Goal: Task Accomplishment & Management: Complete application form

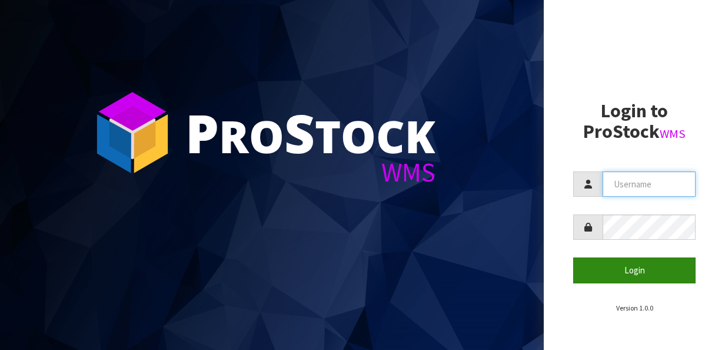
type input "meena"
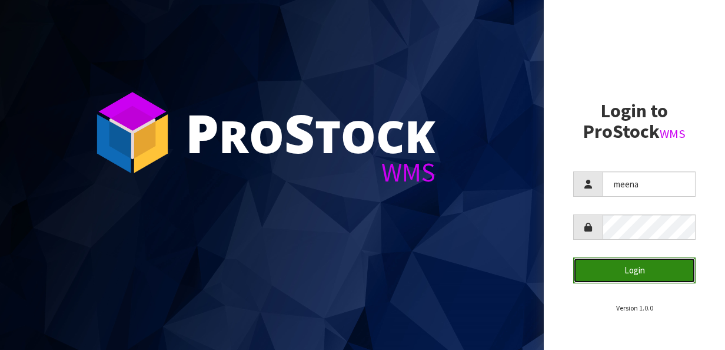
click at [601, 277] on button "Login" at bounding box center [634, 269] width 122 height 25
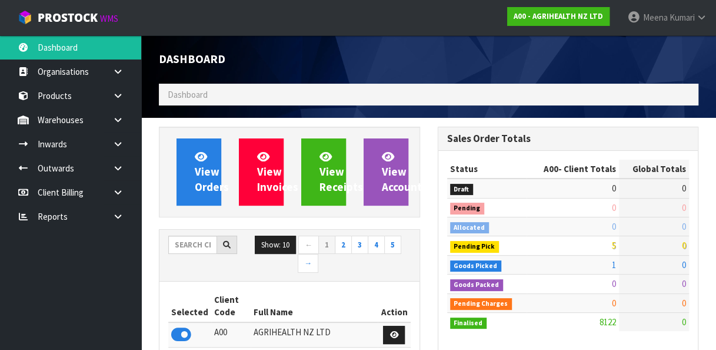
scroll to position [949, 278]
click at [182, 246] on input "text" at bounding box center [192, 244] width 49 height 18
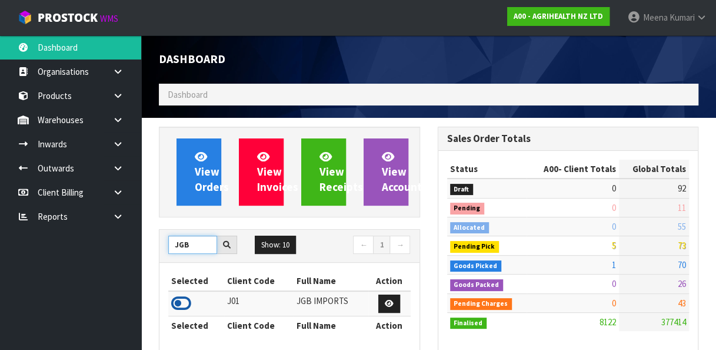
type input "JGB"
click at [182, 298] on icon at bounding box center [181, 303] width 20 height 18
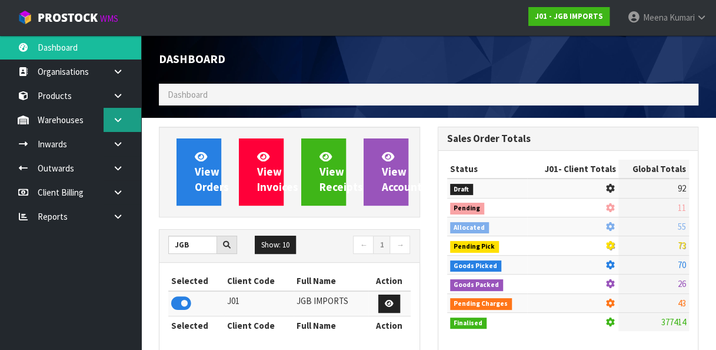
scroll to position [975, 278]
click at [135, 126] on link at bounding box center [123, 120] width 38 height 24
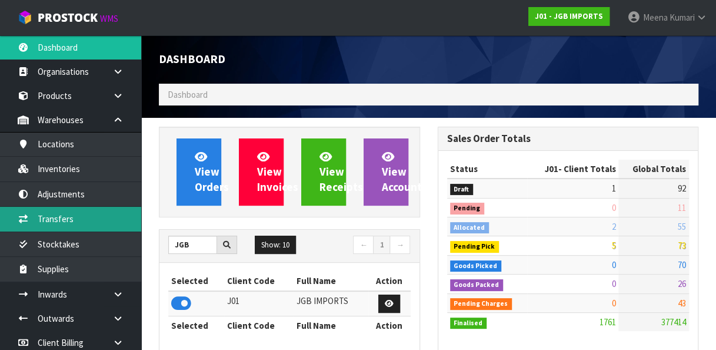
click at [88, 207] on link "Transfers" at bounding box center [70, 219] width 141 height 24
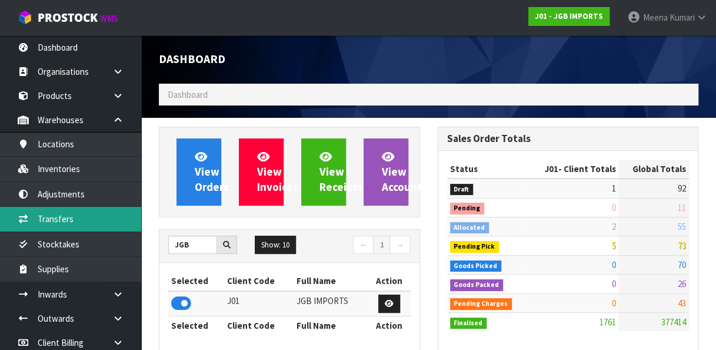
click at [88, 207] on link "Transfers" at bounding box center [70, 219] width 141 height 24
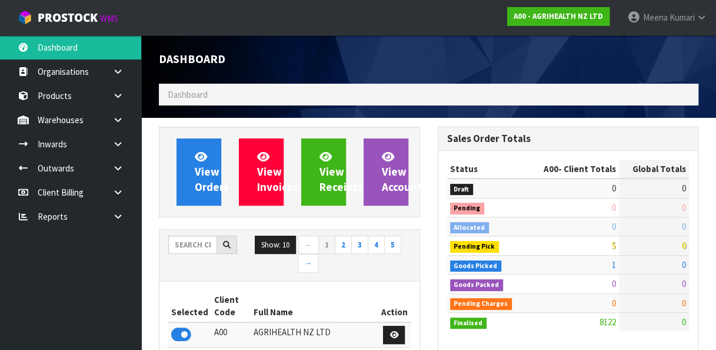
scroll to position [949, 278]
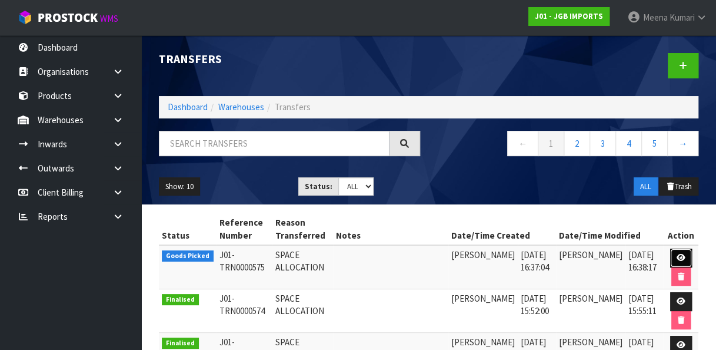
click at [679, 256] on icon at bounding box center [681, 258] width 9 height 8
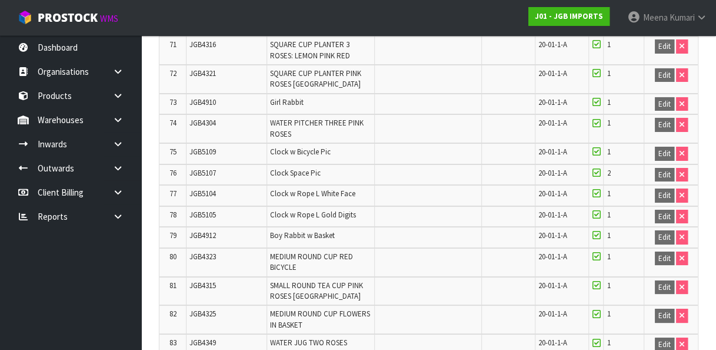
scroll to position [2225, 0]
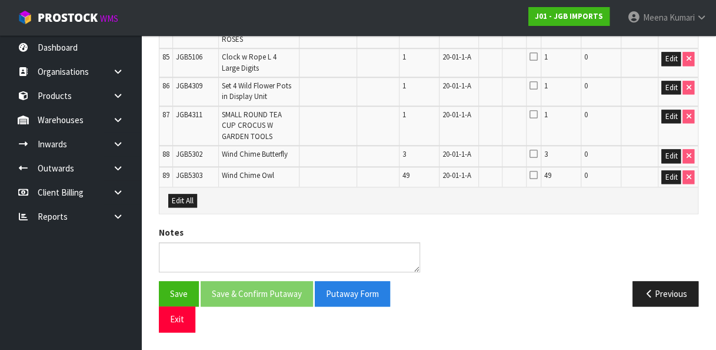
scroll to position [3059, 0]
click at [179, 197] on button "Edit All" at bounding box center [182, 201] width 29 height 14
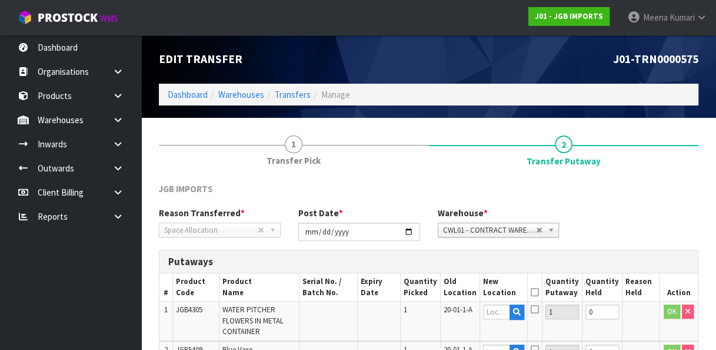
scroll to position [305, 0]
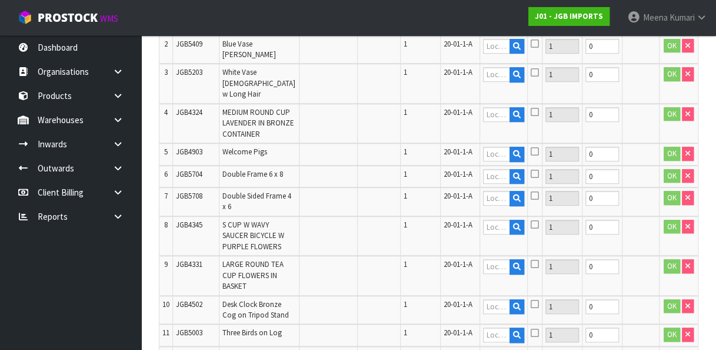
click at [197, 45] on span "JGB5409" at bounding box center [189, 44] width 26 height 10
copy tr "JGB5409"
click at [497, 46] on input "text" at bounding box center [496, 46] width 27 height 15
paste input "03-01-3-C"
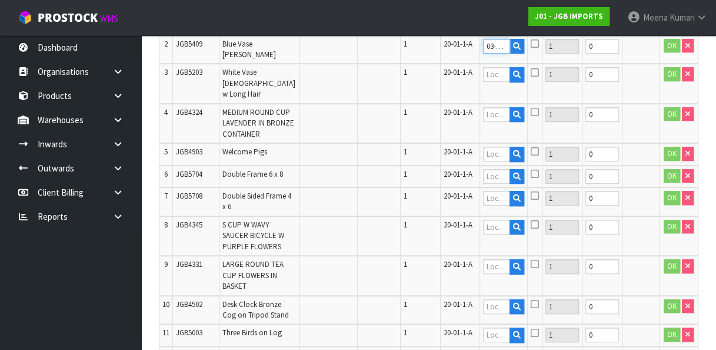
scroll to position [0, 14]
type input "03-01-3-C"
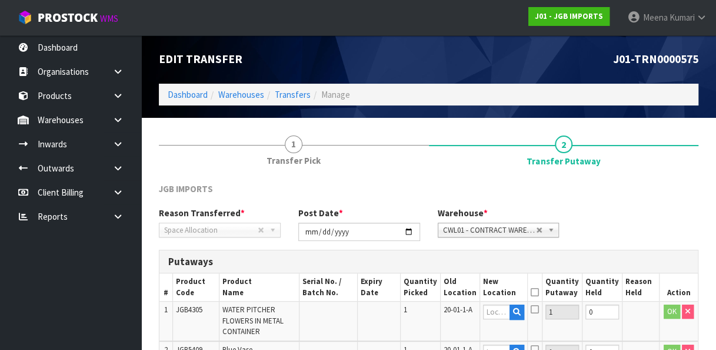
click at [503, 227] on span "CWL01 - CONTRACT WAREHOUSING [GEOGRAPHIC_DATA]" at bounding box center [490, 230] width 94 height 14
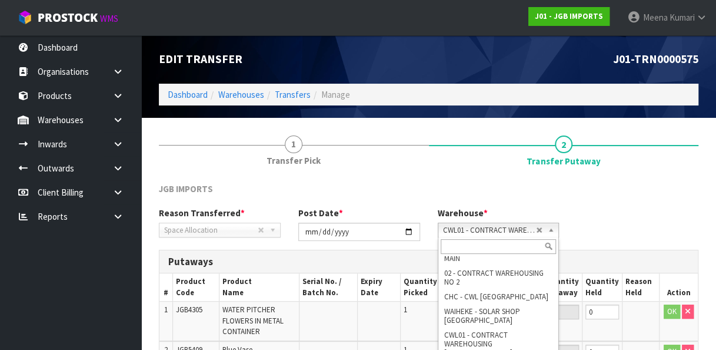
scroll to position [15, 0]
drag, startPoint x: 557, startPoint y: 294, endPoint x: 553, endPoint y: 272, distance: 22.6
click at [553, 272] on div "01 - CONTRACT WAREHOUSING MAIN 02 - CONTRACT WAREHOUSING NO 2 CHC - CWL CHRISTC…" at bounding box center [499, 319] width 122 height 164
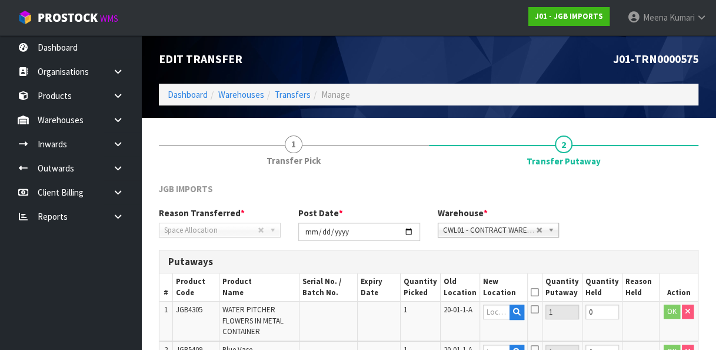
click at [614, 258] on h3 "Putaways" at bounding box center [428, 261] width 521 height 11
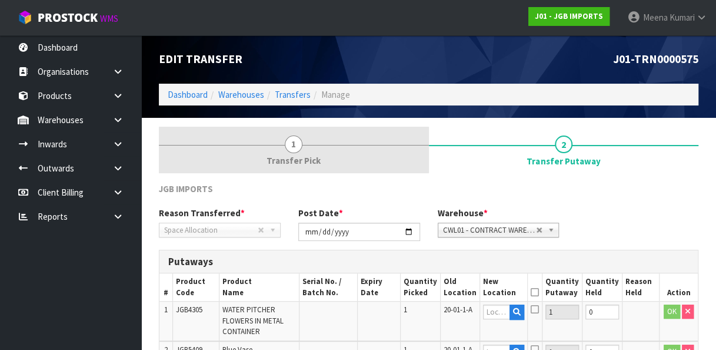
click at [310, 145] on div at bounding box center [294, 145] width 270 height 1
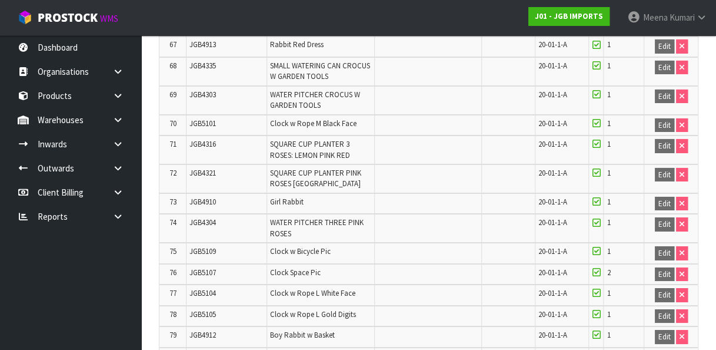
scroll to position [2225, 0]
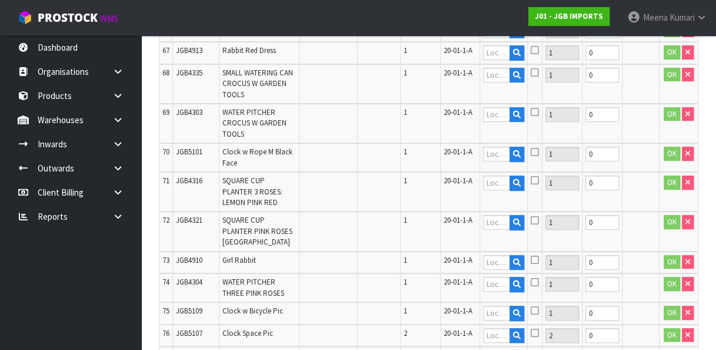
scroll to position [0, 0]
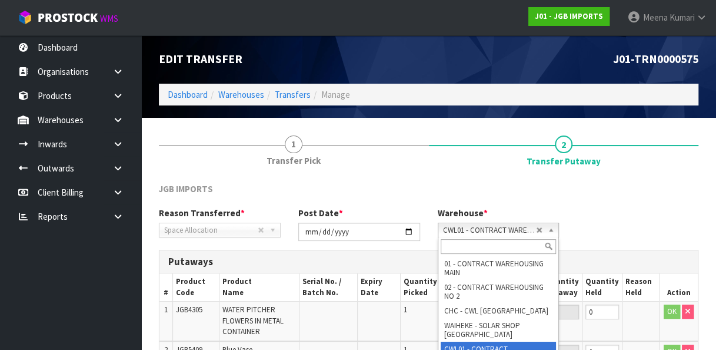
click at [489, 234] on span "CWL01 - CONTRACT WAREHOUSING [GEOGRAPHIC_DATA]" at bounding box center [490, 230] width 94 height 14
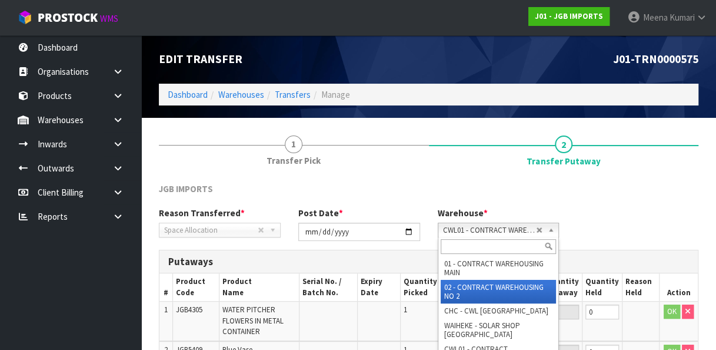
click at [488, 284] on li "02 - CONTRACT WAREHOUSING NO 2" at bounding box center [499, 292] width 116 height 24
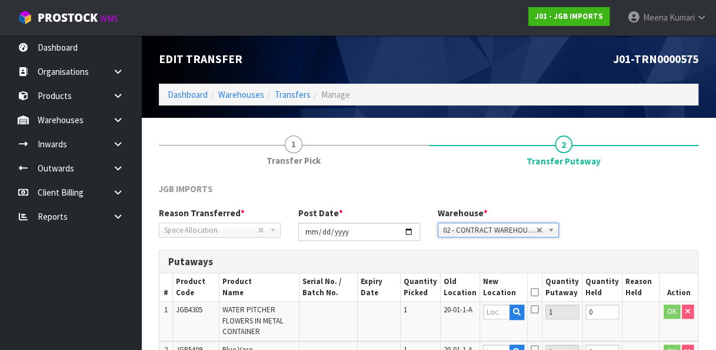
click at [504, 341] on td at bounding box center [504, 355] width 48 height 29
click at [498, 346] on input "text" at bounding box center [496, 351] width 27 height 15
paste input "03-01-3-C"
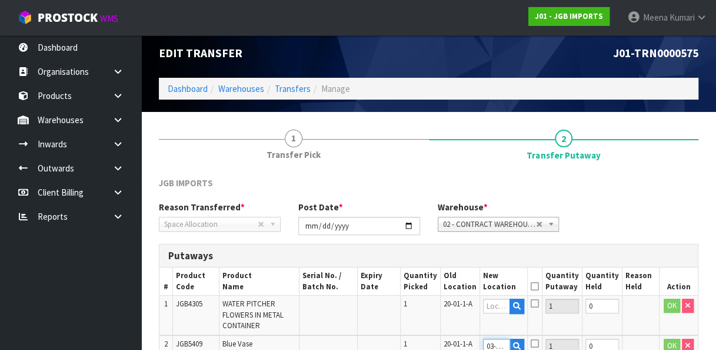
scroll to position [0, 14]
type input "03-01-3-C"
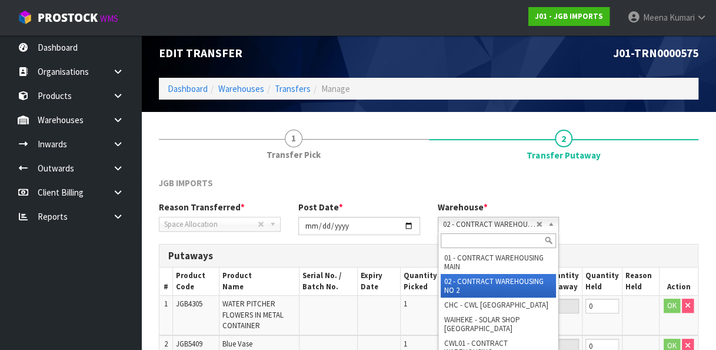
click at [495, 221] on span "02 - CONTRACT WAREHOUSING NO 2" at bounding box center [490, 224] width 94 height 14
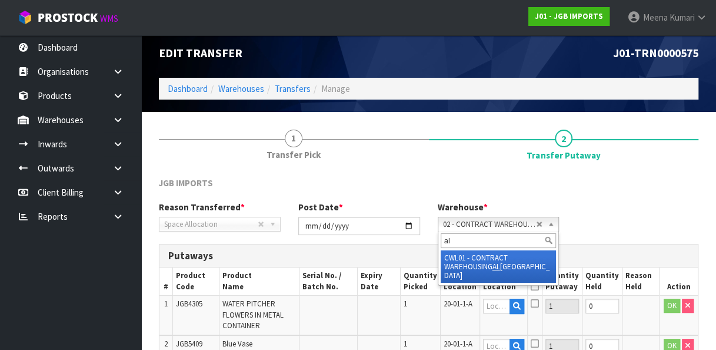
type input "a"
type input "la"
click at [497, 255] on li "CWL02 - CONTRACT WAREHOUSING LA DY RUBY" at bounding box center [499, 262] width 116 height 24
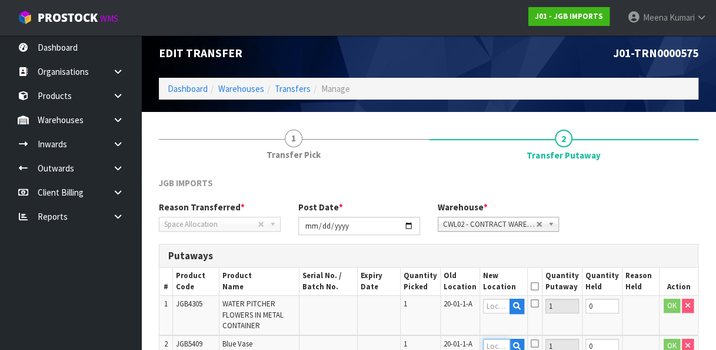
click at [492, 344] on input "text" at bounding box center [496, 345] width 27 height 15
paste input "03-01-3-C"
type input "03-01-3-C"
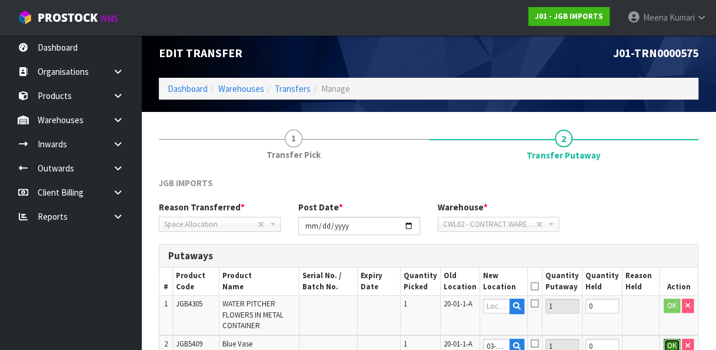
click at [672, 340] on button "OK" at bounding box center [672, 345] width 16 height 14
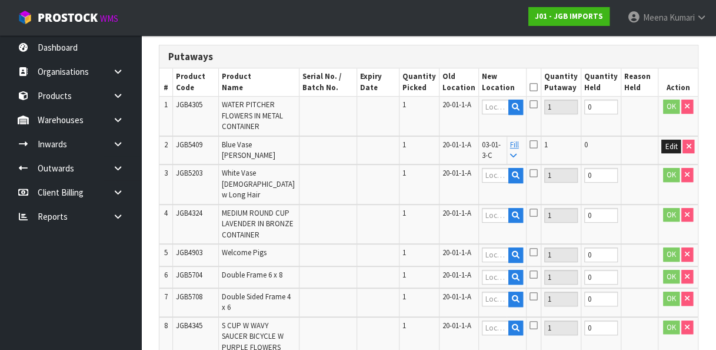
scroll to position [197, 0]
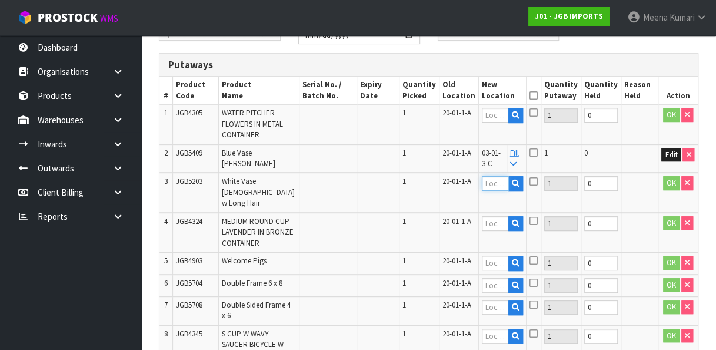
click at [503, 187] on input "text" at bounding box center [495, 183] width 27 height 15
paste input "03-15-3-A"
type input "03-15-3-A"
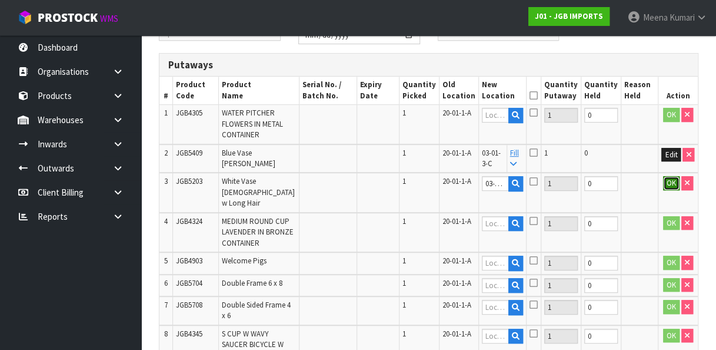
click at [672, 179] on button "OK" at bounding box center [671, 183] width 16 height 14
click at [187, 216] on span "JGB4324" at bounding box center [189, 221] width 26 height 10
copy span "JGB4324"
click at [505, 216] on input "text" at bounding box center [495, 223] width 27 height 15
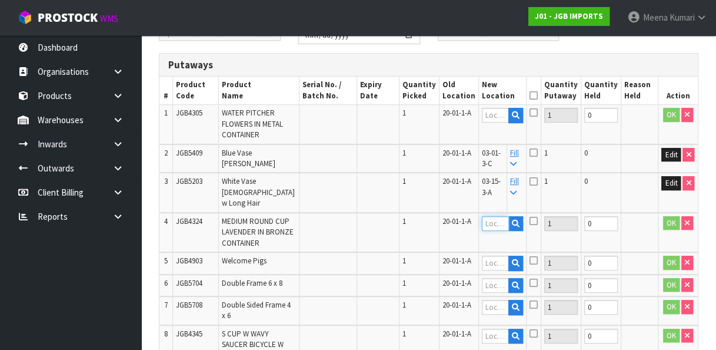
paste input "04-05-1-A"
type input "04-05-1-A"
click at [669, 216] on button "OK" at bounding box center [671, 223] width 16 height 14
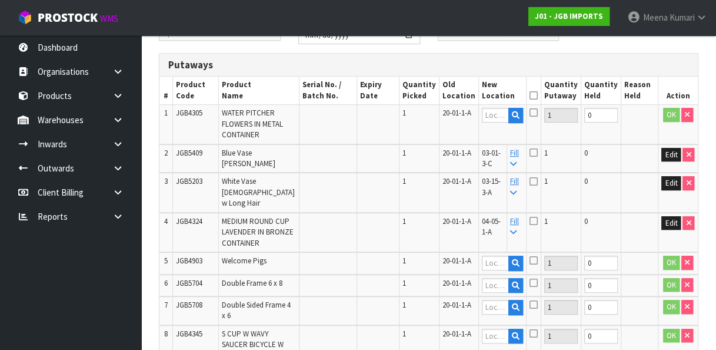
click at [179, 254] on td "JGB4903" at bounding box center [196, 263] width 46 height 22
copy span "JGB4903"
click at [187, 283] on td "JGB5704" at bounding box center [196, 285] width 46 height 22
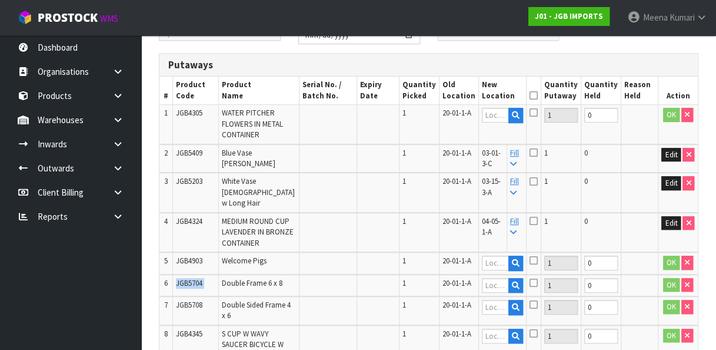
copy tr "JGB5704"
click at [502, 285] on input "text" at bounding box center [495, 285] width 27 height 15
paste input "03-17-4-B"
type input "03-17-4-B"
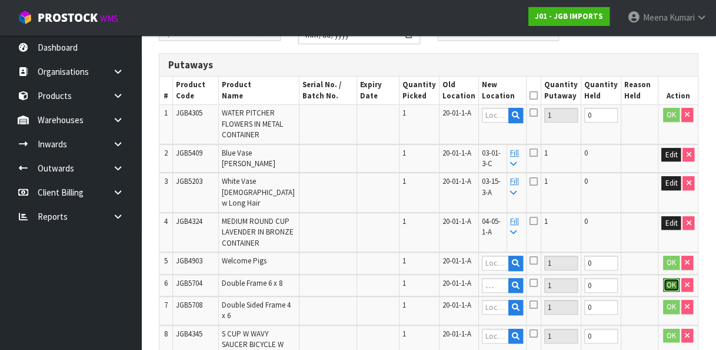
scroll to position [0, 0]
click at [672, 279] on button "OK" at bounding box center [671, 285] width 16 height 14
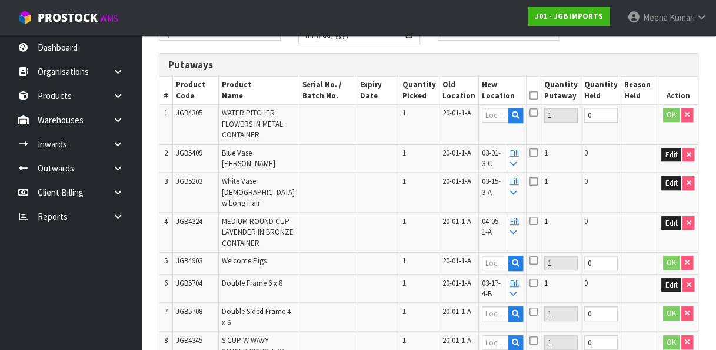
click at [180, 310] on span "JGB5708" at bounding box center [189, 311] width 26 height 10
copy tr "JGB5708"
click at [505, 307] on input "text" at bounding box center [495, 313] width 27 height 15
paste input "03-17-1-B"
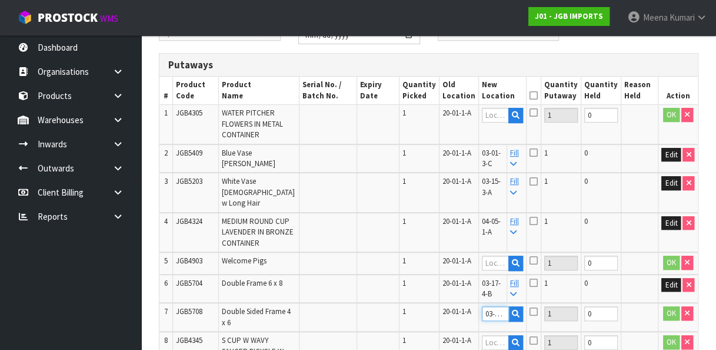
scroll to position [0, 14]
type input "03-17-1-B"
click at [667, 306] on button "OK" at bounding box center [671, 313] width 16 height 14
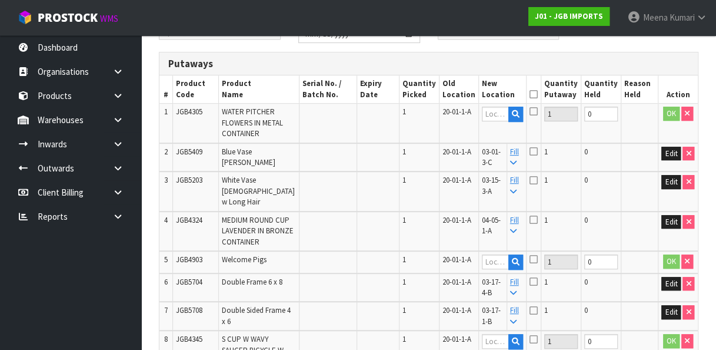
scroll to position [197, 0]
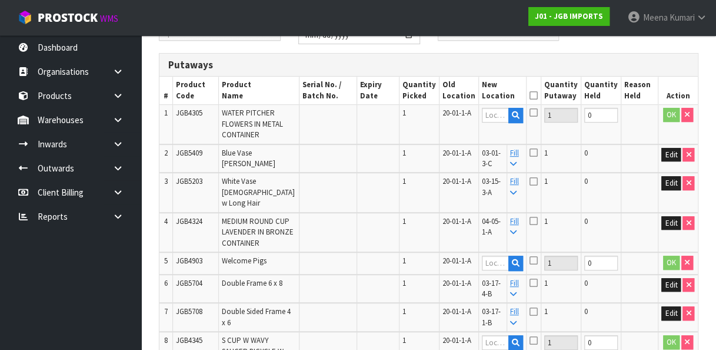
click at [192, 115] on span "JGB4305" at bounding box center [189, 113] width 26 height 10
copy span "JGB4305"
click at [499, 115] on input "text" at bounding box center [495, 115] width 27 height 15
paste input "03-13-3-B"
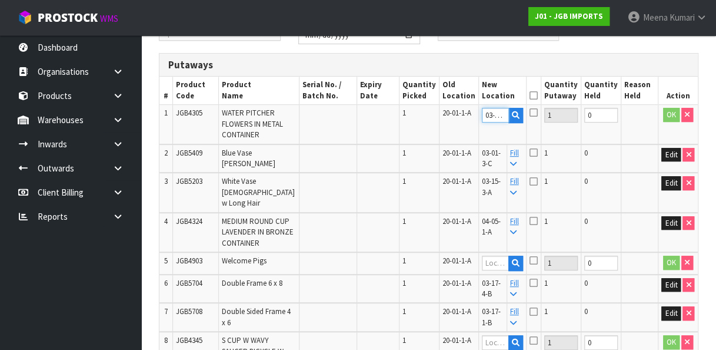
scroll to position [0, 14]
type input "03-13-3-B"
click at [672, 108] on button "OK" at bounding box center [671, 115] width 16 height 14
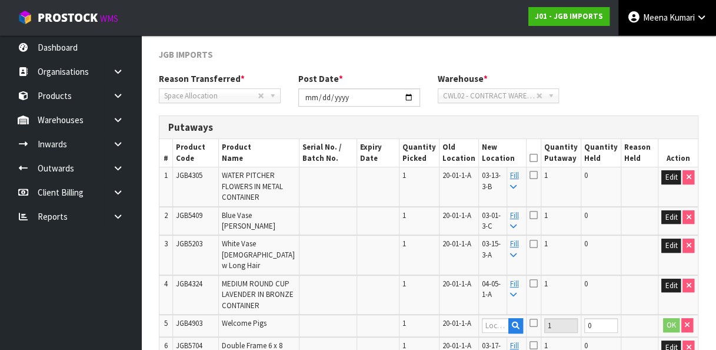
scroll to position [562, 0]
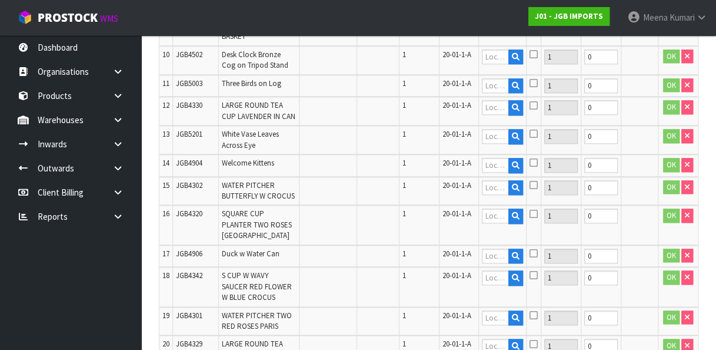
click at [182, 267] on td "JGB4906" at bounding box center [196, 256] width 46 height 22
copy tr "JGB4906"
click at [504, 263] on input "text" at bounding box center [495, 255] width 27 height 15
paste input "03-09-3-A"
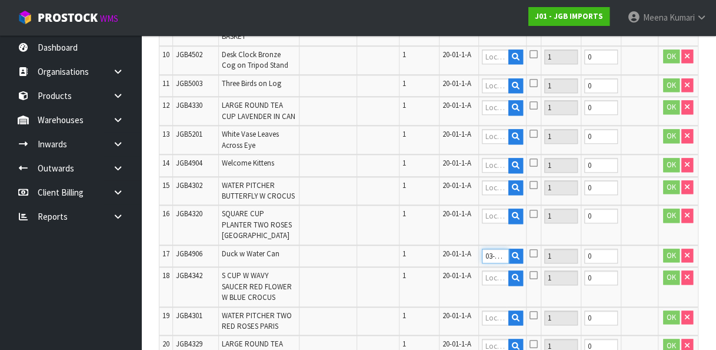
scroll to position [0, 14]
type input "03-09-3-A"
click at [671, 263] on button "OK" at bounding box center [671, 255] width 16 height 14
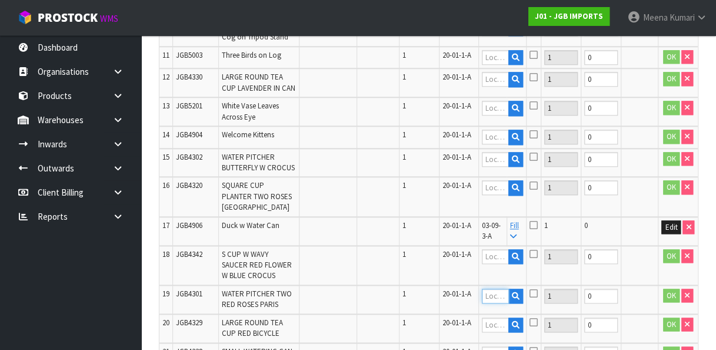
click at [493, 303] on input "text" at bounding box center [495, 295] width 27 height 15
paste input "04-05-1-B"
type input "04-05-1-B"
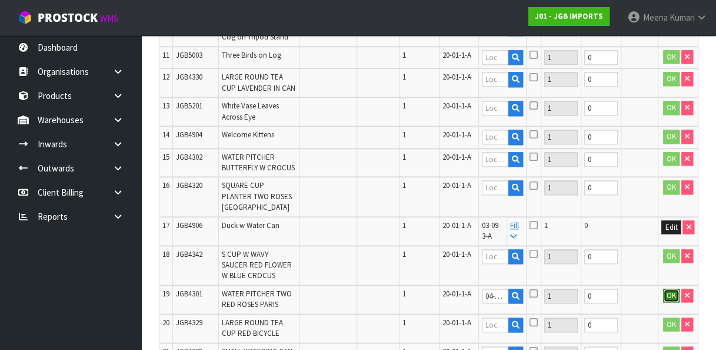
click at [672, 303] on button "OK" at bounding box center [671, 295] width 16 height 14
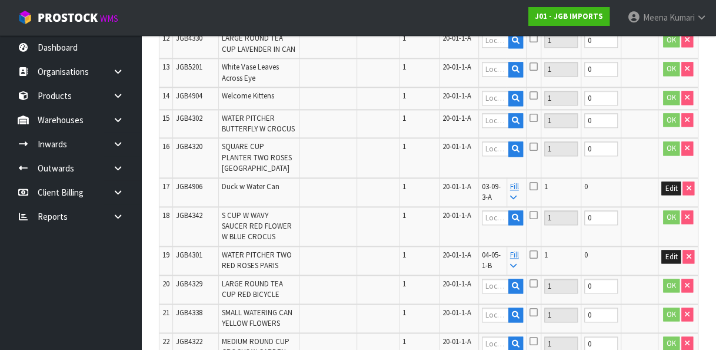
scroll to position [965, 0]
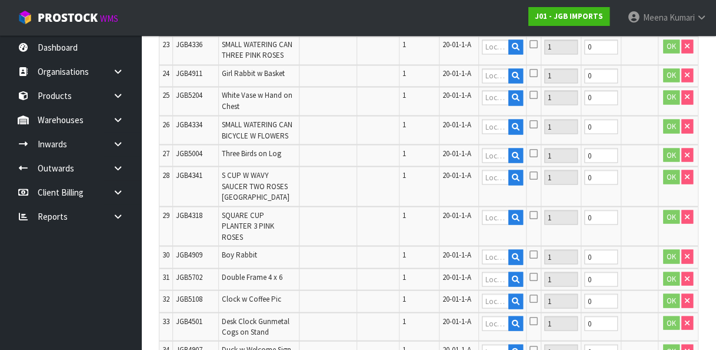
click at [182, 167] on td "JGB5004" at bounding box center [196, 155] width 46 height 22
copy tr "JGB5004"
click at [497, 162] on input "text" at bounding box center [495, 155] width 27 height 15
paste input "04-09-2-A"
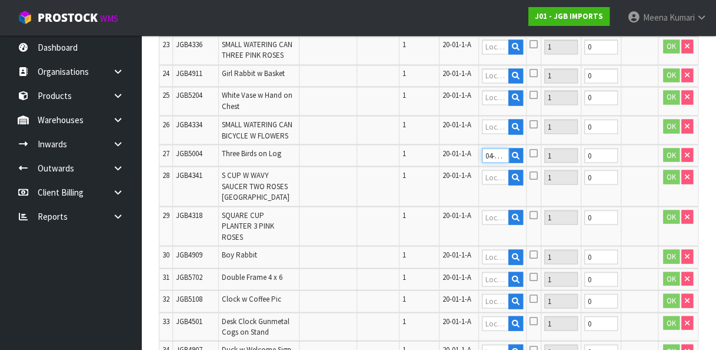
scroll to position [0, 14]
type input "04-09-2-A"
click at [672, 162] on button "OK" at bounding box center [671, 155] width 16 height 14
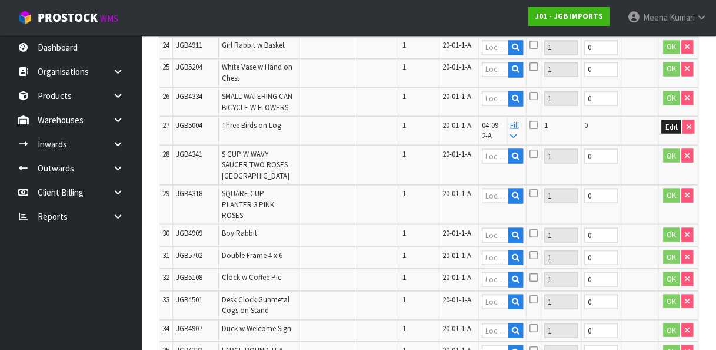
scroll to position [1414, 0]
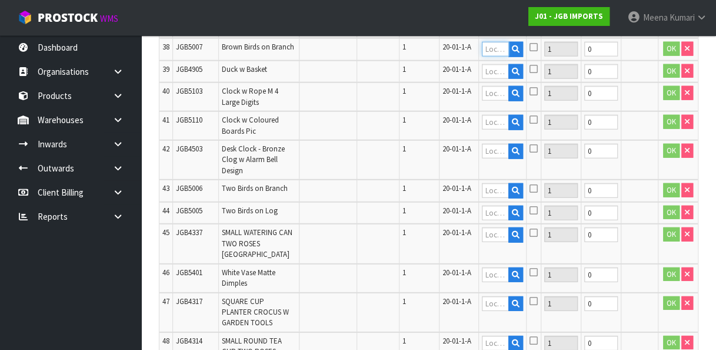
click at [496, 57] on input "text" at bounding box center [495, 49] width 27 height 15
paste input "04-11-2-B"
type input "04-11-2-B"
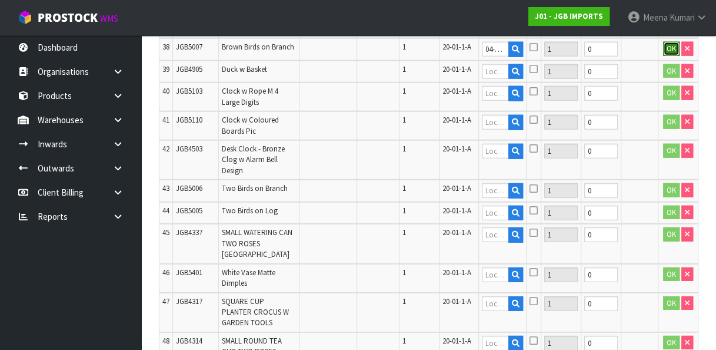
click at [671, 56] on button "OK" at bounding box center [671, 49] width 16 height 14
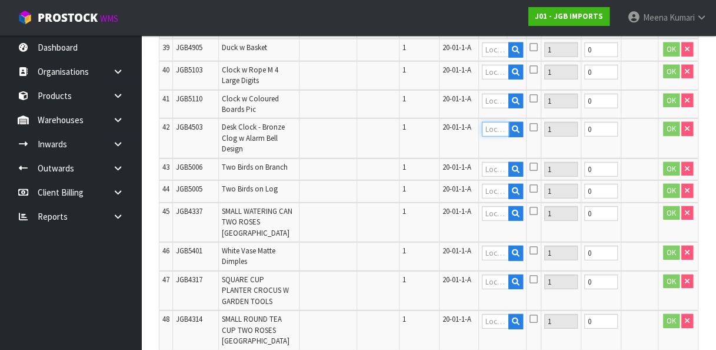
click at [496, 137] on input "text" at bounding box center [495, 129] width 27 height 15
paste input "09-09-3-A"
type input "09-09-3-A"
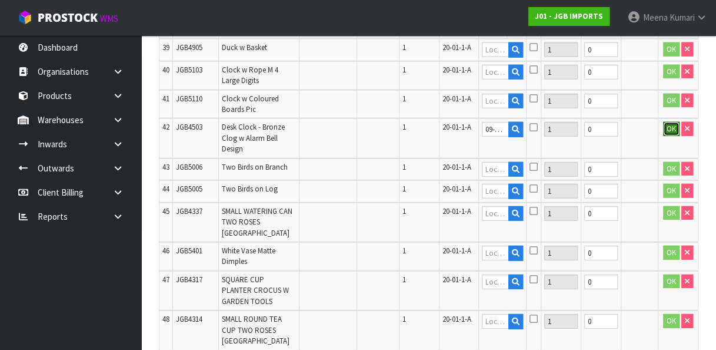
click at [672, 136] on button "OK" at bounding box center [671, 129] width 16 height 14
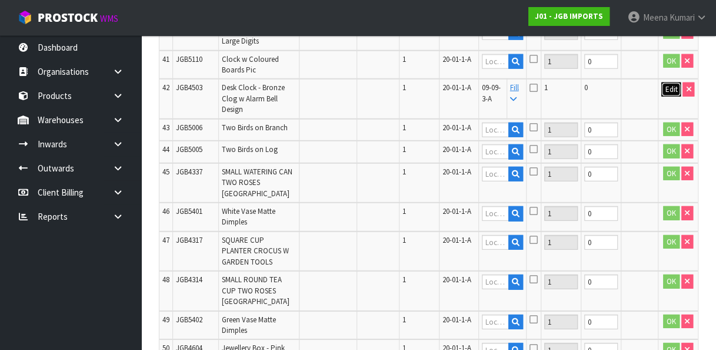
click at [670, 97] on button "Edit" at bounding box center [671, 89] width 19 height 14
click at [494, 97] on input "09-09-3-A" at bounding box center [495, 89] width 27 height 15
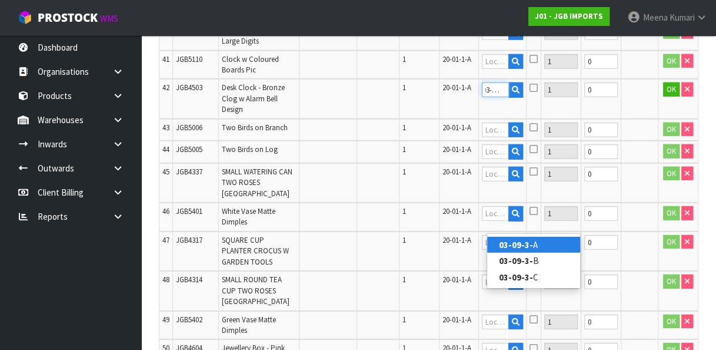
scroll to position [0, 7]
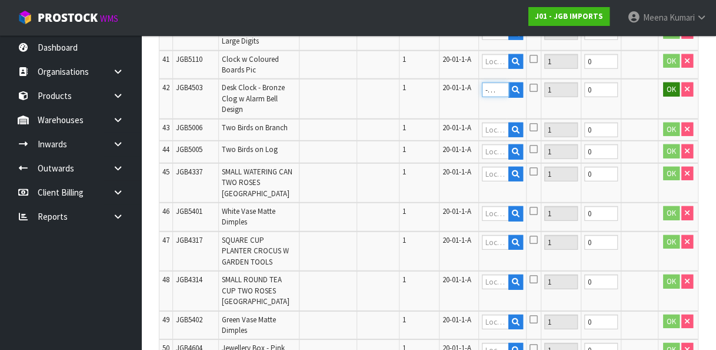
type input "03-09-3-A"
click at [666, 97] on button "OK" at bounding box center [671, 89] width 16 height 14
click at [184, 154] on span "JGB5005" at bounding box center [189, 149] width 26 height 10
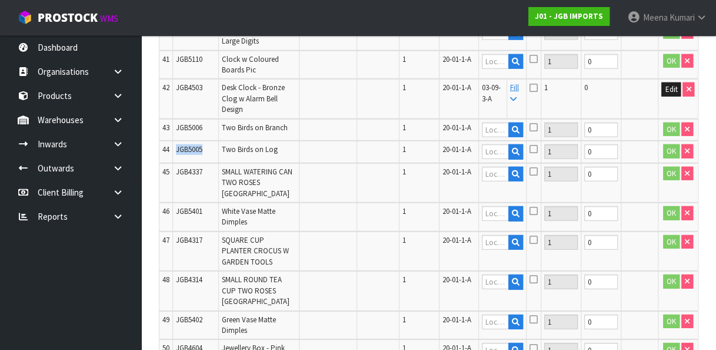
copy span "JGB5005"
click at [496, 159] on input "text" at bounding box center [495, 151] width 27 height 15
paste input "JGB5005"
type input "JGB5005"
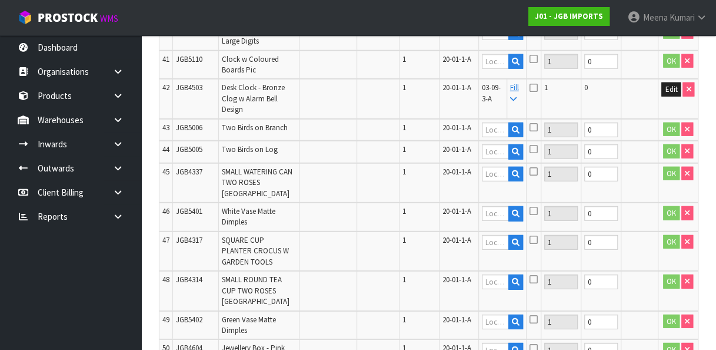
scroll to position [0, 0]
click at [498, 159] on input "text" at bounding box center [495, 151] width 27 height 15
paste input "JGB5005"
type input "JGB5005"
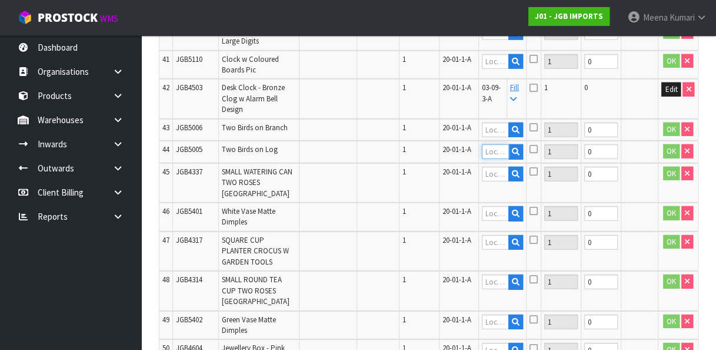
scroll to position [0, 0]
paste input "03-08-2-B"
type input "03-08-2-B"
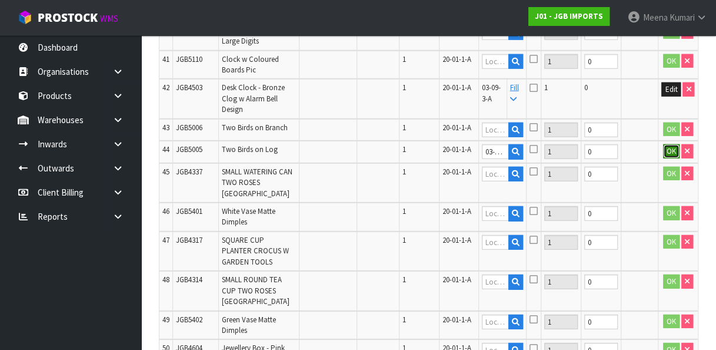
click at [664, 158] on button "OK" at bounding box center [671, 151] width 16 height 14
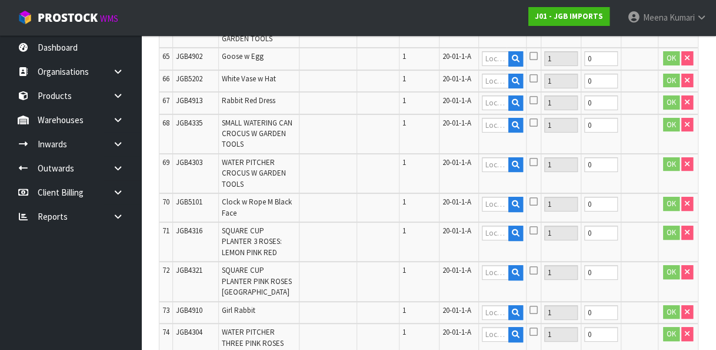
copy span "JGB5408"
paste input "03-03-3-A"
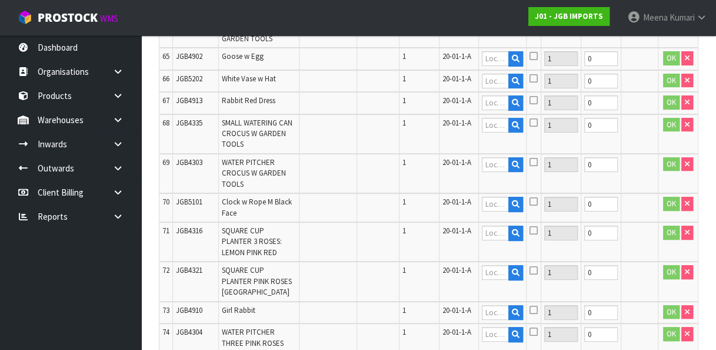
scroll to position [0, 14]
type input "03-03-3-A"
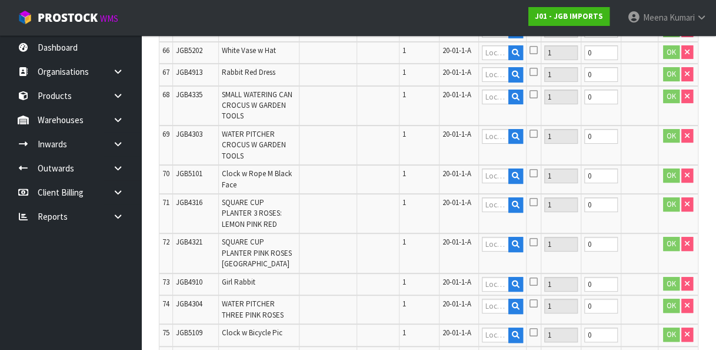
scroll to position [2550, 0]
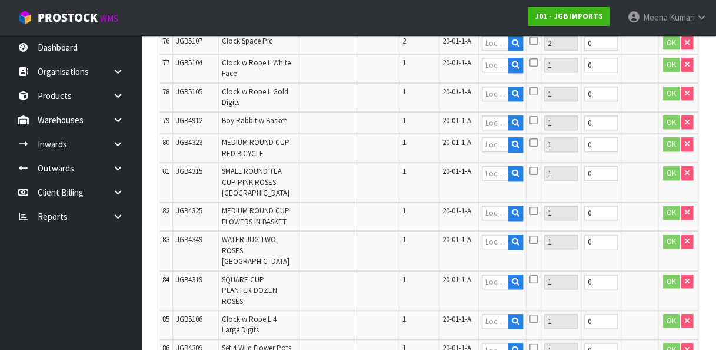
paste input "03-17-3-B"
type input "03-17-3-B"
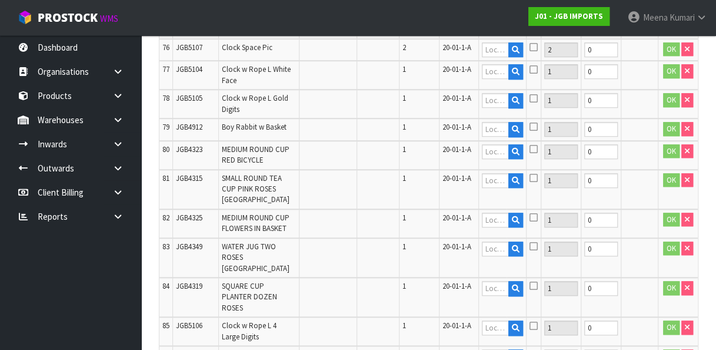
scroll to position [2579, 0]
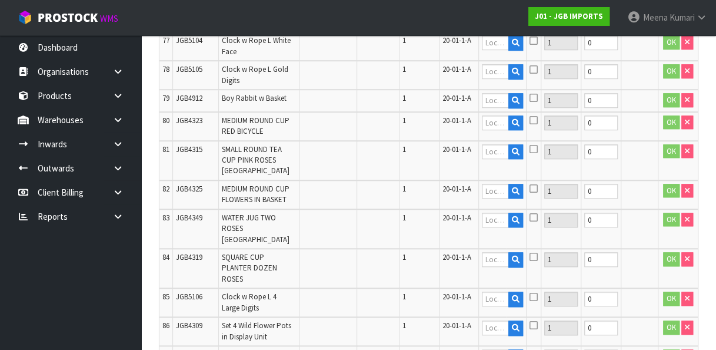
paste input "03-05-5-A"
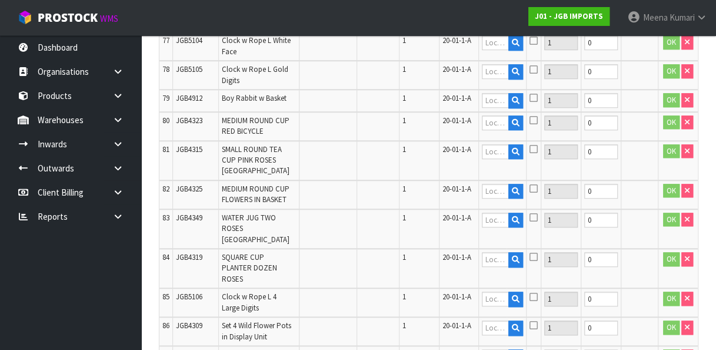
scroll to position [0, 14]
type input "03-05-5-A"
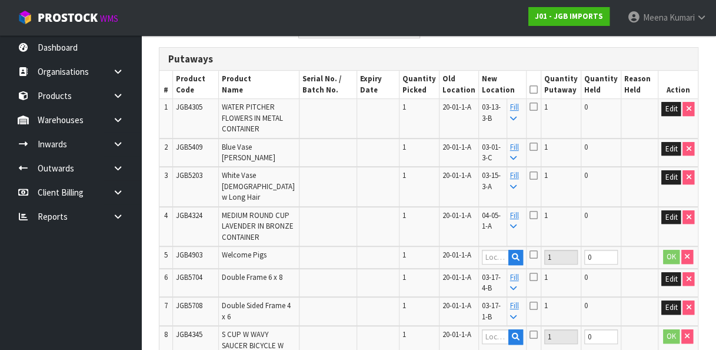
scroll to position [965, 0]
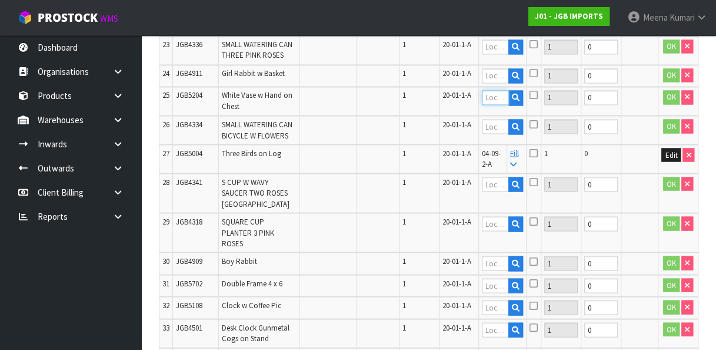
click at [503, 105] on input "text" at bounding box center [495, 97] width 27 height 15
paste input "03-07-4-A"
type input "03-07-4-A"
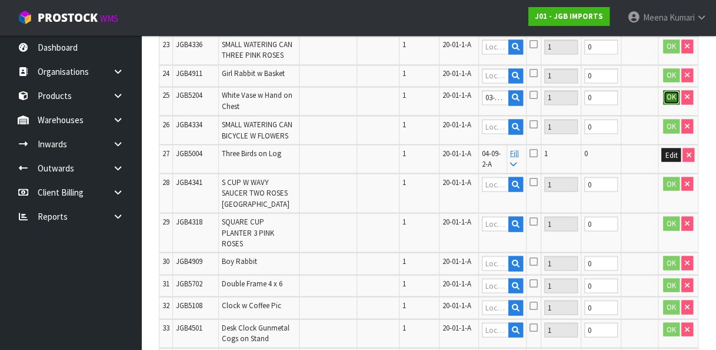
click at [673, 104] on button "OK" at bounding box center [671, 97] width 16 height 14
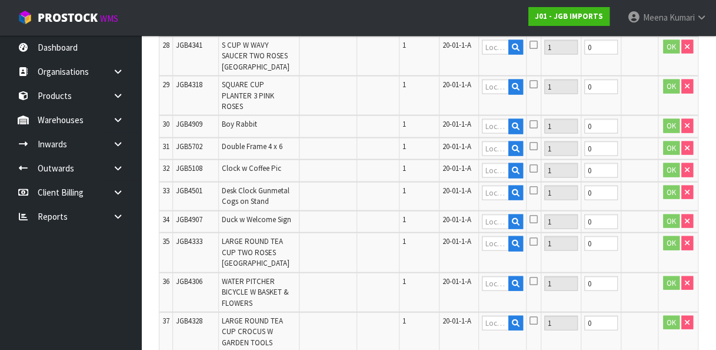
scroll to position [2471, 0]
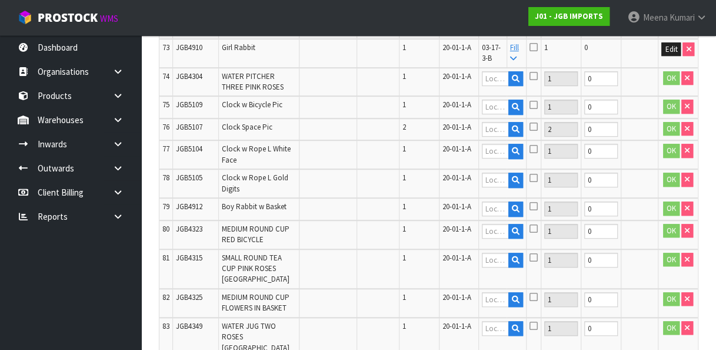
paste input "03-15-4-A"
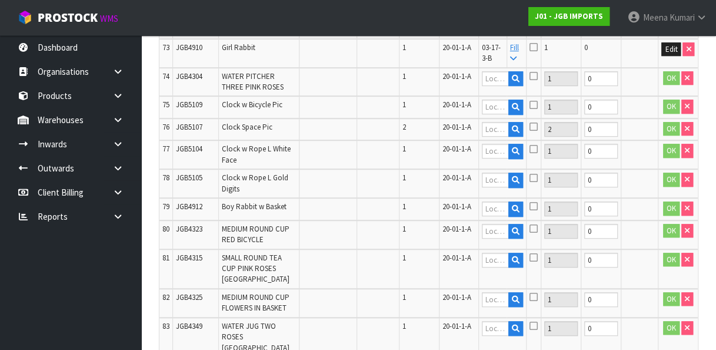
scroll to position [0, 14]
type input "03-15-4-A"
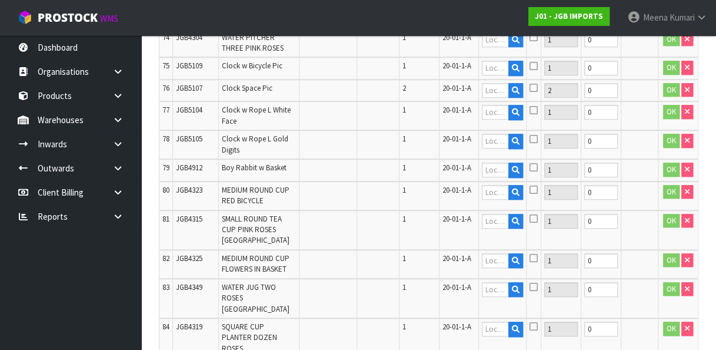
scroll to position [2072, 0]
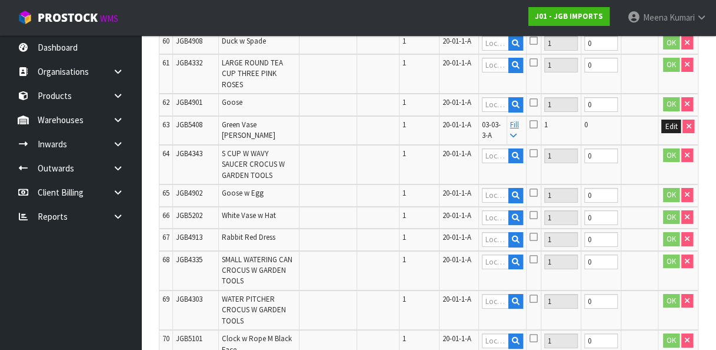
click at [503, 11] on input "text" at bounding box center [495, 3] width 27 height 15
paste input "03-04-4-C"
type input "03-04-4-C"
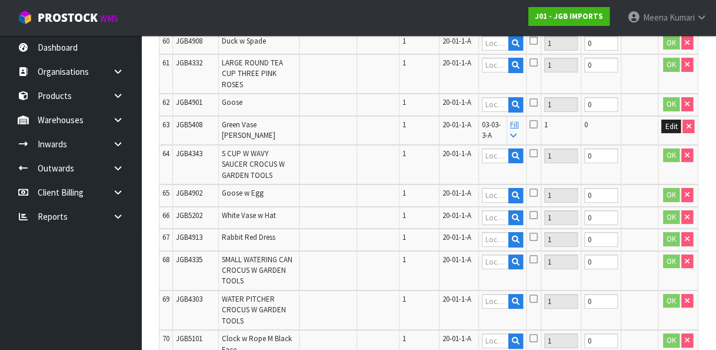
click at [673, 10] on button "OK" at bounding box center [671, 3] width 16 height 14
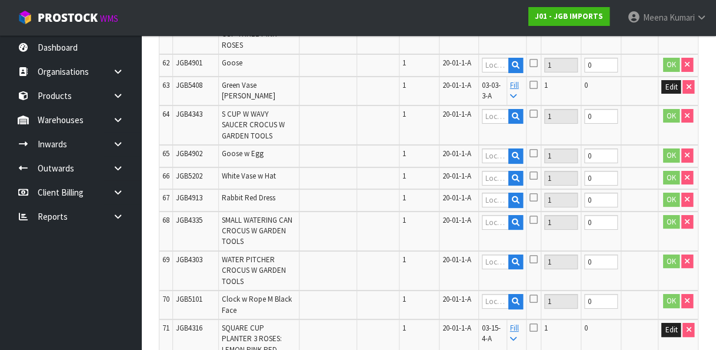
scroll to position [1831, 0]
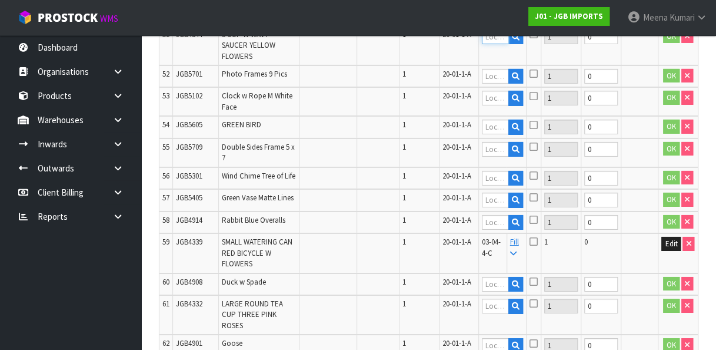
click at [501, 44] on input "text" at bounding box center [495, 36] width 27 height 15
paste input "03-03-4-A"
type input "03-03-4-A"
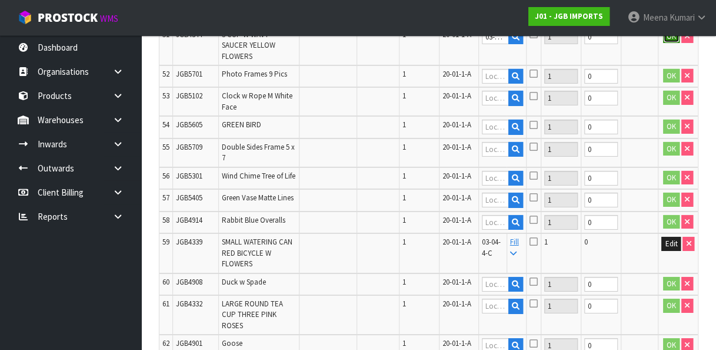
click at [673, 44] on button "OK" at bounding box center [671, 36] width 16 height 14
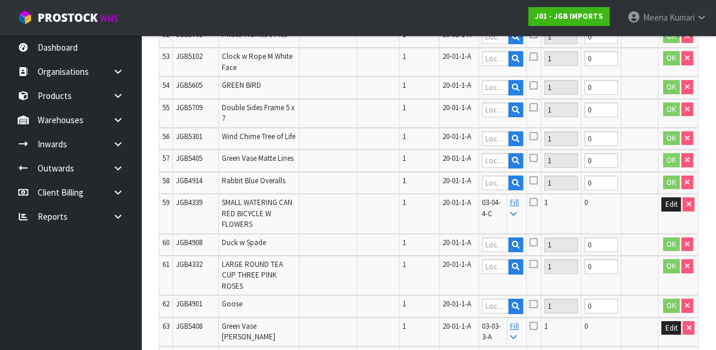
scroll to position [2180, 0]
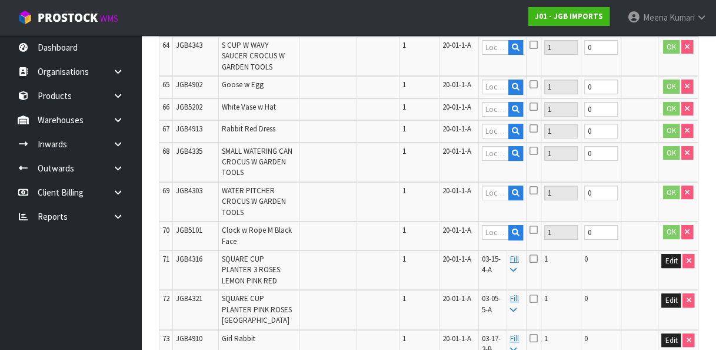
paste input "03-05-3-A"
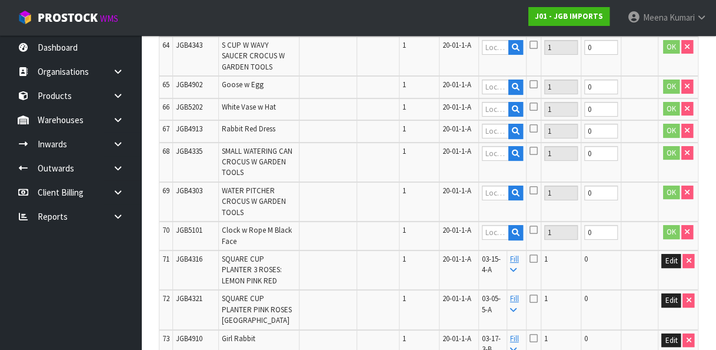
type input "03-05-3-A"
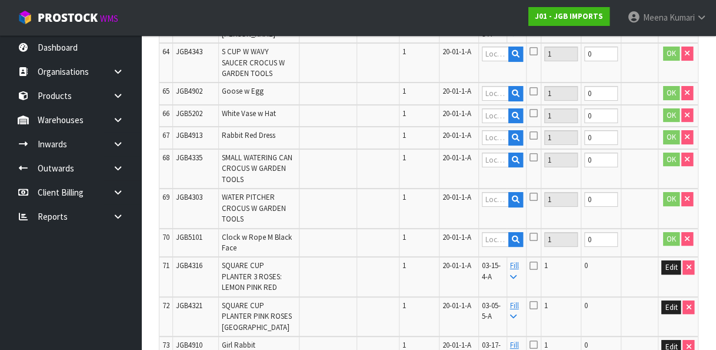
scroll to position [2208, 0]
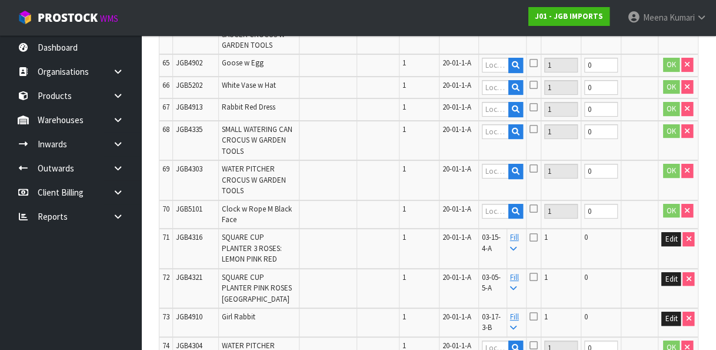
click at [634, 77] on td at bounding box center [639, 65] width 37 height 22
paste input "JGB4332"
type input "JGB4332"
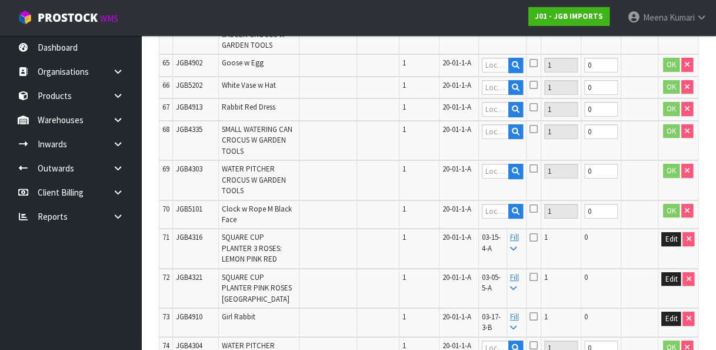
scroll to position [0, 0]
paste input "03-07-1-A"
type input "03-07-1-A"
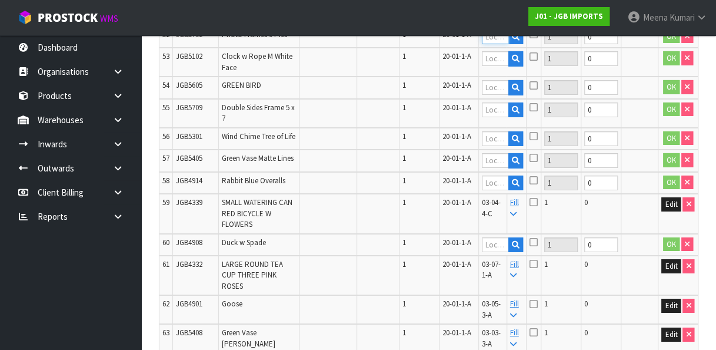
click at [501, 44] on input "text" at bounding box center [495, 36] width 27 height 15
paste input "03-07-1-A"
type input "03-07-1-A"
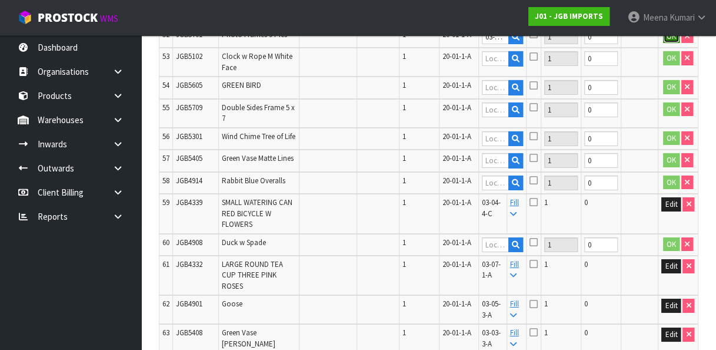
click at [675, 44] on button "OK" at bounding box center [671, 36] width 16 height 14
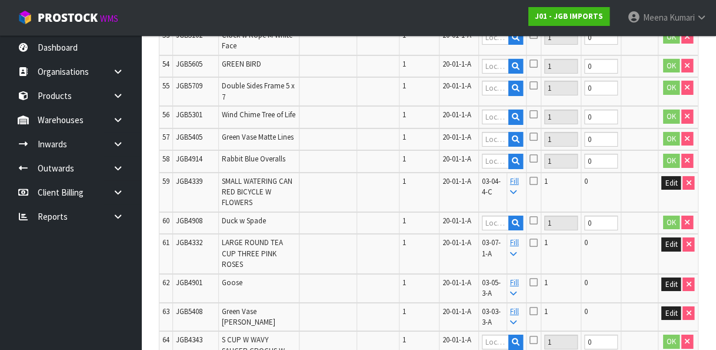
scroll to position [436, 0]
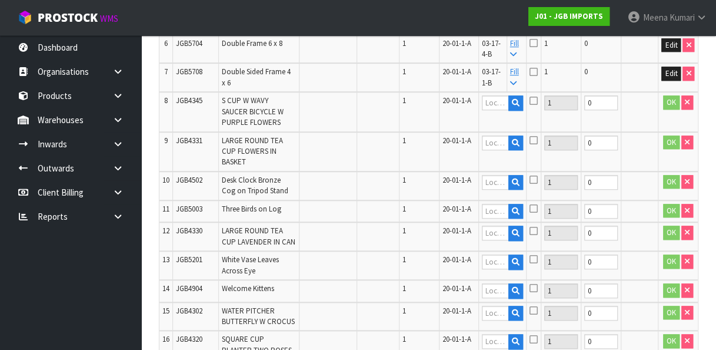
click at [194, 175] on span "JGB4502" at bounding box center [189, 180] width 26 height 10
click at [497, 175] on input "text" at bounding box center [495, 182] width 27 height 15
paste input "03-03-3-A"
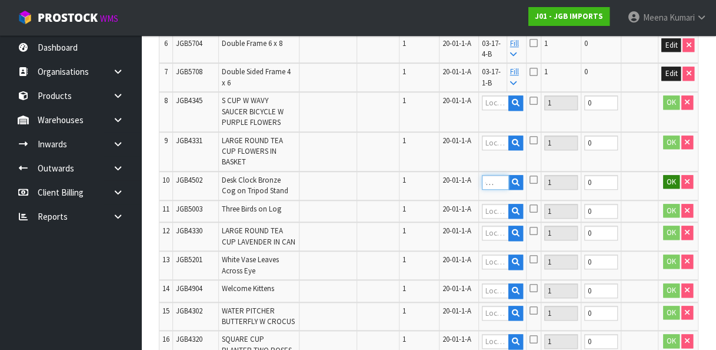
type input "03-03-3-A"
click at [674, 177] on button "OK" at bounding box center [671, 182] width 16 height 14
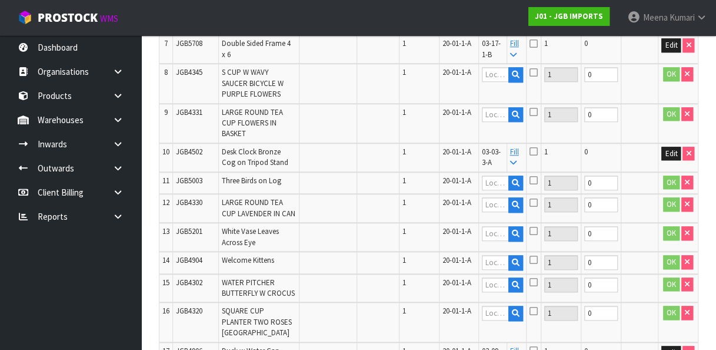
scroll to position [698, 0]
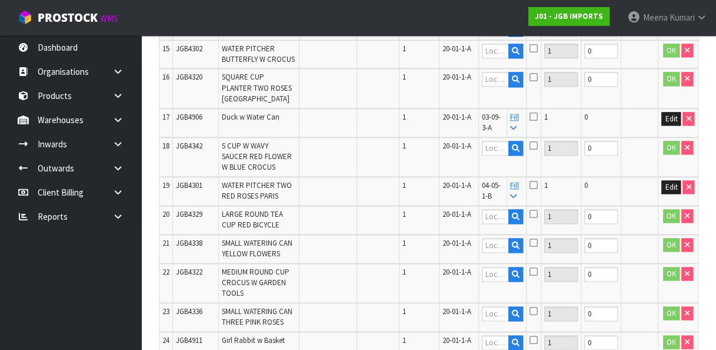
click at [193, 151] on span "JGB4342" at bounding box center [189, 146] width 26 height 10
click at [500, 155] on input "text" at bounding box center [495, 148] width 27 height 15
paste input "03-09-3-A"
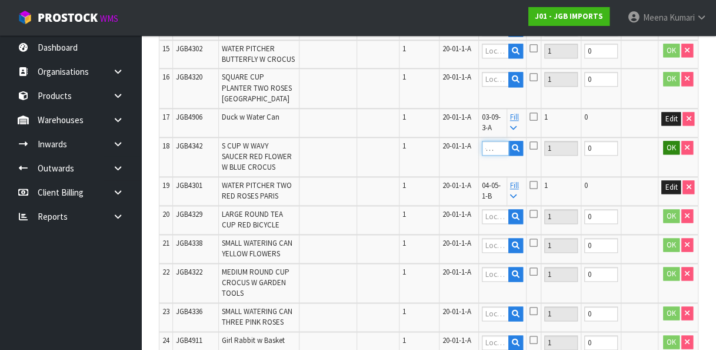
type input "03-09-3-A"
click at [668, 155] on button "OK" at bounding box center [671, 148] width 16 height 14
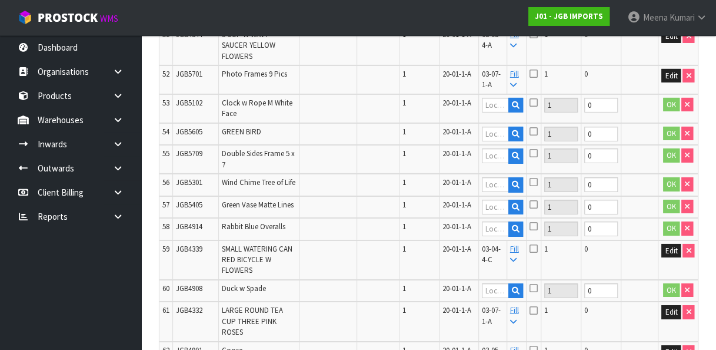
scroll to position [994, 0]
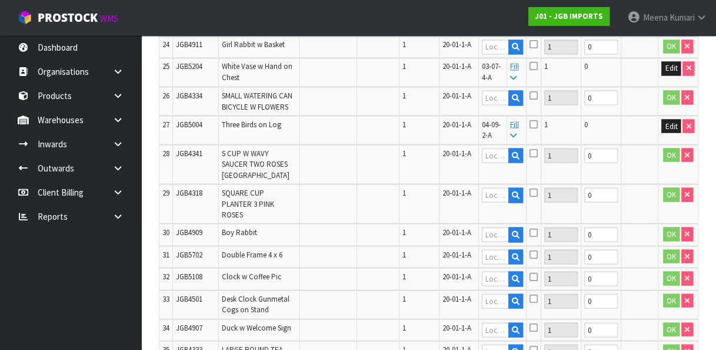
click at [183, 100] on span "JGB4334" at bounding box center [189, 95] width 26 height 10
click at [500, 105] on input "text" at bounding box center [495, 97] width 27 height 15
paste input "03-07-4-A"
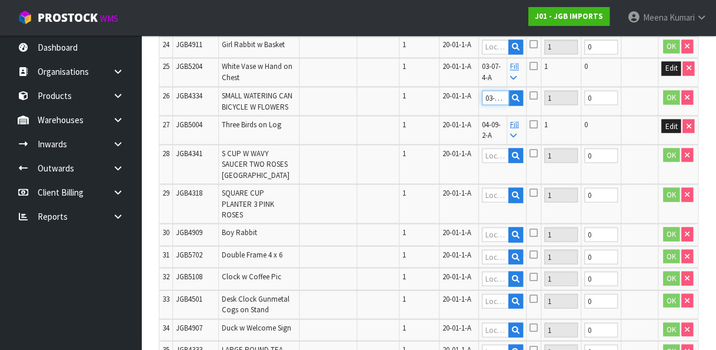
scroll to position [0, 14]
type input "03-07-4-A"
click at [670, 104] on button "OK" at bounding box center [671, 97] width 16 height 14
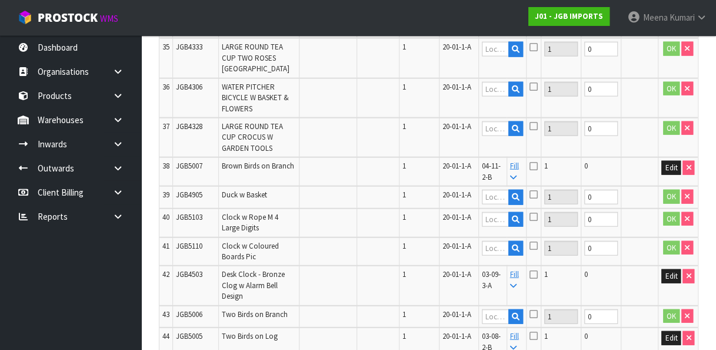
scroll to position [1626, 0]
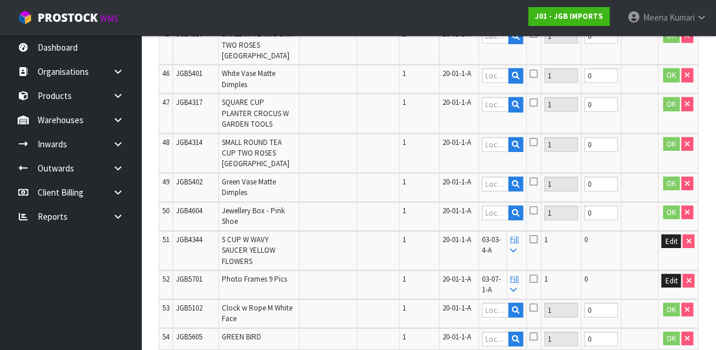
click at [191, 39] on span "JGB4337" at bounding box center [189, 34] width 26 height 10
click at [498, 44] on input "text" at bounding box center [495, 36] width 27 height 15
paste input "03-05-3-B"
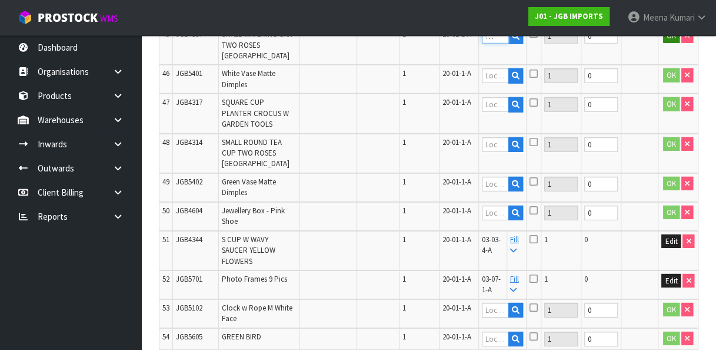
type input "03-05-3-B"
click at [674, 43] on button "OK" at bounding box center [671, 36] width 16 height 14
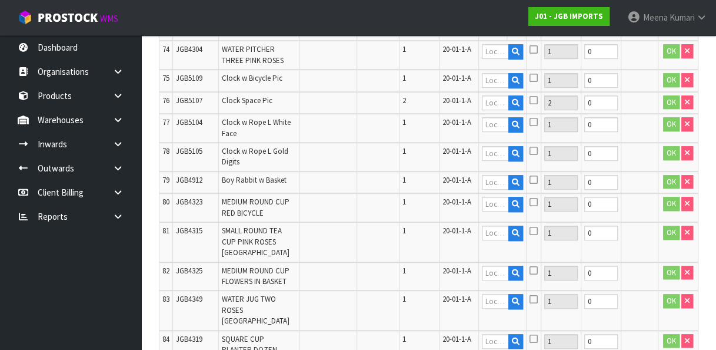
scroll to position [2820, 0]
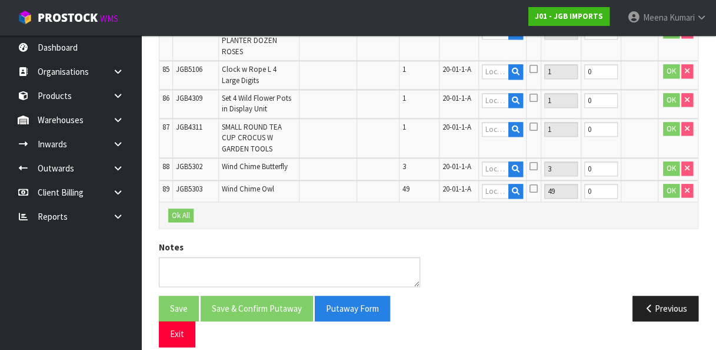
paste input "03-17-1-B"
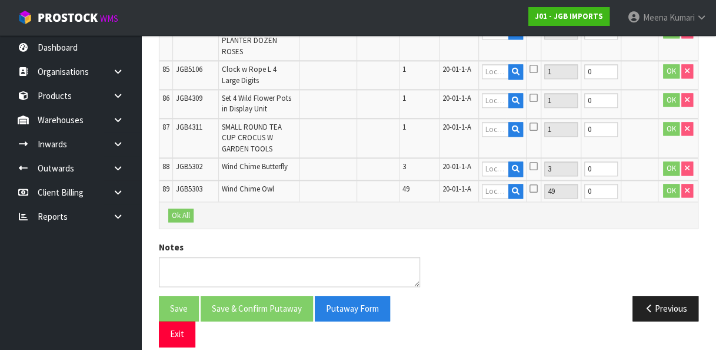
type input "03-17-1-B"
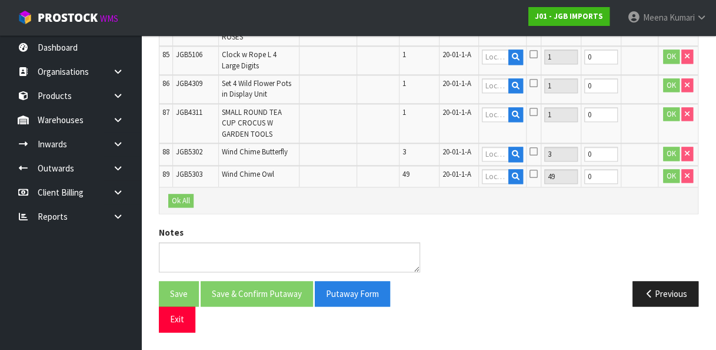
scroll to position [2237, 0]
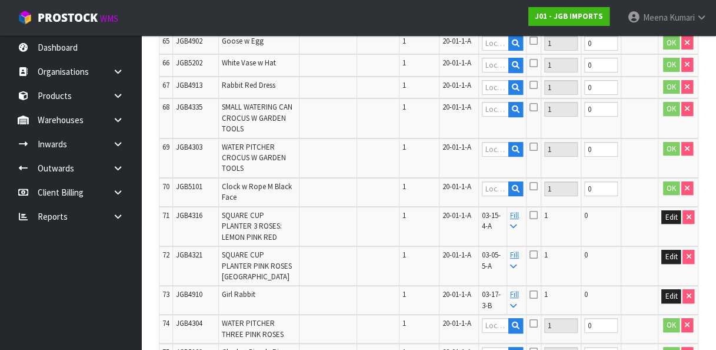
click at [505, 11] on input "text" at bounding box center [495, 3] width 27 height 15
paste input "03-06-2-A"
type input "03-06-2-A"
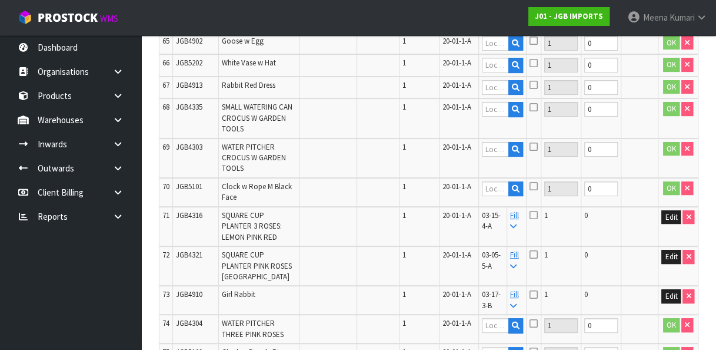
click at [671, 10] on button "OK" at bounding box center [671, 3] width 16 height 14
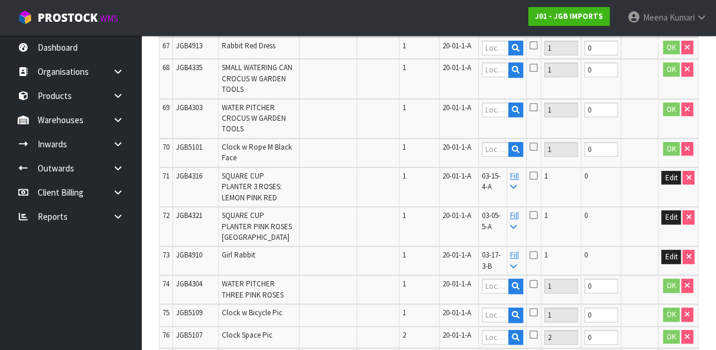
scroll to position [1569, 0]
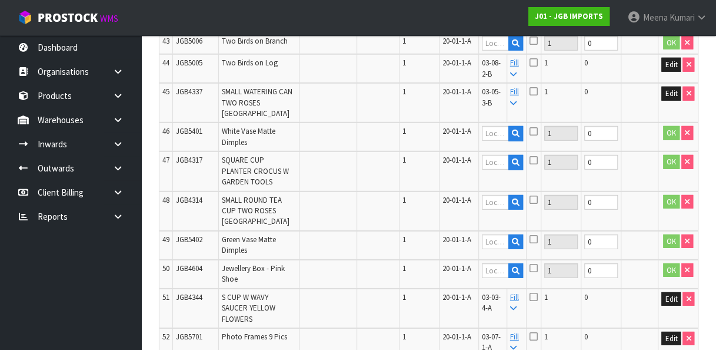
click at [198, 46] on span "JGB5006" at bounding box center [189, 41] width 26 height 10
click at [501, 51] on input "text" at bounding box center [495, 43] width 27 height 15
paste input "04-11-2-B"
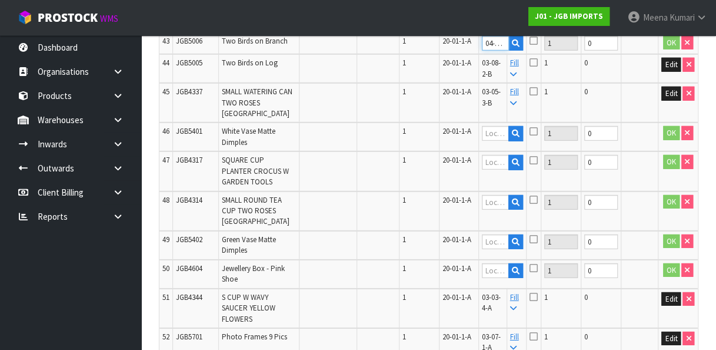
scroll to position [0, 14]
type input "04-11-2-B"
click at [669, 50] on button "OK" at bounding box center [671, 43] width 16 height 14
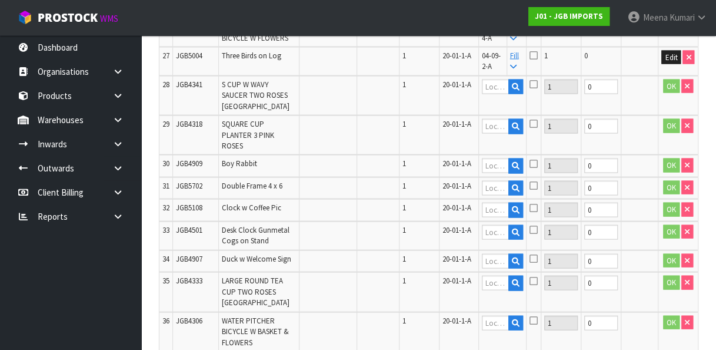
scroll to position [1071, 0]
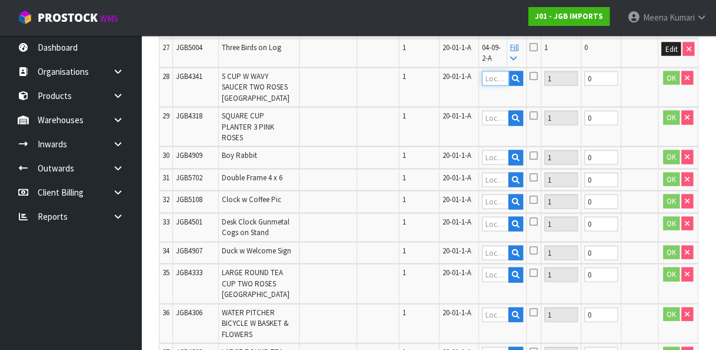
click at [494, 85] on input "text" at bounding box center [495, 78] width 27 height 15
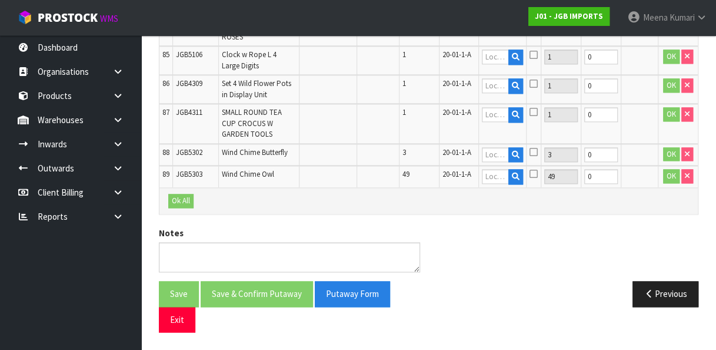
scroll to position [3059, 0]
click at [468, 147] on span "20-01-1-A" at bounding box center [457, 152] width 29 height 10
drag, startPoint x: 228, startPoint y: 227, endPoint x: 333, endPoint y: 198, distance: 108.8
click at [680, 185] on td "OK" at bounding box center [678, 176] width 40 height 22
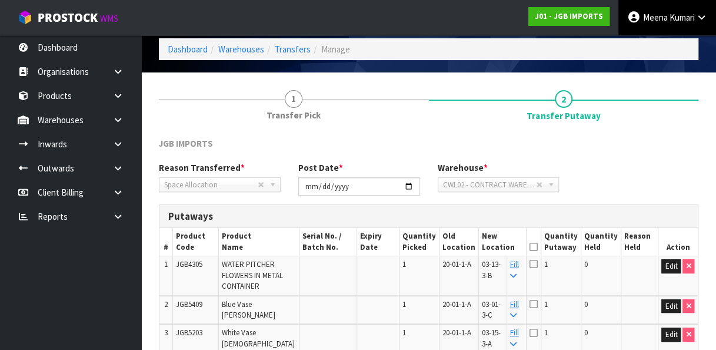
scroll to position [0, 0]
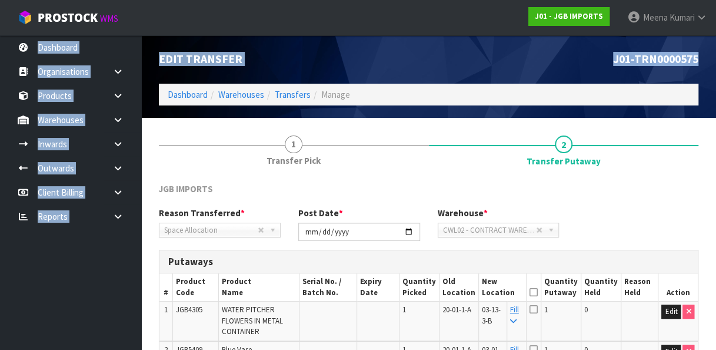
drag, startPoint x: 715, startPoint y: 19, endPoint x: 720, endPoint y: 81, distance: 62.0
click at [716, 81] on html "Toggle navigation ProStock WMS J01 - JGB IMPORTS Meena Kumari Logout Dashboard …" at bounding box center [358, 175] width 716 height 350
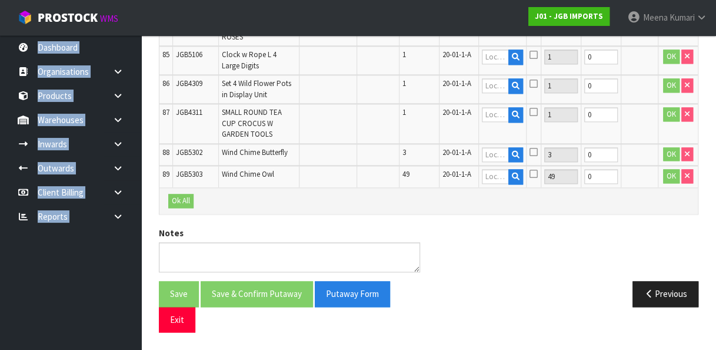
scroll to position [3059, 0]
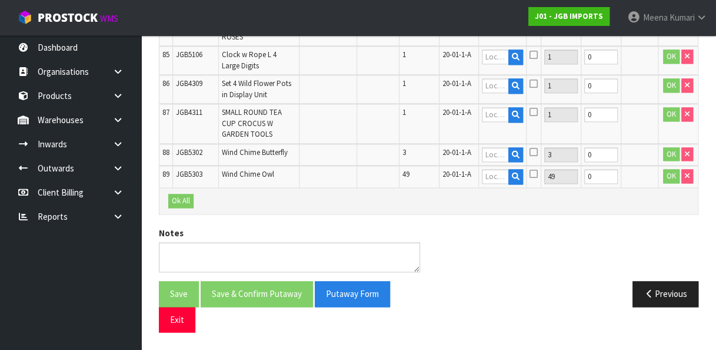
click at [195, 177] on td "JGB5303" at bounding box center [196, 176] width 46 height 22
click at [173, 332] on div "Save Save & Confirm Putaway Putaway Form Exit Previous" at bounding box center [428, 311] width 557 height 60
click at [177, 326] on button "Exit" at bounding box center [177, 319] width 36 height 25
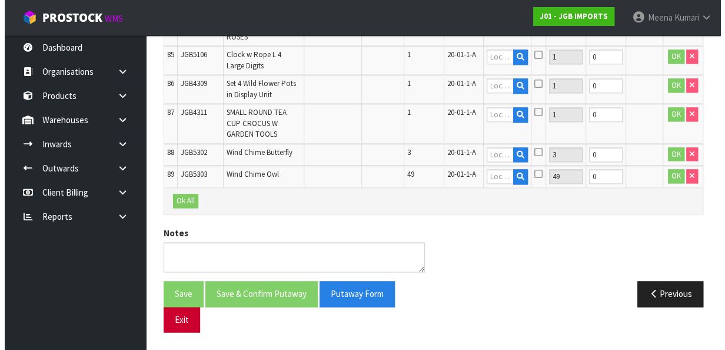
scroll to position [3016, 0]
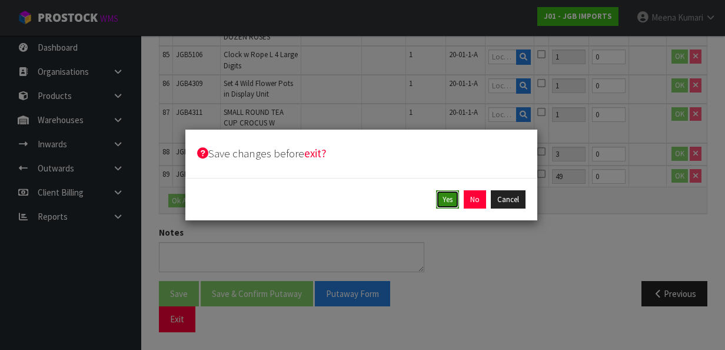
click at [446, 200] on button "Yes" at bounding box center [447, 199] width 23 height 19
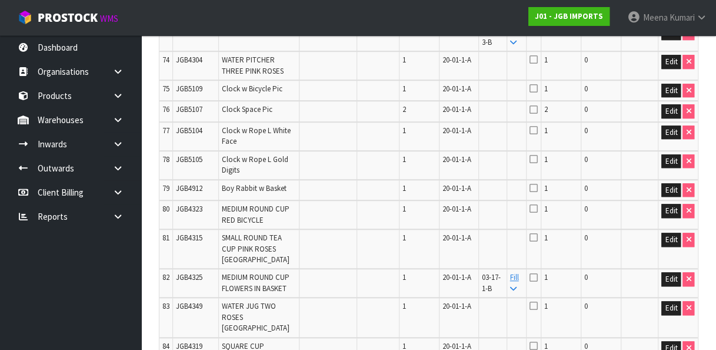
scroll to position [3102, 0]
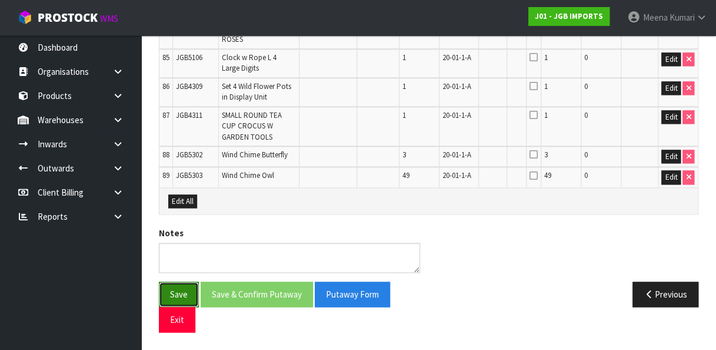
click at [174, 292] on button "Save" at bounding box center [179, 293] width 40 height 25
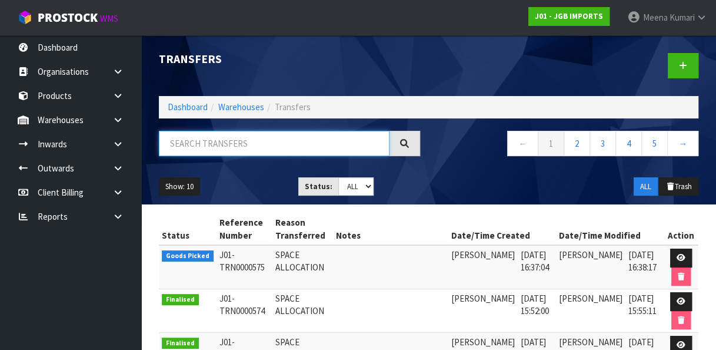
click at [235, 140] on input "text" at bounding box center [274, 143] width 231 height 25
paste input "JGB5409"
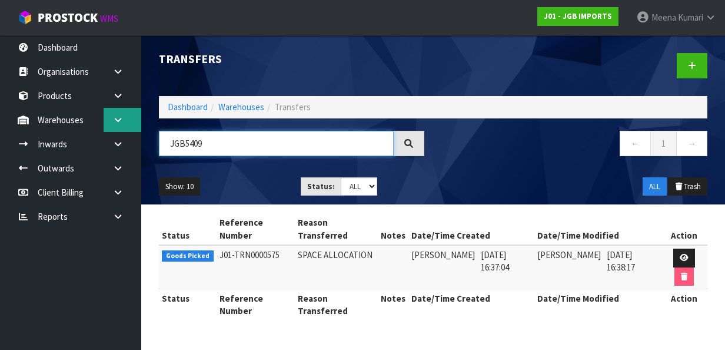
type input "JGB5409"
click at [116, 122] on icon at bounding box center [117, 119] width 11 height 9
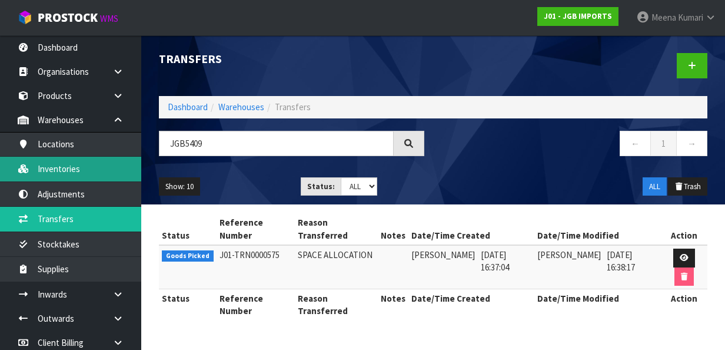
click at [94, 162] on link "Inventories" at bounding box center [70, 169] width 141 height 24
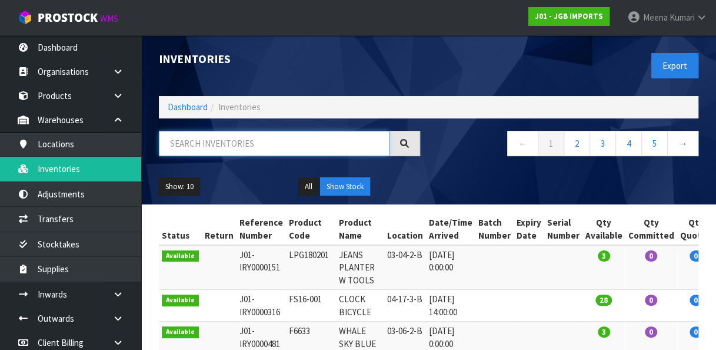
click at [247, 140] on input "text" at bounding box center [274, 143] width 231 height 25
paste input "JGB5409"
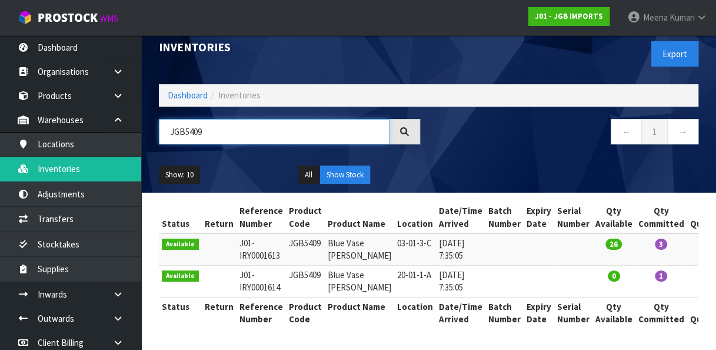
scroll to position [42, 0]
click at [394, 233] on td "03-01-3-C" at bounding box center [415, 249] width 42 height 32
copy tr "03-01-3-C"
click at [255, 119] on input "JGB5409" at bounding box center [274, 131] width 231 height 25
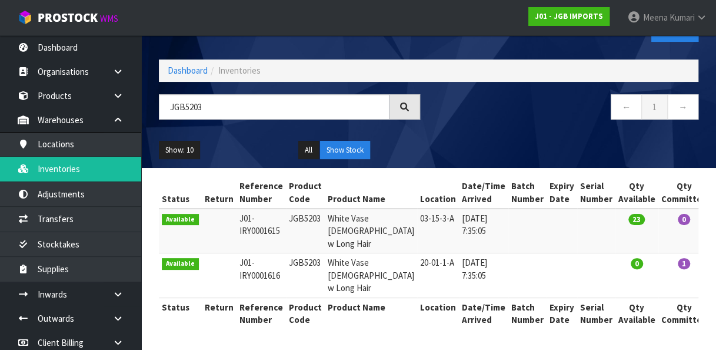
click at [417, 213] on td "03-15-3-A" at bounding box center [438, 230] width 42 height 45
copy tr "03-15-3-A"
click at [281, 96] on input "JGB5203" at bounding box center [274, 106] width 231 height 25
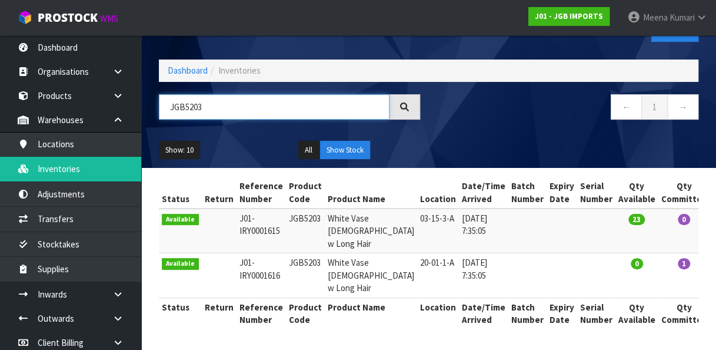
click at [281, 96] on input "JGB5203" at bounding box center [274, 106] width 231 height 25
paste input "4324"
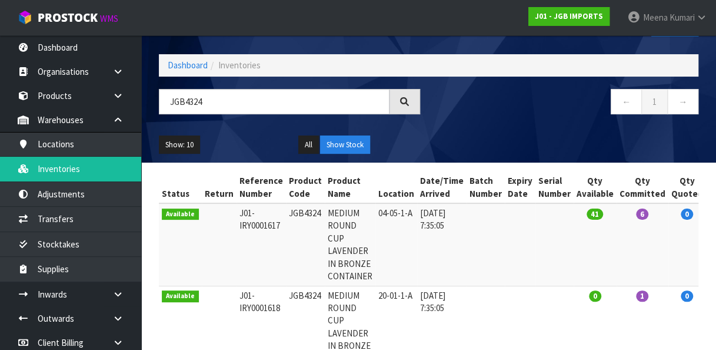
click at [380, 212] on td "04-05-1-A" at bounding box center [397, 244] width 42 height 82
copy tr "04-05-1-A"
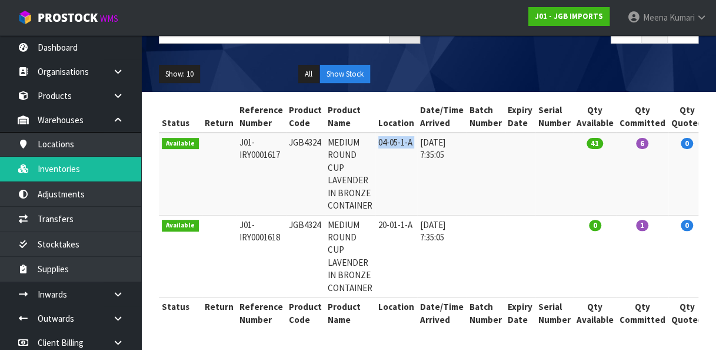
scroll to position [0, 0]
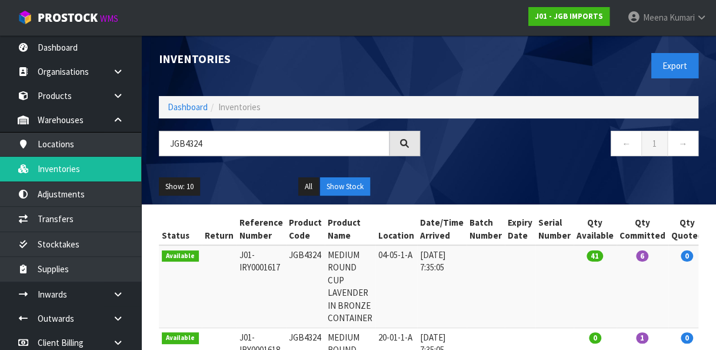
click at [297, 128] on div "Inventories Export Dashboard Inventories JGB4324 ← 1 → Show: 10 5 10 25 50 All …" at bounding box center [428, 119] width 557 height 169
click at [287, 138] on input "JGB4324" at bounding box center [274, 143] width 231 height 25
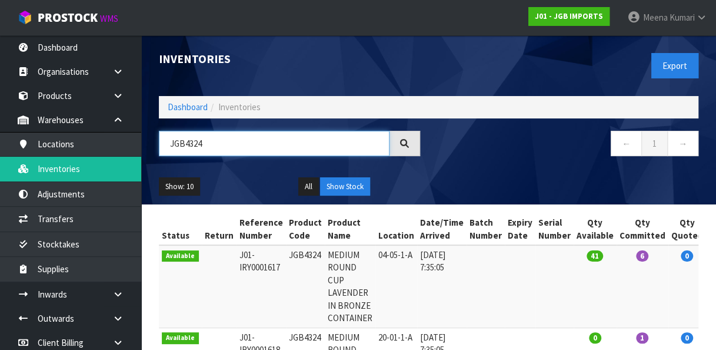
paste input "903"
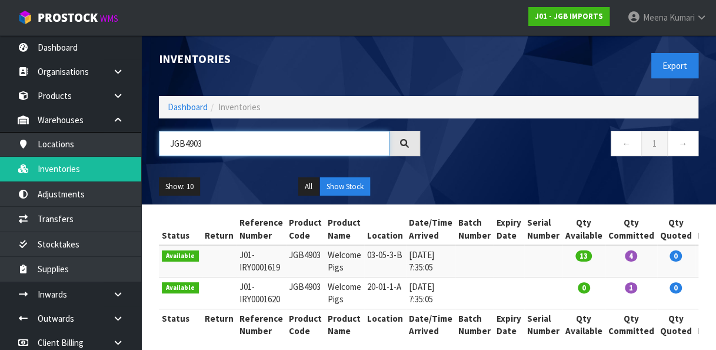
click at [268, 150] on input "JGB4903" at bounding box center [274, 143] width 231 height 25
paste input "5704"
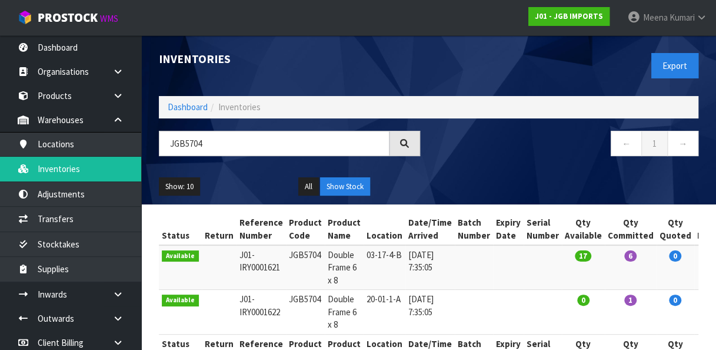
click at [376, 246] on td "03-17-4-B" at bounding box center [385, 267] width 42 height 45
copy tr "03-17-4-B"
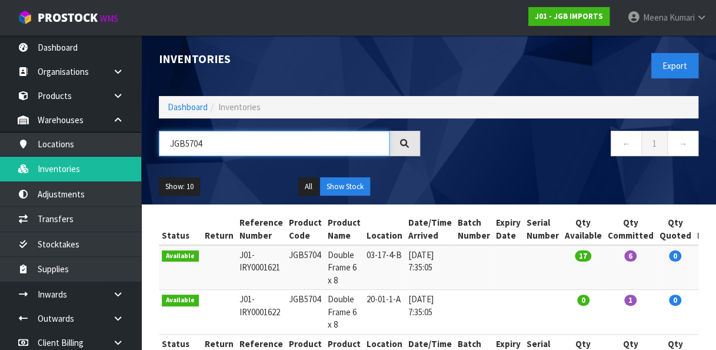
click at [268, 148] on input "JGB5704" at bounding box center [274, 143] width 231 height 25
paste input "8"
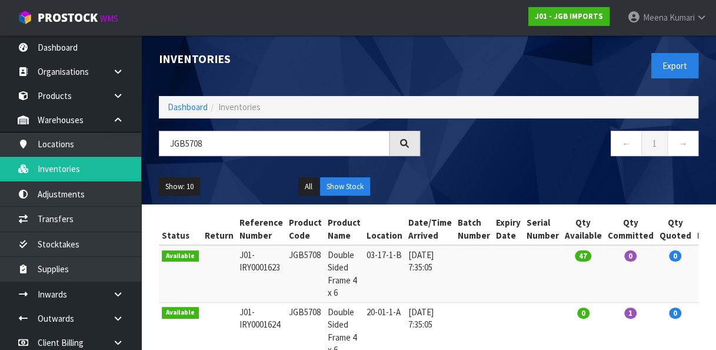
drag, startPoint x: 715, startPoint y: 138, endPoint x: 722, endPoint y: 191, distance: 53.4
click at [716, 191] on html "Toggle navigation ProStock WMS J01 - JGB IMPORTS Meena Kumari Logout Dashboard …" at bounding box center [358, 175] width 716 height 350
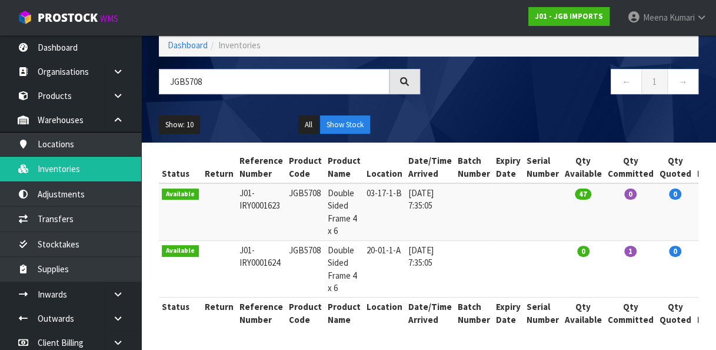
click at [364, 183] on td "03-17-1-B" at bounding box center [385, 211] width 42 height 57
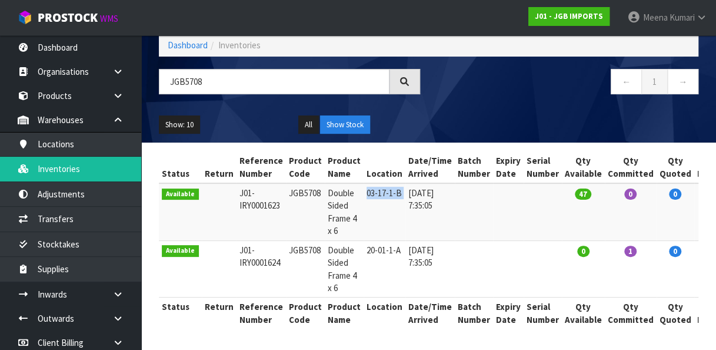
click at [364, 183] on td "03-17-1-B" at bounding box center [385, 211] width 42 height 57
copy tr "03-17-1-B"
click at [287, 69] on input "JGB5708" at bounding box center [274, 81] width 231 height 25
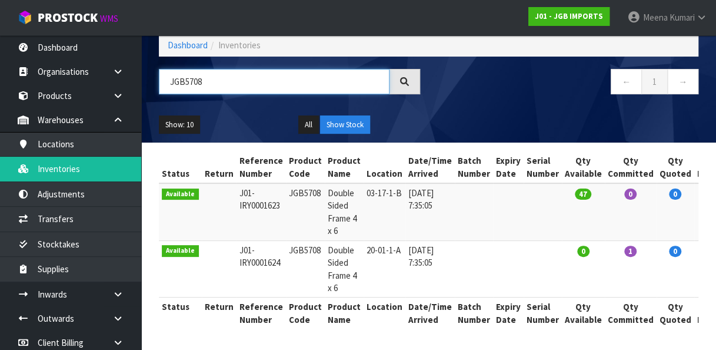
click at [287, 69] on input "JGB5708" at bounding box center [274, 81] width 231 height 25
paste input "4305"
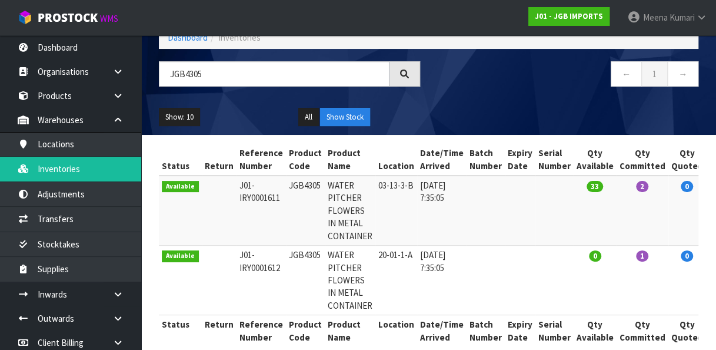
click at [382, 184] on td "03-13-3-B" at bounding box center [397, 210] width 42 height 70
copy tr "03-13-3-B"
click at [285, 82] on input "JGB4305" at bounding box center [274, 73] width 231 height 25
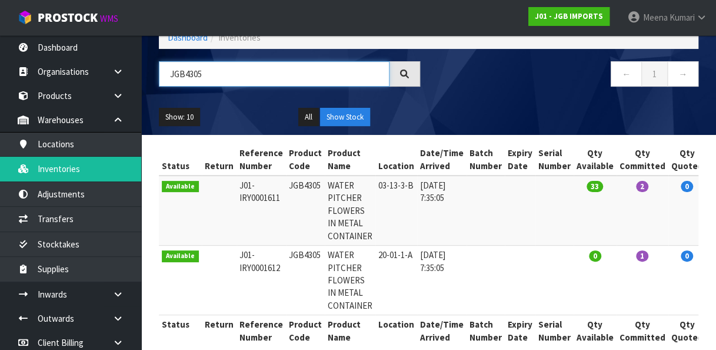
click at [285, 82] on input "JGB4305" at bounding box center [274, 73] width 231 height 25
paste input "906"
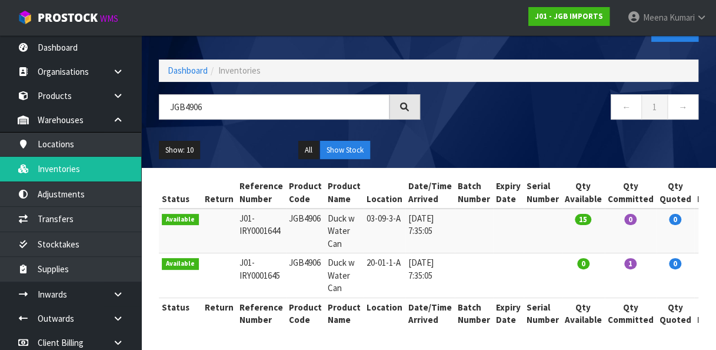
click at [364, 210] on td "03-09-3-A" at bounding box center [385, 230] width 42 height 45
copy tr "03-09-3-A"
click at [358, 94] on input "JGB4906" at bounding box center [274, 106] width 231 height 25
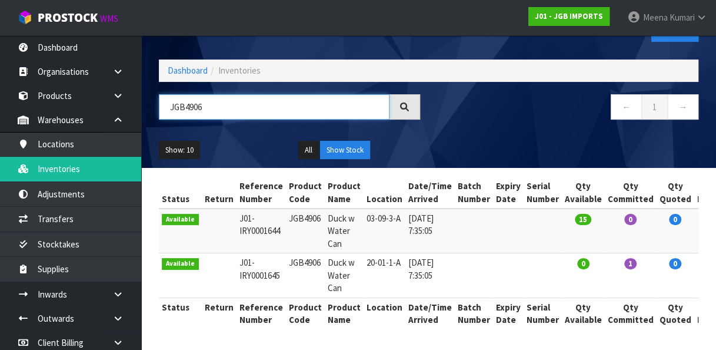
click at [358, 94] on input "JGB4906" at bounding box center [274, 106] width 231 height 25
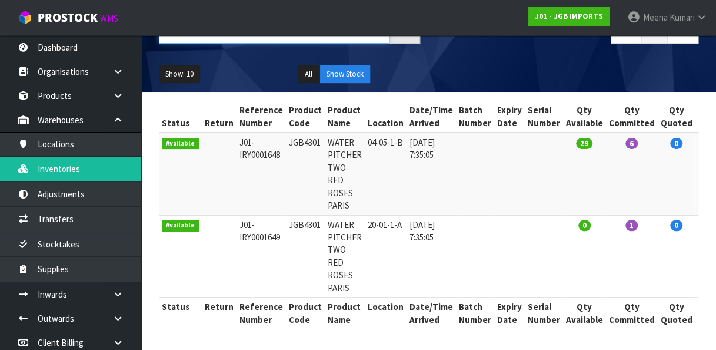
scroll to position [120, 0]
click at [365, 134] on td "04-05-1-B" at bounding box center [386, 173] width 42 height 82
copy tr "04-05-1-B"
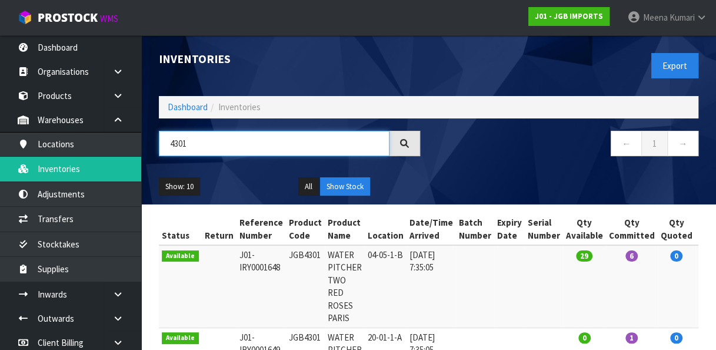
click at [257, 152] on input "4301" at bounding box center [274, 143] width 231 height 25
paste input "JGB5004"
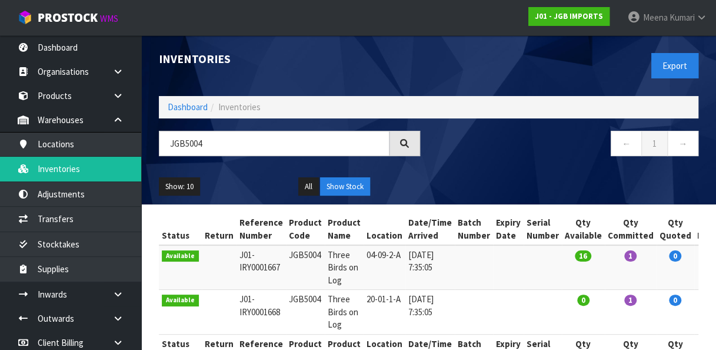
click at [364, 254] on td "04-09-2-A" at bounding box center [385, 267] width 42 height 45
copy tr "04-09-2-A"
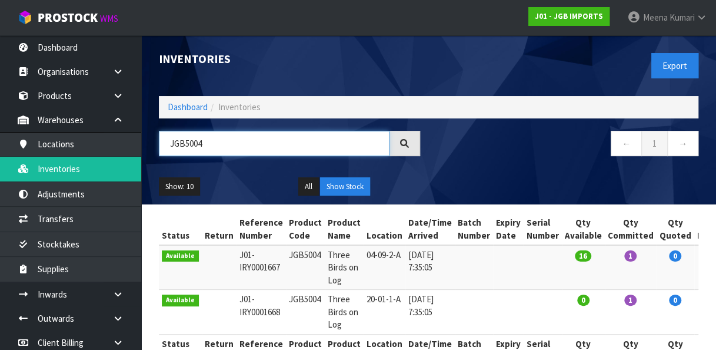
click at [210, 147] on input "JGB5004" at bounding box center [274, 143] width 231 height 25
click at [374, 255] on td "04-11-2-B" at bounding box center [385, 267] width 42 height 45
copy tr "04-11-2-B"
click at [301, 146] on input "JGB5007" at bounding box center [274, 143] width 231 height 25
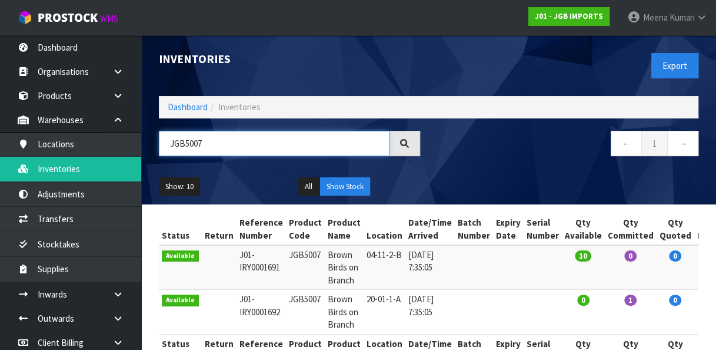
click at [301, 146] on input "JGB5007" at bounding box center [274, 143] width 231 height 25
paste input "4503"
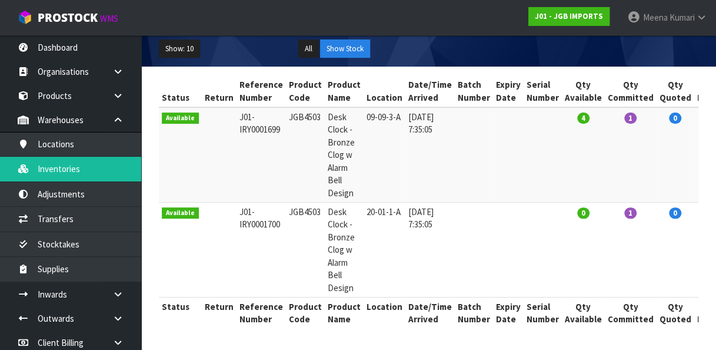
scroll to position [145, 0]
click at [368, 110] on td "09-09-3-A" at bounding box center [385, 154] width 42 height 95
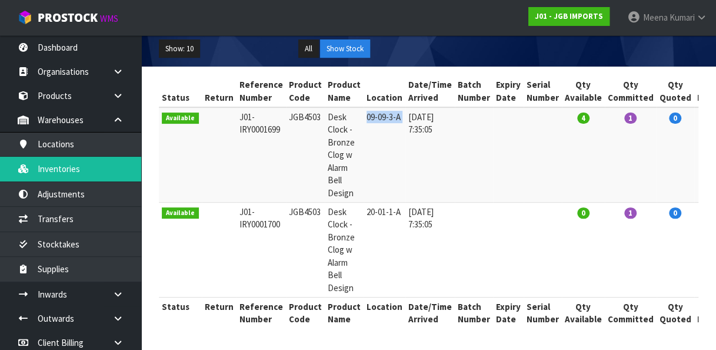
click at [368, 110] on td "09-09-3-A" at bounding box center [385, 154] width 42 height 95
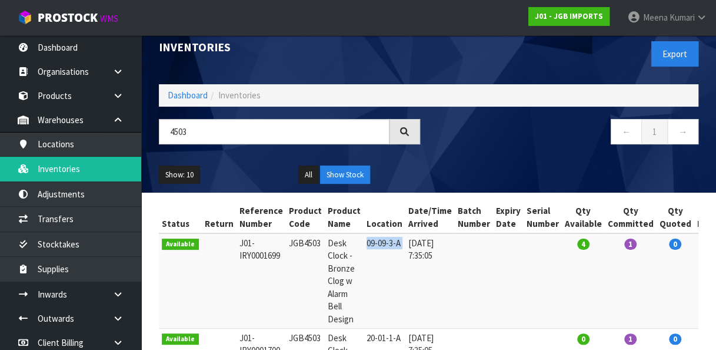
scroll to position [0, 0]
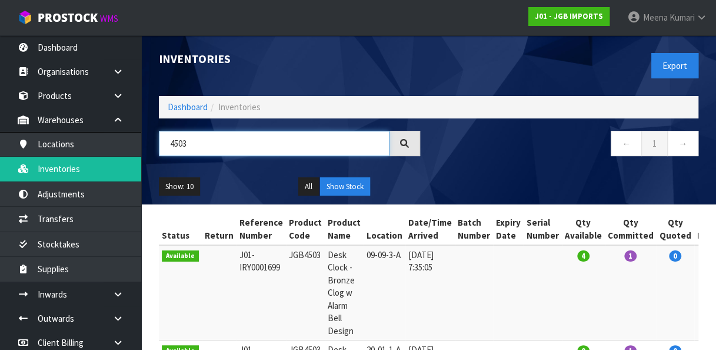
click at [311, 150] on input "4503" at bounding box center [274, 143] width 231 height 25
paste input "JGB5005"
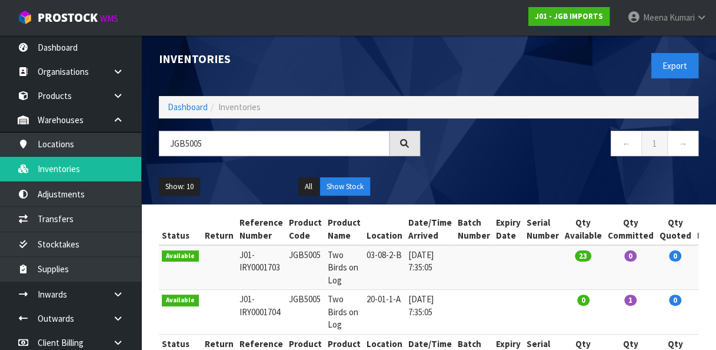
click at [286, 255] on td "JGB5005" at bounding box center [305, 267] width 39 height 45
click at [380, 260] on td "03-08-2-B" at bounding box center [385, 267] width 42 height 45
click at [254, 138] on input "JGB5005" at bounding box center [274, 143] width 231 height 25
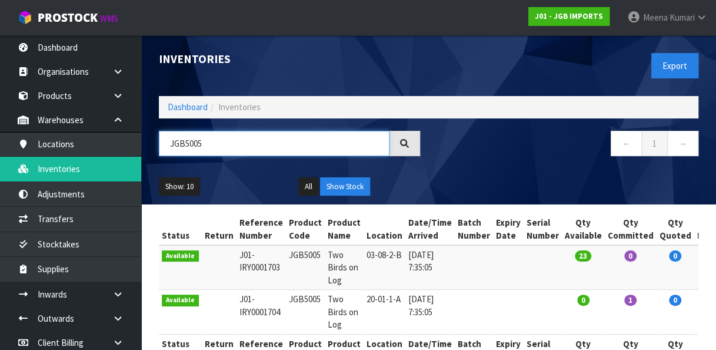
click at [254, 138] on input "JGB5005" at bounding box center [274, 143] width 231 height 25
paste input "408"
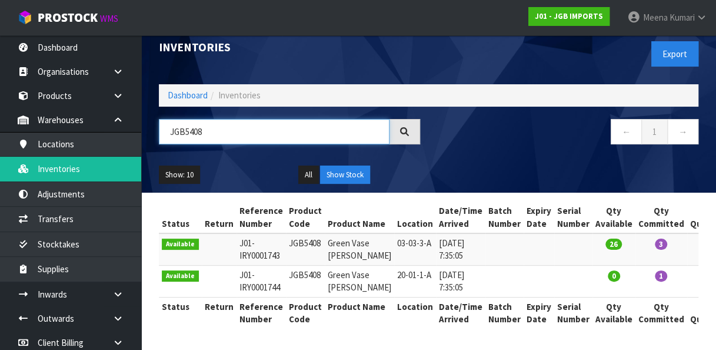
scroll to position [64, 0]
click at [394, 233] on td "03-03-3-A" at bounding box center [415, 249] width 42 height 32
click at [270, 119] on input "JGB5408" at bounding box center [274, 131] width 231 height 25
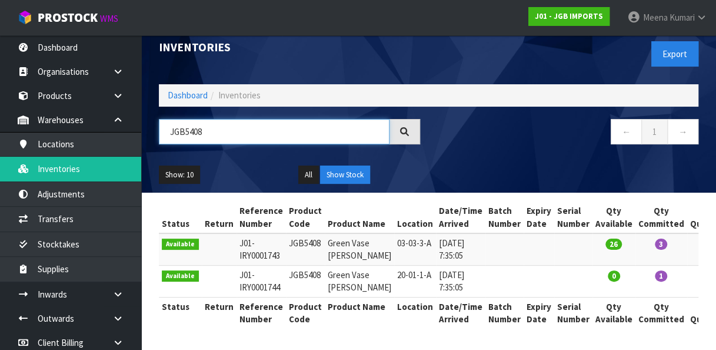
click at [270, 119] on input "JGB5408" at bounding box center [274, 131] width 231 height 25
paste input "4910"
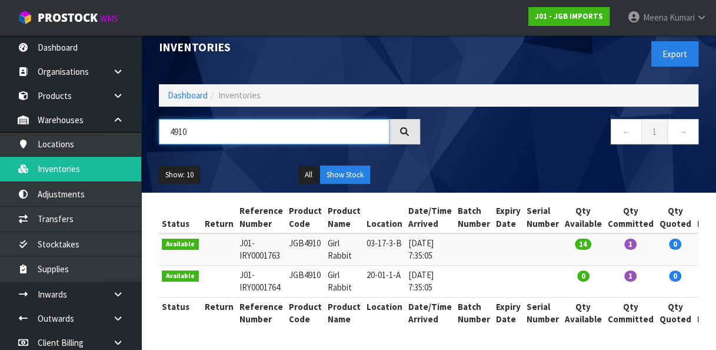
scroll to position [19, 0]
click at [364, 237] on td "03-17-3-B" at bounding box center [385, 249] width 42 height 32
click at [219, 124] on input "4910" at bounding box center [274, 131] width 231 height 25
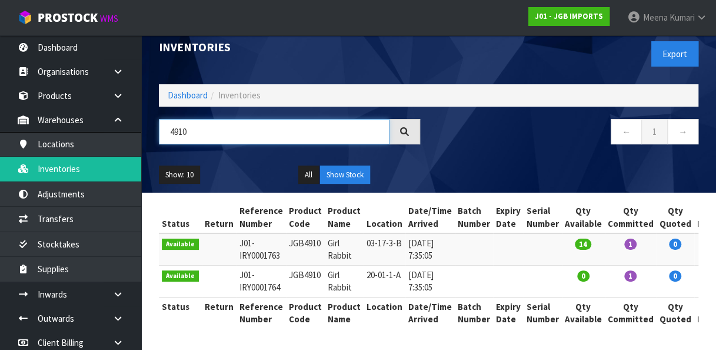
paste input "JGB4321"
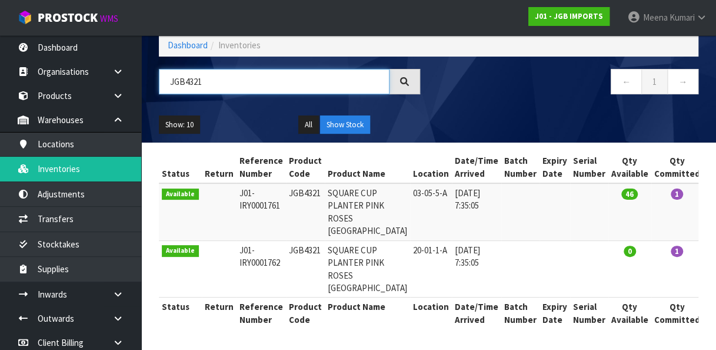
scroll to position [94, 0]
click at [410, 183] on td "03-05-5-A" at bounding box center [431, 211] width 42 height 57
click at [306, 69] on div "JGB4321" at bounding box center [289, 86] width 279 height 34
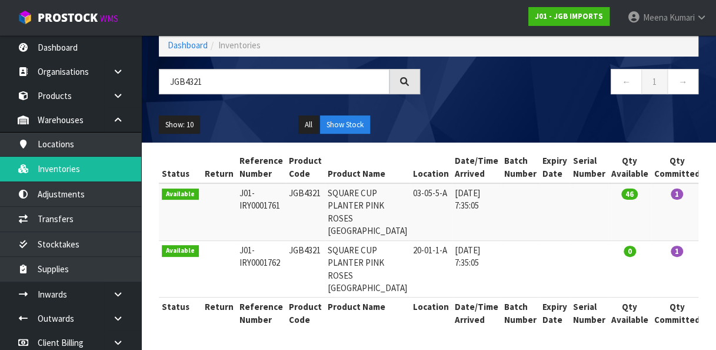
click at [306, 69] on div "JGB4321" at bounding box center [289, 86] width 279 height 34
click at [292, 69] on input "JGB4321" at bounding box center [274, 81] width 231 height 25
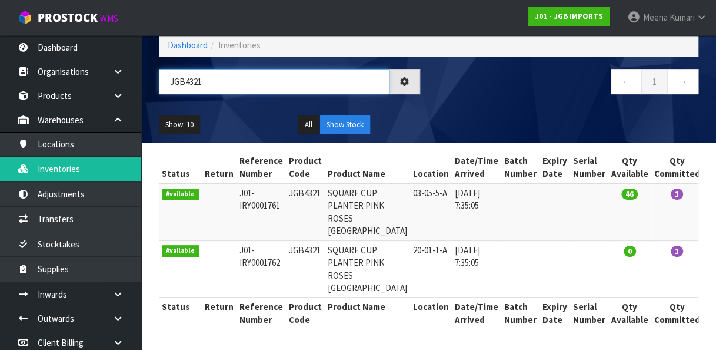
click at [292, 69] on input "JGB4321" at bounding box center [274, 81] width 231 height 25
paste input "5"
click at [292, 69] on input "JGB4321" at bounding box center [274, 81] width 231 height 25
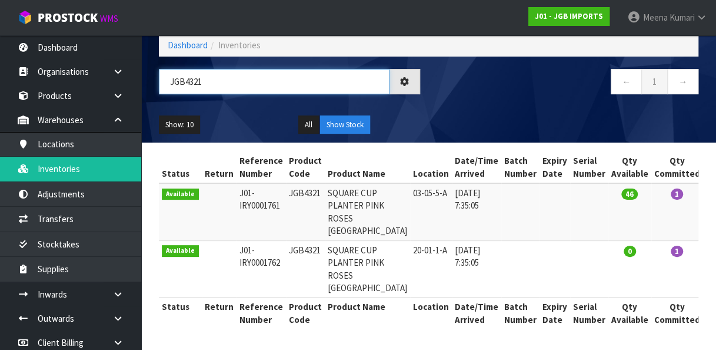
click at [292, 69] on input "JGB4321" at bounding box center [274, 81] width 231 height 25
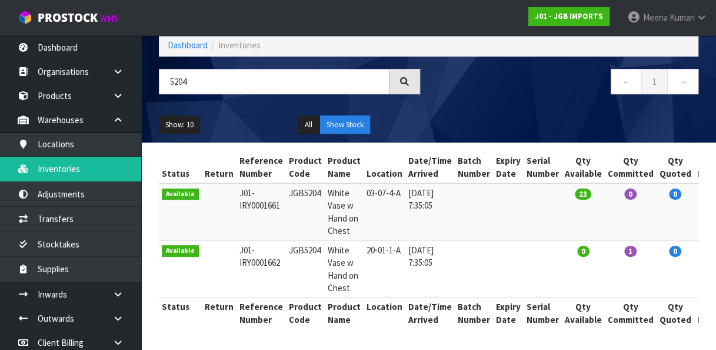
click at [378, 183] on td "03-07-4-A" at bounding box center [385, 211] width 42 height 57
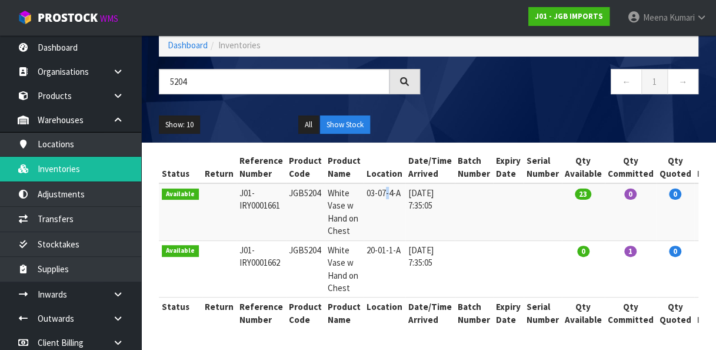
click at [378, 183] on td "03-07-4-A" at bounding box center [385, 211] width 42 height 57
click at [361, 69] on input "5204" at bounding box center [274, 81] width 231 height 25
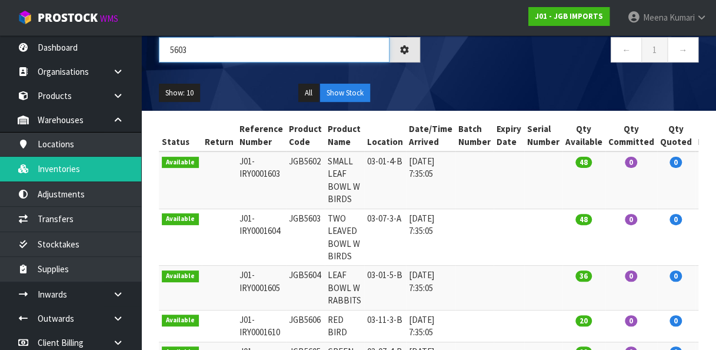
scroll to position [12, 0]
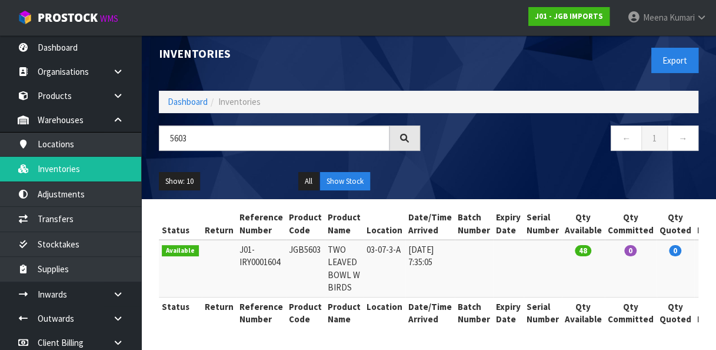
click at [375, 241] on td "03-07-3-A" at bounding box center [385, 268] width 42 height 57
click at [295, 129] on input "5603" at bounding box center [274, 137] width 231 height 25
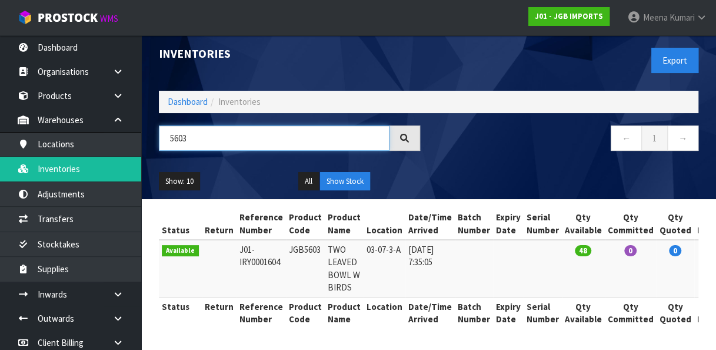
paste input "JGB4316"
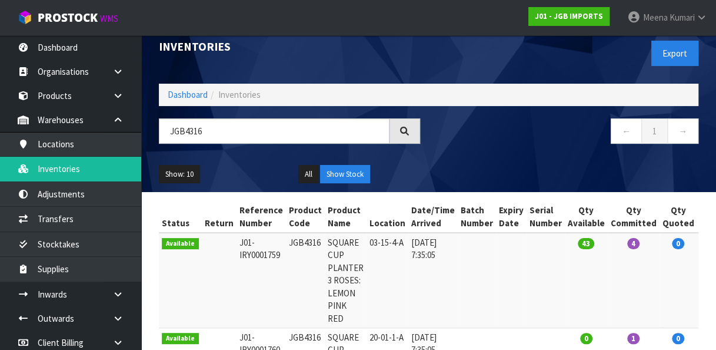
click at [370, 244] on td "03-15-4-A" at bounding box center [388, 279] width 42 height 95
click at [267, 134] on input "JGB4316" at bounding box center [274, 130] width 231 height 25
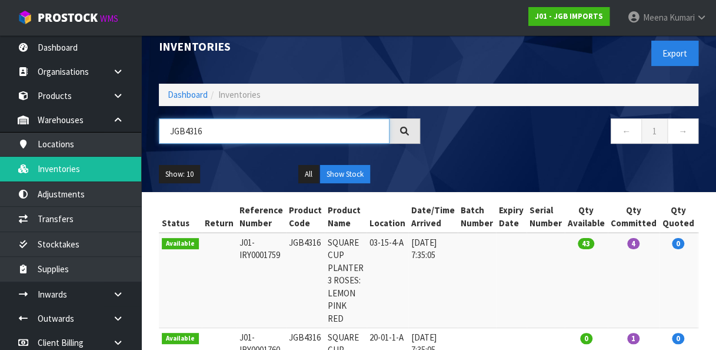
click at [267, 134] on input "JGB4316" at bounding box center [274, 130] width 231 height 25
paste input "4339"
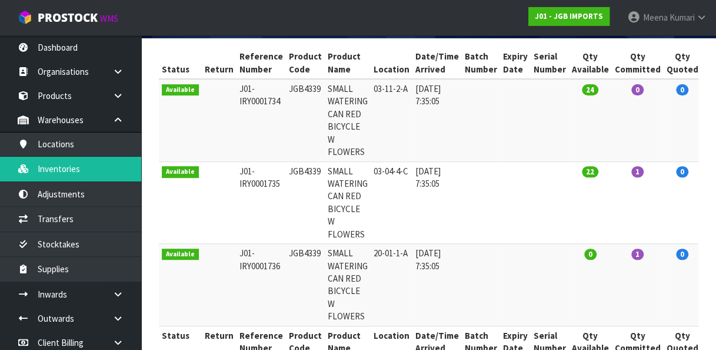
scroll to position [168, 0]
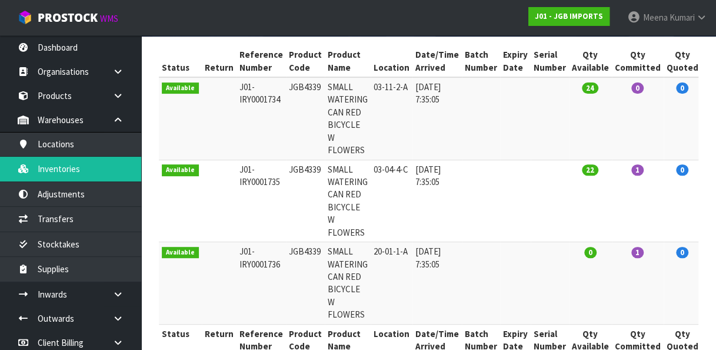
click at [374, 167] on td "03-04-4-C" at bounding box center [392, 201] width 42 height 82
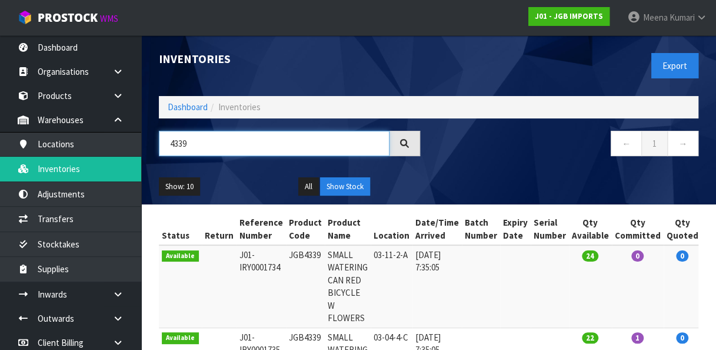
click at [267, 139] on input "4339" at bounding box center [274, 143] width 231 height 25
paste input "44"
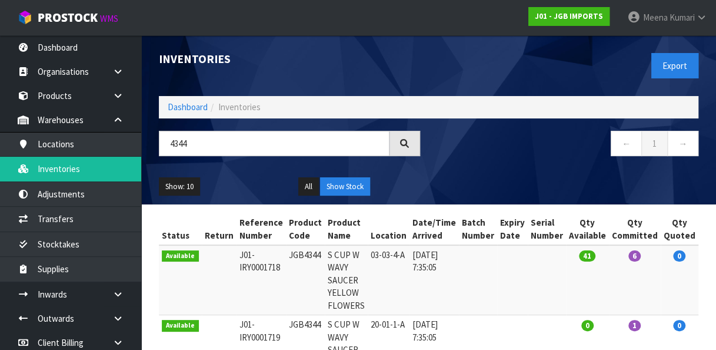
click at [375, 253] on td "03-03-4-A" at bounding box center [389, 280] width 42 height 70
click at [253, 141] on input "4344" at bounding box center [274, 143] width 231 height 25
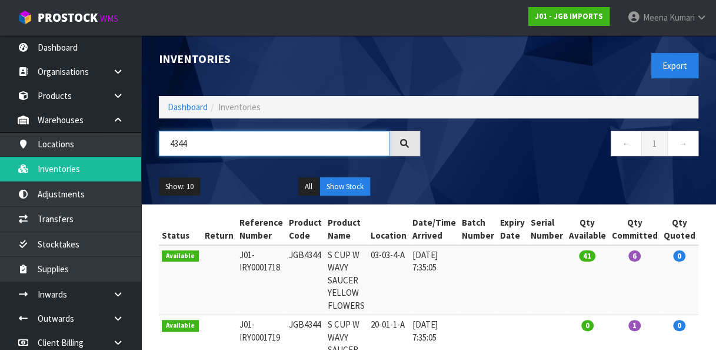
paste input "JGB4901"
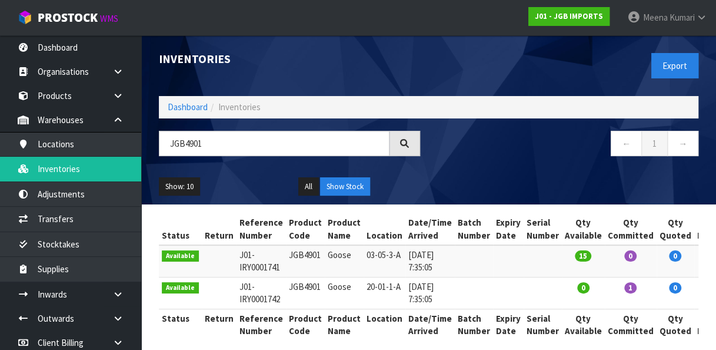
click at [373, 257] on td "03-05-3-A" at bounding box center [385, 261] width 42 height 32
click at [267, 142] on input "JGB4901" at bounding box center [274, 143] width 231 height 25
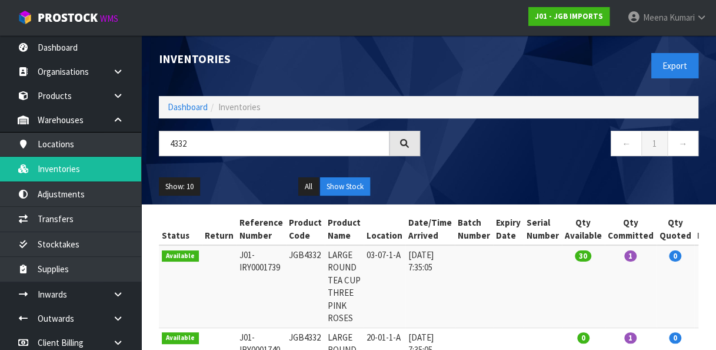
click at [305, 253] on td "JGB4332" at bounding box center [305, 286] width 39 height 82
click at [390, 253] on td "03-07-1-A" at bounding box center [385, 286] width 42 height 82
click at [323, 146] on input "4332" at bounding box center [274, 143] width 231 height 25
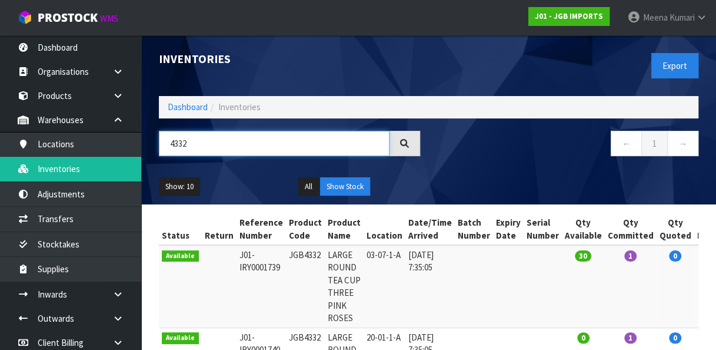
click at [323, 146] on input "4332" at bounding box center [274, 143] width 231 height 25
paste input "5701"
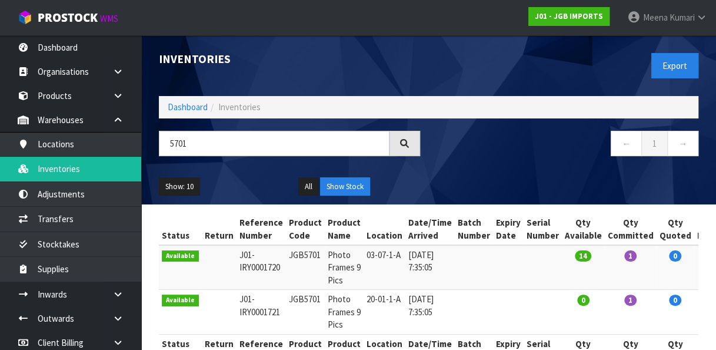
click at [377, 252] on td "03-07-1-A" at bounding box center [385, 267] width 42 height 45
click at [210, 134] on input "5701" at bounding box center [274, 143] width 231 height 25
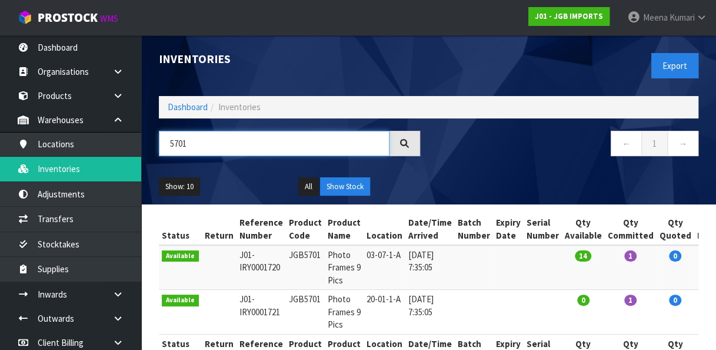
paste input "JGB4502"
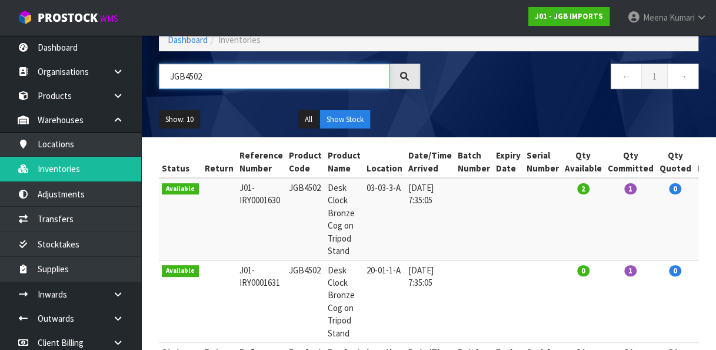
scroll to position [120, 0]
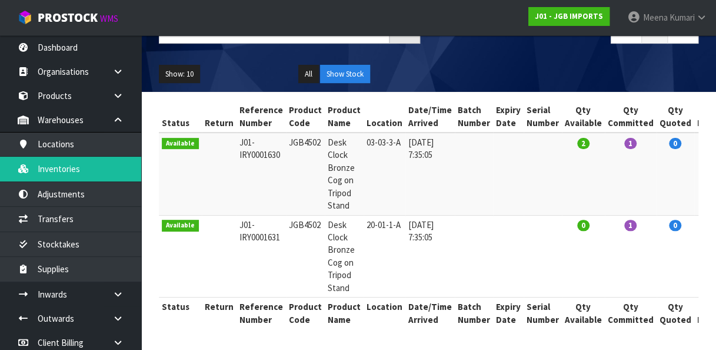
click at [377, 137] on td "03-03-3-A" at bounding box center [385, 173] width 42 height 82
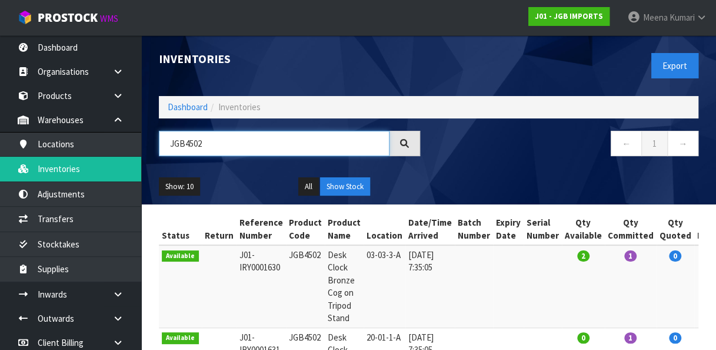
click at [329, 131] on input "JGB4502" at bounding box center [274, 143] width 231 height 25
paste input "34"
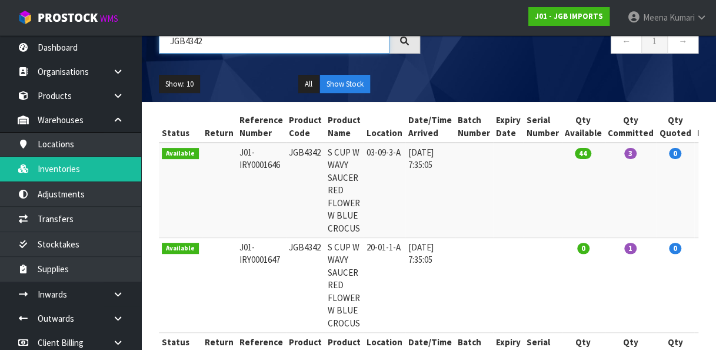
scroll to position [145, 0]
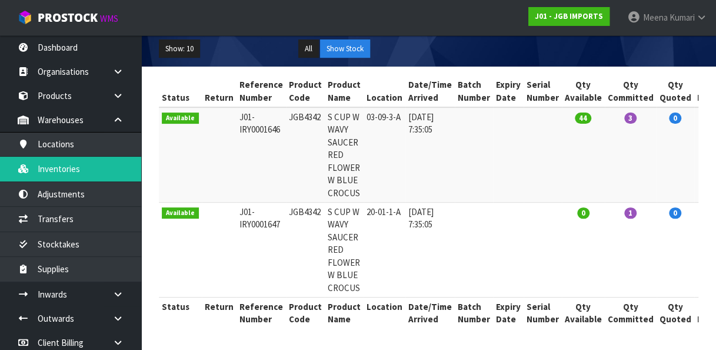
click at [375, 114] on td "03-09-3-A" at bounding box center [385, 154] width 42 height 95
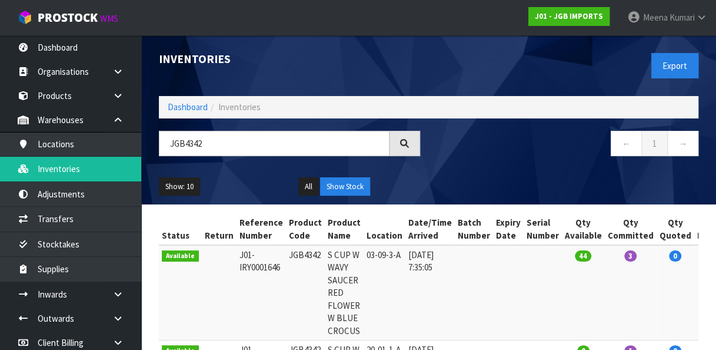
drag, startPoint x: 272, startPoint y: 164, endPoint x: 267, endPoint y: 129, distance: 35.1
click at [267, 129] on div "Inventories Export Dashboard Inventories JGB4342 ← 1 → Show: 10 5 10 25 50 All …" at bounding box center [428, 119] width 557 height 169
drag, startPoint x: 267, startPoint y: 129, endPoint x: 258, endPoint y: 146, distance: 18.4
click at [258, 146] on div "Inventories Export Dashboard Inventories JGB4342 ← 1 → Show: 10 5 10 25 50 All …" at bounding box center [428, 119] width 557 height 169
click at [258, 146] on input "JGB4342" at bounding box center [274, 143] width 231 height 25
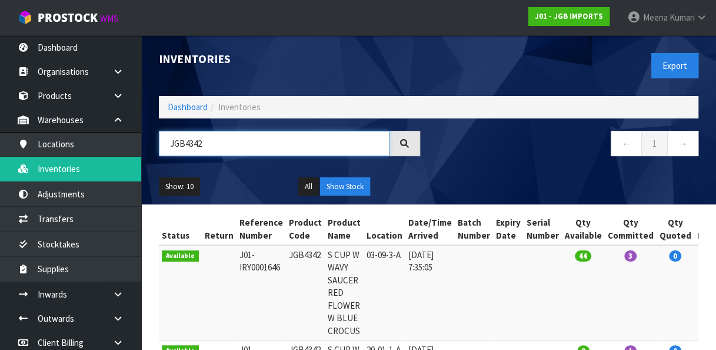
click at [258, 146] on input "JGB4342" at bounding box center [274, 143] width 231 height 25
paste input "34"
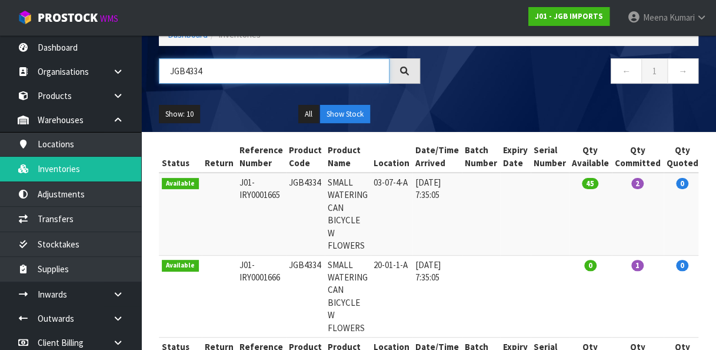
scroll to position [75, 0]
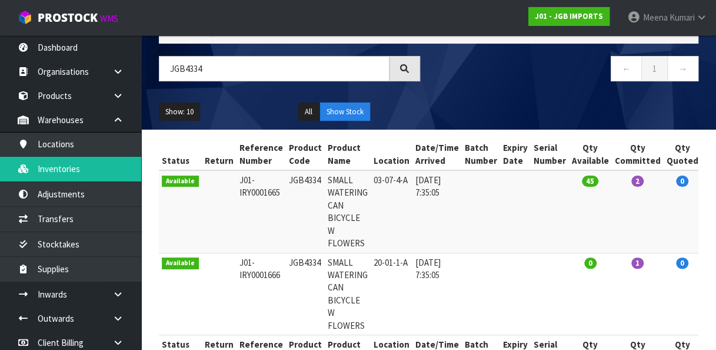
click at [385, 177] on td "03-07-4-A" at bounding box center [392, 211] width 42 height 82
click at [306, 71] on input "JGB4334" at bounding box center [274, 68] width 231 height 25
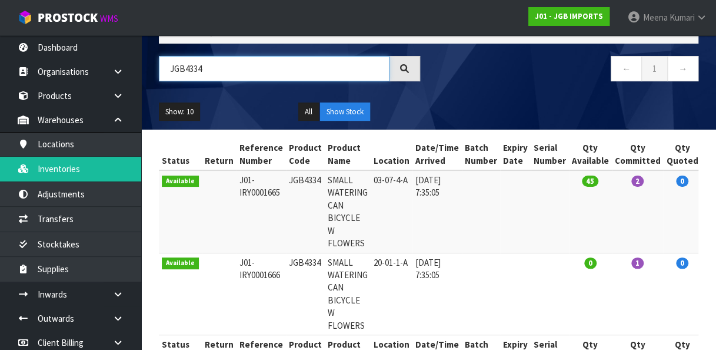
click at [306, 71] on input "JGB4334" at bounding box center [274, 68] width 231 height 25
paste input "7"
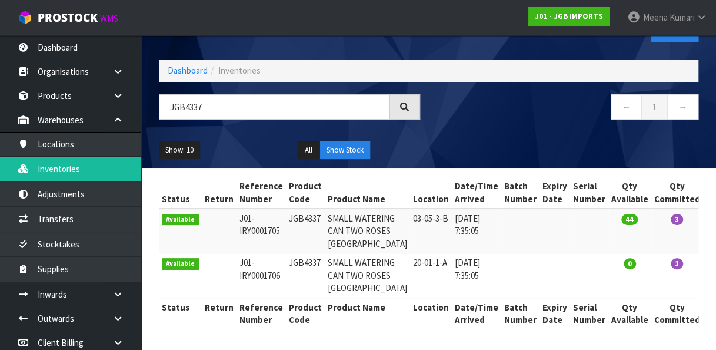
click at [410, 208] on td "03-05-3-B" at bounding box center [431, 230] width 42 height 45
click at [340, 94] on input "JGB4337" at bounding box center [274, 106] width 231 height 25
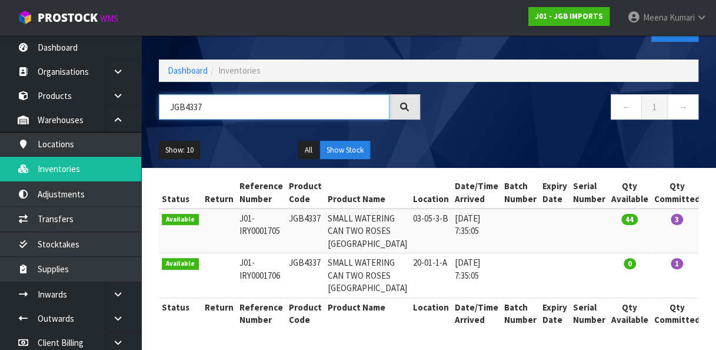
click at [340, 94] on input "JGB4337" at bounding box center [274, 106] width 231 height 25
paste input "25"
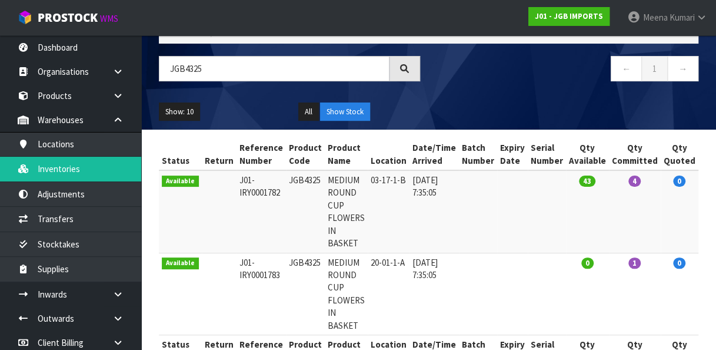
click at [373, 176] on td "03-17-1-B" at bounding box center [389, 211] width 42 height 82
click at [263, 70] on input "JGB4325" at bounding box center [274, 68] width 231 height 25
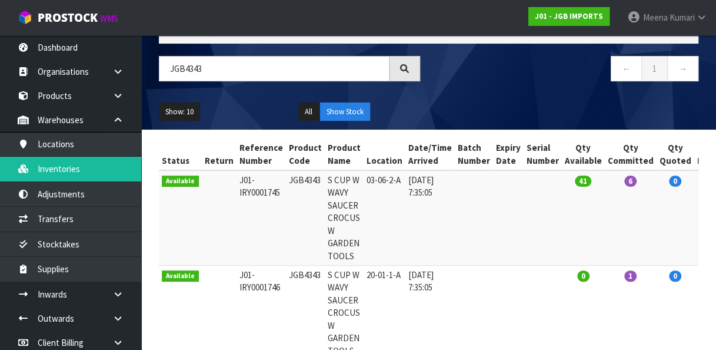
click at [364, 181] on td "03-06-2-A" at bounding box center [385, 217] width 42 height 95
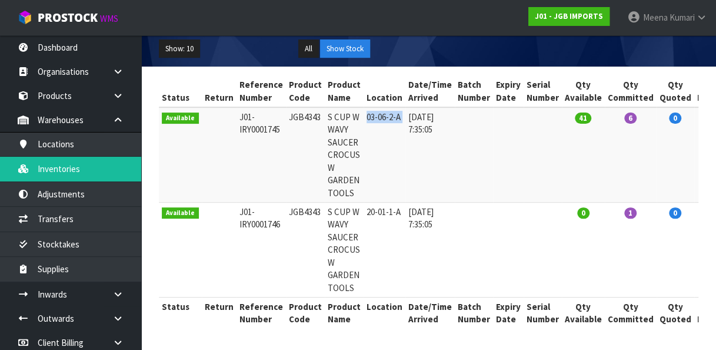
scroll to position [0, 0]
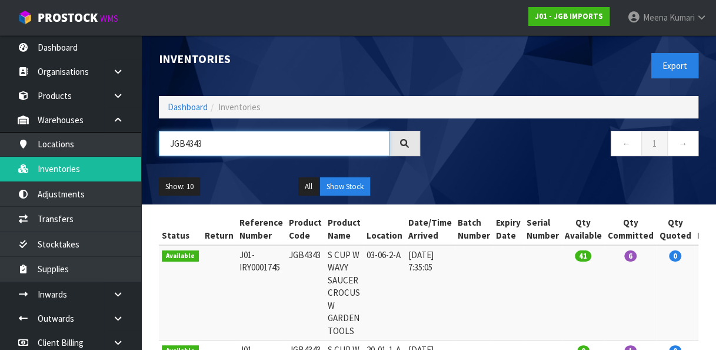
click at [304, 154] on input "JGB4343" at bounding box center [274, 143] width 231 height 25
paste input "5006"
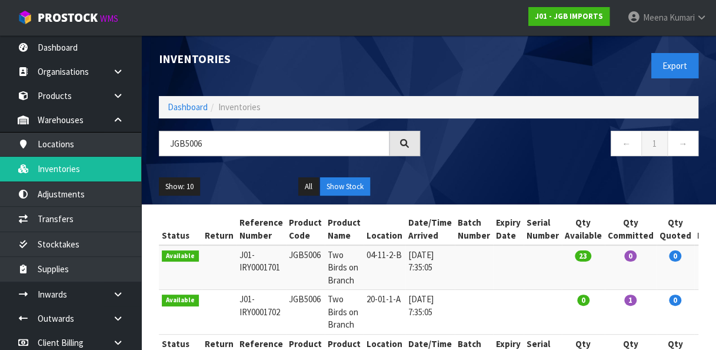
click at [364, 261] on td "04-11-2-B" at bounding box center [385, 267] width 42 height 45
click at [205, 152] on input "JGB5006" at bounding box center [274, 143] width 231 height 25
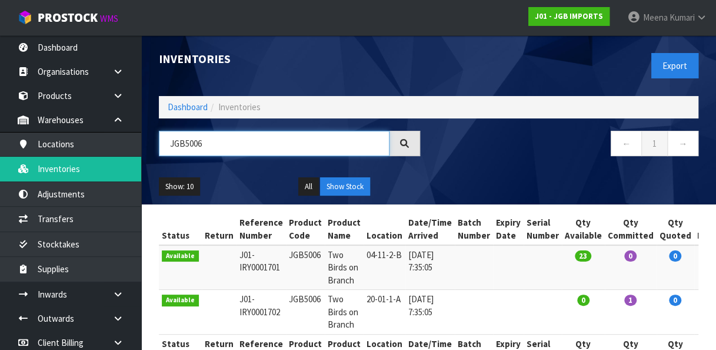
click at [205, 152] on input "JGB5006" at bounding box center [274, 143] width 231 height 25
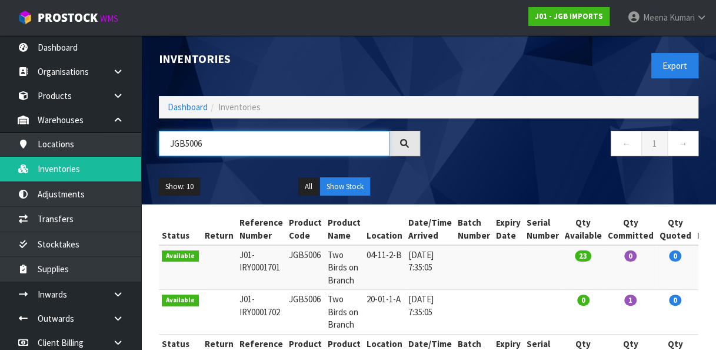
paste input "4320"
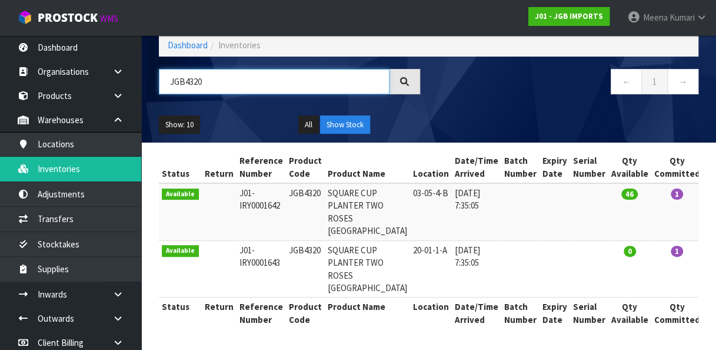
scroll to position [94, 0]
click at [410, 183] on td "03-05-4-B" at bounding box center [431, 211] width 42 height 57
click at [304, 69] on input "JGB4320" at bounding box center [274, 81] width 231 height 25
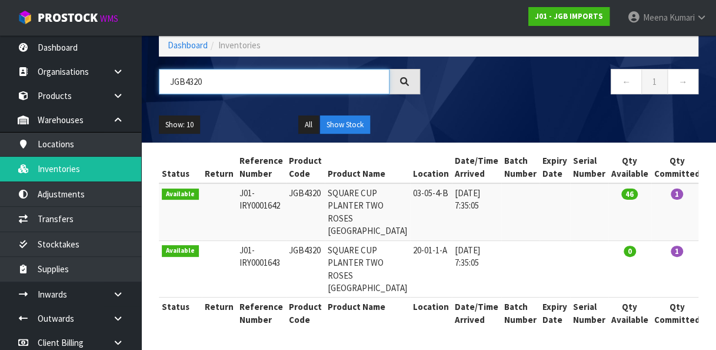
click at [304, 69] on input "JGB4320" at bounding box center [274, 81] width 231 height 25
paste input "19"
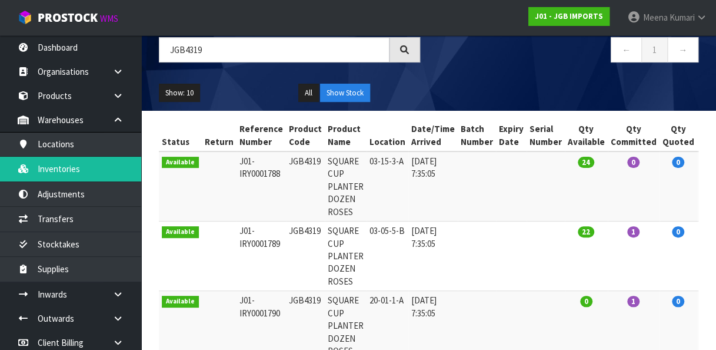
click at [386, 230] on td "03-05-5-B" at bounding box center [388, 255] width 42 height 69
click at [287, 55] on input "JGB4319" at bounding box center [274, 49] width 231 height 25
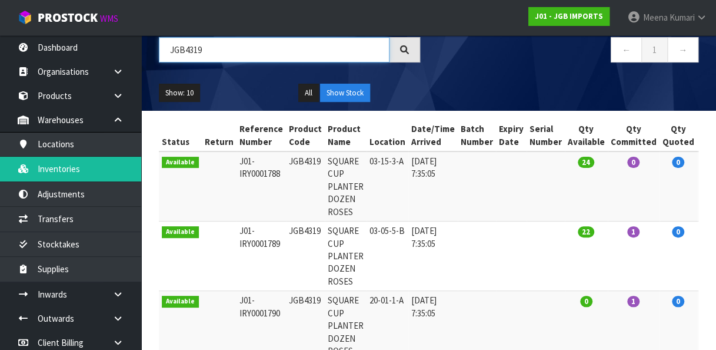
click at [287, 55] on input "JGB4319" at bounding box center [274, 49] width 231 height 25
paste input "5003"
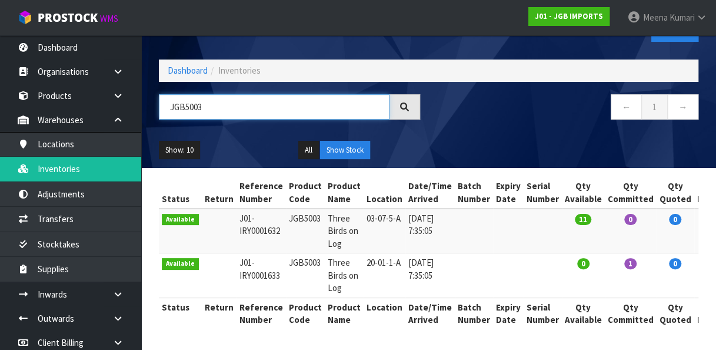
scroll to position [44, 0]
click at [376, 211] on td "03-07-5-A" at bounding box center [385, 230] width 42 height 45
click at [228, 102] on input "JGB5003" at bounding box center [274, 106] width 231 height 25
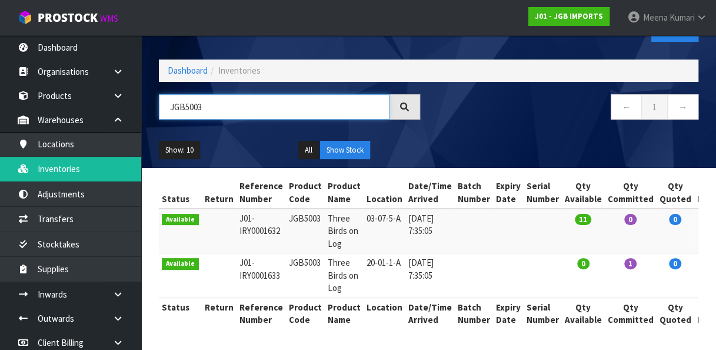
click at [228, 102] on input "JGB5003" at bounding box center [274, 106] width 231 height 25
paste input "4323"
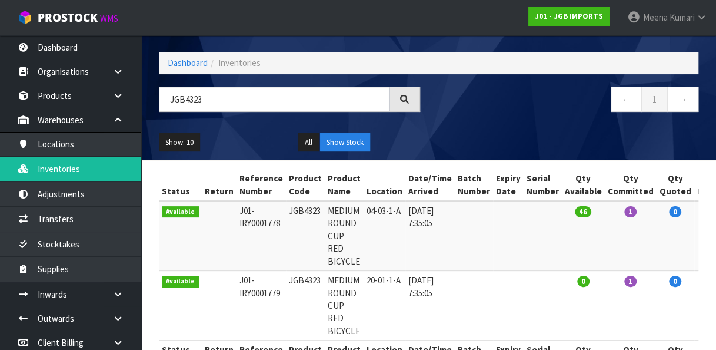
click at [367, 201] on td "04-03-1-A" at bounding box center [385, 236] width 42 height 70
click at [216, 106] on input "JGB4323" at bounding box center [274, 99] width 231 height 25
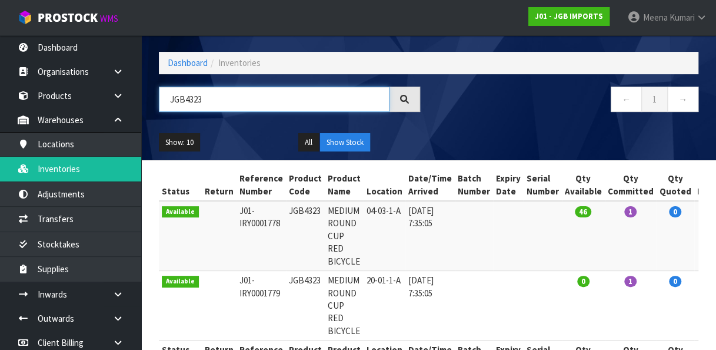
paste input "38"
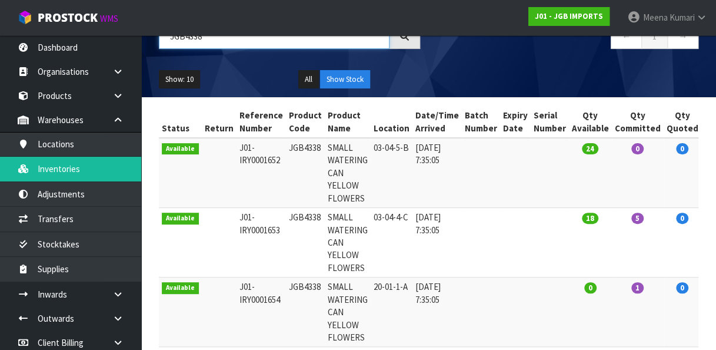
scroll to position [107, 0]
click at [372, 211] on td "03-04-4-C" at bounding box center [392, 242] width 42 height 69
click at [253, 44] on input "JGB4338" at bounding box center [274, 36] width 231 height 25
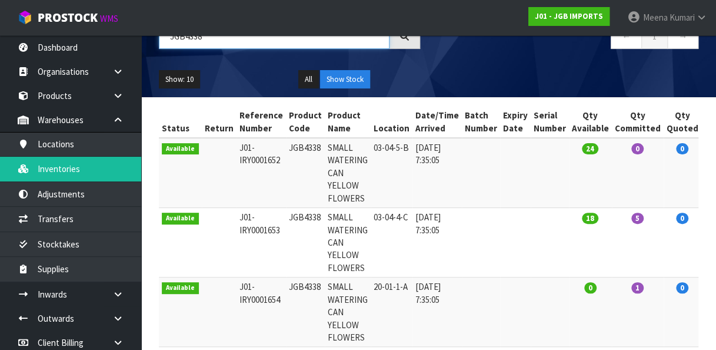
paste input "29"
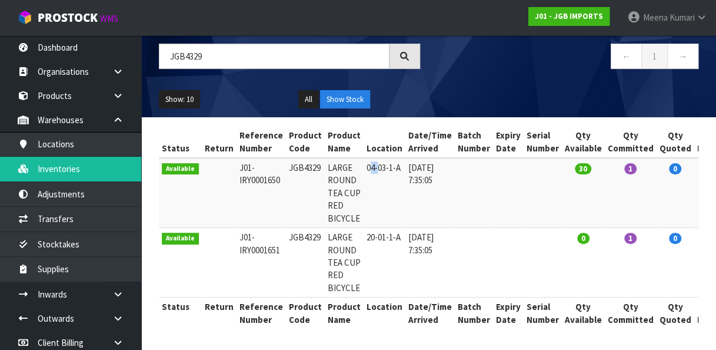
drag, startPoint x: 364, startPoint y: 167, endPoint x: 369, endPoint y: 144, distance: 24.0
click at [369, 158] on td "04-03-1-A" at bounding box center [385, 193] width 42 height 70
click at [268, 47] on input "JGB4329" at bounding box center [274, 56] width 231 height 25
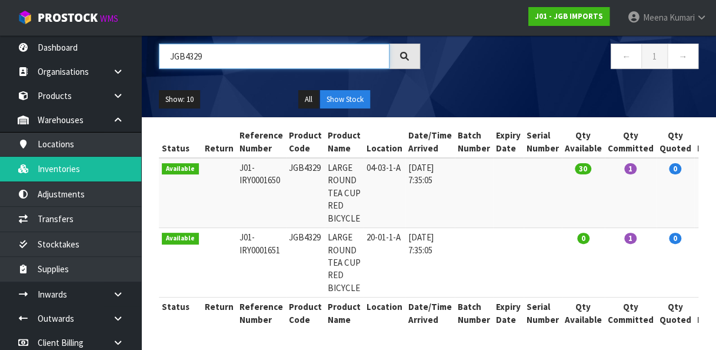
click at [268, 47] on input "JGB4329" at bounding box center [274, 56] width 231 height 25
paste input "18"
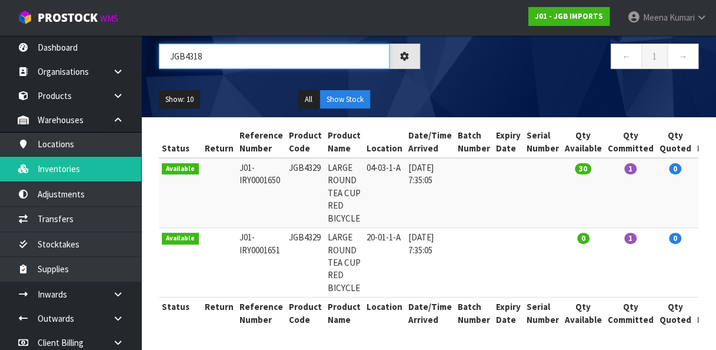
scroll to position [94, 0]
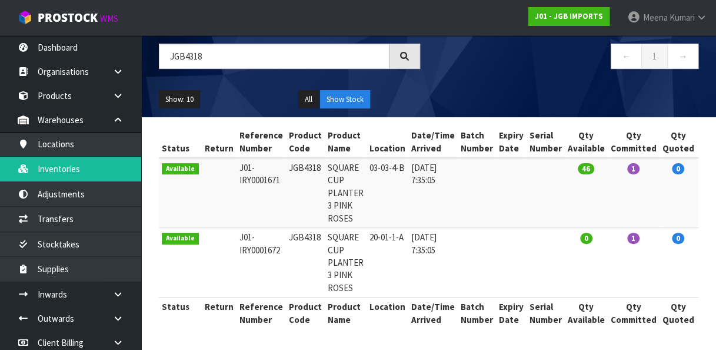
click at [374, 158] on td "03-03-4-B" at bounding box center [388, 193] width 42 height 70
click at [283, 55] on input "JGB4318" at bounding box center [274, 56] width 231 height 25
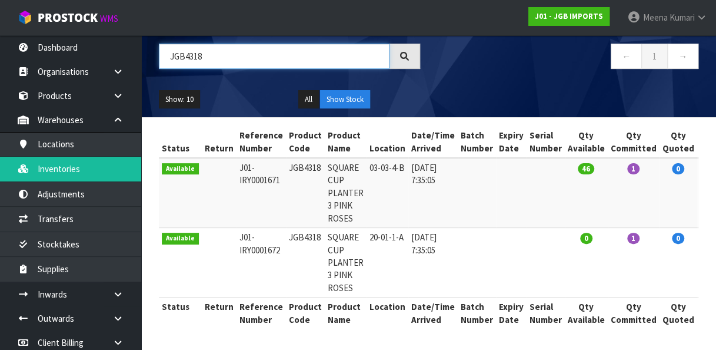
click at [283, 55] on input "JGB4318" at bounding box center [274, 56] width 231 height 25
paste input "JGB4318"
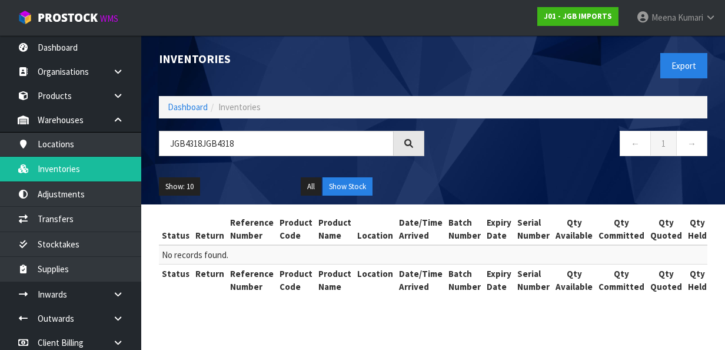
click at [283, 55] on h1 "Inventories" at bounding box center [291, 59] width 265 height 13
drag, startPoint x: 283, startPoint y: 55, endPoint x: 261, endPoint y: 147, distance: 94.4
click at [261, 147] on input "JGB4318JGB4318" at bounding box center [276, 143] width 235 height 25
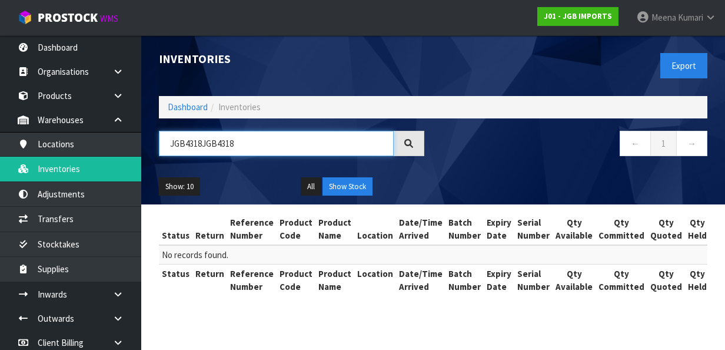
click at [261, 147] on input "JGB4318JGB4318" at bounding box center [276, 143] width 235 height 25
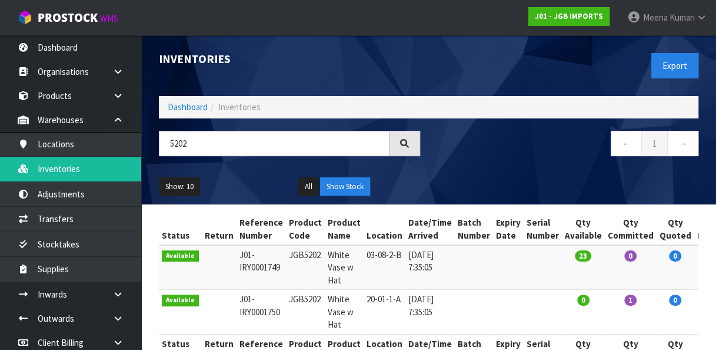
click at [371, 258] on td "03-08-2-B" at bounding box center [385, 267] width 42 height 45
click at [352, 137] on input "5202" at bounding box center [274, 143] width 231 height 25
paste input "JGB5201"
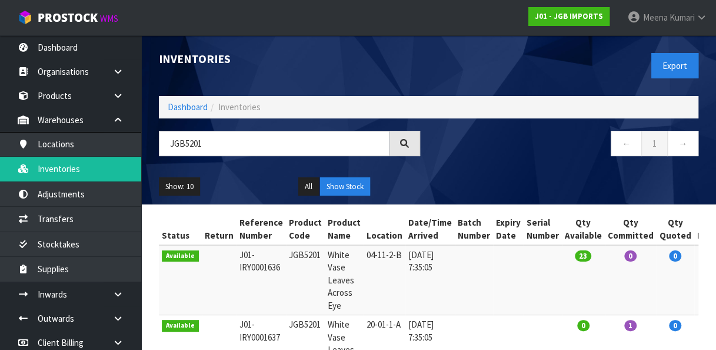
click at [374, 250] on td "04-11-2-B" at bounding box center [385, 280] width 42 height 70
click at [265, 144] on input "JGB5201" at bounding box center [274, 143] width 231 height 25
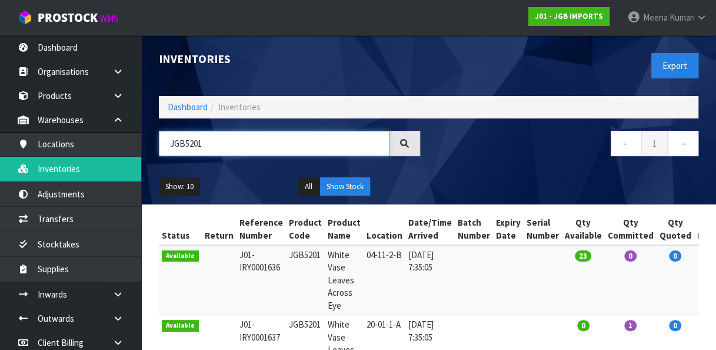
paste input "4904"
click at [265, 144] on input "JGB4904" at bounding box center [274, 143] width 231 height 25
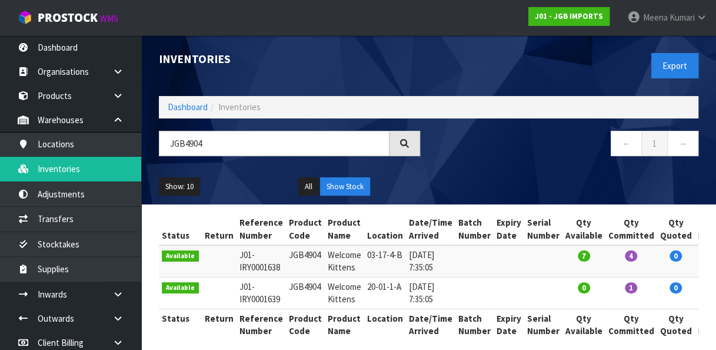
click at [376, 253] on td "03-17-4-B" at bounding box center [385, 261] width 42 height 32
click at [314, 139] on input "JGB4904" at bounding box center [274, 143] width 231 height 25
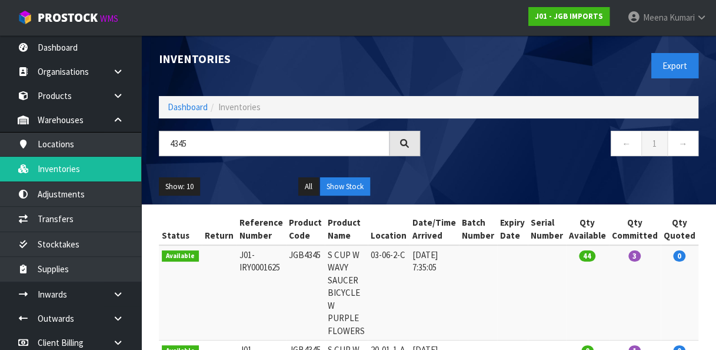
click at [378, 255] on td "03-06-2-C" at bounding box center [389, 292] width 42 height 95
click at [229, 147] on input "4345" at bounding box center [274, 143] width 231 height 25
paste input "JGB4314"
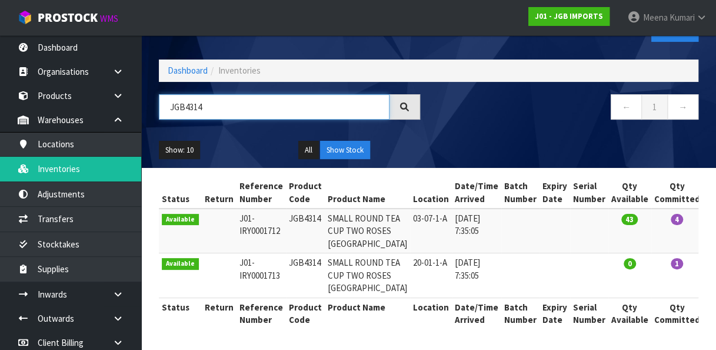
scroll to position [120, 0]
click at [410, 208] on td "03-07-1-A" at bounding box center [431, 230] width 42 height 45
click at [442, 132] on div "Show: 10 5 10 25 50 All Show Stock" at bounding box center [428, 150] width 557 height 36
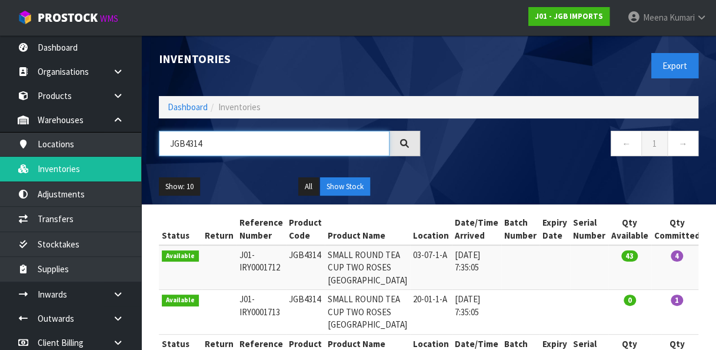
click at [216, 145] on input "JGB4314" at bounding box center [274, 143] width 231 height 25
paste input "5102"
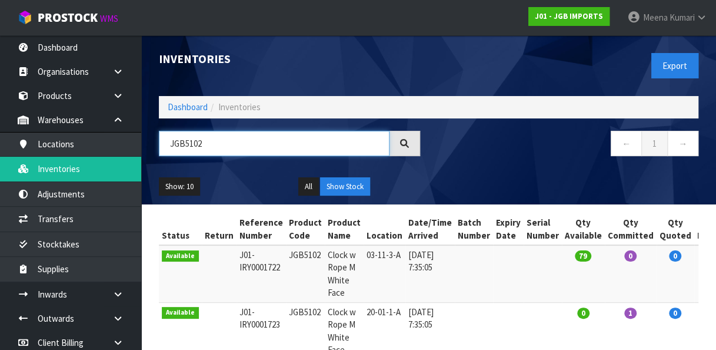
scroll to position [59, 0]
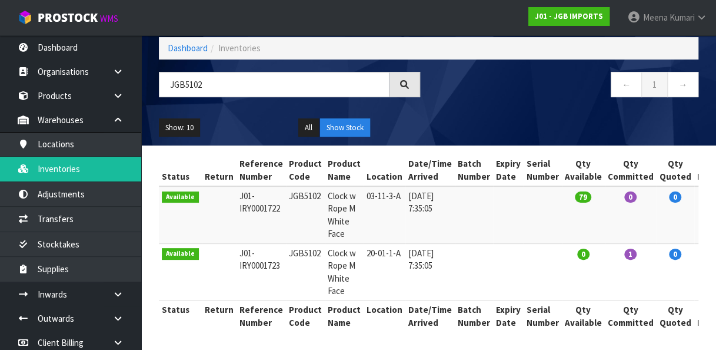
click at [375, 195] on td "03-11-3-A" at bounding box center [385, 214] width 42 height 57
click at [261, 77] on input "JGB5102" at bounding box center [274, 84] width 231 height 25
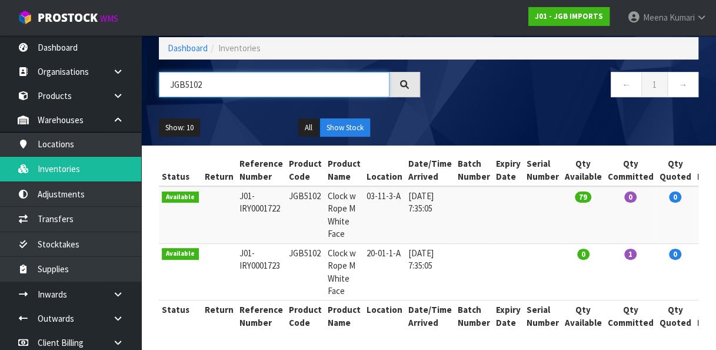
click at [261, 77] on input "JGB5102" at bounding box center [274, 84] width 231 height 25
paste input "405"
click at [366, 194] on td "03-09-3-B" at bounding box center [385, 214] width 42 height 57
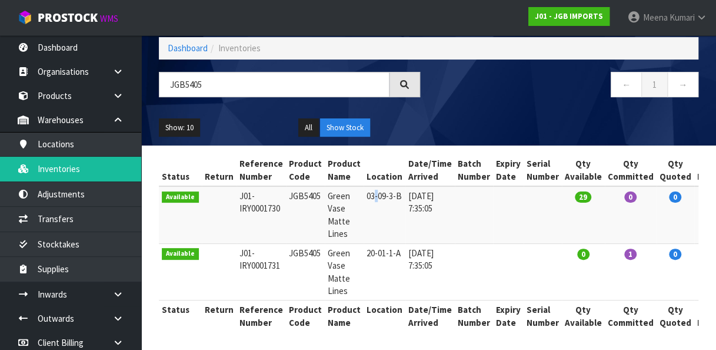
click at [366, 194] on td "03-09-3-B" at bounding box center [385, 214] width 42 height 57
click at [246, 82] on input "JGB5405" at bounding box center [274, 84] width 231 height 25
paste input "4907"
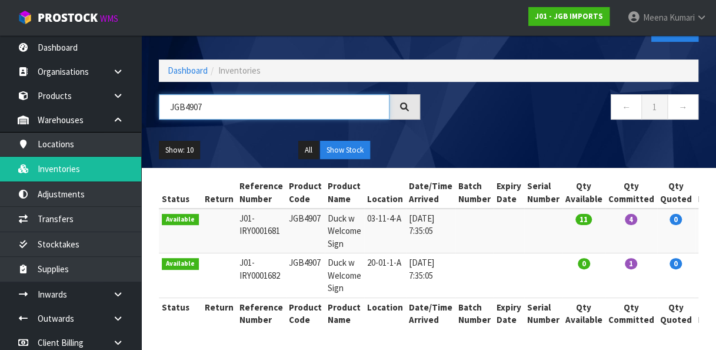
scroll to position [44, 0]
click at [374, 208] on td "03-11-4-A" at bounding box center [385, 230] width 42 height 45
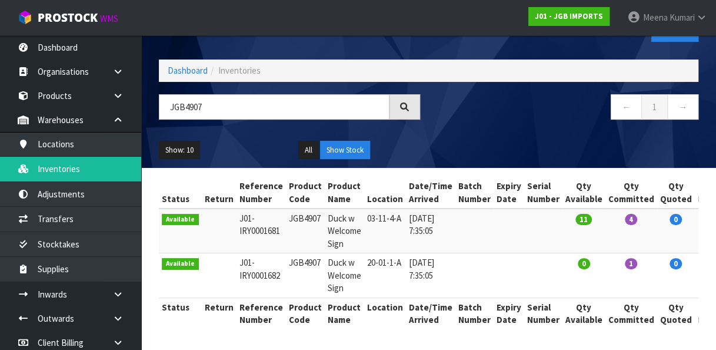
click at [273, 84] on div "Inventories Export Dashboard Inventories JGB4907 ← 1 → Show: 10 5 10 25 50 All …" at bounding box center [428, 83] width 557 height 169
drag, startPoint x: 273, startPoint y: 84, endPoint x: 263, endPoint y: 99, distance: 18.3
click at [263, 99] on input "JGB4907" at bounding box center [274, 106] width 231 height 25
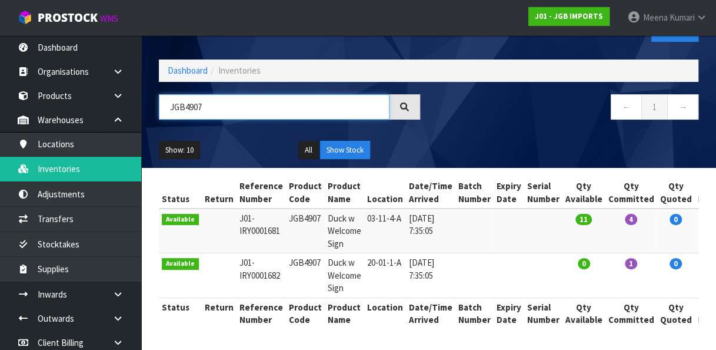
paste input "338"
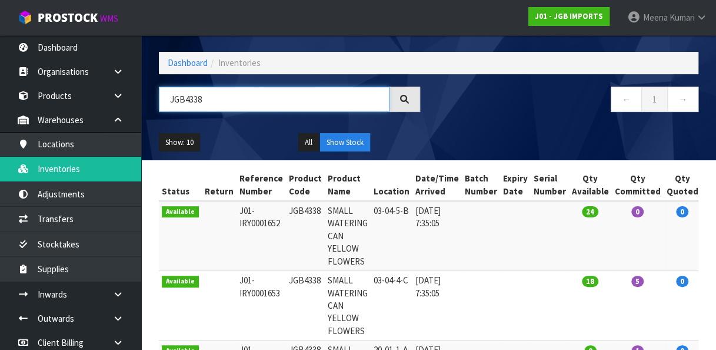
click at [317, 91] on input "JGB4338" at bounding box center [274, 99] width 231 height 25
paste input "22"
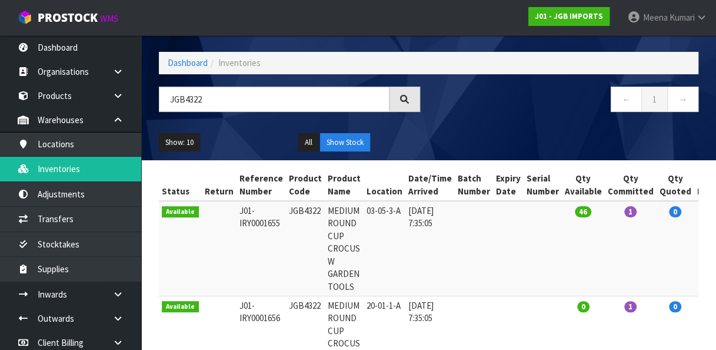
click at [364, 211] on td "03-05-3-A" at bounding box center [385, 248] width 42 height 95
click at [227, 100] on input "JGB4322" at bounding box center [274, 99] width 231 height 25
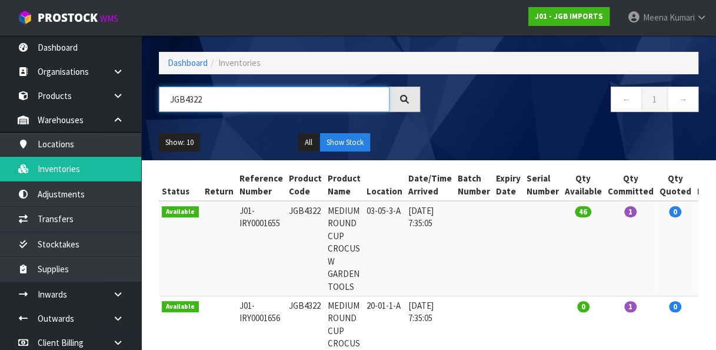
click at [227, 100] on input "JGB4322" at bounding box center [274, 99] width 231 height 25
paste input "500"
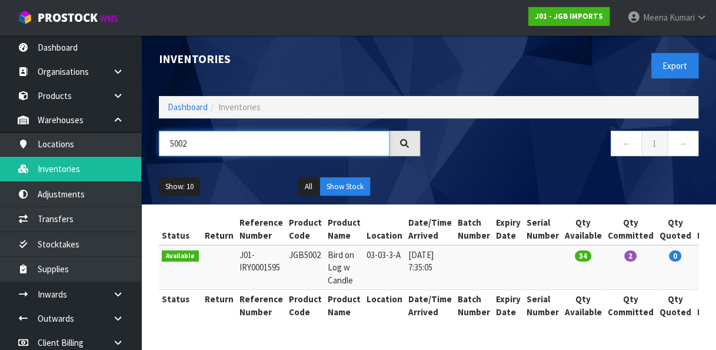
scroll to position [0, 0]
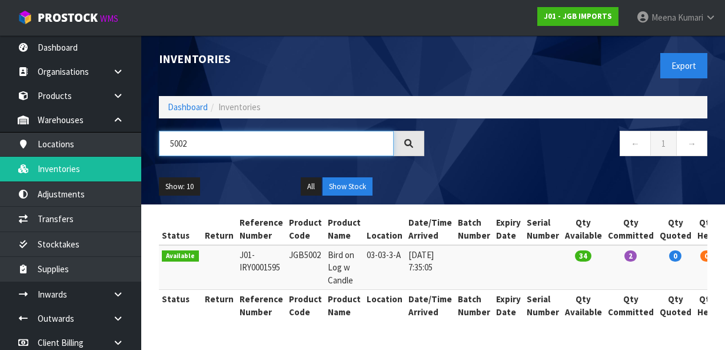
click at [209, 138] on input "5002" at bounding box center [276, 143] width 235 height 25
paste input "JGB4328"
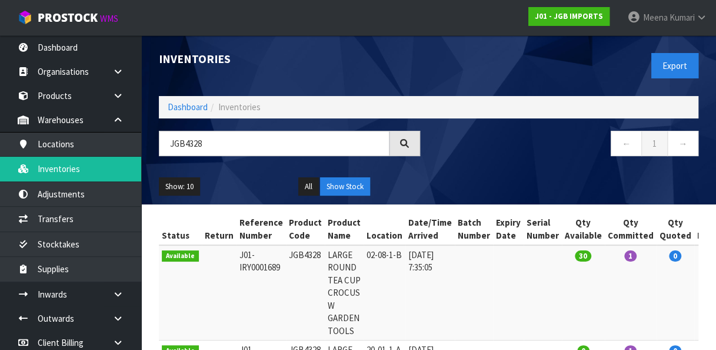
click at [368, 251] on td "02-08-1-B" at bounding box center [385, 292] width 42 height 95
click at [284, 136] on input "JGB4328" at bounding box center [274, 143] width 231 height 25
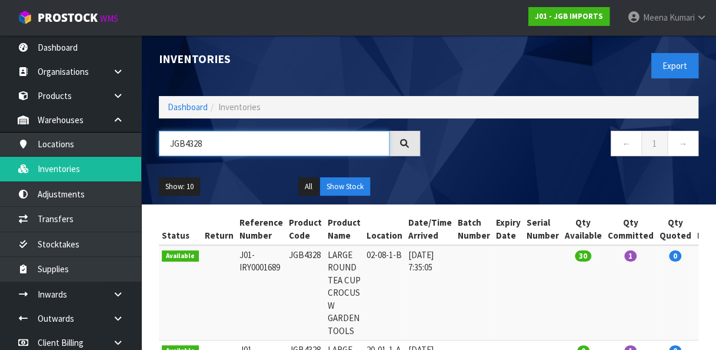
paste input "604"
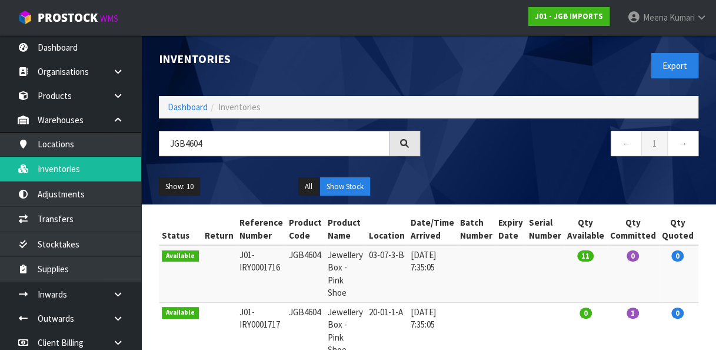
click at [370, 255] on td "03-07-3-B" at bounding box center [387, 273] width 42 height 57
click at [221, 139] on input "JGB4604" at bounding box center [274, 143] width 231 height 25
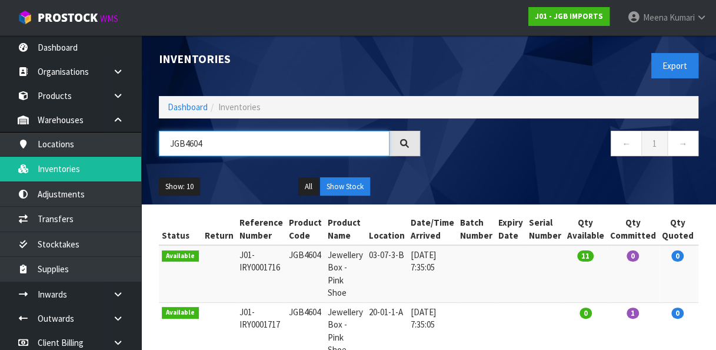
click at [221, 139] on input "JGB4604" at bounding box center [274, 143] width 231 height 25
paste input "5709"
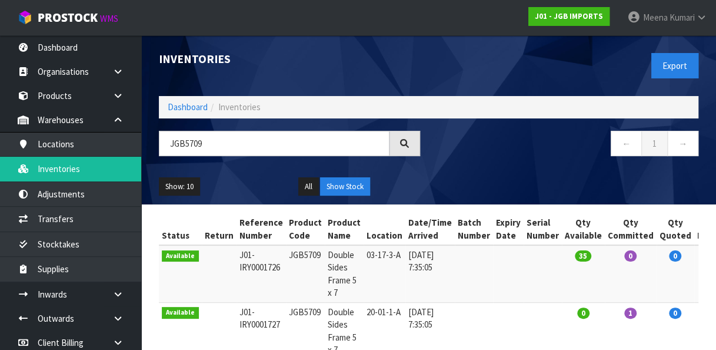
click at [370, 258] on td "03-17-3-A" at bounding box center [385, 273] width 42 height 57
click at [249, 146] on input "JGB5709" at bounding box center [274, 143] width 231 height 25
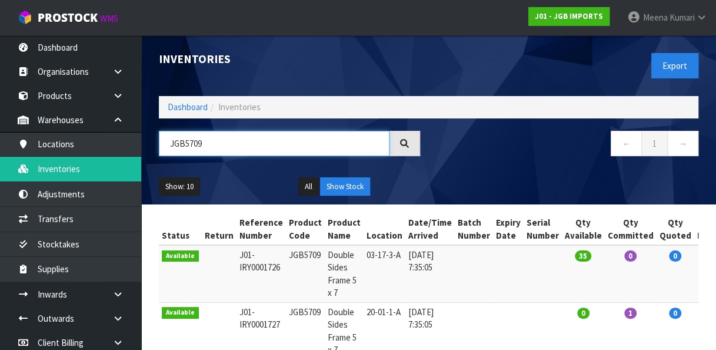
click at [249, 146] on input "JGB5709" at bounding box center [274, 143] width 231 height 25
paste input "605"
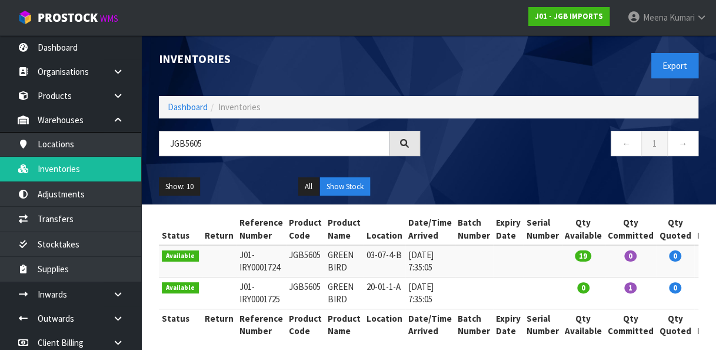
click at [371, 250] on td "03-07-4-B" at bounding box center [385, 261] width 42 height 32
click at [211, 135] on input "JGB5605" at bounding box center [274, 143] width 231 height 25
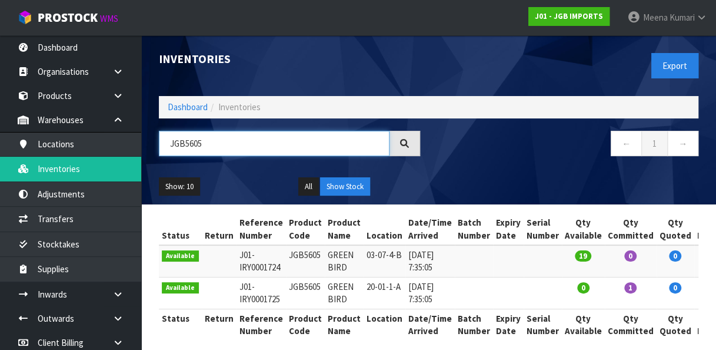
click at [211, 135] on input "JGB5605" at bounding box center [274, 143] width 231 height 25
paste input "702"
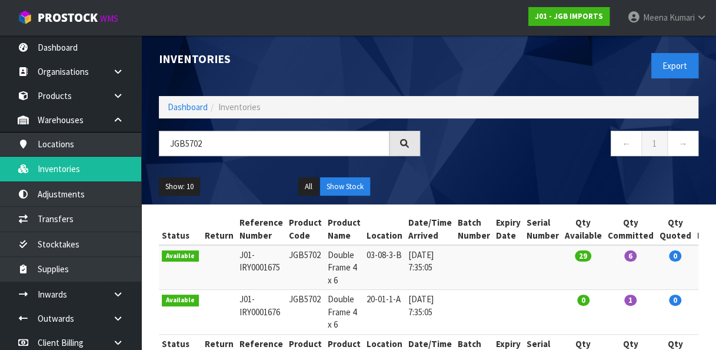
click at [366, 256] on td "03-08-3-B" at bounding box center [385, 267] width 42 height 45
click at [218, 146] on input "JGB5702" at bounding box center [274, 143] width 231 height 25
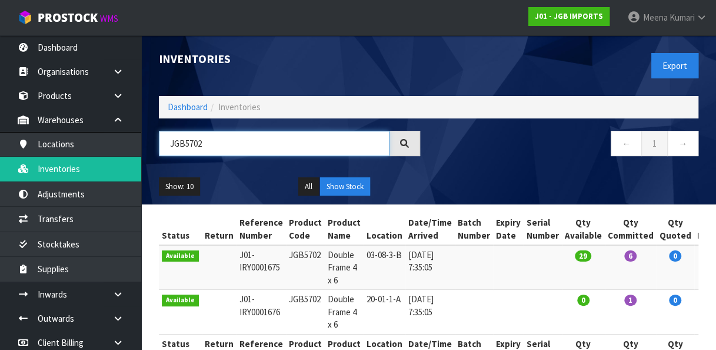
paste input "4902"
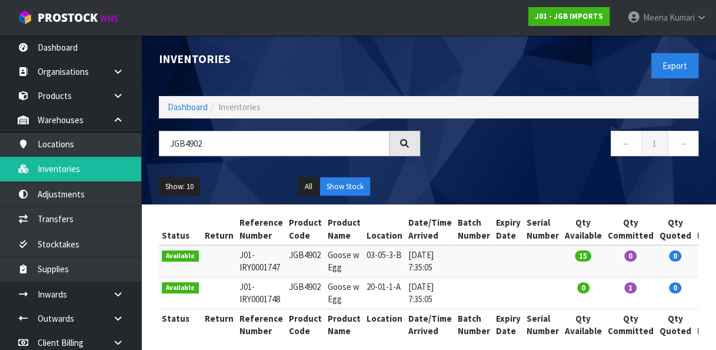
click at [371, 257] on td "03-05-3-B" at bounding box center [385, 261] width 42 height 32
click at [258, 151] on input "JGB4902" at bounding box center [274, 143] width 231 height 25
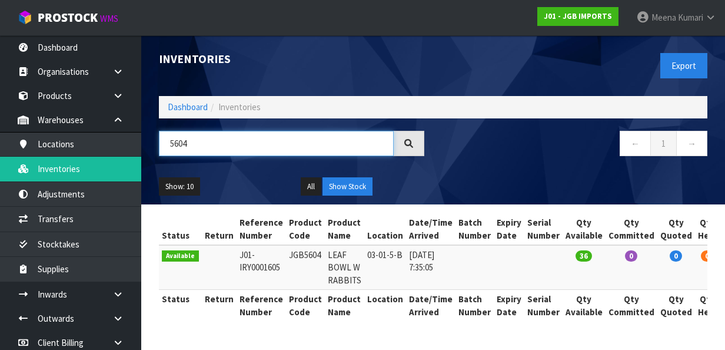
click at [217, 140] on input "5604" at bounding box center [276, 143] width 235 height 25
paste input "JGB4309"
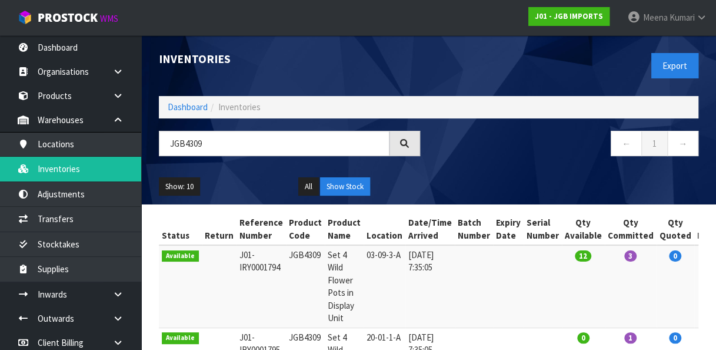
click at [367, 252] on td "03-09-3-A" at bounding box center [385, 286] width 42 height 82
click at [232, 140] on input "JGB4309" at bounding box center [274, 143] width 231 height 25
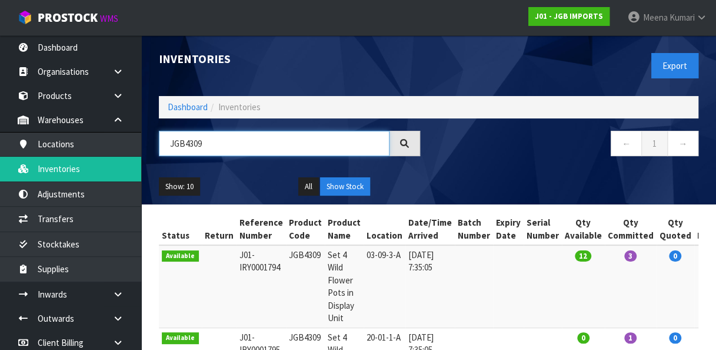
paste input "33"
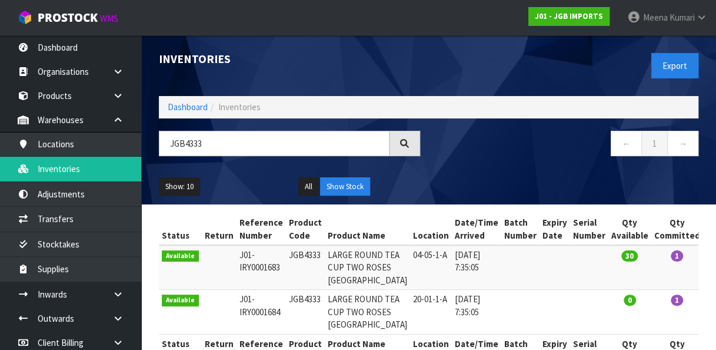
click at [410, 257] on td "04-05-1-A" at bounding box center [431, 267] width 42 height 45
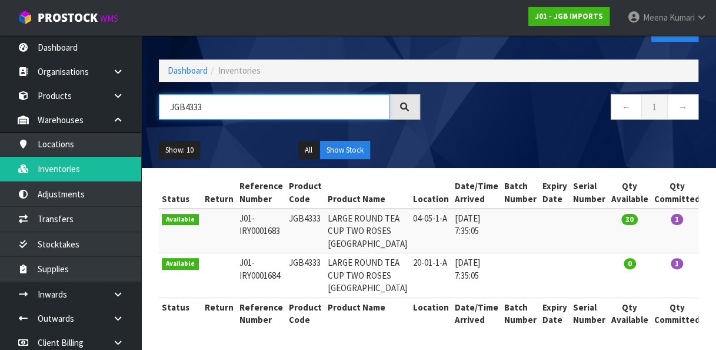
click at [314, 94] on input "JGB4333" at bounding box center [274, 106] width 231 height 25
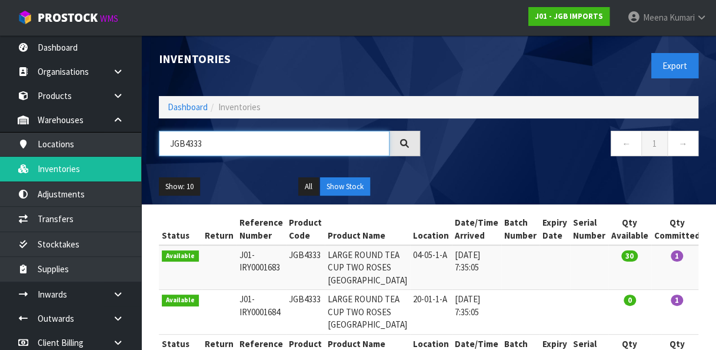
click at [341, 150] on input "JGB4333" at bounding box center [274, 143] width 231 height 25
paste input "49"
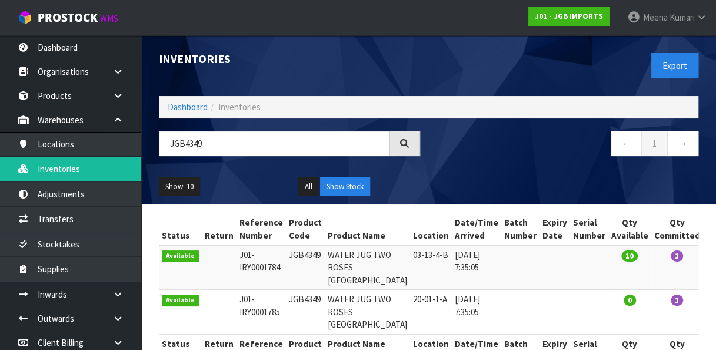
click at [410, 262] on td "03-13-4-B" at bounding box center [431, 267] width 42 height 45
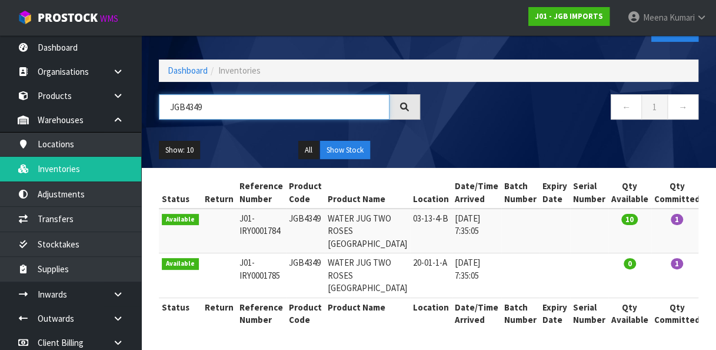
click at [303, 94] on input "JGB4349" at bounding box center [274, 106] width 231 height 25
paste input "30"
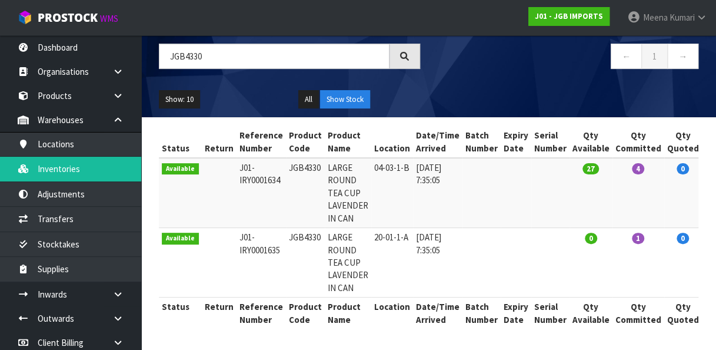
click at [371, 158] on td "04-03-1-B" at bounding box center [392, 193] width 42 height 70
click at [267, 55] on input "JGB4330" at bounding box center [274, 56] width 231 height 25
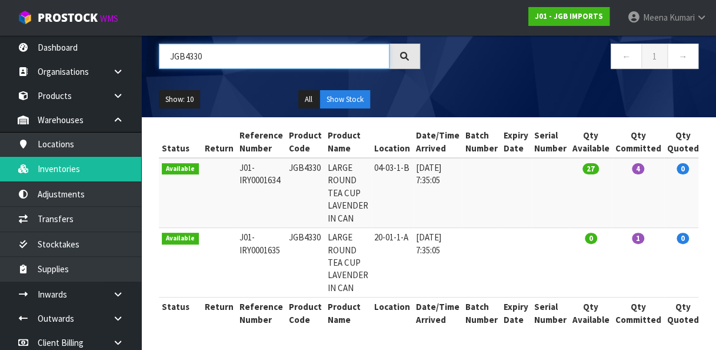
paste input "6"
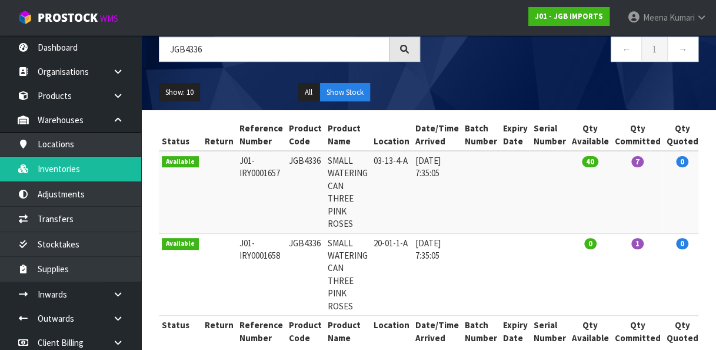
click at [373, 156] on td "03-13-4-A" at bounding box center [392, 192] width 42 height 82
click at [323, 46] on input "JGB4336" at bounding box center [274, 48] width 231 height 25
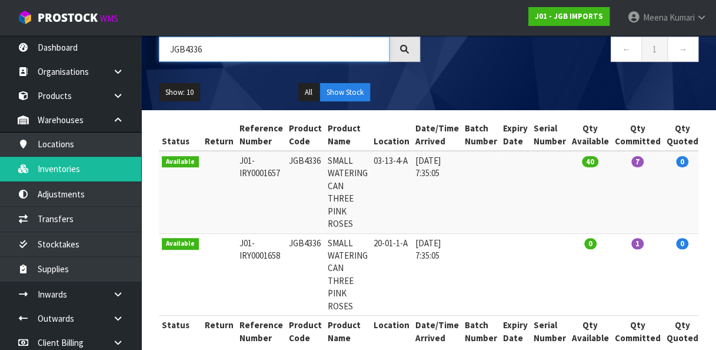
paste input "5401"
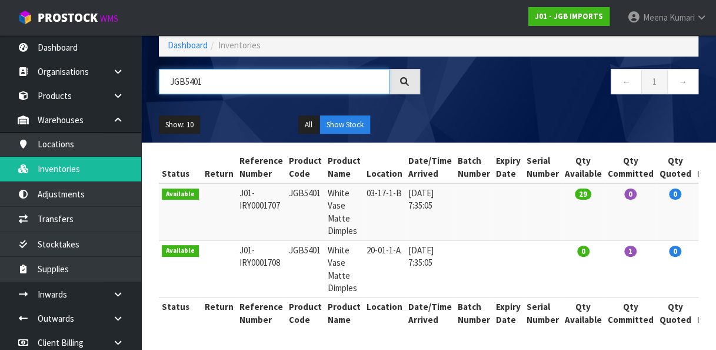
scroll to position [69, 0]
click at [372, 185] on td "03-17-1-B" at bounding box center [385, 211] width 42 height 57
click at [275, 69] on input "JGB5401" at bounding box center [274, 81] width 231 height 25
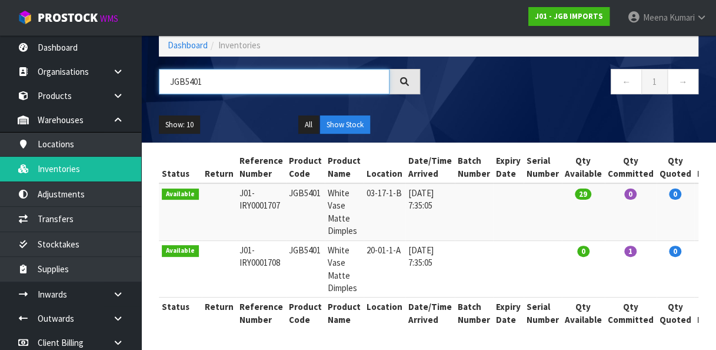
click at [275, 69] on input "JGB5401" at bounding box center [274, 81] width 231 height 25
paste input "2"
click at [391, 184] on td "03-17-1-B" at bounding box center [385, 211] width 42 height 57
click at [256, 82] on input "JGB5402" at bounding box center [274, 81] width 231 height 25
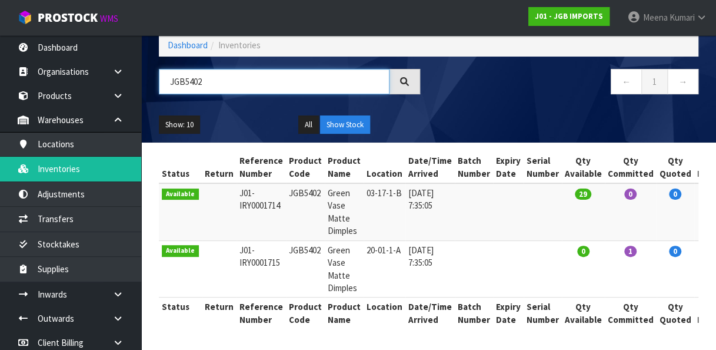
click at [256, 82] on input "JGB5402" at bounding box center [274, 81] width 231 height 25
paste input "4311"
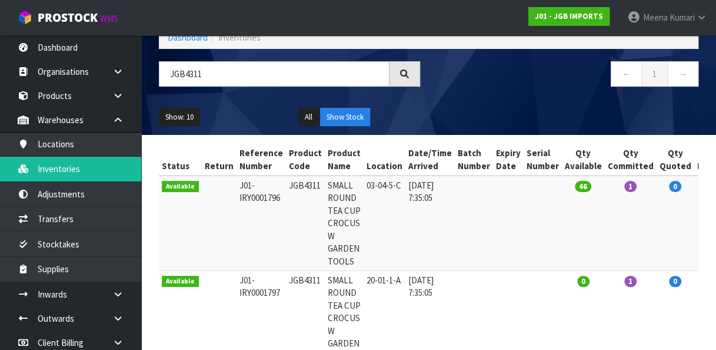
click at [370, 181] on td "03-04-5-C" at bounding box center [385, 222] width 42 height 95
click at [247, 73] on input "JGB4311" at bounding box center [274, 73] width 231 height 25
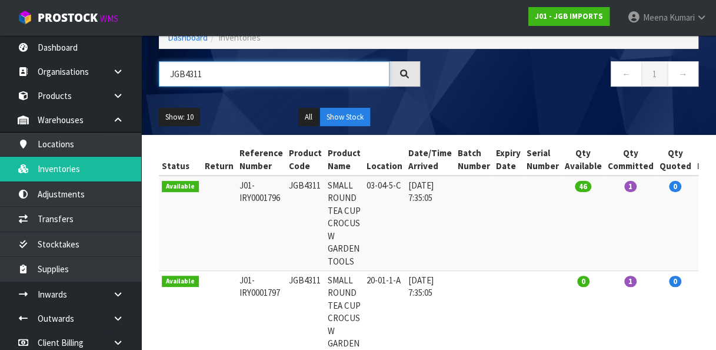
paste input "7"
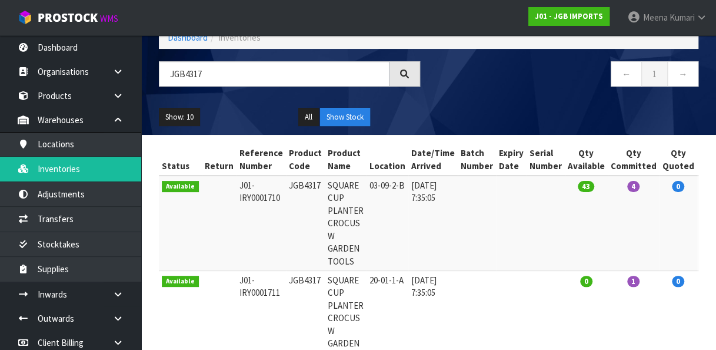
click at [372, 188] on td "03-09-2-B" at bounding box center [388, 222] width 42 height 95
click at [292, 67] on input "JGB4317" at bounding box center [274, 73] width 231 height 25
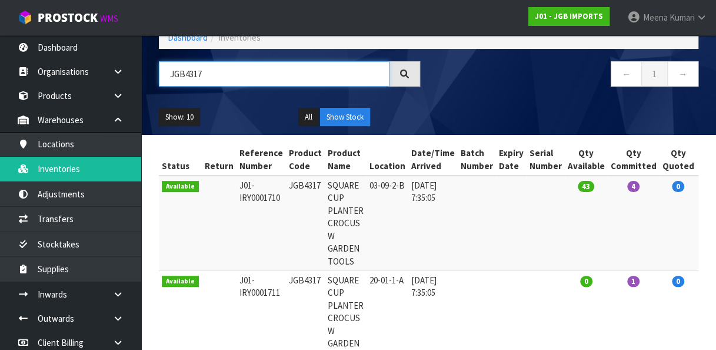
click at [292, 67] on input "JGB4317" at bounding box center [274, 73] width 231 height 25
paste input "8"
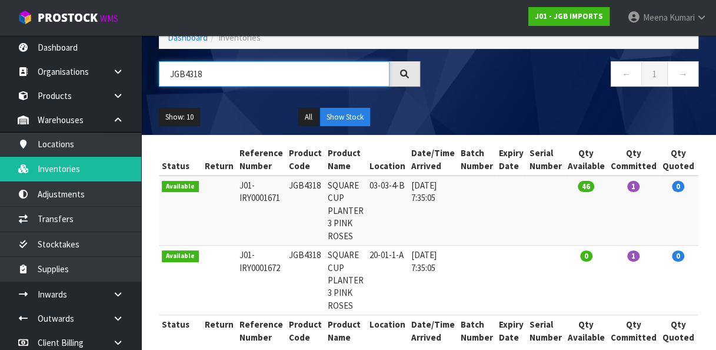
click at [244, 79] on input "JGB4318" at bounding box center [274, 73] width 231 height 25
paste input "90"
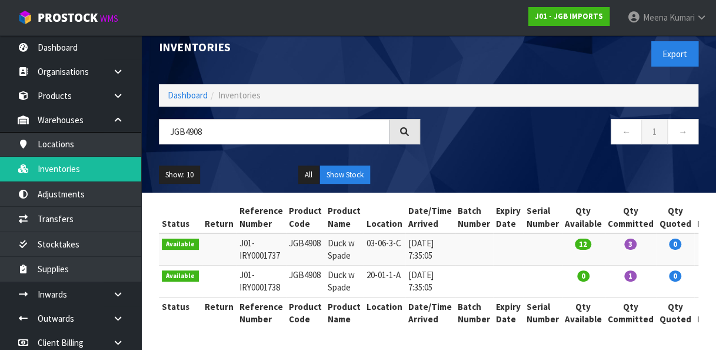
click at [376, 237] on td "03-06-3-C" at bounding box center [385, 249] width 42 height 32
click at [259, 131] on input "JGB4908" at bounding box center [274, 131] width 231 height 25
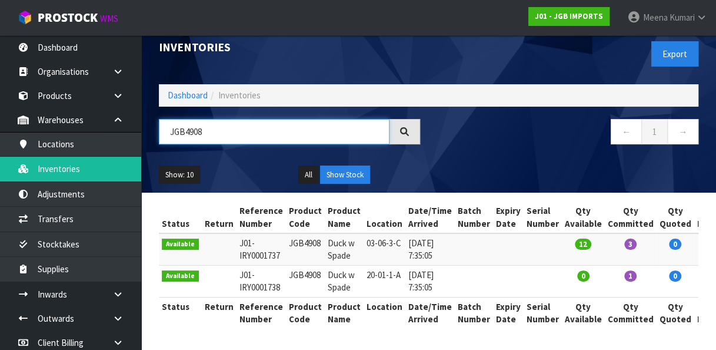
paste input "339"
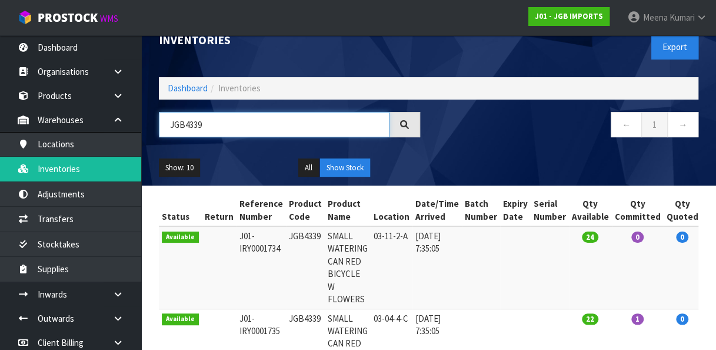
click at [220, 128] on input "JGB4339" at bounding box center [274, 124] width 231 height 25
paste input "03"
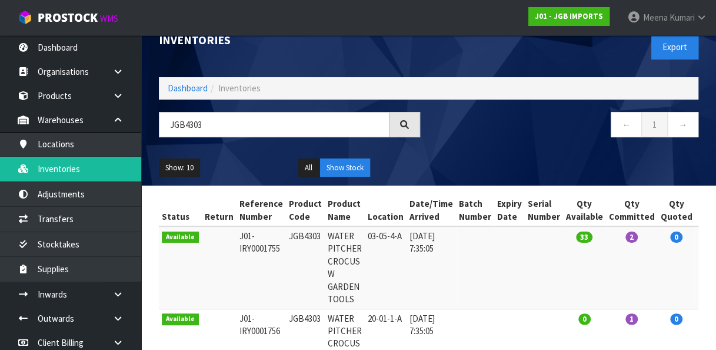
click at [372, 230] on td "03-05-4-A" at bounding box center [386, 267] width 42 height 82
click at [199, 127] on input "JGB4303" at bounding box center [274, 124] width 231 height 25
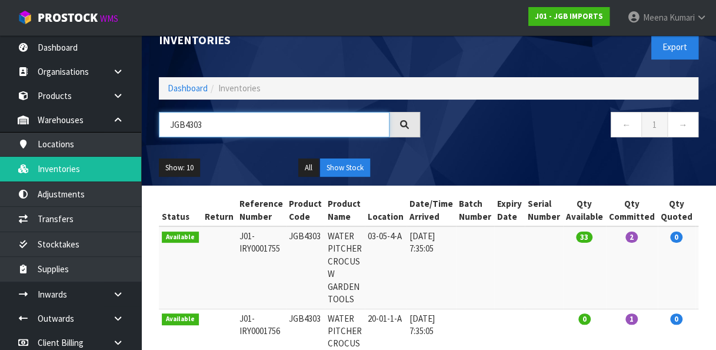
paste input "914"
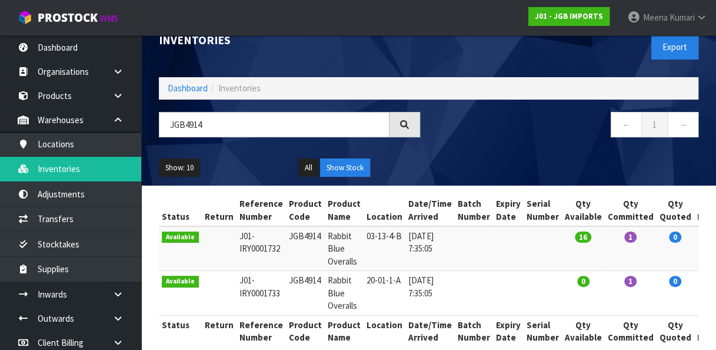
click at [374, 235] on td "03-13-4-B" at bounding box center [385, 248] width 42 height 45
click at [213, 122] on input "JGB4914" at bounding box center [274, 124] width 231 height 25
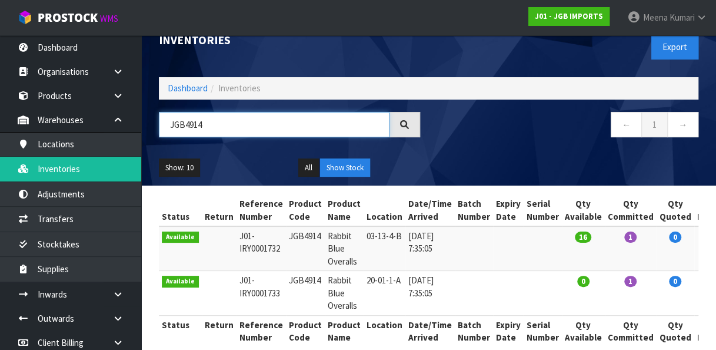
paste input "501"
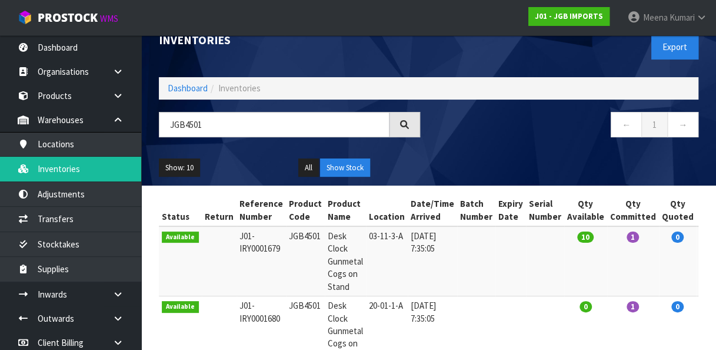
click at [380, 232] on td "03-11-3-A" at bounding box center [387, 261] width 42 height 70
click at [250, 120] on input "JGB4501" at bounding box center [274, 124] width 231 height 25
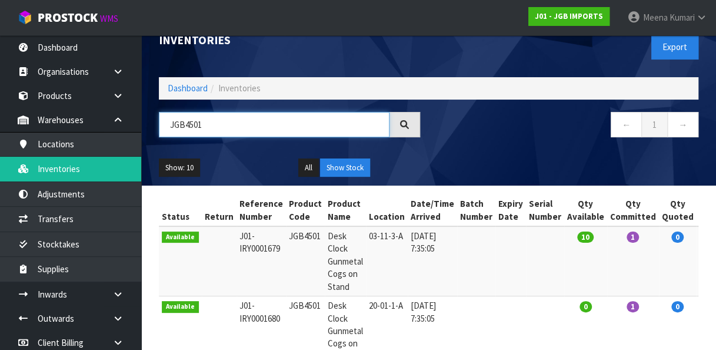
paste input "302"
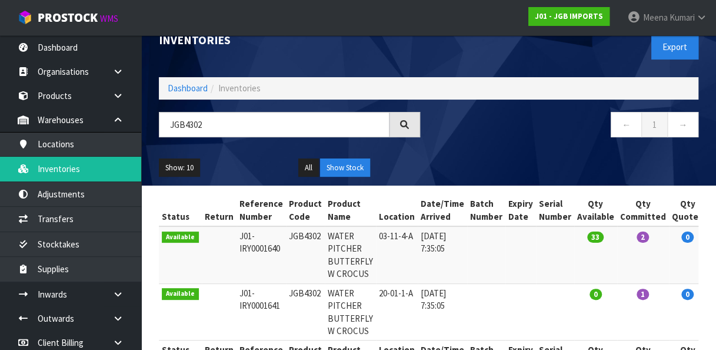
click at [385, 242] on td "03-11-4-A" at bounding box center [397, 254] width 42 height 57
click at [233, 125] on input "JGB4302" at bounding box center [274, 124] width 231 height 25
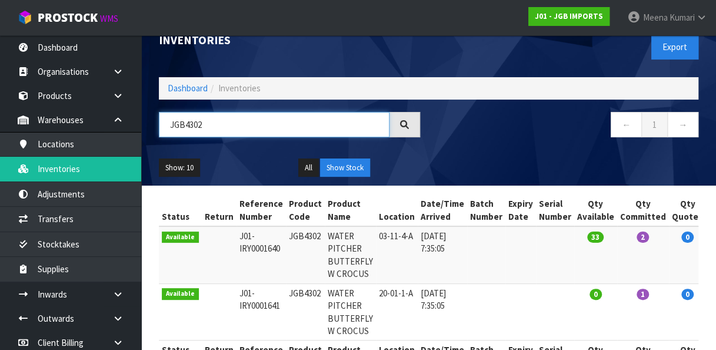
click at [233, 125] on input "JGB4302" at bounding box center [274, 124] width 231 height 25
paste input "5107"
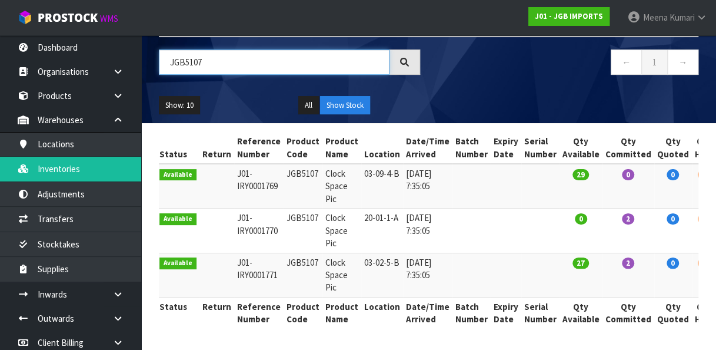
scroll to position [0, 57]
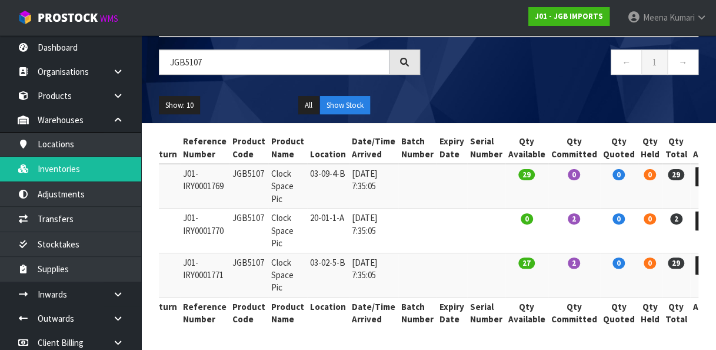
click at [318, 169] on td "03-09-4-B" at bounding box center [328, 186] width 42 height 45
click at [241, 61] on input "JGB5107" at bounding box center [274, 61] width 231 height 25
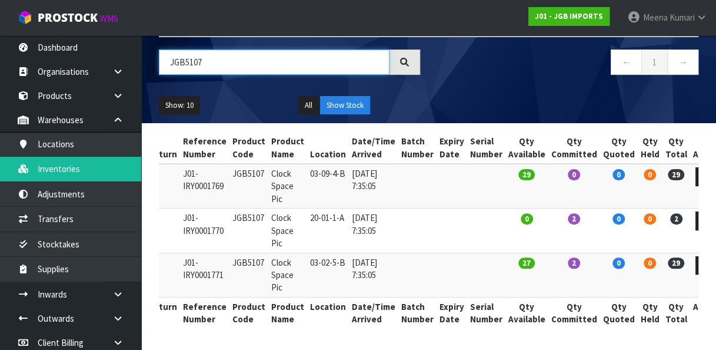
click at [241, 61] on input "JGB5107" at bounding box center [274, 61] width 231 height 25
paste input "6"
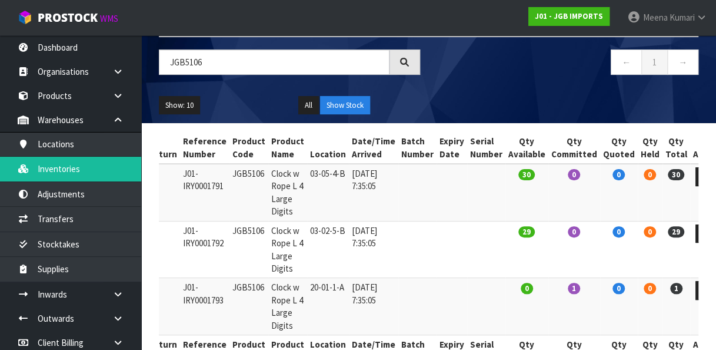
click at [317, 235] on td "03-02-5-B" at bounding box center [328, 249] width 42 height 57
click at [281, 70] on input "JGB5106" at bounding box center [274, 61] width 231 height 25
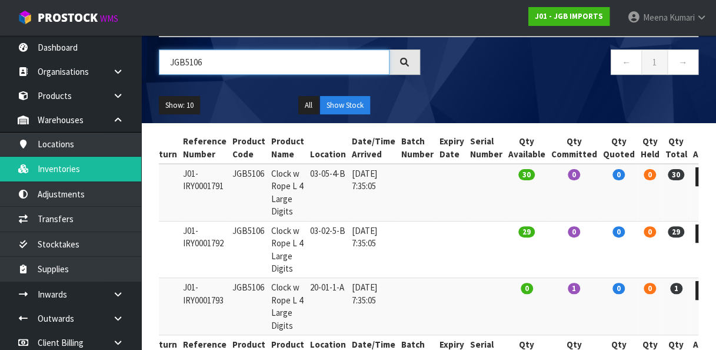
click at [281, 70] on input "JGB5106" at bounding box center [274, 61] width 231 height 25
paste input "4905"
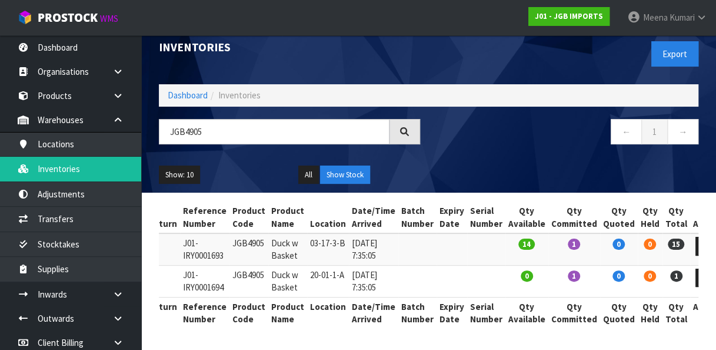
click at [323, 241] on td "03-17-3-B" at bounding box center [328, 249] width 42 height 32
click at [227, 119] on input "JGB4905" at bounding box center [274, 131] width 231 height 25
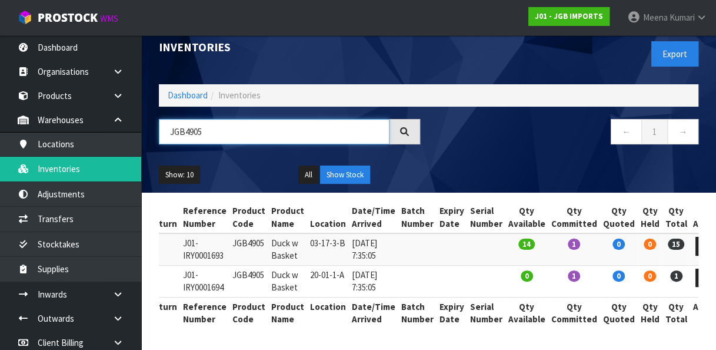
paste input "12"
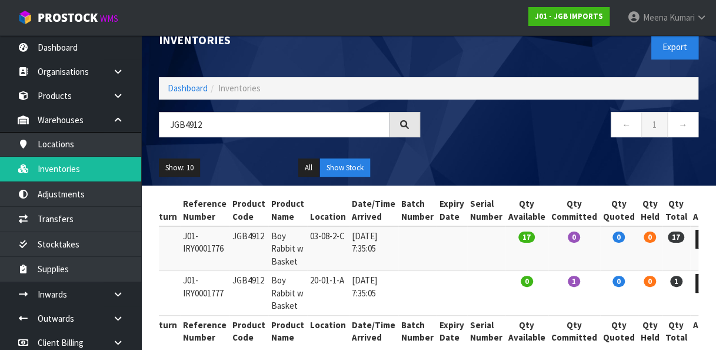
click at [315, 231] on td "03-08-2-C" at bounding box center [328, 248] width 42 height 45
click at [289, 119] on input "JGB4912" at bounding box center [274, 124] width 231 height 25
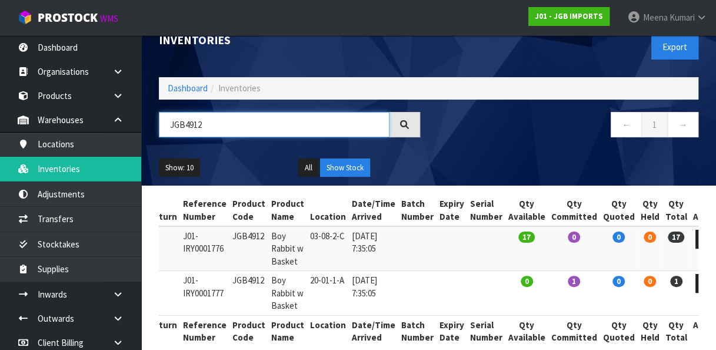
paste input "09"
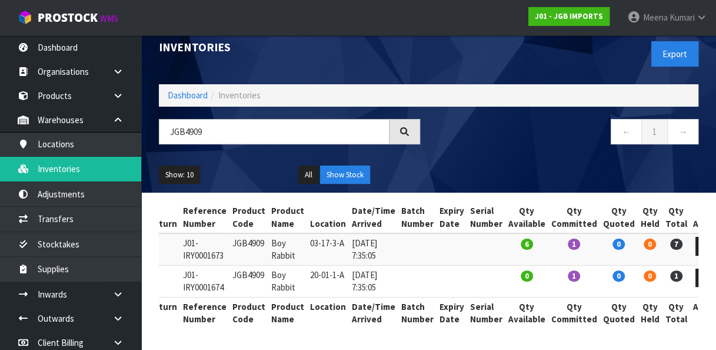
click at [320, 236] on td "03-17-3-A" at bounding box center [328, 249] width 42 height 32
click at [234, 119] on input "JGB4909" at bounding box center [274, 131] width 231 height 25
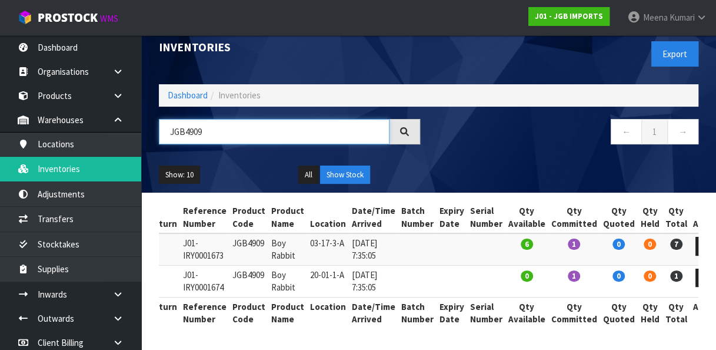
click at [234, 119] on input "JGB4909" at bounding box center [274, 131] width 231 height 25
paste input "11"
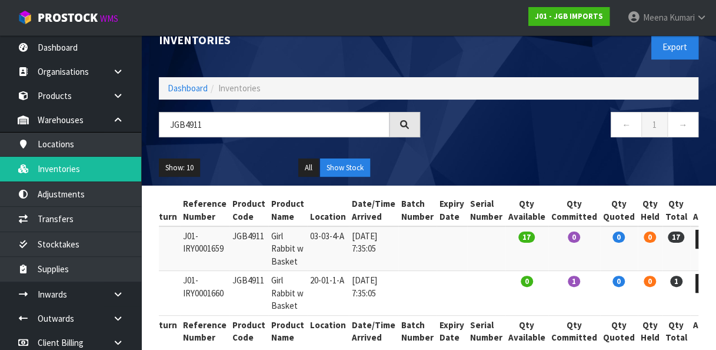
click at [325, 240] on td "03-03-4-A" at bounding box center [328, 248] width 42 height 45
click at [242, 114] on input "JGB4911" at bounding box center [274, 124] width 231 height 25
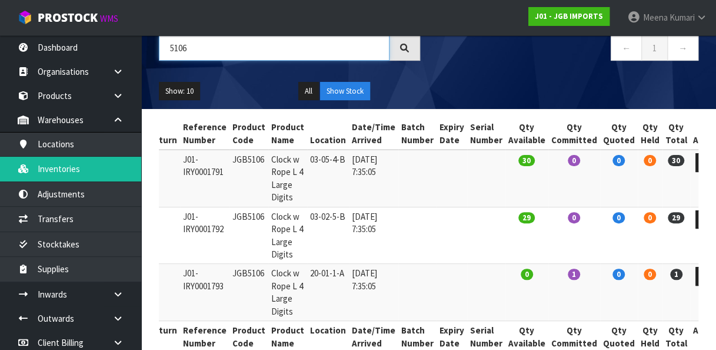
scroll to position [97, 0]
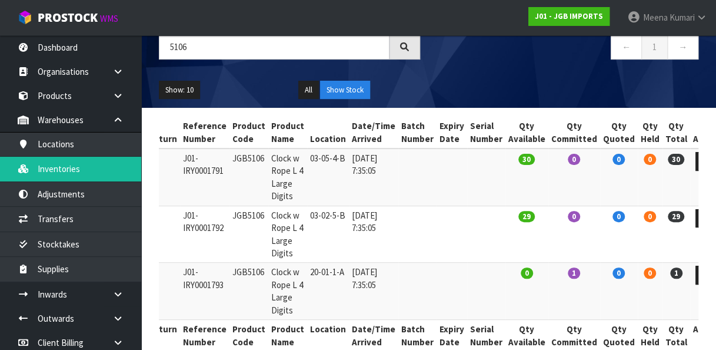
click at [242, 33] on nav "Toggle navigation ProStock WMS J01 - JGB IMPORTS Meena Kumari Logout" at bounding box center [358, 18] width 716 height 36
drag, startPoint x: 242, startPoint y: 33, endPoint x: 237, endPoint y: 44, distance: 12.1
click at [237, 44] on input "5106" at bounding box center [274, 46] width 231 height 25
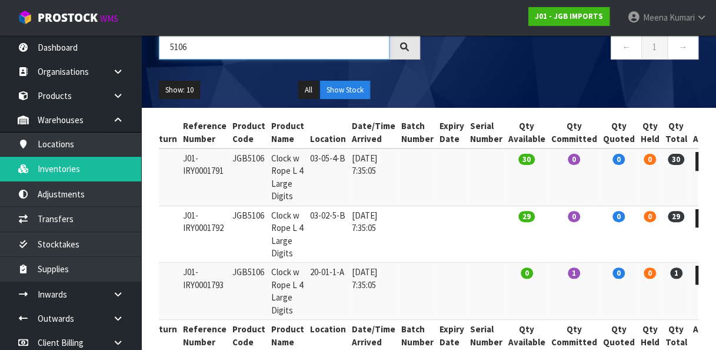
click at [237, 44] on input "5106" at bounding box center [274, 46] width 231 height 25
paste input "JGB4341"
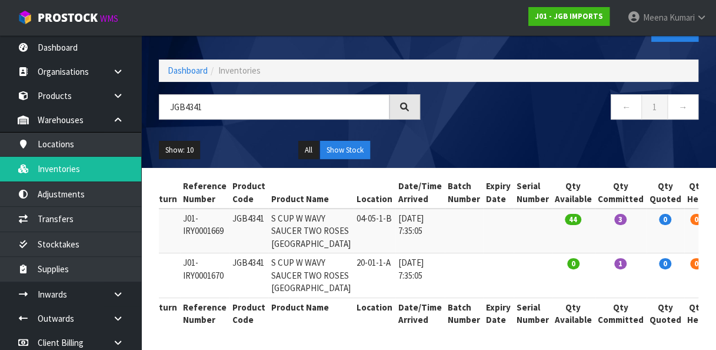
click at [354, 208] on td "04-05-1-B" at bounding box center [375, 230] width 42 height 45
click at [257, 94] on input "JGB4341" at bounding box center [274, 106] width 231 height 25
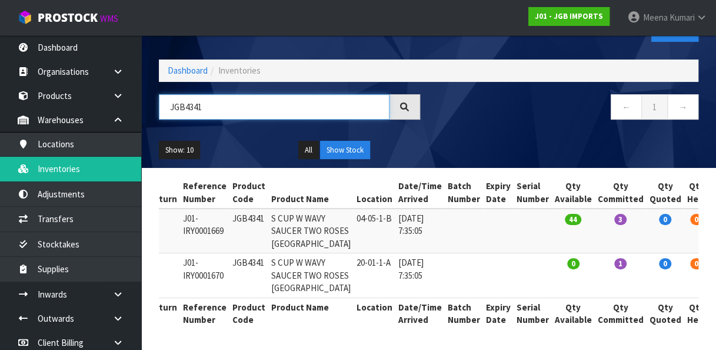
paste input "913"
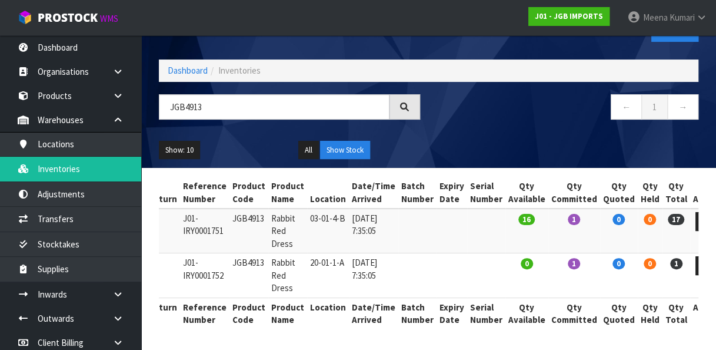
click at [323, 211] on td "03-01-4-B" at bounding box center [328, 230] width 42 height 45
click at [250, 94] on input "JGB4913" at bounding box center [274, 106] width 231 height 25
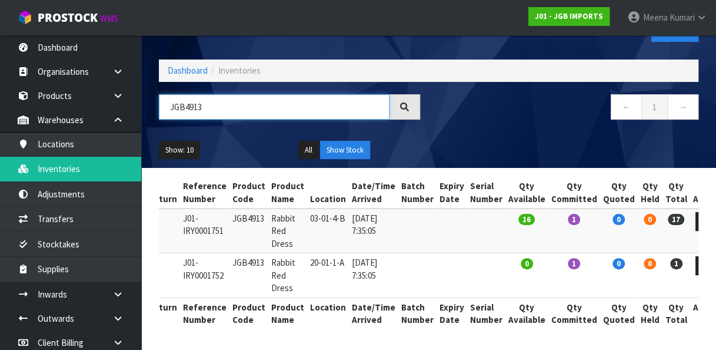
click at [250, 94] on input "JGB4913" at bounding box center [274, 106] width 231 height 25
paste input "306"
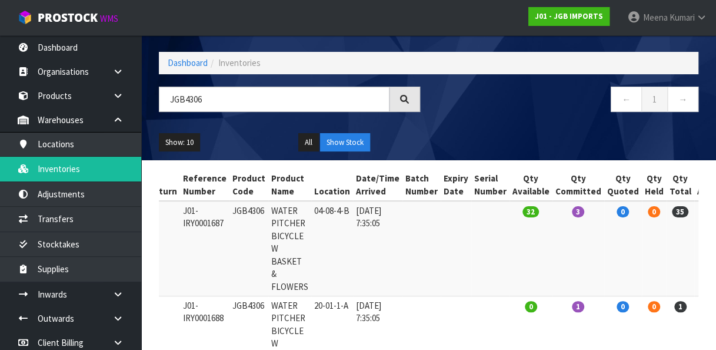
click at [313, 211] on td "04-08-4-B" at bounding box center [332, 248] width 42 height 95
click at [254, 101] on input "JGB4306" at bounding box center [274, 99] width 231 height 25
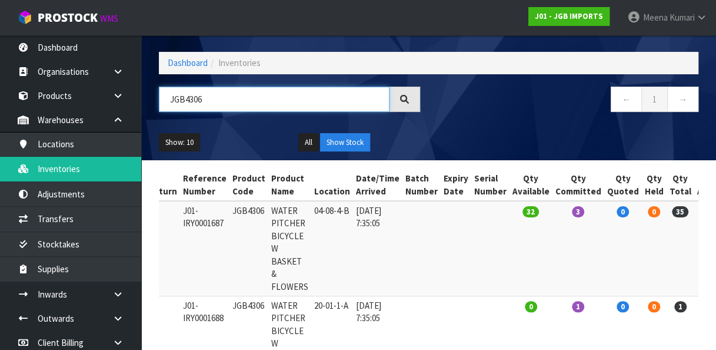
click at [254, 101] on input "JGB4306" at bounding box center [274, 99] width 231 height 25
paste input "5107"
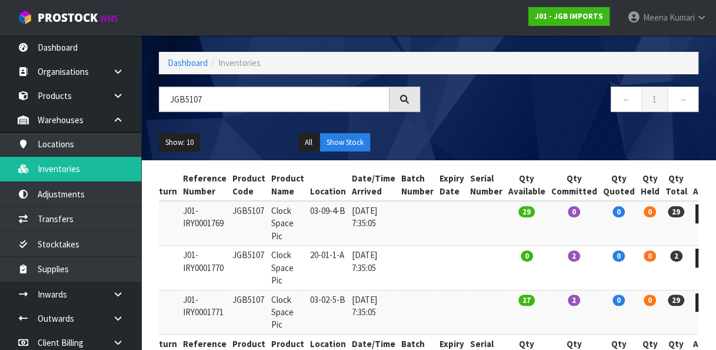
click at [314, 296] on td "03-02-5-B" at bounding box center [328, 312] width 42 height 44
drag, startPoint x: 228, startPoint y: 83, endPoint x: 215, endPoint y: 102, distance: 22.9
click at [215, 102] on div "Inventories Export Dashboard Inventories JGB5107 ← 1 → Show: 10 5 10 25 50 All …" at bounding box center [428, 75] width 557 height 169
click at [215, 102] on input "JGB5107" at bounding box center [274, 99] width 231 height 25
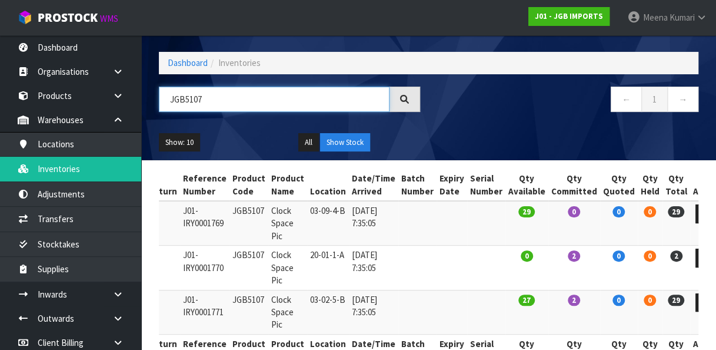
click at [215, 102] on input "JGB5107" at bounding box center [274, 99] width 231 height 25
paste input "4"
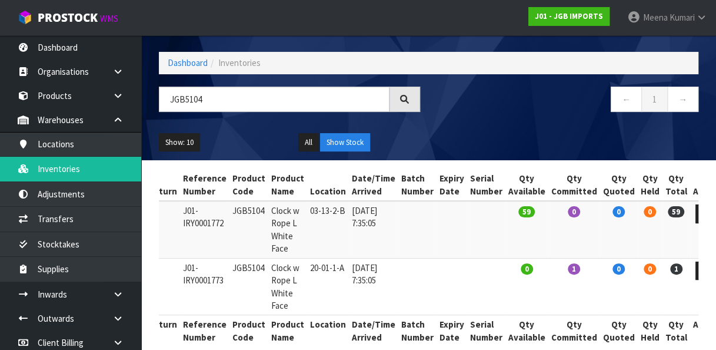
click at [316, 206] on td "03-13-2-B" at bounding box center [328, 229] width 42 height 57
click at [259, 91] on input "JGB5104" at bounding box center [274, 99] width 231 height 25
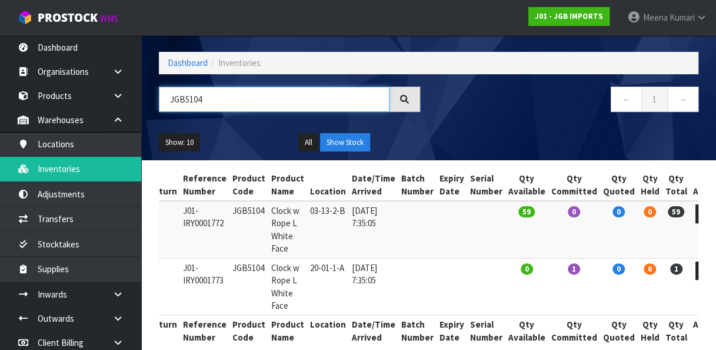
paste input "3"
click at [314, 208] on td "03-13-2-B" at bounding box center [328, 229] width 42 height 57
click at [241, 102] on input "JGB5103" at bounding box center [274, 99] width 231 height 25
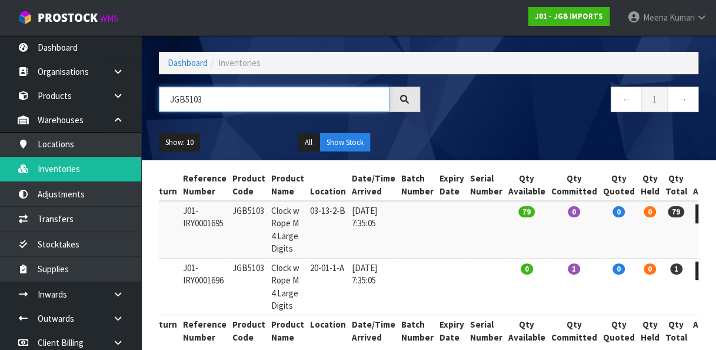
click at [241, 102] on input "JGB5103" at bounding box center [274, 99] width 231 height 25
paste input "5"
click at [319, 213] on td "03-11-4-B" at bounding box center [328, 229] width 42 height 57
click at [276, 104] on input "JGB5105" at bounding box center [274, 99] width 231 height 25
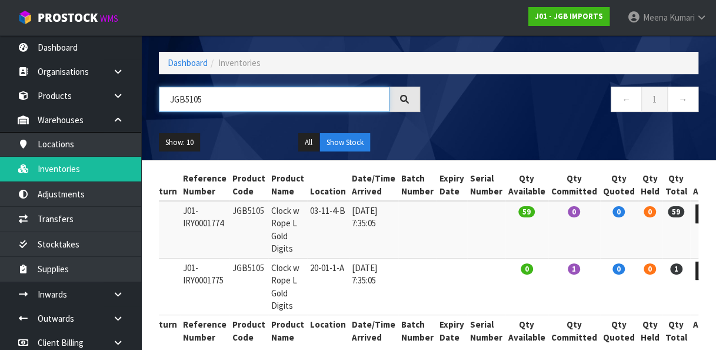
click at [276, 104] on input "JGB5105" at bounding box center [274, 99] width 231 height 25
paste input "9"
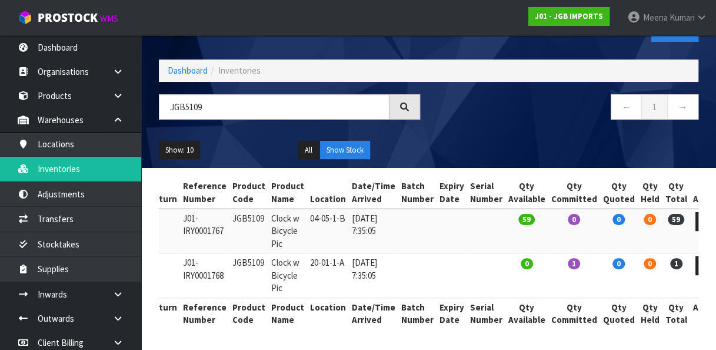
click at [321, 216] on td "04-05-1-B" at bounding box center [328, 230] width 42 height 45
click at [231, 98] on input "JGB5109" at bounding box center [274, 106] width 231 height 25
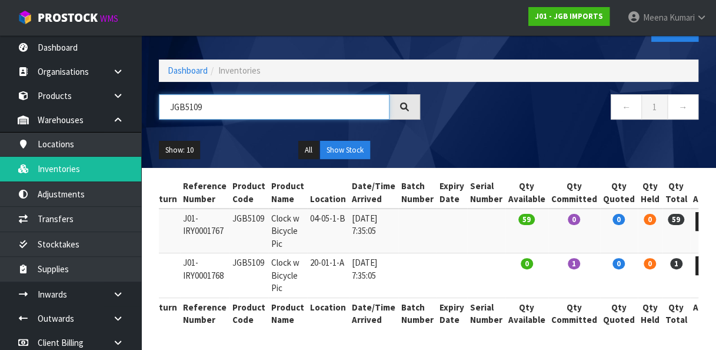
paste input "8"
click at [315, 214] on td "03-13-3-A" at bounding box center [328, 230] width 42 height 45
click at [223, 94] on input "JGB5108" at bounding box center [274, 106] width 231 height 25
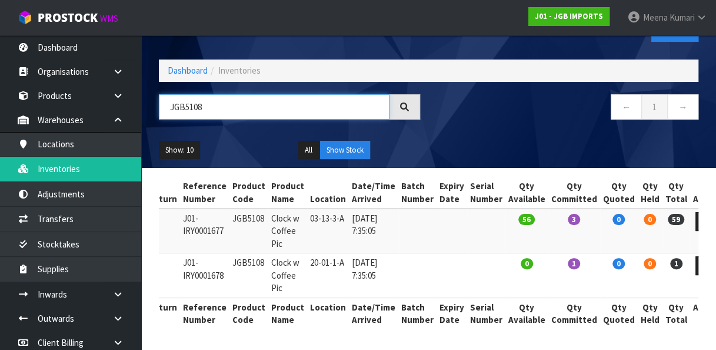
click at [223, 94] on input "JGB5108" at bounding box center [274, 106] width 231 height 25
paste input "301"
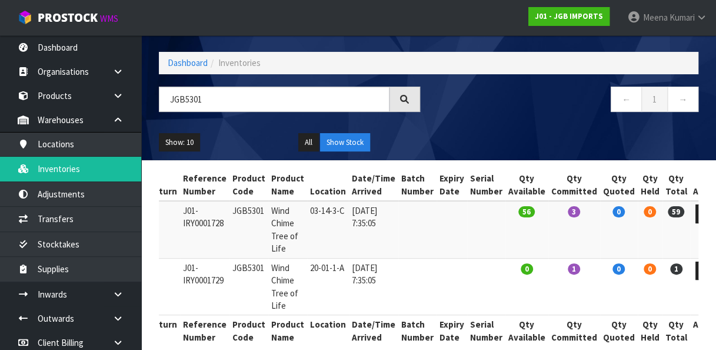
click at [323, 212] on td "03-14-3-C" at bounding box center [328, 229] width 42 height 57
click at [268, 108] on input "JGB5301" at bounding box center [274, 99] width 231 height 25
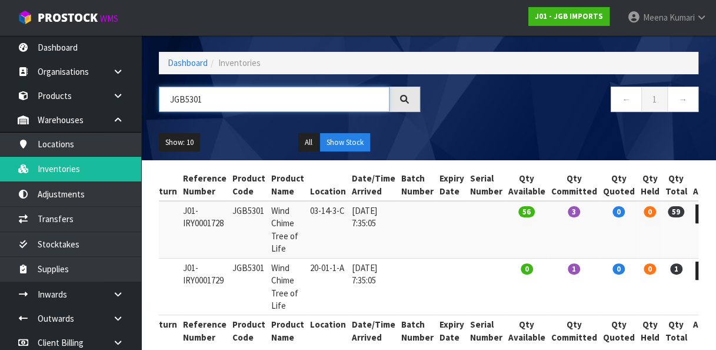
click at [268, 108] on input "JGB5301" at bounding box center [274, 99] width 231 height 25
paste input "4315"
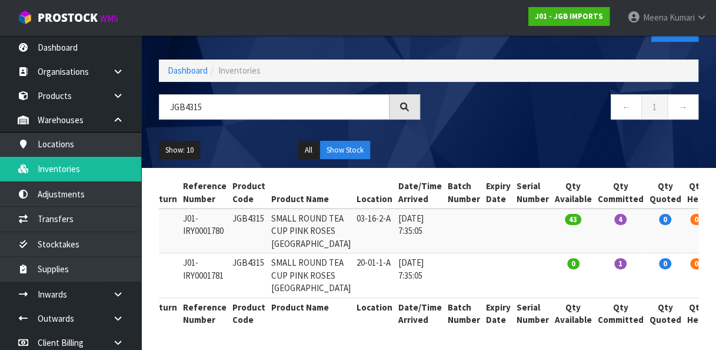
click at [354, 215] on td "03-16-2-A" at bounding box center [375, 230] width 42 height 45
click at [268, 95] on input "JGB4315" at bounding box center [274, 106] width 231 height 25
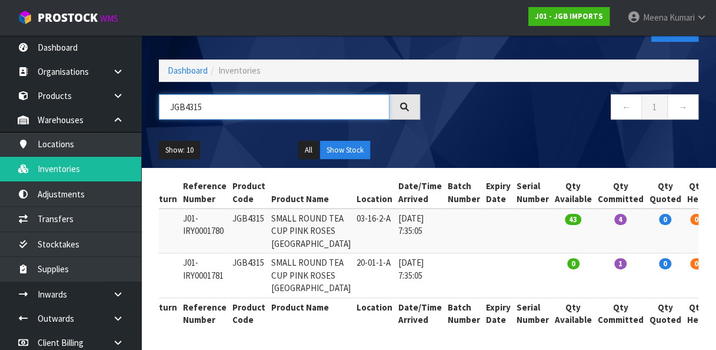
click at [268, 95] on input "JGB4315" at bounding box center [274, 106] width 231 height 25
paste input "903"
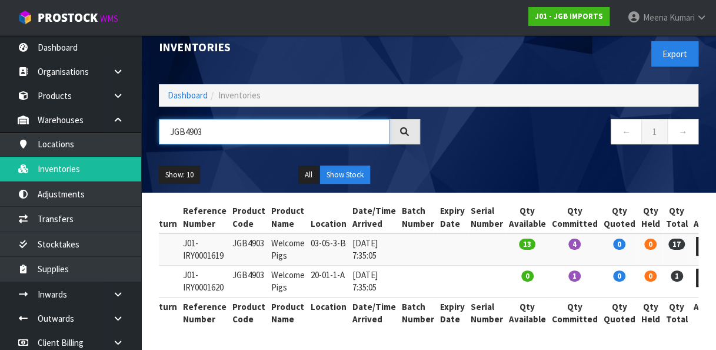
scroll to position [19, 0]
click at [325, 238] on td "03-05-3-B" at bounding box center [329, 249] width 42 height 32
click at [203, 133] on input "JGB4903" at bounding box center [274, 131] width 231 height 25
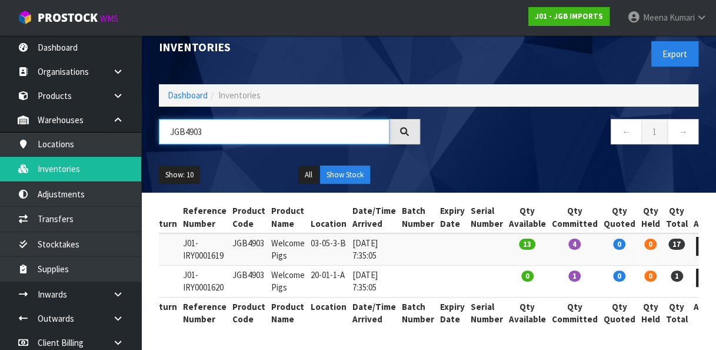
click at [203, 133] on input "JGB4903" at bounding box center [274, 131] width 231 height 25
paste input "5302"
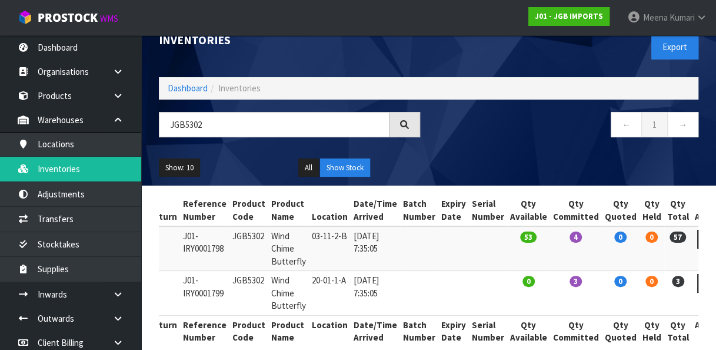
click at [327, 238] on td "03-11-2-B" at bounding box center [330, 248] width 42 height 45
click at [231, 125] on input "JGB5302" at bounding box center [274, 124] width 231 height 25
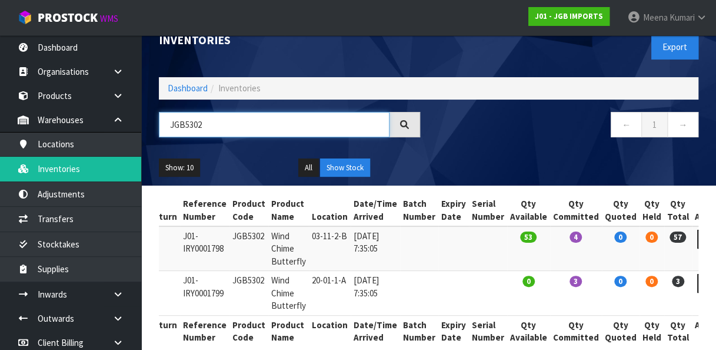
click at [231, 125] on input "JGB5302" at bounding box center [274, 124] width 231 height 25
paste input "3"
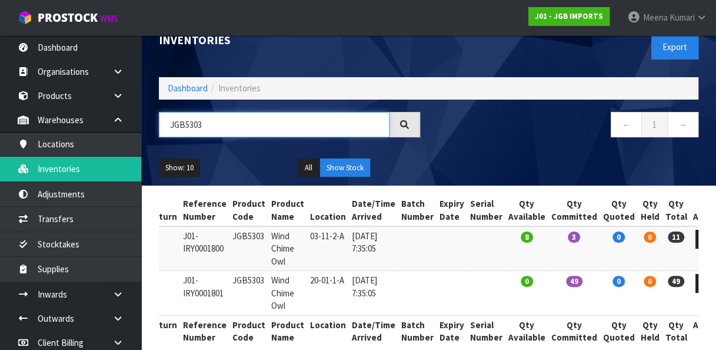
type input "JGB5303"
click at [322, 232] on td "03-11-2-A" at bounding box center [328, 248] width 42 height 45
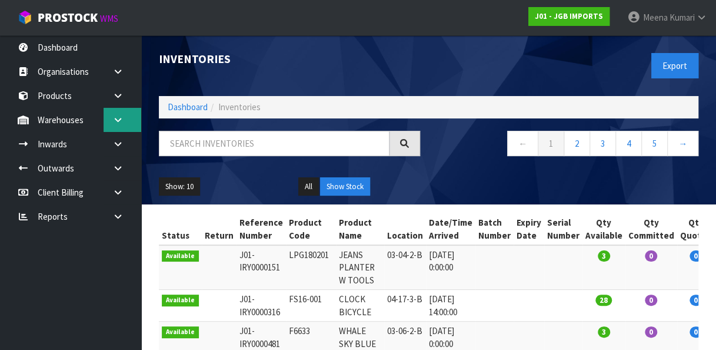
click at [129, 121] on link at bounding box center [123, 120] width 38 height 24
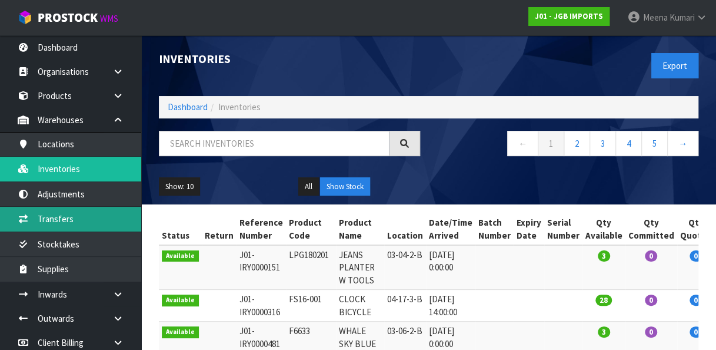
click at [78, 209] on link "Transfers" at bounding box center [70, 219] width 141 height 24
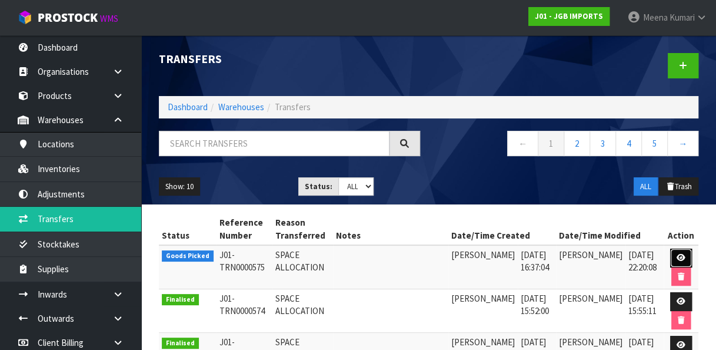
click at [682, 248] on link at bounding box center [681, 257] width 22 height 19
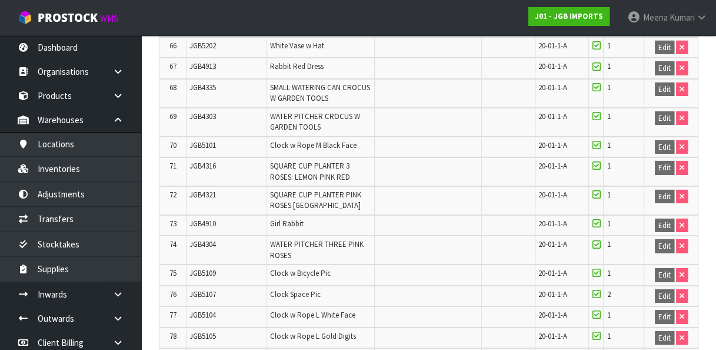
scroll to position [2225, 0]
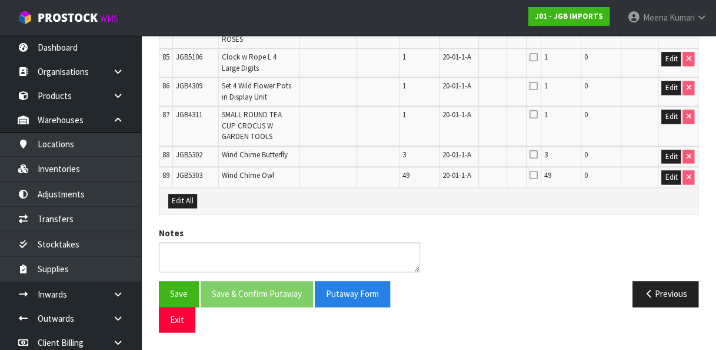
scroll to position [3059, 0]
drag, startPoint x: 716, startPoint y: 303, endPoint x: 711, endPoint y: 308, distance: 7.1
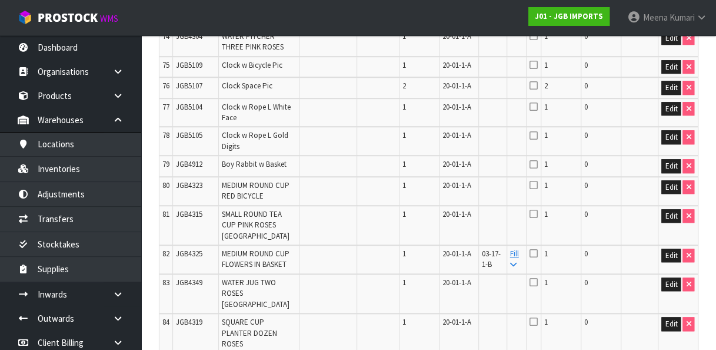
scroll to position [630, 0]
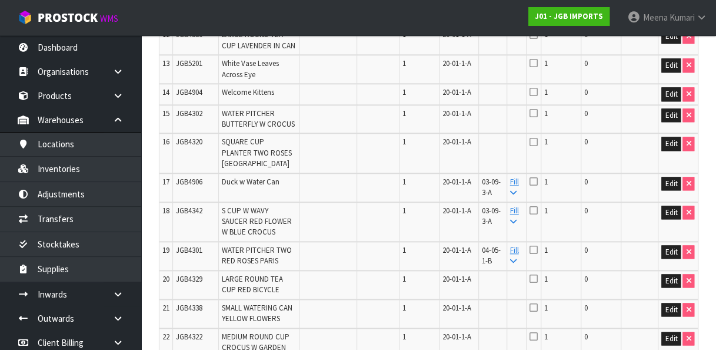
click at [188, 172] on td "JGB4320" at bounding box center [196, 152] width 46 height 39
copy tr "JGB4320"
click at [666, 151] on button "Edit" at bounding box center [671, 144] width 19 height 14
click at [507, 151] on input "text" at bounding box center [495, 144] width 27 height 15
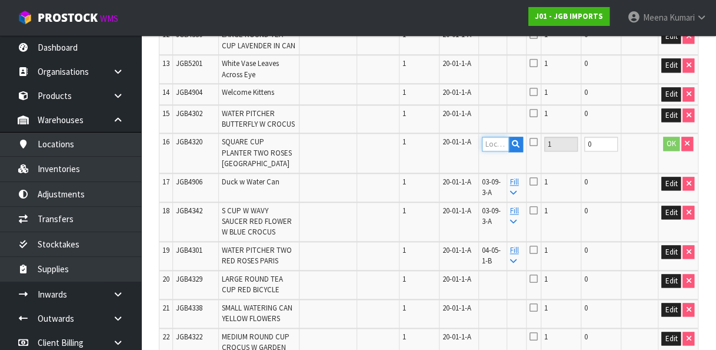
paste input "03-05-4-B"
type input "03-05-4-B"
click at [674, 151] on button "OK" at bounding box center [671, 144] width 16 height 14
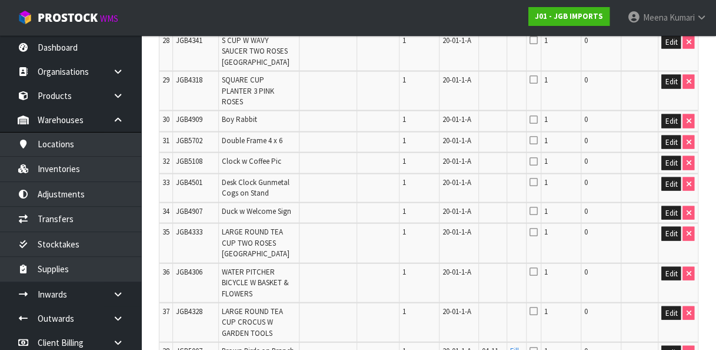
scroll to position [2888, 0]
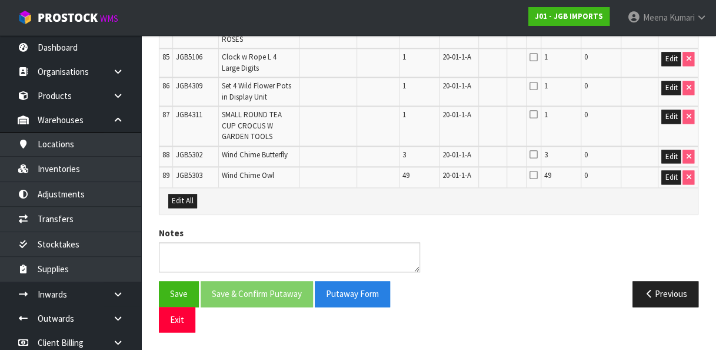
click at [191, 22] on span "JGB4319" at bounding box center [189, 17] width 26 height 10
copy span "JGB4319"
click at [679, 26] on button "Edit" at bounding box center [671, 19] width 19 height 14
click at [505, 27] on input "text" at bounding box center [495, 19] width 27 height 15
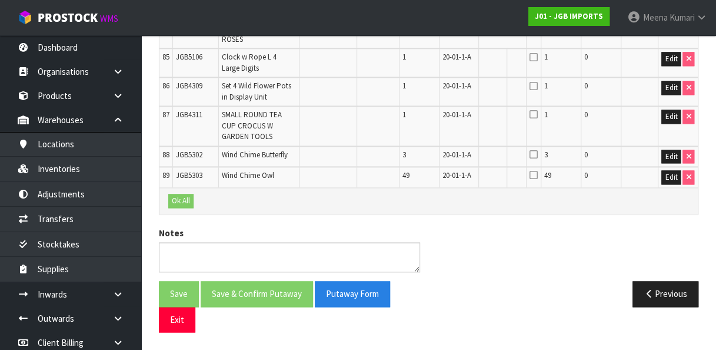
paste input "03-05-5-B"
type input "03-05-5-B"
click at [672, 26] on button "OK" at bounding box center [671, 19] width 16 height 14
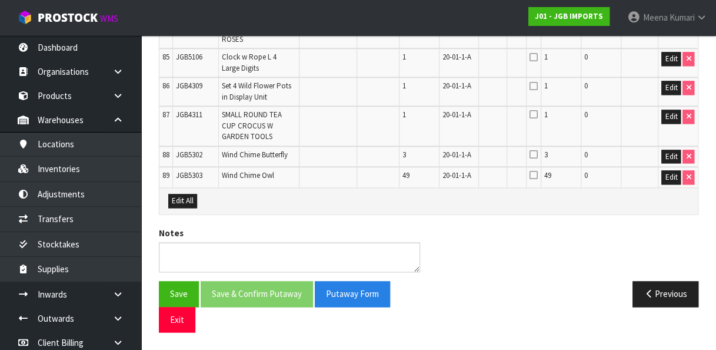
scroll to position [465, 0]
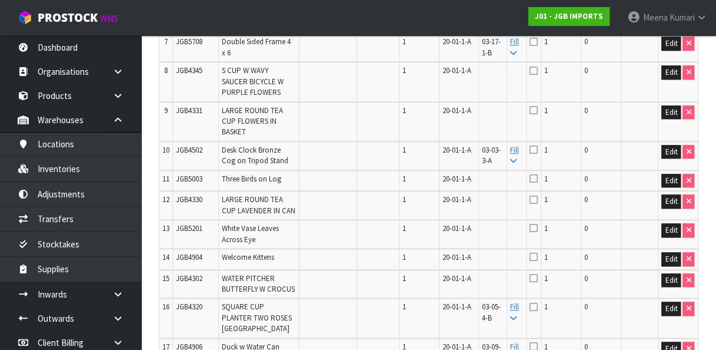
click at [192, 174] on span "JGB5003" at bounding box center [189, 179] width 26 height 10
copy span "JGB5003"
click at [672, 174] on button "Edit" at bounding box center [671, 181] width 19 height 14
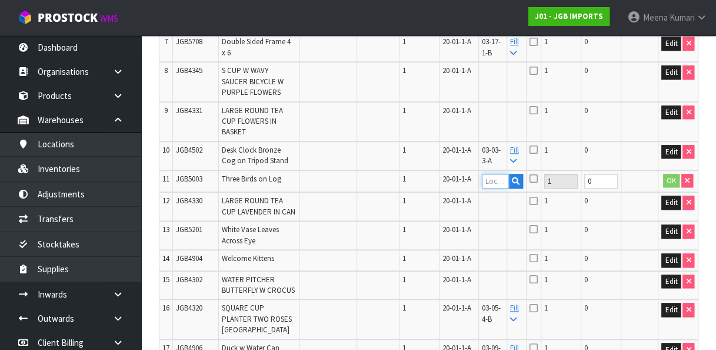
click at [504, 174] on input "text" at bounding box center [495, 181] width 27 height 15
paste input "03-07-5-A"
type input "03-07-5-A"
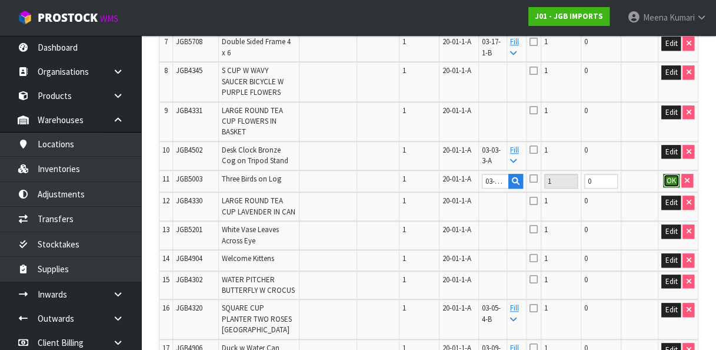
click at [669, 178] on button "OK" at bounding box center [671, 181] width 16 height 14
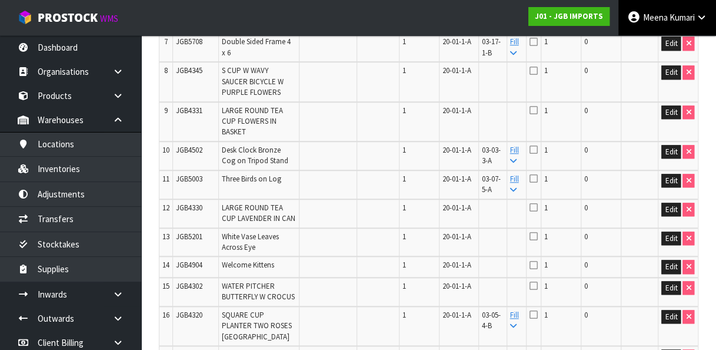
scroll to position [2752, 0]
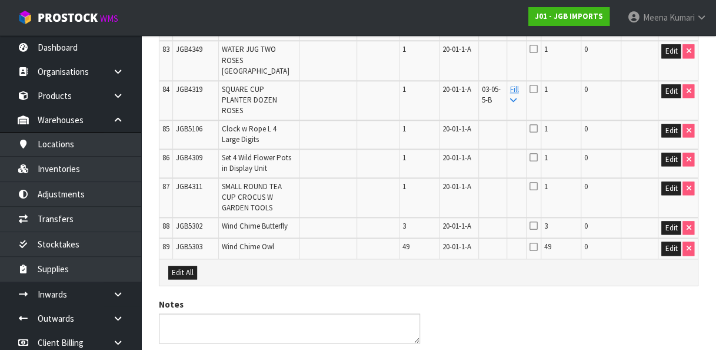
copy tr "JGB4323"
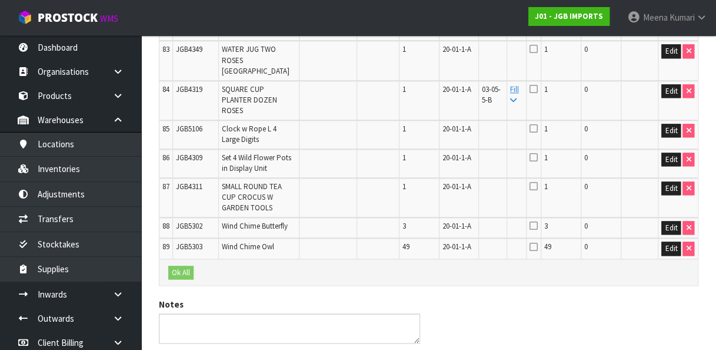
paste input "04-03-1-A"
type input "04-03-1-A"
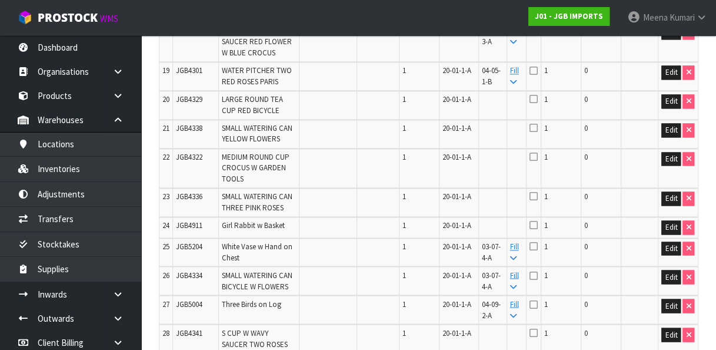
click at [180, 133] on span "JGB4338" at bounding box center [189, 128] width 26 height 10
copy span "JGB4338"
click at [670, 137] on button "Edit" at bounding box center [671, 130] width 19 height 14
click at [504, 138] on input "text" at bounding box center [495, 130] width 27 height 15
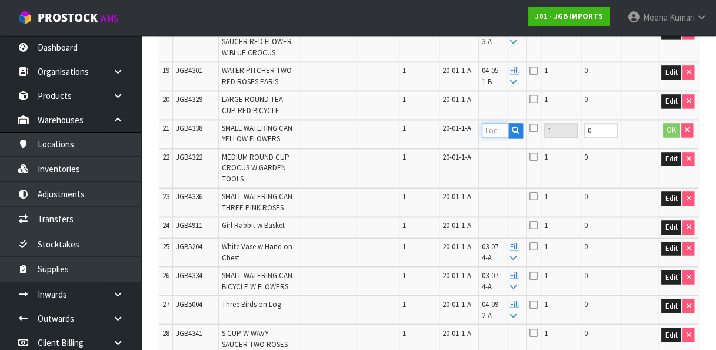
paste input "03-04-4-C"
type input "03-04-4-C"
click at [670, 137] on button "OK" at bounding box center [671, 130] width 16 height 14
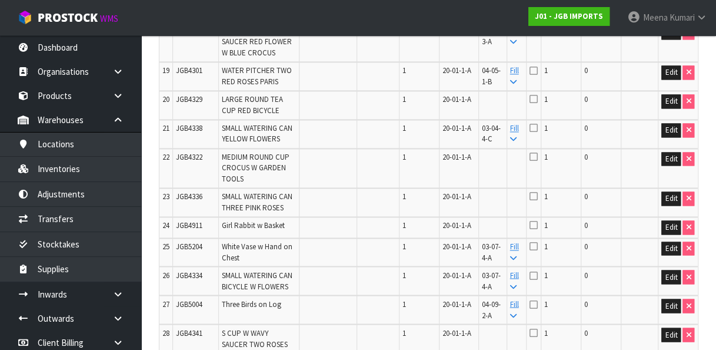
click at [198, 104] on span "JGB4329" at bounding box center [189, 99] width 26 height 10
copy tr "JGB4329"
click at [669, 108] on button "Edit" at bounding box center [671, 101] width 19 height 14
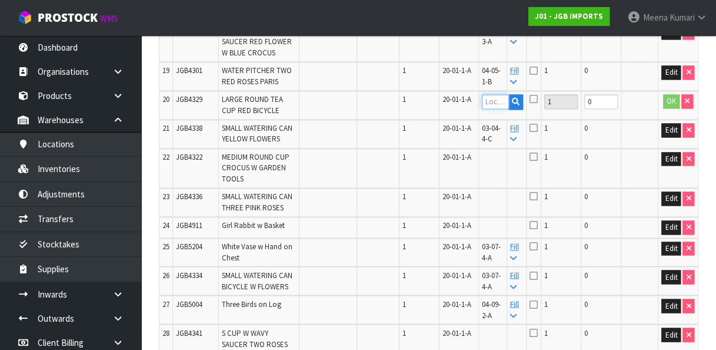
click at [506, 109] on input "text" at bounding box center [495, 101] width 27 height 15
paste input "04-03-1-A"
type input "04-03-1-A"
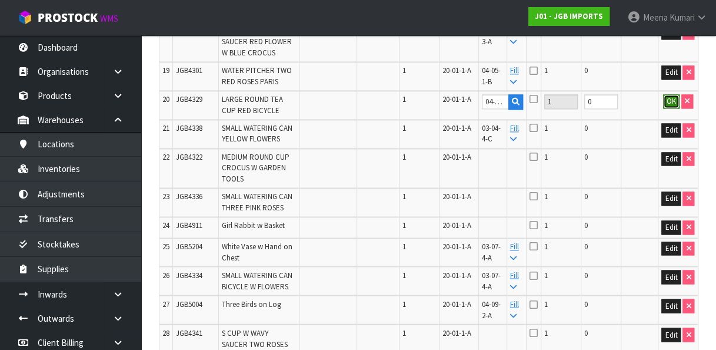
click at [671, 108] on button "OK" at bounding box center [671, 101] width 16 height 14
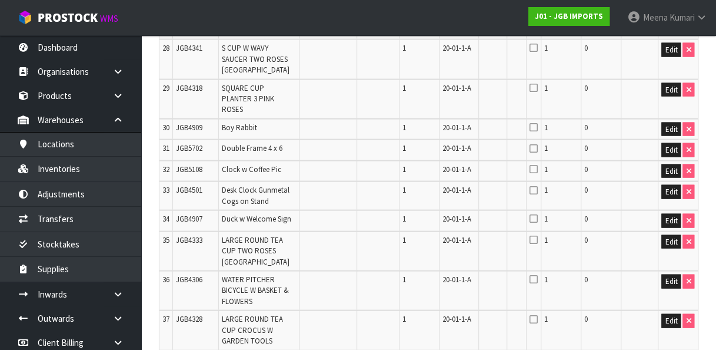
click at [187, 119] on td "JGB4318" at bounding box center [196, 98] width 46 height 39
copy span "JGB4318"
click at [673, 97] on button "Edit" at bounding box center [671, 90] width 19 height 14
click at [501, 98] on input "text" at bounding box center [495, 90] width 27 height 15
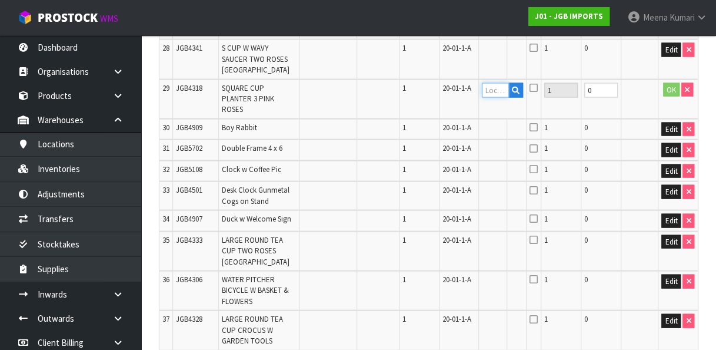
paste input "03-03-4-B"
type input "03-03-4-B"
click at [672, 97] on button "OK" at bounding box center [671, 90] width 16 height 14
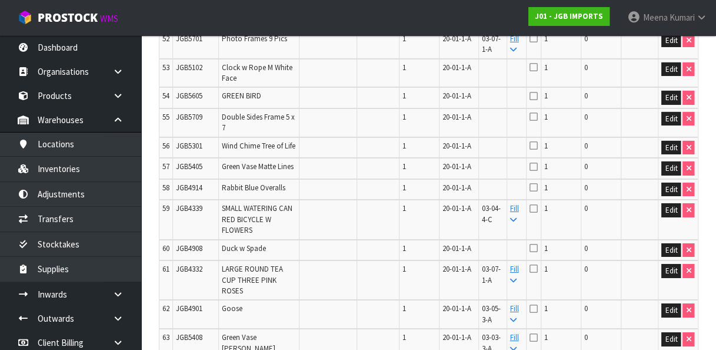
scroll to position [2306, 0]
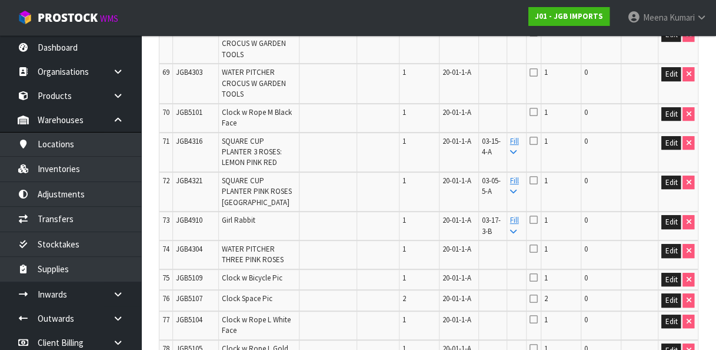
copy span "JGB5202"
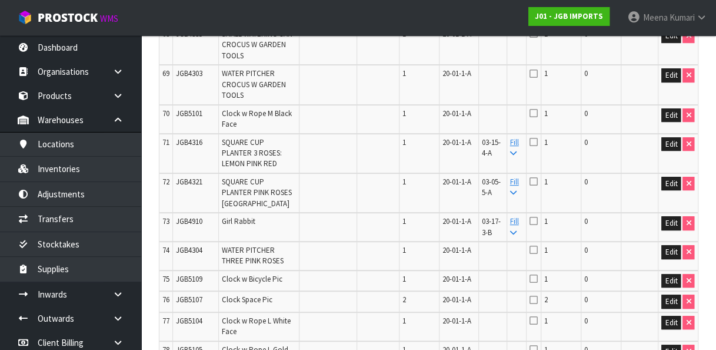
paste input "03-08-2-B"
type input "03-08-2-B"
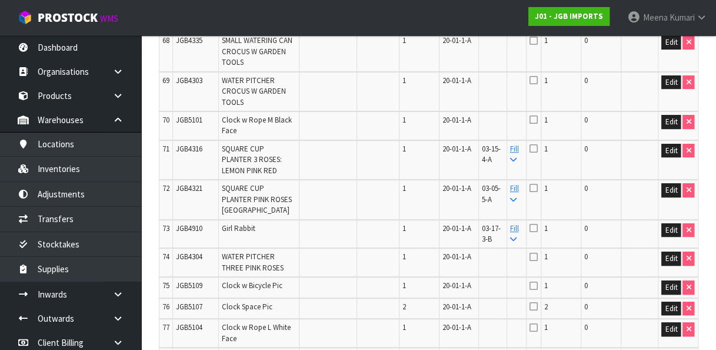
scroll to position [533, 0]
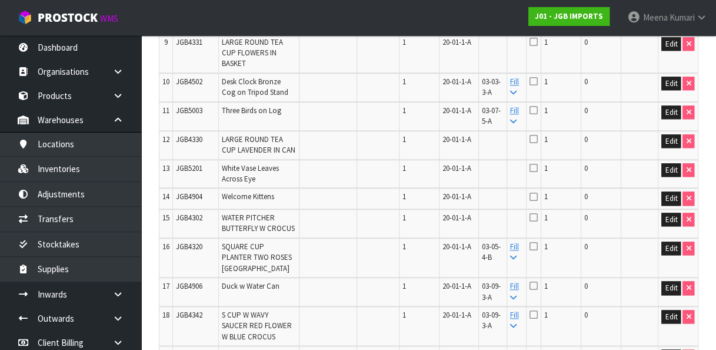
click at [182, 173] on span "JGB5201" at bounding box center [189, 168] width 26 height 10
copy tr "JGB5201"
click at [665, 175] on button "Edit" at bounding box center [671, 170] width 19 height 14
click at [494, 178] on input "text" at bounding box center [495, 170] width 27 height 15
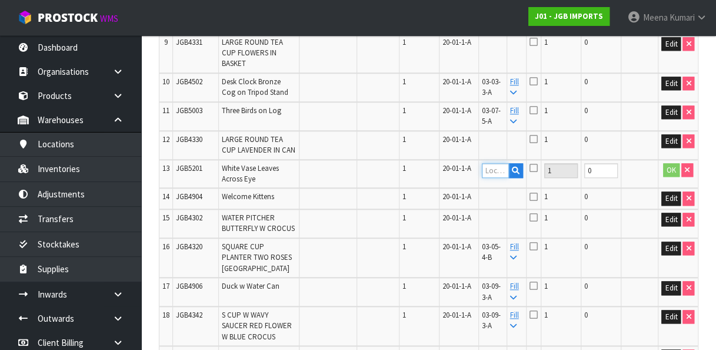
paste input "04-11-2-B"
type input "04-11-2-B"
click at [670, 177] on button "OK" at bounding box center [671, 170] width 16 height 14
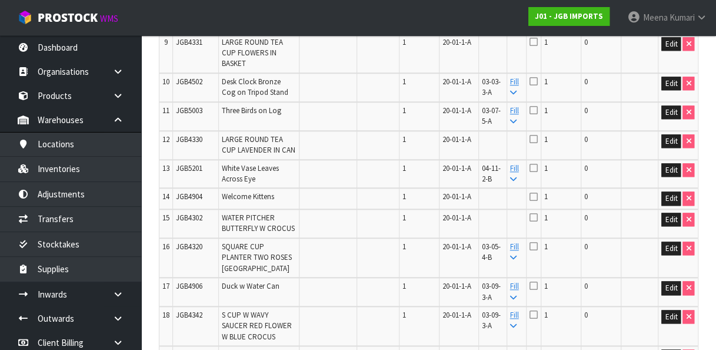
click at [181, 201] on span "JGB4904" at bounding box center [189, 196] width 26 height 10
copy span "JGB4904"
click at [674, 205] on button "Edit" at bounding box center [671, 198] width 19 height 14
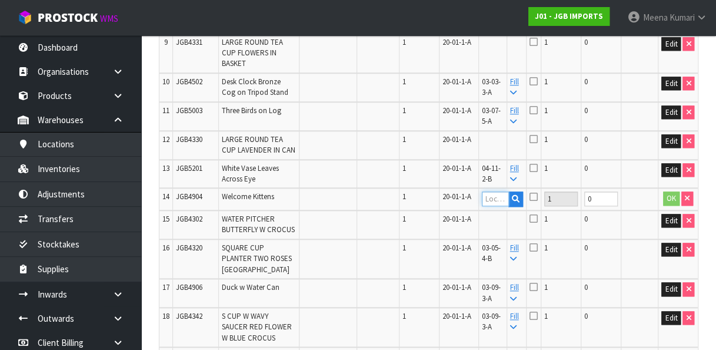
click at [501, 202] on input "text" at bounding box center [495, 198] width 27 height 15
paste input "03-17-4-B"
type input "03-17-4-B"
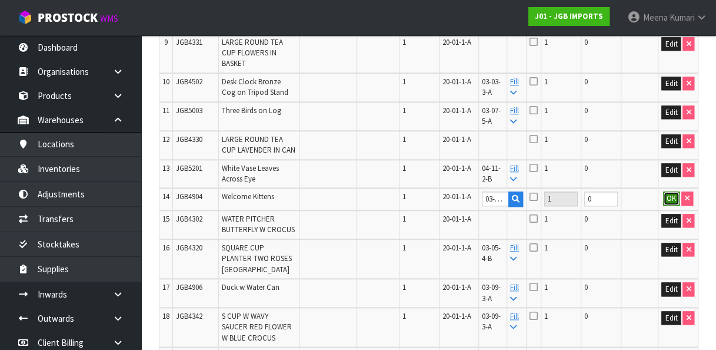
click at [672, 202] on button "OK" at bounding box center [671, 198] width 16 height 14
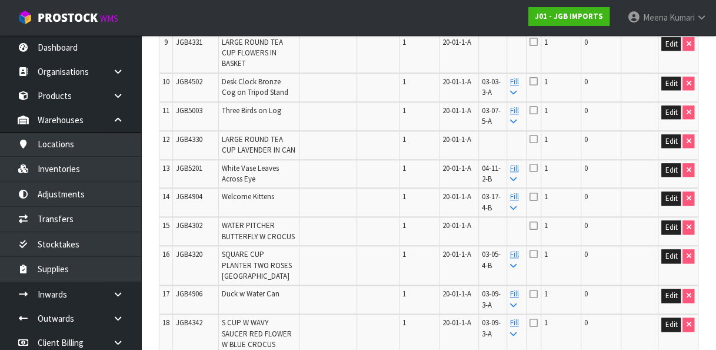
click at [590, 263] on td "0" at bounding box center [601, 264] width 40 height 39
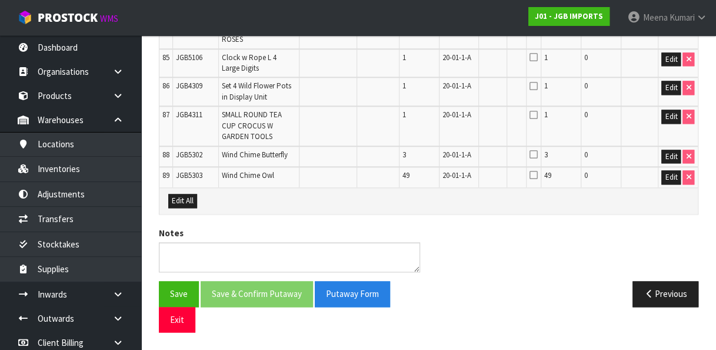
scroll to position [3059, 0]
click at [181, 299] on button "Save" at bounding box center [179, 293] width 40 height 25
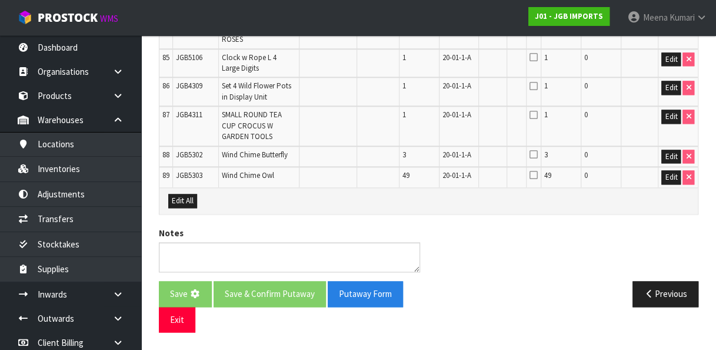
scroll to position [0, 0]
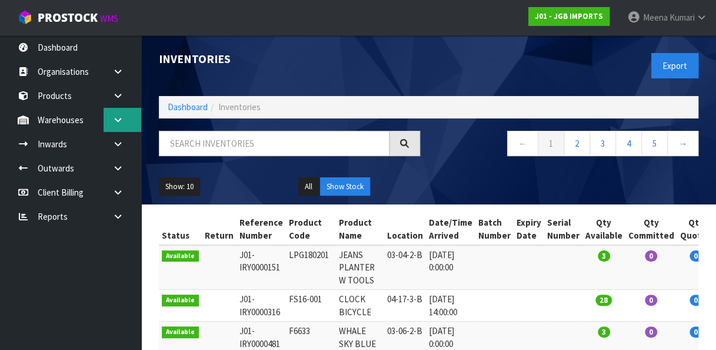
click at [125, 125] on link at bounding box center [123, 120] width 38 height 24
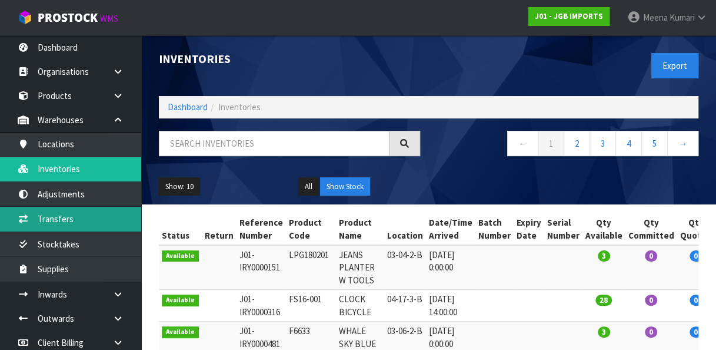
click at [93, 211] on link "Transfers" at bounding box center [70, 219] width 141 height 24
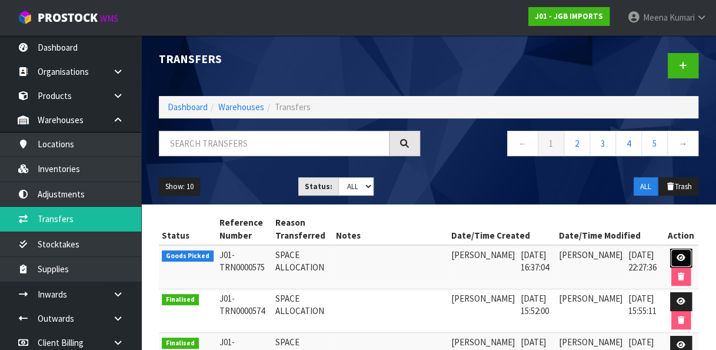
click at [684, 250] on link at bounding box center [681, 257] width 22 height 19
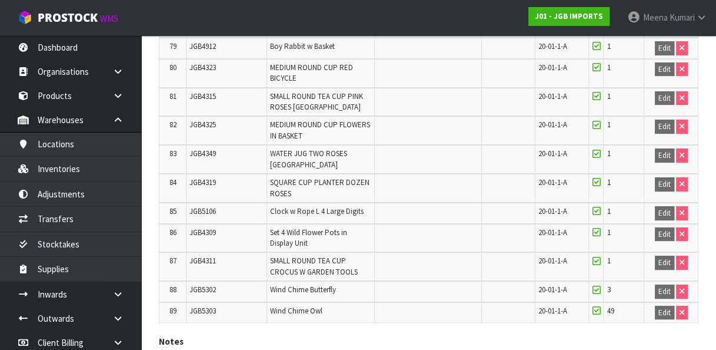
scroll to position [2225, 0]
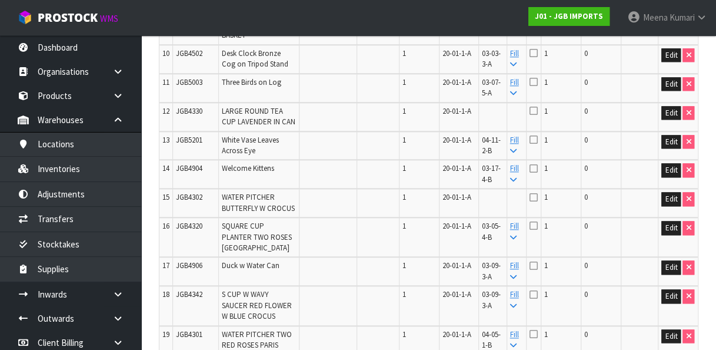
scroll to position [357, 0]
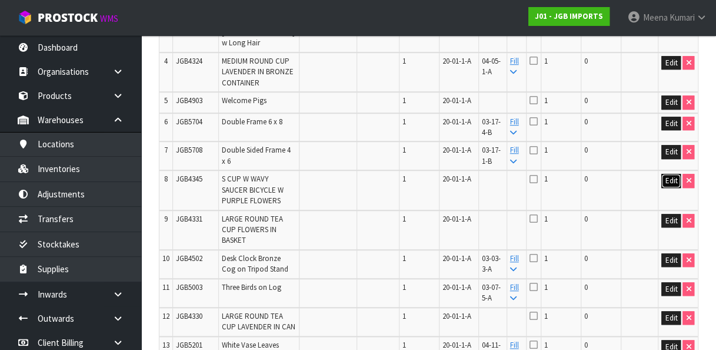
click at [671, 175] on button "Edit" at bounding box center [671, 181] width 19 height 14
click at [503, 177] on input "text" at bounding box center [495, 181] width 27 height 15
paste input "03-06-2-C"
type input "03-06-2-C"
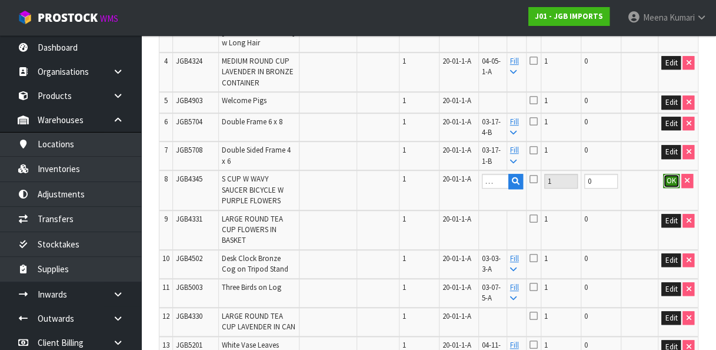
scroll to position [0, 0]
click at [669, 175] on button "OK" at bounding box center [671, 181] width 16 height 14
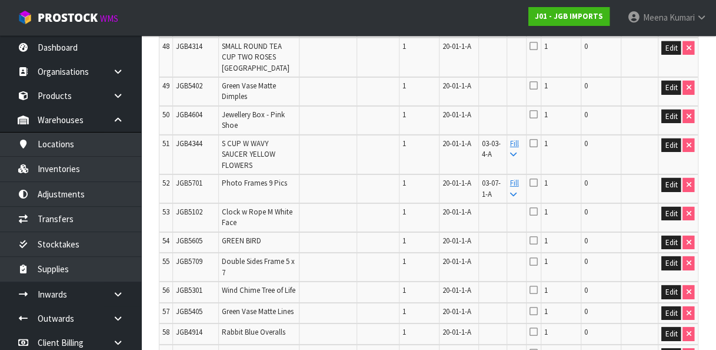
click at [190, 77] on td "JGB4314" at bounding box center [196, 57] width 46 height 39
copy span "JGB4314"
click at [667, 55] on button "Edit" at bounding box center [671, 48] width 19 height 14
click at [500, 56] on input "text" at bounding box center [495, 48] width 27 height 15
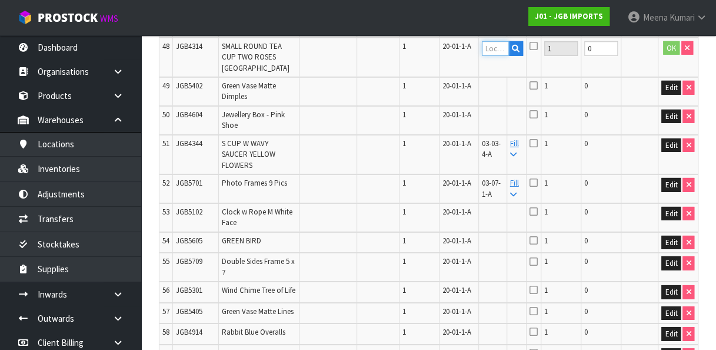
paste input "03-07-1-A"
type input "03-07-1-A"
click at [670, 55] on button "OK" at bounding box center [671, 48] width 16 height 14
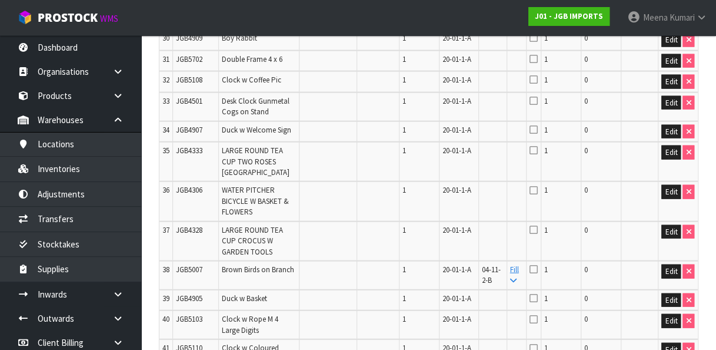
scroll to position [1899, 0]
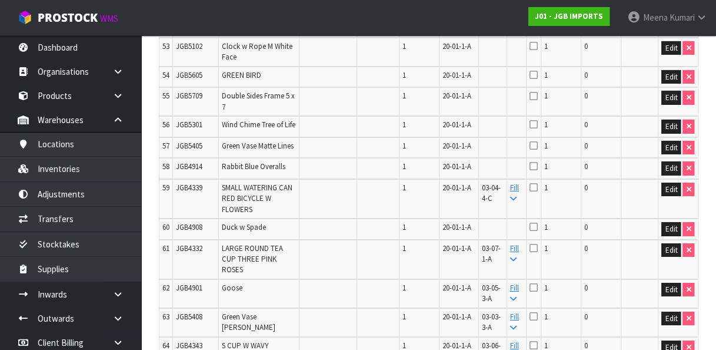
click at [195, 51] on span "JGB5102" at bounding box center [189, 46] width 26 height 10
copy tr "JGB5102"
click at [676, 55] on button "Edit" at bounding box center [671, 48] width 19 height 14
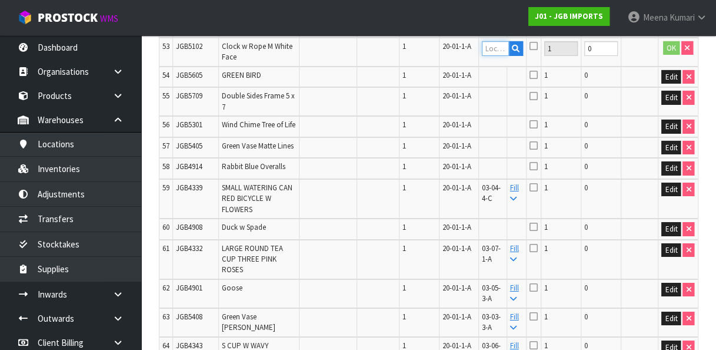
click at [498, 56] on input "text" at bounding box center [495, 48] width 27 height 15
paste input "03-11-3-A"
type input "03-11-3-A"
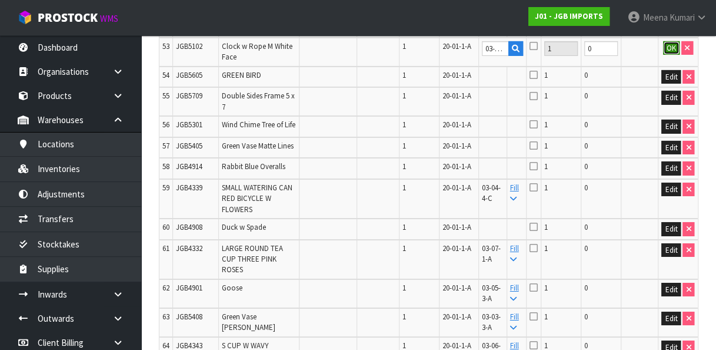
click at [671, 55] on button "OK" at bounding box center [671, 48] width 16 height 14
click at [184, 158] on td "JGB5405" at bounding box center [196, 147] width 46 height 21
copy span "JGB5405"
click at [672, 155] on button "Edit" at bounding box center [671, 148] width 19 height 14
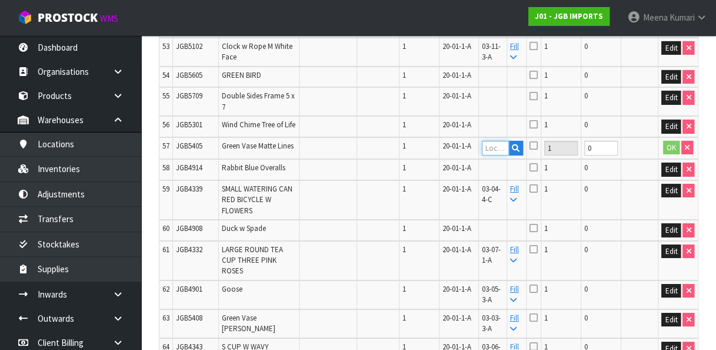
click at [496, 155] on input "text" at bounding box center [495, 148] width 27 height 15
paste input "03-09-3-B"
type input "03-09-3-B"
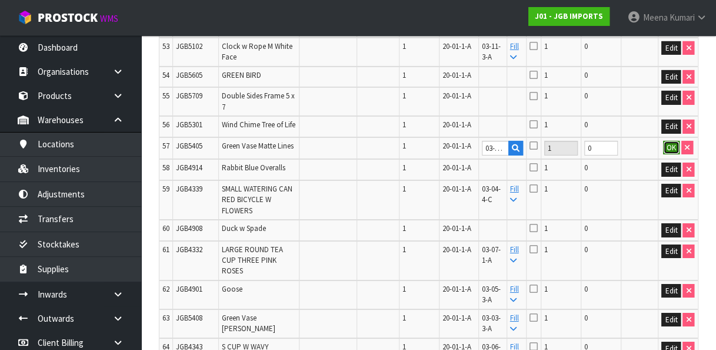
click at [666, 155] on button "OK" at bounding box center [671, 148] width 16 height 14
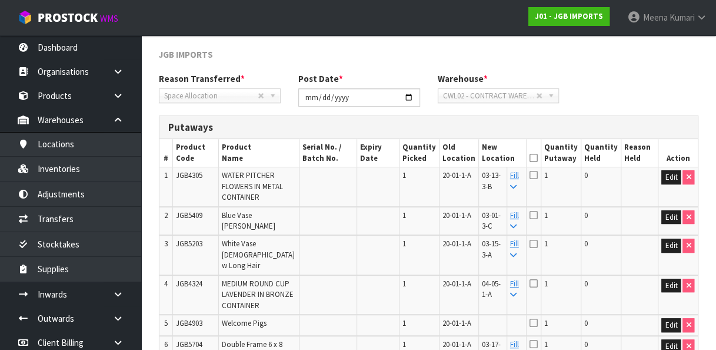
scroll to position [1267, 0]
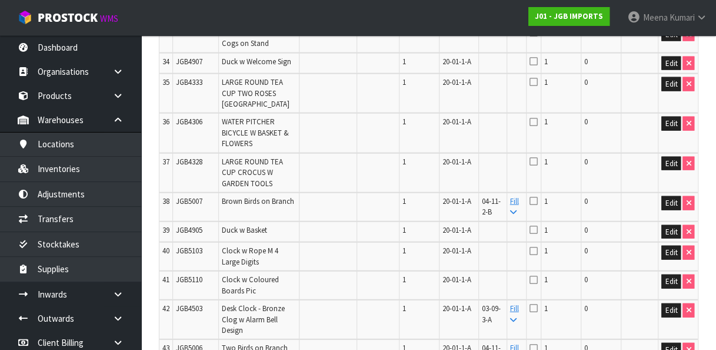
click at [180, 67] on span "JGB4907" at bounding box center [189, 62] width 26 height 10
copy span "JGB4907"
click at [672, 71] on button "Edit" at bounding box center [671, 64] width 19 height 14
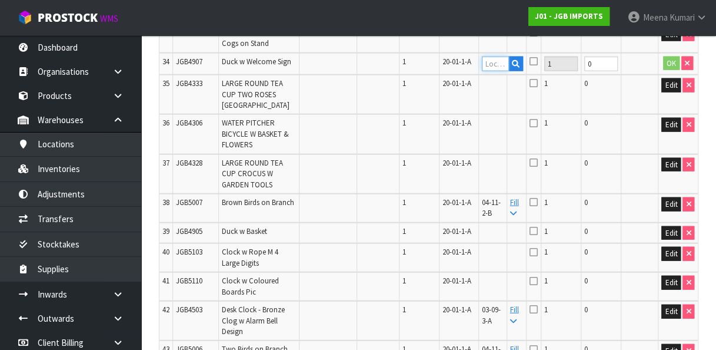
click at [501, 71] on input "text" at bounding box center [495, 64] width 27 height 15
paste input "03-11-4-A"
type input "03-11-4-A"
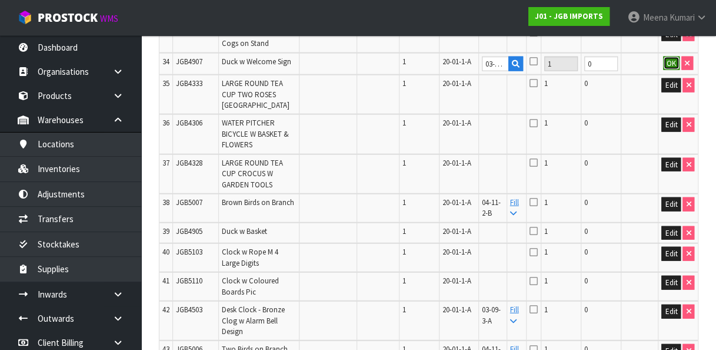
click at [670, 71] on button "OK" at bounding box center [671, 64] width 16 height 14
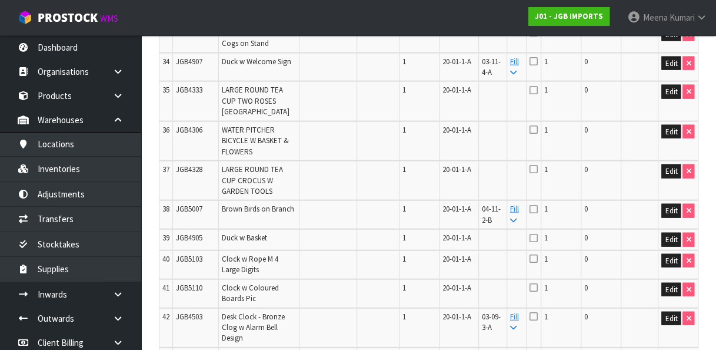
scroll to position [817, 0]
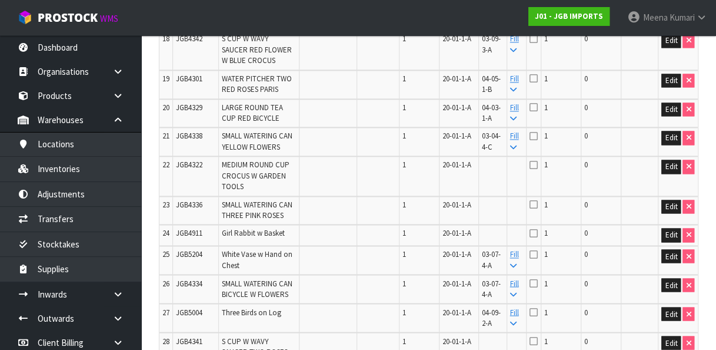
click at [184, 156] on td "JGB4338" at bounding box center [196, 141] width 46 height 29
copy tr "JGB4338"
click at [186, 170] on span "JGB4322" at bounding box center [189, 165] width 26 height 10
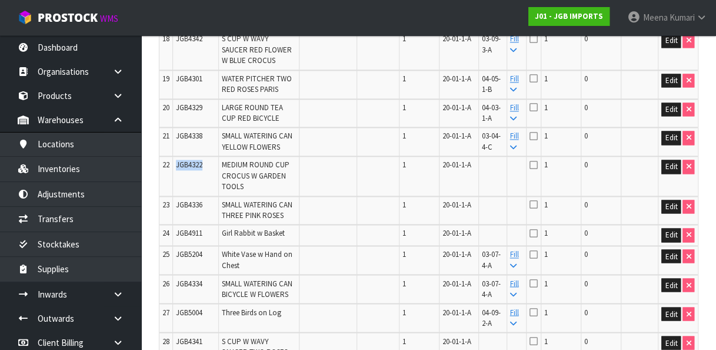
copy span "JGB4322"
click at [672, 174] on button "Edit" at bounding box center [671, 167] width 19 height 14
click at [500, 174] on input "text" at bounding box center [495, 167] width 27 height 15
paste input "03-05-3-A"
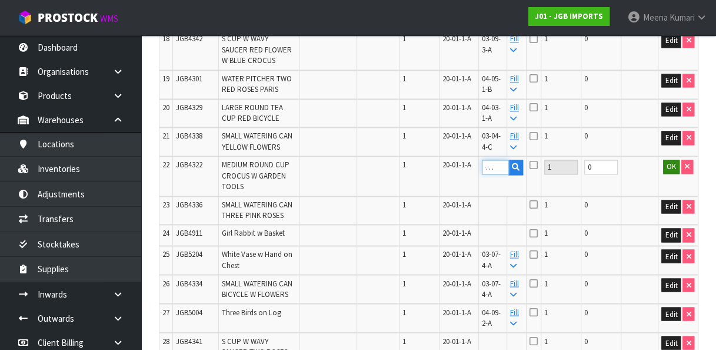
type input "03-05-3-A"
click at [677, 174] on button "OK" at bounding box center [671, 167] width 16 height 14
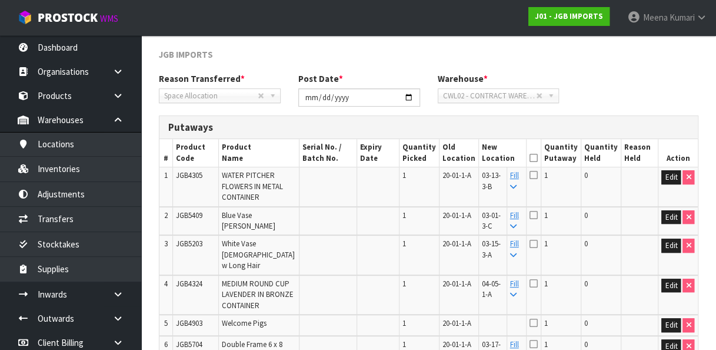
scroll to position [1375, 0]
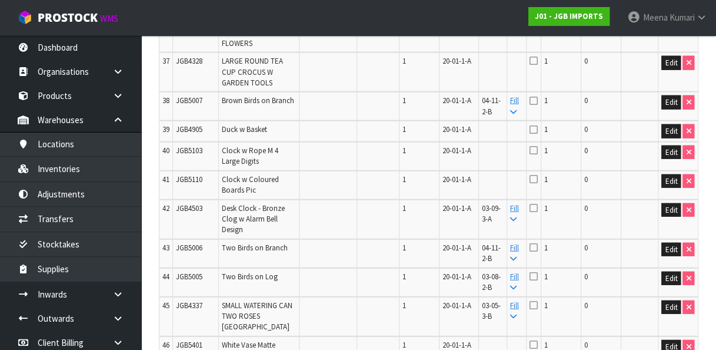
click at [184, 66] on span "JGB4328" at bounding box center [189, 61] width 26 height 10
copy tr "JGB4328"
click at [666, 70] on button "Edit" at bounding box center [671, 63] width 19 height 14
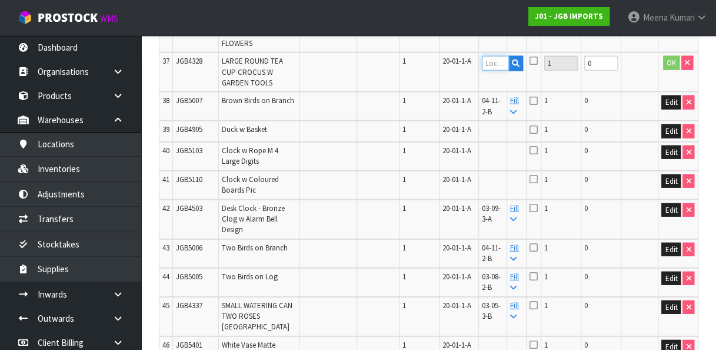
click at [501, 71] on input "text" at bounding box center [495, 63] width 27 height 15
paste input "02-08-1-B"
type input "02-08-1-B"
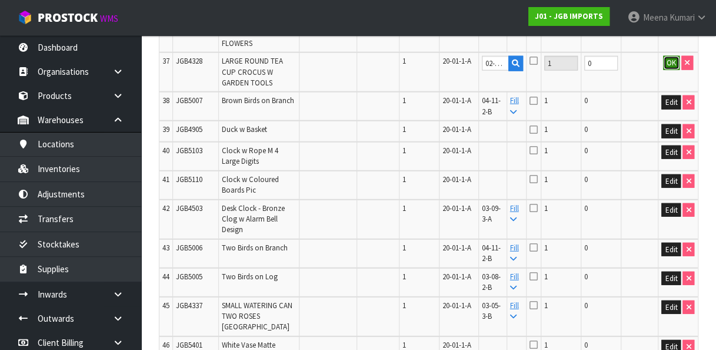
click at [669, 70] on button "OK" at bounding box center [671, 63] width 16 height 14
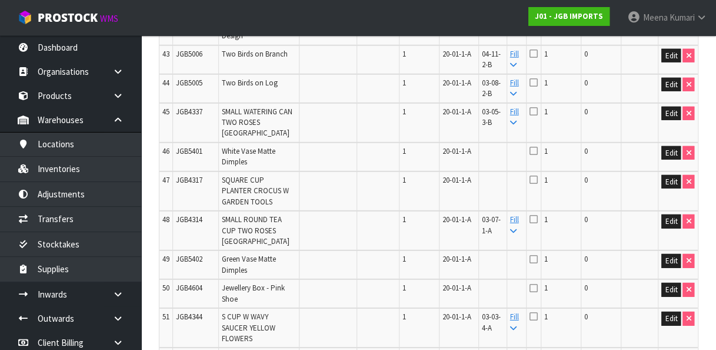
scroll to position [1802, 0]
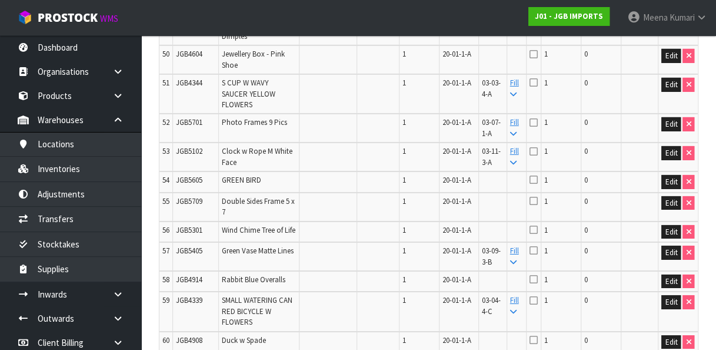
click at [191, 59] on span "JGB4604" at bounding box center [189, 54] width 26 height 10
copy tr "JGB4604"
click at [666, 63] on button "Edit" at bounding box center [671, 56] width 19 height 14
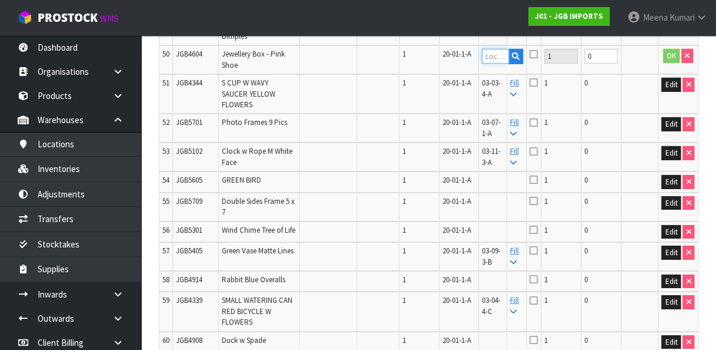
click at [497, 64] on input "text" at bounding box center [495, 56] width 27 height 15
paste input "03-07-3-B"
type input "03-07-3-B"
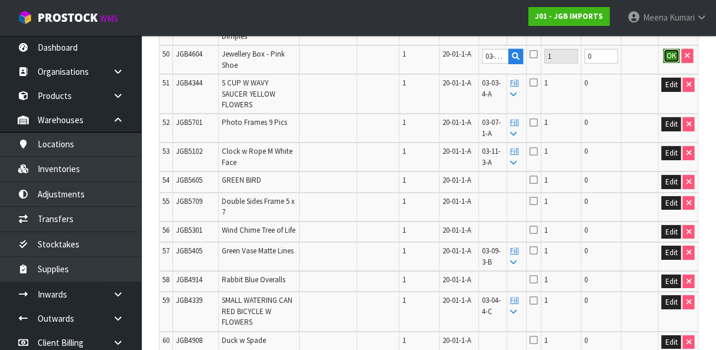
click at [669, 63] on button "OK" at bounding box center [671, 56] width 16 height 14
click at [193, 206] on span "JGB5709" at bounding box center [189, 201] width 26 height 10
copy tr "JGB5709"
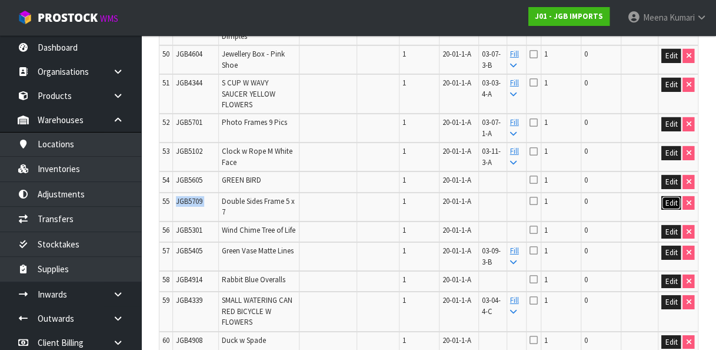
click at [672, 210] on button "Edit" at bounding box center [671, 203] width 19 height 14
click at [499, 211] on input "text" at bounding box center [495, 203] width 27 height 15
paste input "03-17-3-A"
type input "03-17-3-A"
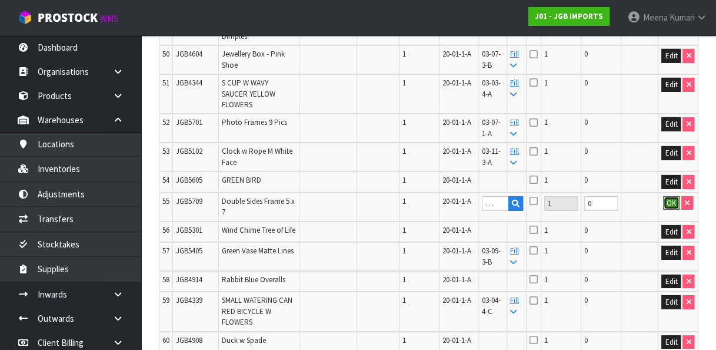
scroll to position [0, 0]
click at [673, 210] on button "OK" at bounding box center [671, 203] width 16 height 14
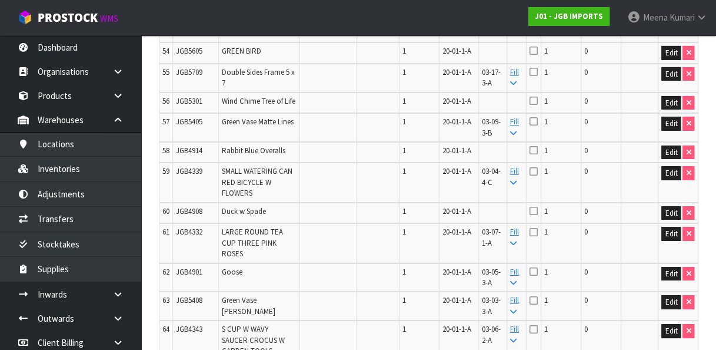
scroll to position [1944, 0]
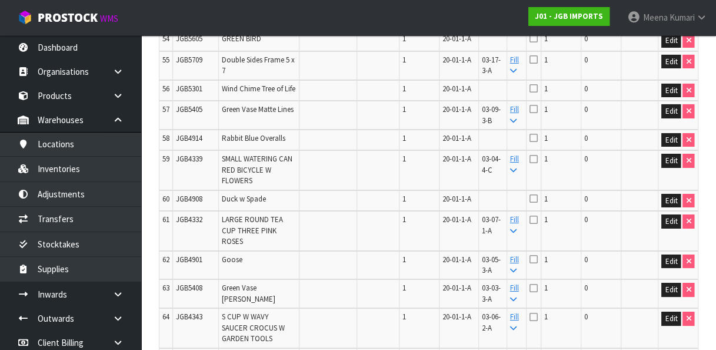
click at [182, 44] on span "JGB5605" at bounding box center [189, 39] width 26 height 10
copy tr "JGB5605"
click at [669, 48] on button "Edit" at bounding box center [671, 41] width 19 height 14
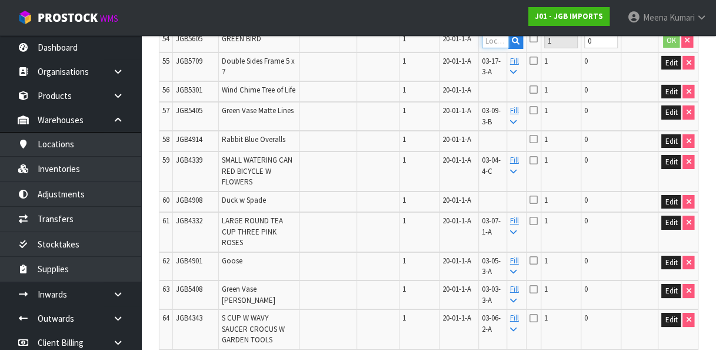
click at [503, 48] on input "text" at bounding box center [495, 41] width 27 height 15
paste input "03-07-4-B"
type input "03-07-4-B"
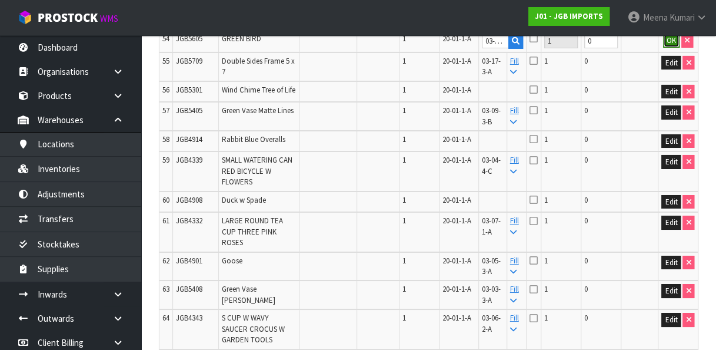
click at [671, 48] on button "OK" at bounding box center [671, 41] width 16 height 14
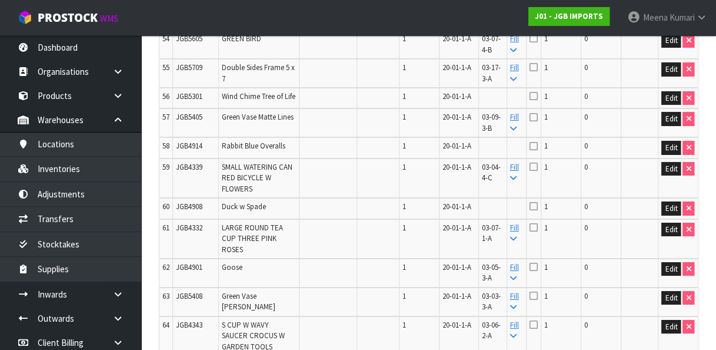
scroll to position [1170, 0]
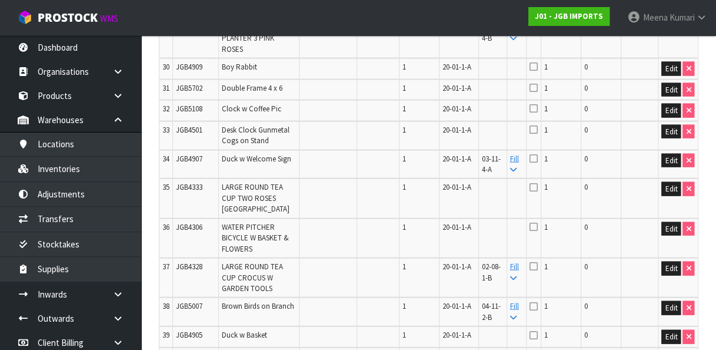
click at [181, 93] on span "JGB5702" at bounding box center [189, 88] width 26 height 10
click at [671, 97] on button "Edit" at bounding box center [671, 90] width 19 height 14
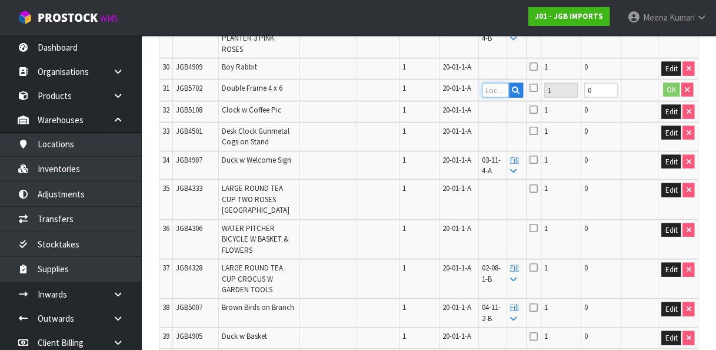
click at [500, 98] on input "text" at bounding box center [495, 90] width 27 height 15
paste input "03-08-3-B"
type input "03-08-3-B"
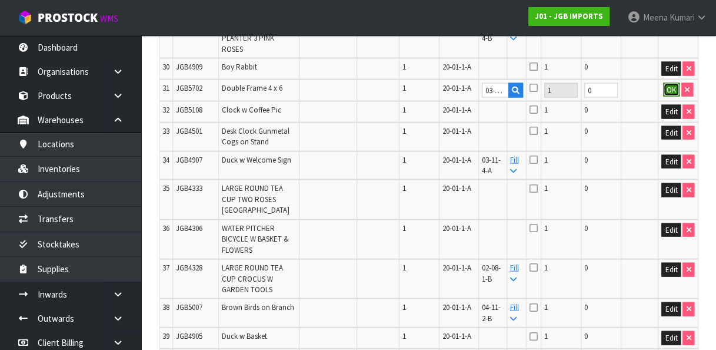
click at [670, 97] on button "OK" at bounding box center [671, 90] width 16 height 14
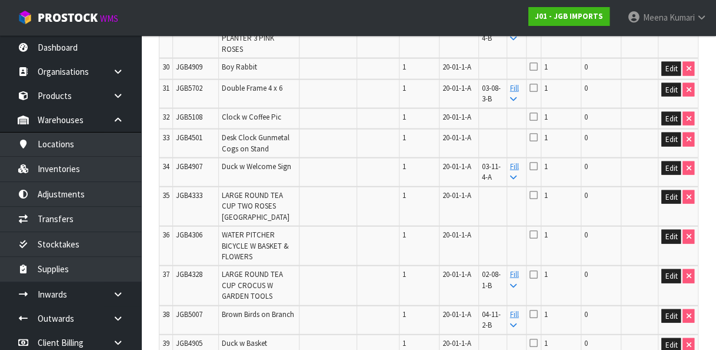
scroll to position [2277, 0]
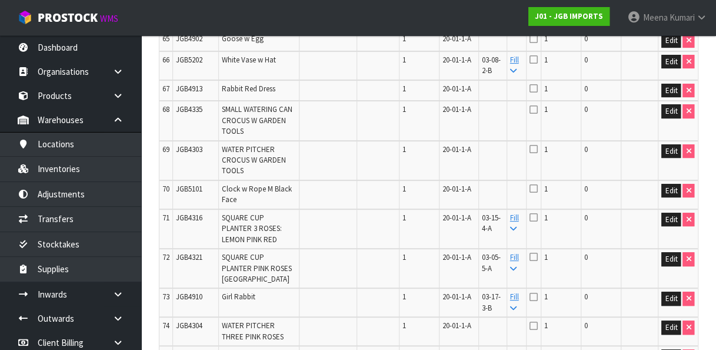
click at [186, 44] on span "JGB4902" at bounding box center [189, 39] width 26 height 10
click at [670, 48] on button "Edit" at bounding box center [671, 41] width 19 height 14
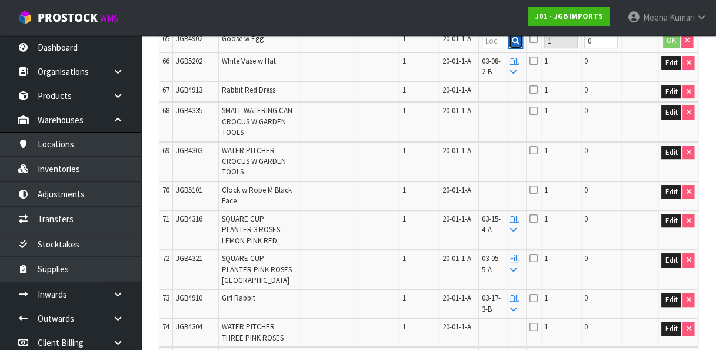
click at [516, 49] on button "button" at bounding box center [516, 41] width 15 height 15
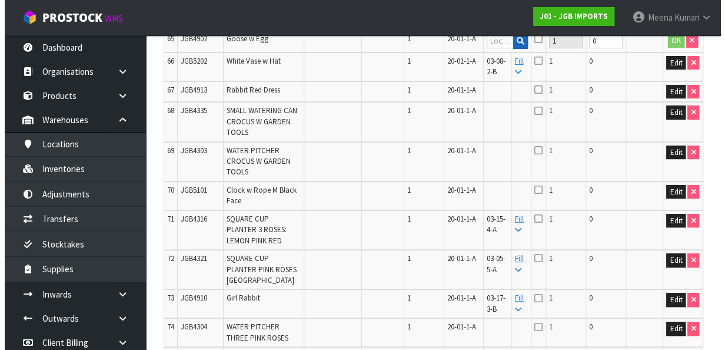
scroll to position [2245, 0]
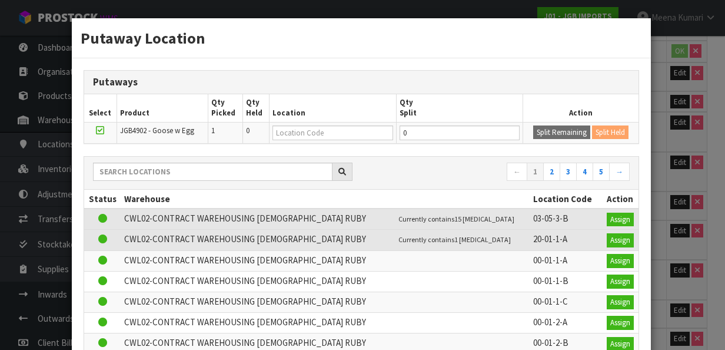
click at [658, 160] on div "Putaway Location Putaways Select Product Qty Picked Qty Held Location Qty Split…" at bounding box center [362, 175] width 725 height 350
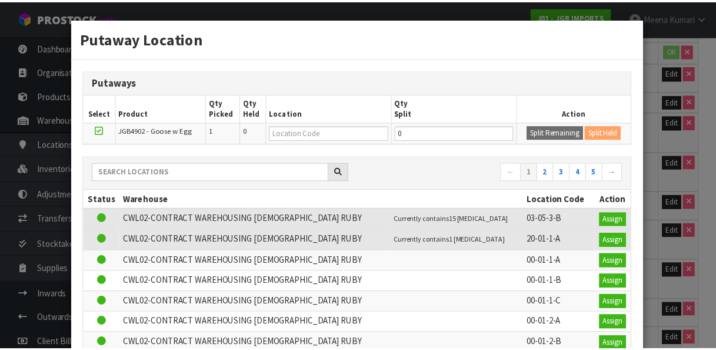
scroll to position [2277, 0]
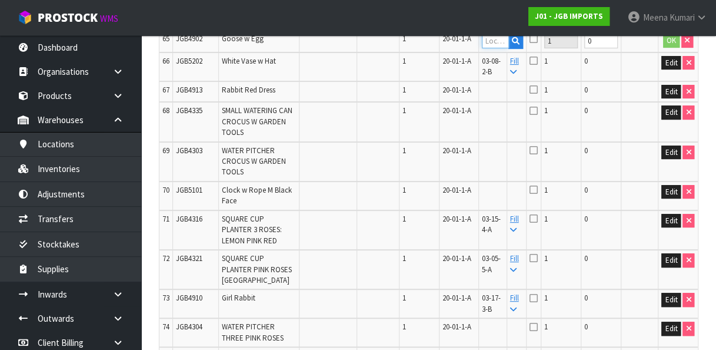
click at [499, 48] on input "text" at bounding box center [495, 41] width 27 height 15
paste input "03-05-3-B"
type input "03-05-3-B"
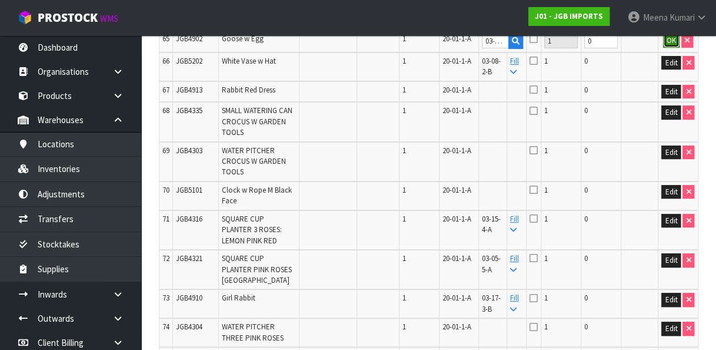
click at [672, 48] on button "OK" at bounding box center [671, 41] width 16 height 14
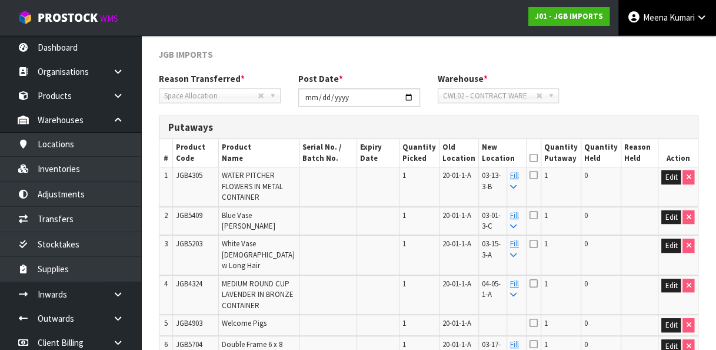
scroll to position [2956, 0]
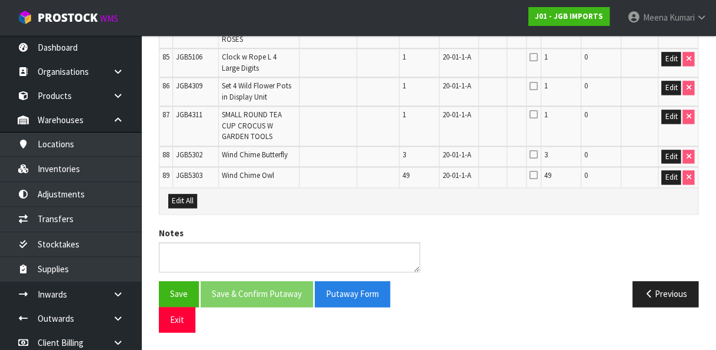
click at [181, 91] on span "JGB4309" at bounding box center [189, 86] width 26 height 10
click at [676, 95] on button "Edit" at bounding box center [671, 88] width 19 height 14
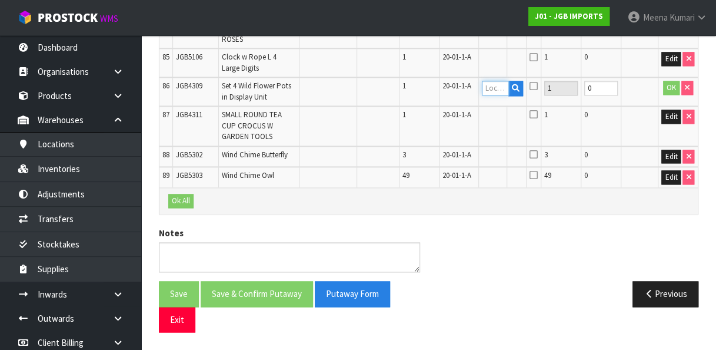
click at [498, 95] on input "text" at bounding box center [495, 88] width 27 height 15
paste input "03-09-3-A"
type input "03-09-3-A"
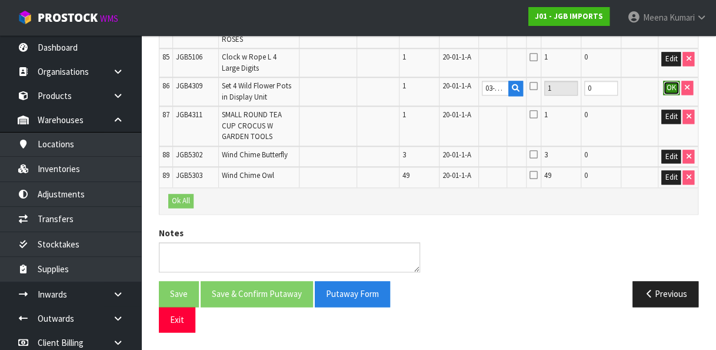
click at [673, 95] on button "OK" at bounding box center [671, 88] width 16 height 14
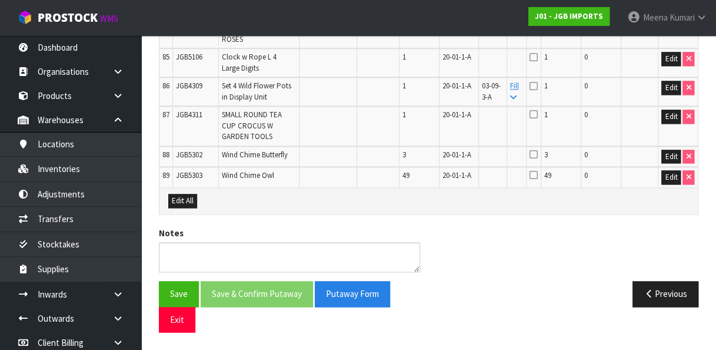
scroll to position [1295, 0]
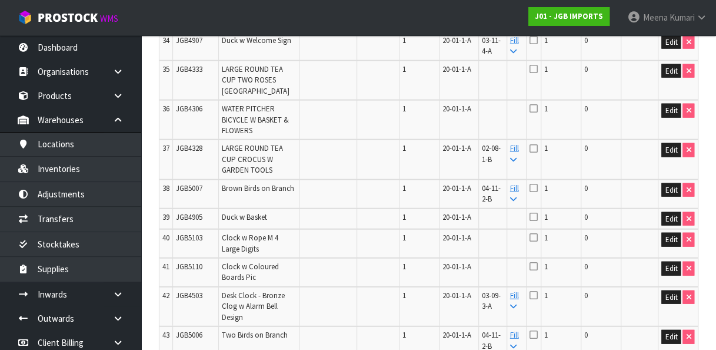
click at [186, 74] on span "JGB4333" at bounding box center [189, 69] width 26 height 10
click at [672, 78] on button "Edit" at bounding box center [671, 71] width 19 height 14
click at [500, 79] on input "text" at bounding box center [495, 71] width 27 height 15
paste input "04-05-1-A"
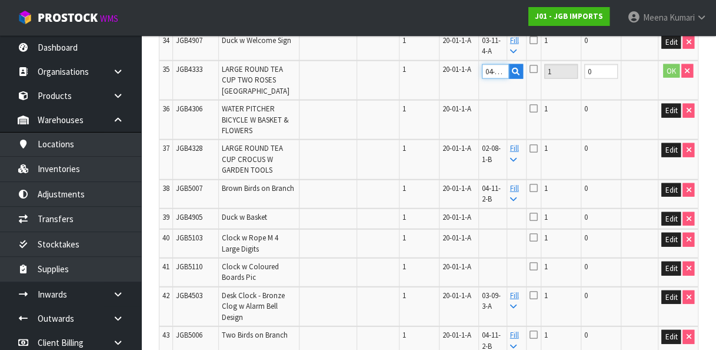
scroll to position [0, 14]
type input "04-05-1-A"
click at [675, 78] on button "OK" at bounding box center [671, 71] width 16 height 14
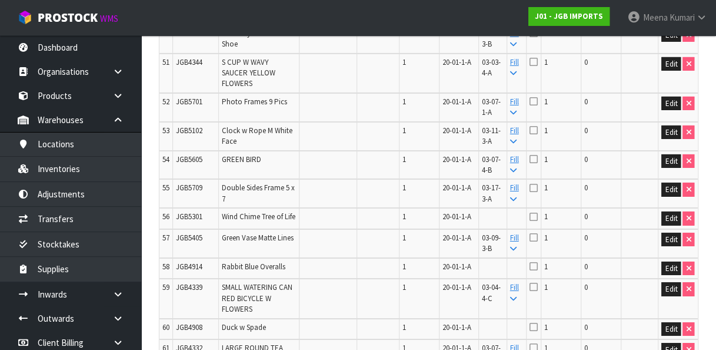
scroll to position [2859, 0]
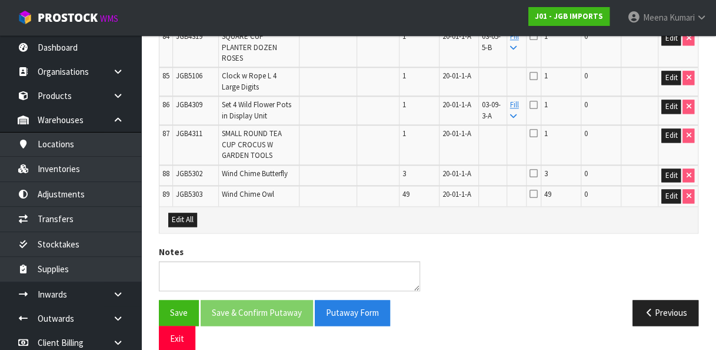
paste input "03-13-4-B"
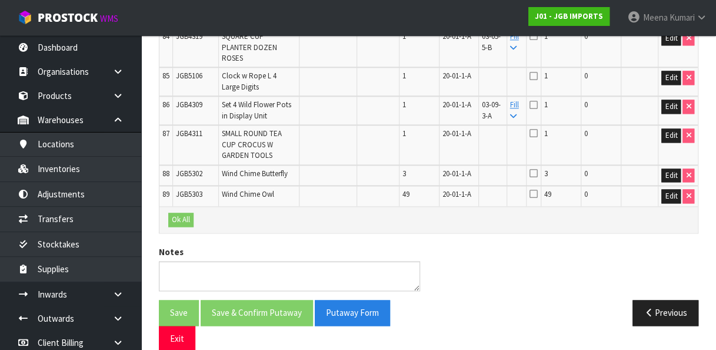
scroll to position [0, 14]
type input "03-13-4-B"
click at [671, 28] on td "OK" at bounding box center [678, 7] width 40 height 39
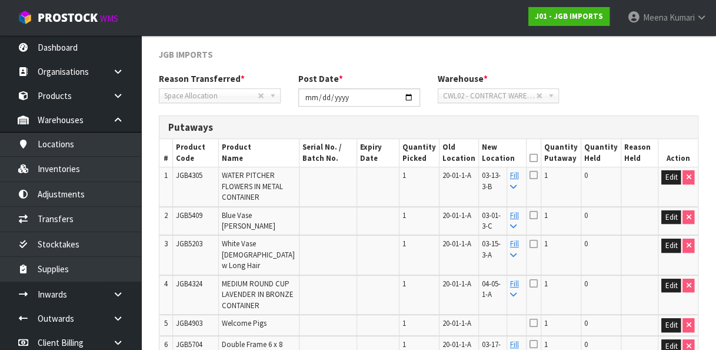
scroll to position [397, 0]
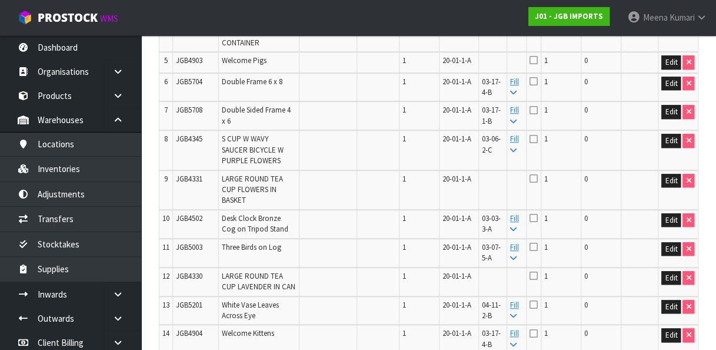
click at [177, 272] on span "JGB4330" at bounding box center [189, 276] width 26 height 10
click at [670, 274] on button "Edit" at bounding box center [671, 278] width 19 height 14
click at [509, 277] on input "text" at bounding box center [495, 278] width 27 height 15
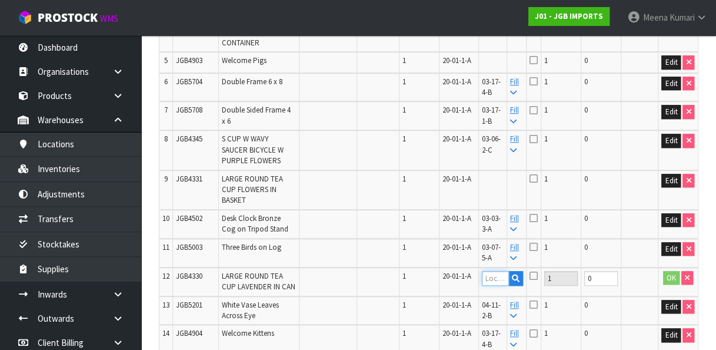
paste input "04-03-1-B"
type input "04-03-1-B"
click at [667, 271] on button "OK" at bounding box center [671, 278] width 16 height 14
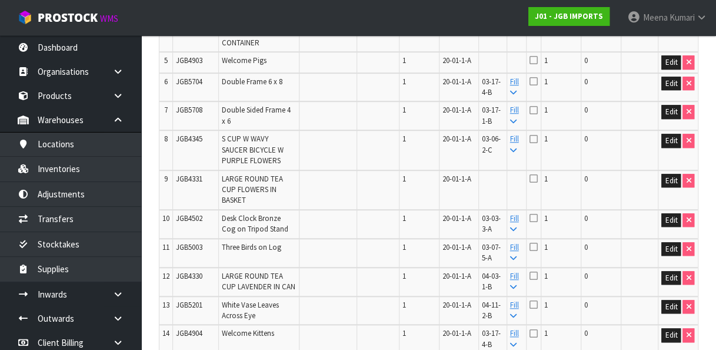
scroll to position [817, 0]
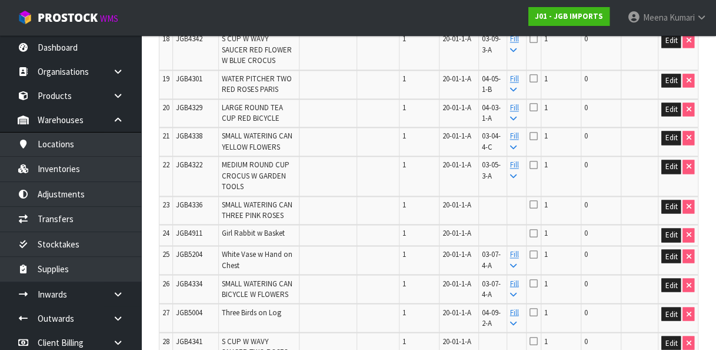
click at [188, 210] on span "JGB4336" at bounding box center [189, 205] width 26 height 10
click at [670, 214] on button "Edit" at bounding box center [671, 207] width 19 height 14
click at [500, 214] on input "text" at bounding box center [495, 207] width 27 height 15
paste input "03-13-4-A"
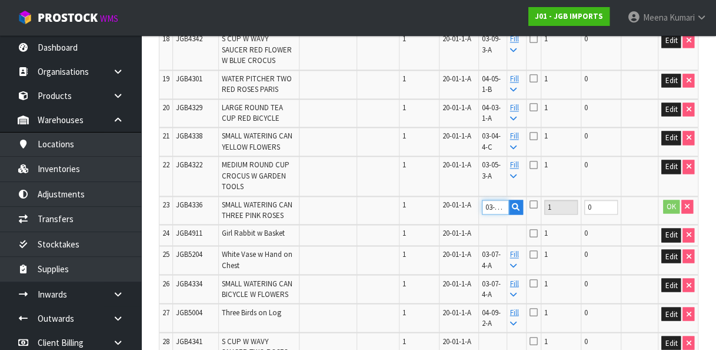
scroll to position [0, 14]
type input "03-13-4-A"
click at [675, 214] on button "OK" at bounding box center [671, 207] width 16 height 14
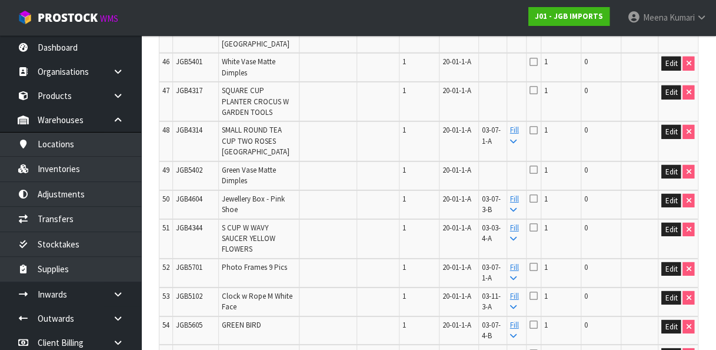
click at [188, 67] on span "JGB5401" at bounding box center [189, 62] width 26 height 10
click at [671, 71] on button "Edit" at bounding box center [671, 64] width 19 height 14
click at [503, 71] on input "text" at bounding box center [495, 64] width 27 height 15
paste input "03-17-1-B"
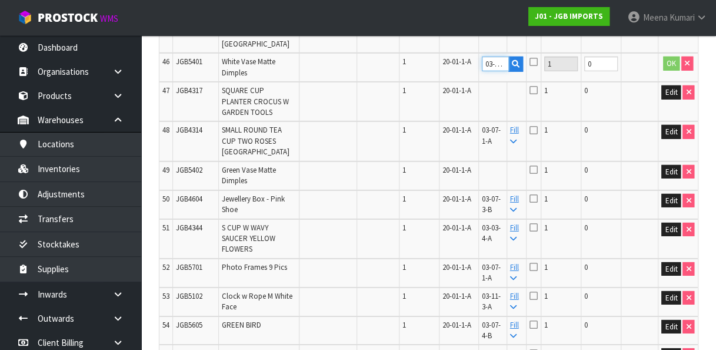
scroll to position [0, 14]
type input "03-17-1-B"
click at [671, 71] on button "OK" at bounding box center [671, 64] width 16 height 14
click at [195, 175] on span "JGB5402" at bounding box center [189, 170] width 26 height 10
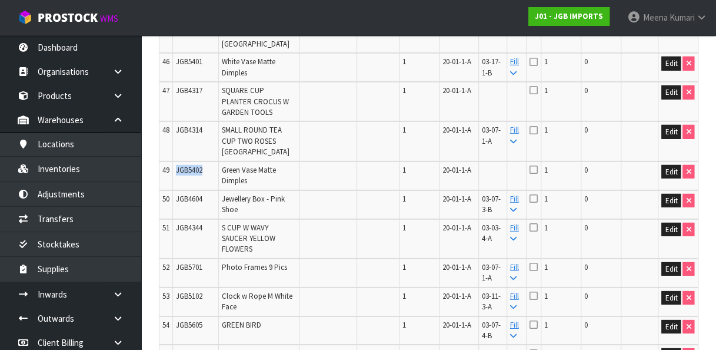
click at [195, 175] on span "JGB5402" at bounding box center [189, 170] width 26 height 10
click at [669, 179] on button "Edit" at bounding box center [671, 172] width 19 height 14
click at [503, 180] on input "text" at bounding box center [495, 172] width 27 height 15
paste input "03-17-1-B"
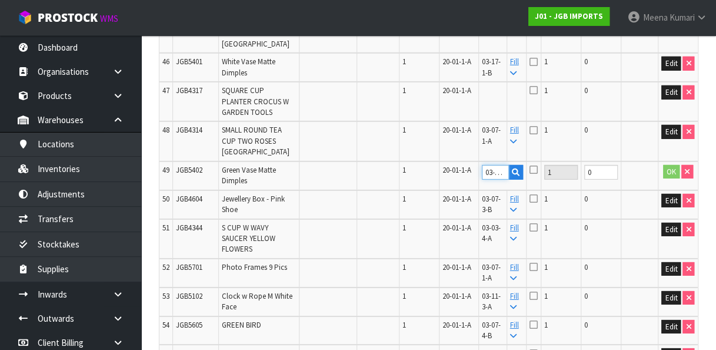
scroll to position [0, 14]
type input "03-17-1-B"
click at [672, 179] on button "OK" at bounding box center [671, 172] width 16 height 14
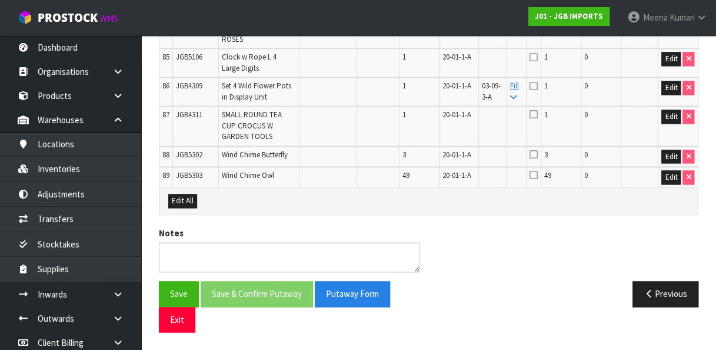
click at [200, 119] on span "JGB4311" at bounding box center [189, 114] width 26 height 10
click at [673, 124] on button "Edit" at bounding box center [671, 116] width 19 height 14
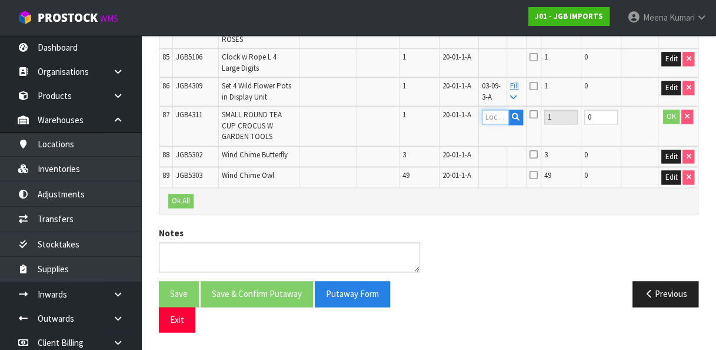
click at [509, 124] on input "text" at bounding box center [495, 116] width 27 height 15
paste input "03-04-5-C"
type input "03-04-5-C"
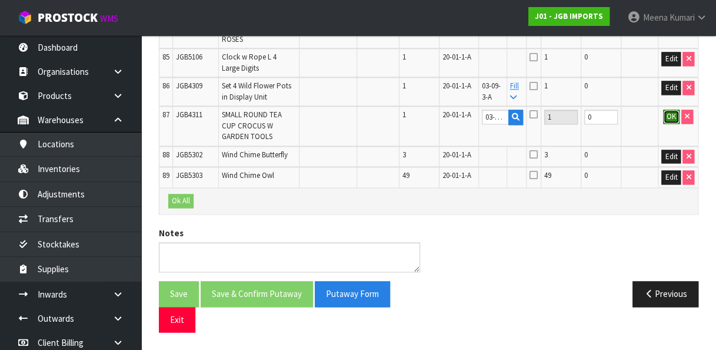
click at [669, 124] on button "OK" at bounding box center [671, 116] width 16 height 14
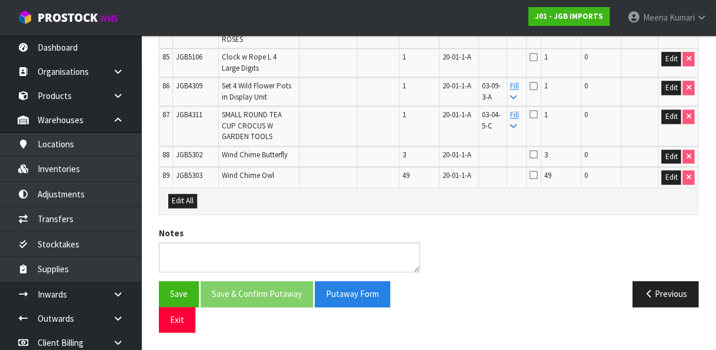
scroll to position [1695, 0]
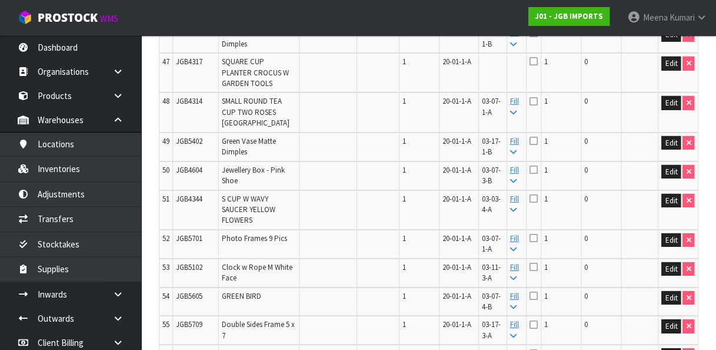
click at [180, 67] on span "JGB4317" at bounding box center [189, 62] width 26 height 10
click at [671, 71] on button "Edit" at bounding box center [671, 64] width 19 height 14
click at [499, 71] on input "text" at bounding box center [495, 64] width 27 height 15
paste input "03-09-2-B"
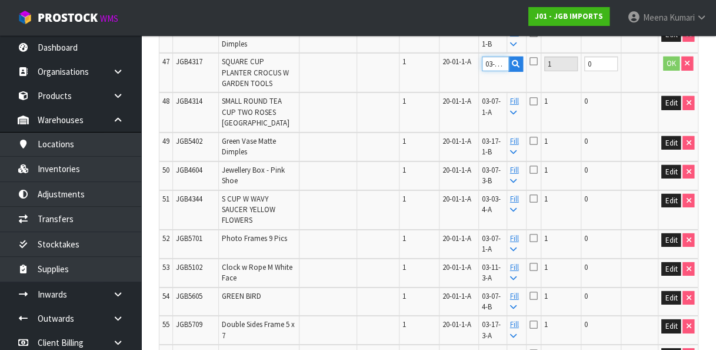
scroll to position [0, 14]
type input "03-09-2-B"
click at [669, 71] on button "OK" at bounding box center [671, 64] width 16 height 14
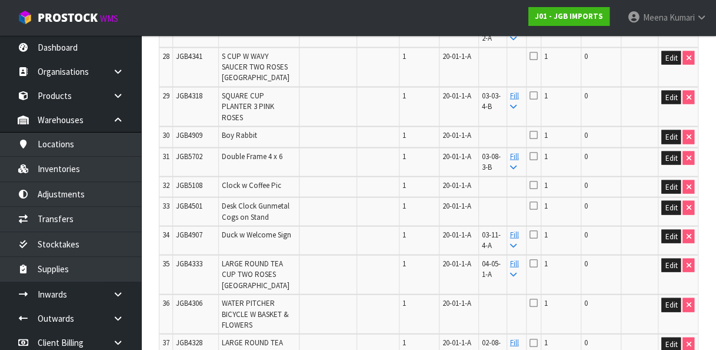
click at [181, 101] on span "JGB4318" at bounding box center [189, 96] width 26 height 10
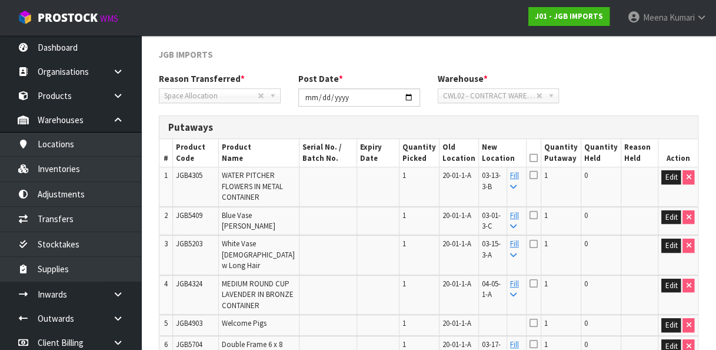
scroll to position [2112, 0]
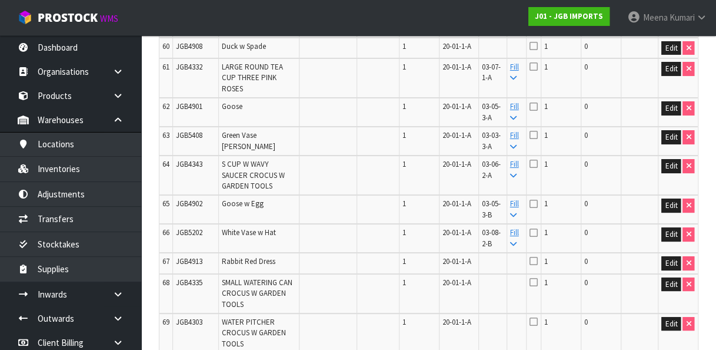
click at [187, 51] on span "JGB4908" at bounding box center [189, 46] width 26 height 10
click at [678, 55] on button "Edit" at bounding box center [671, 48] width 19 height 14
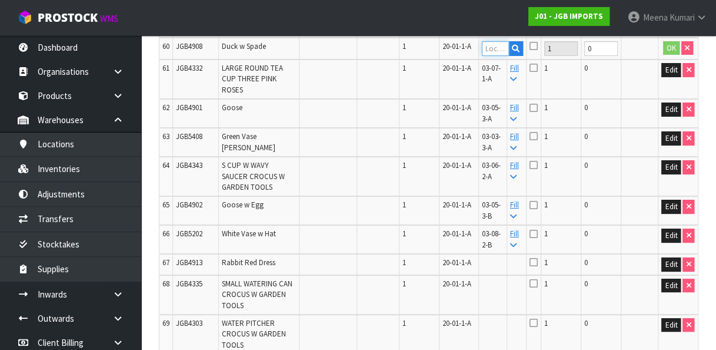
click at [500, 56] on input "text" at bounding box center [495, 48] width 27 height 15
paste input "03-06-3-C"
type input "03-06-3-C"
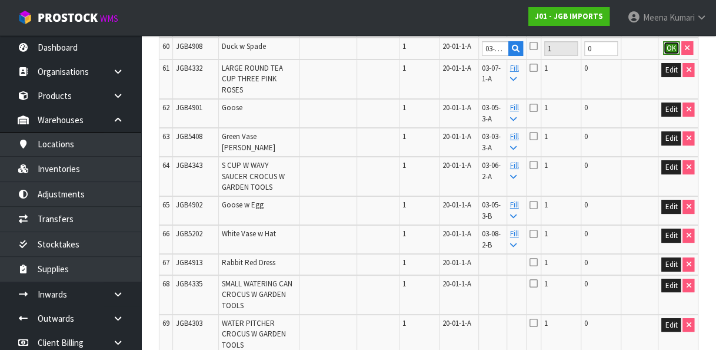
click at [672, 55] on button "OK" at bounding box center [671, 48] width 16 height 14
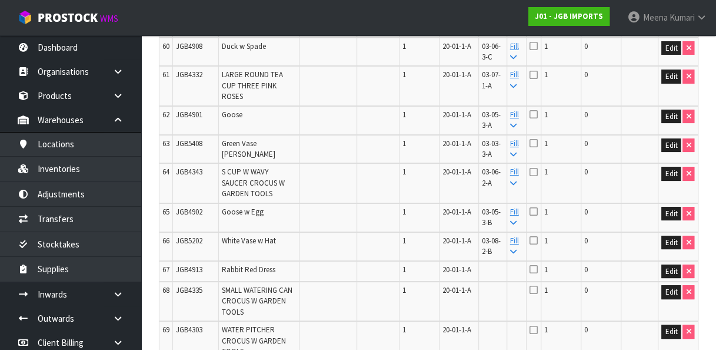
click at [187, 11] on span "JGB4339" at bounding box center [189, 6] width 26 height 10
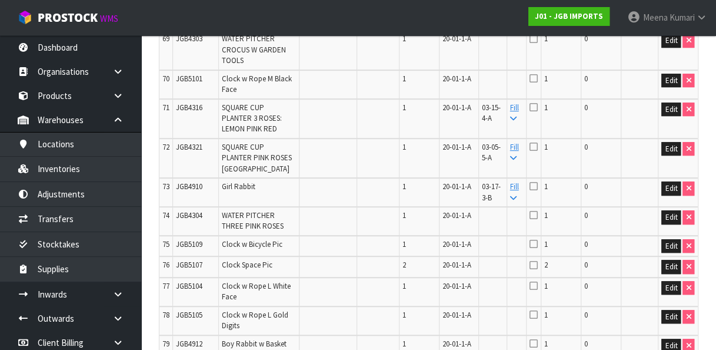
click at [186, 44] on span "JGB4303" at bounding box center [189, 39] width 26 height 10
click at [673, 48] on button "Edit" at bounding box center [671, 41] width 19 height 14
click at [506, 48] on input "text" at bounding box center [495, 41] width 27 height 15
paste input "03-05-4-A"
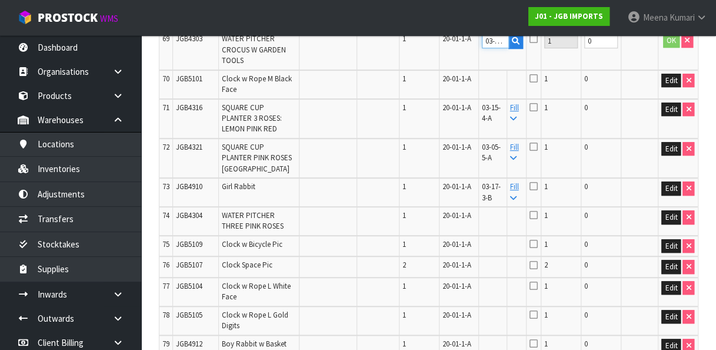
scroll to position [0, 14]
type input "03-05-4-A"
click at [675, 48] on button "OK" at bounding box center [671, 41] width 16 height 14
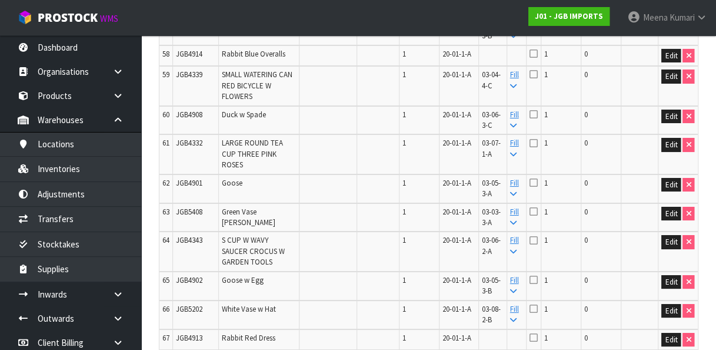
click at [189, 59] on span "JGB4914" at bounding box center [189, 54] width 26 height 10
click at [670, 63] on button "Edit" at bounding box center [671, 56] width 19 height 14
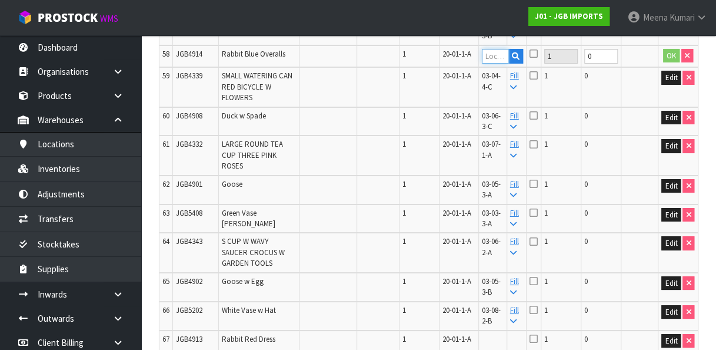
click at [493, 64] on input "text" at bounding box center [495, 56] width 27 height 15
paste input "03-13-4-B"
type input "03-13-4-B"
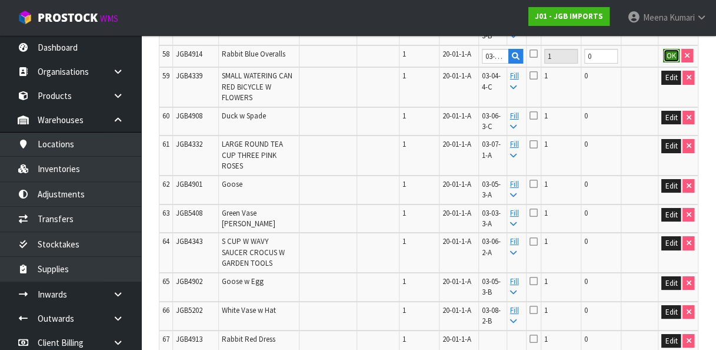
click at [669, 63] on button "OK" at bounding box center [671, 56] width 16 height 14
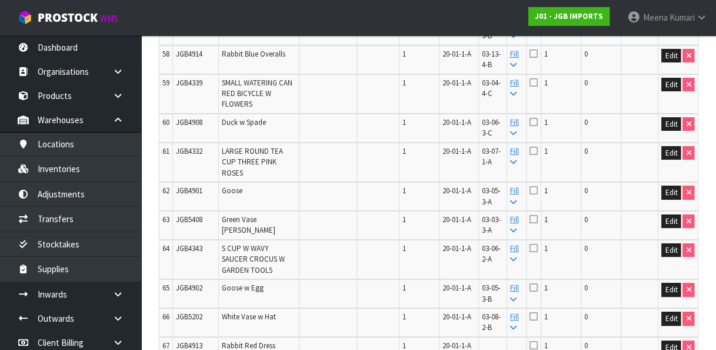
scroll to position [1227, 0]
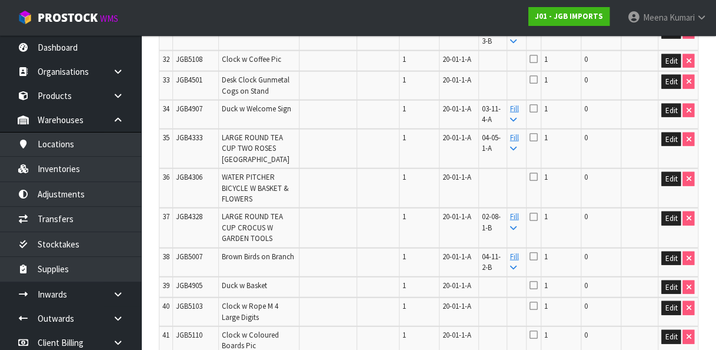
click at [182, 85] on span "JGB4501" at bounding box center [189, 80] width 26 height 10
click at [669, 89] on button "Edit" at bounding box center [671, 82] width 19 height 14
click at [497, 100] on td at bounding box center [503, 85] width 48 height 29
click at [495, 89] on input "text" at bounding box center [495, 82] width 27 height 15
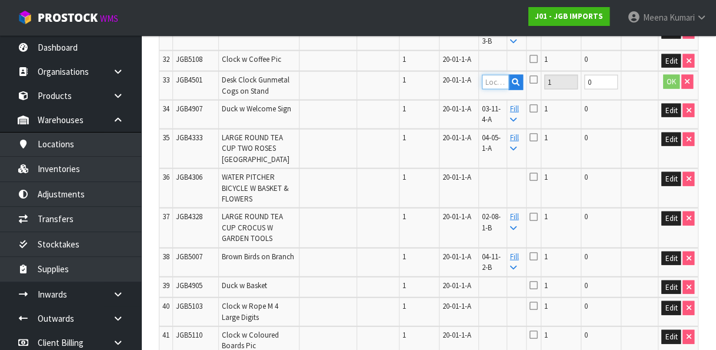
paste input "03-11-3-A"
type input "03-11-3-A"
click at [670, 89] on button "OK" at bounding box center [671, 82] width 16 height 14
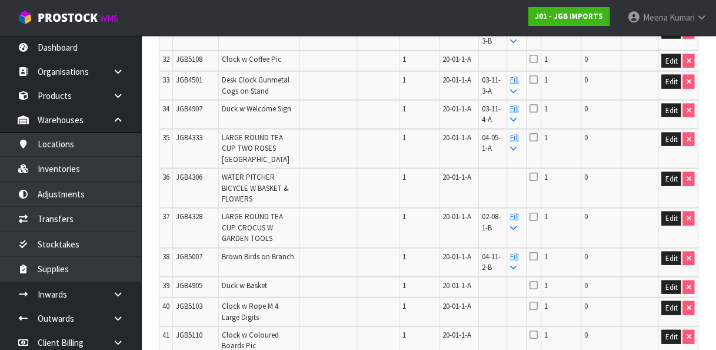
scroll to position [590, 0]
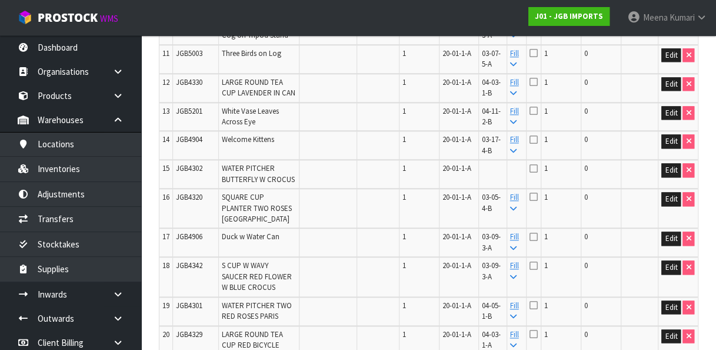
click at [190, 173] on span "JGB4302" at bounding box center [189, 168] width 26 height 10
click at [672, 176] on button "Edit" at bounding box center [671, 170] width 19 height 14
click at [507, 175] on input "text" at bounding box center [495, 170] width 27 height 15
paste input "03-11-4-A"
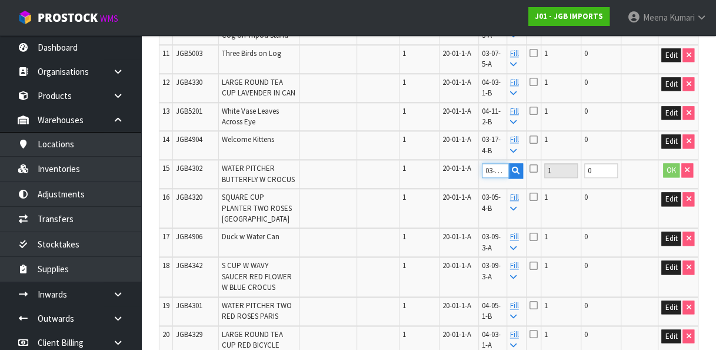
scroll to position [0, 14]
type input "03-11-4-A"
click at [671, 177] on button "OK" at bounding box center [671, 170] width 16 height 14
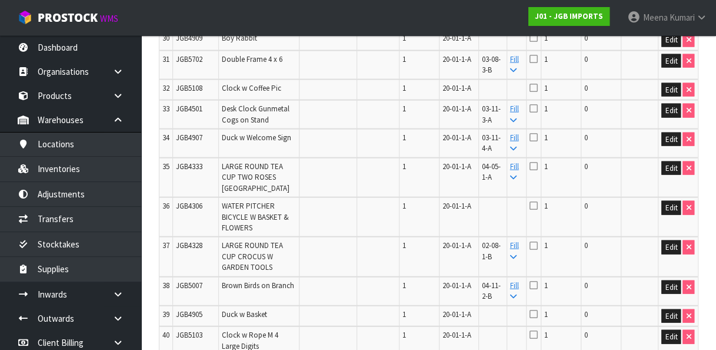
scroll to position [2637, 0]
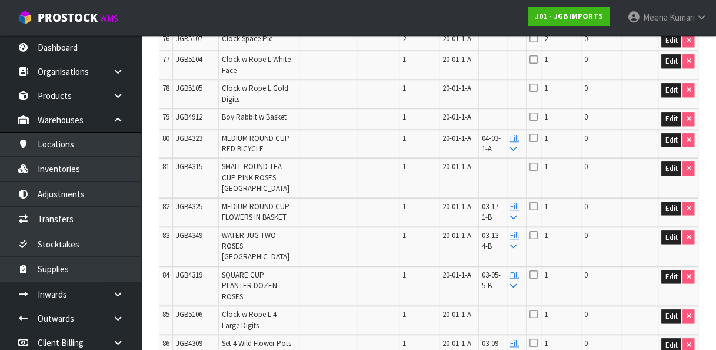
click at [185, 44] on span "JGB5107" at bounding box center [189, 39] width 26 height 10
click at [671, 48] on button "Edit" at bounding box center [671, 41] width 19 height 14
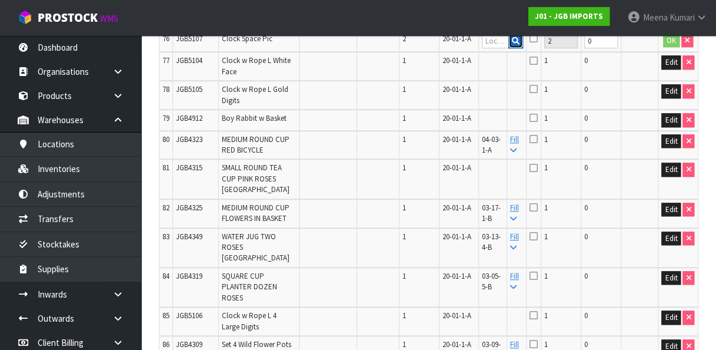
drag, startPoint x: 522, startPoint y: 173, endPoint x: 517, endPoint y: 176, distance: 6.1
click at [517, 49] on button "button" at bounding box center [516, 41] width 15 height 15
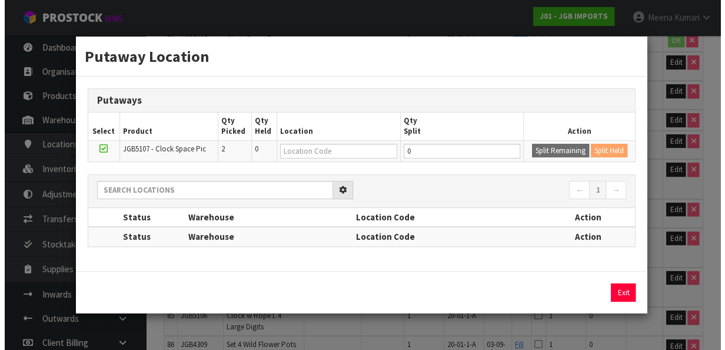
scroll to position [2604, 0]
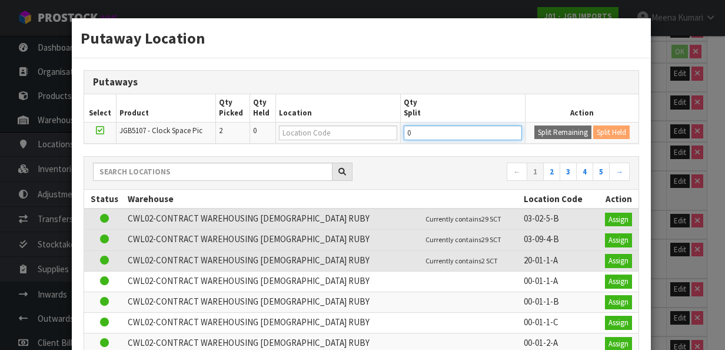
click at [445, 131] on input "0" at bounding box center [463, 132] width 118 height 15
type input "1"
click at [543, 135] on button "Split Remaining" at bounding box center [562, 132] width 57 height 14
type input "1"
type input "0"
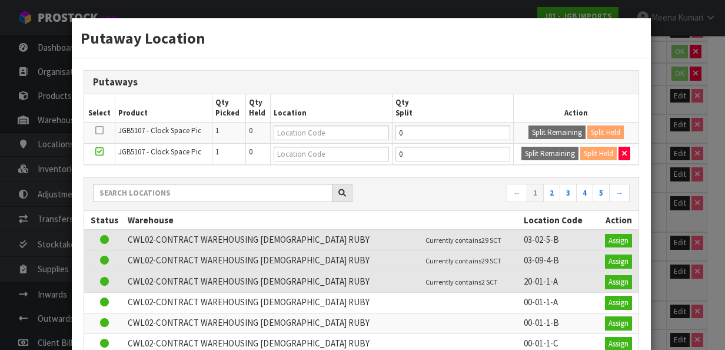
click at [646, 138] on div "Putaway Location Putaways Select Product Qty Picked Qty Held Location Qty Split…" at bounding box center [362, 175] width 725 height 350
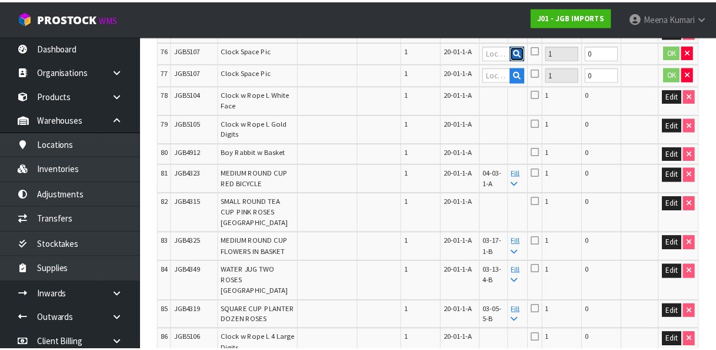
scroll to position [2637, 0]
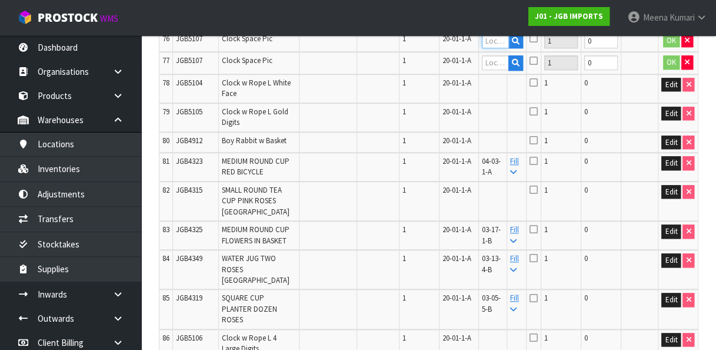
click at [503, 48] on input "text" at bounding box center [495, 41] width 27 height 15
paste input "03-09-4-B"
type input "03-09-4-B"
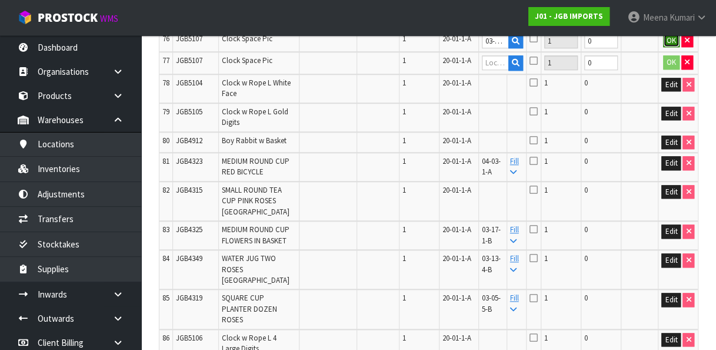
click at [670, 48] on button "OK" at bounding box center [671, 41] width 16 height 14
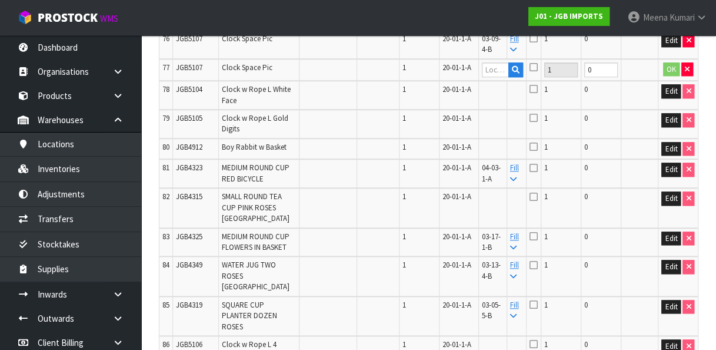
scroll to position [2956, 0]
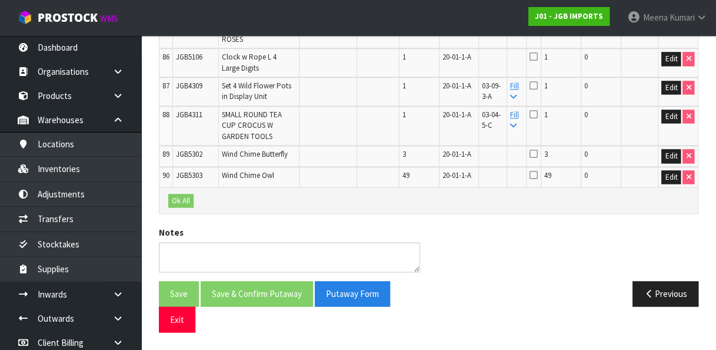
click at [182, 62] on span "JGB5106" at bounding box center [189, 57] width 26 height 10
click at [670, 66] on button "Edit" at bounding box center [671, 59] width 19 height 14
click at [507, 67] on input "text" at bounding box center [495, 59] width 27 height 15
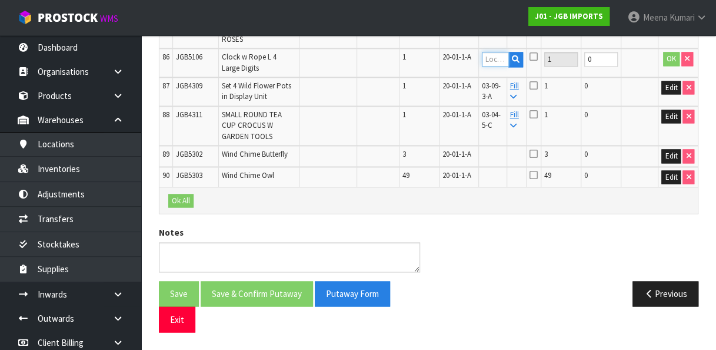
paste input "03-02-5-B"
type input "03-02-5-B"
click at [671, 66] on button "OK" at bounding box center [671, 59] width 16 height 14
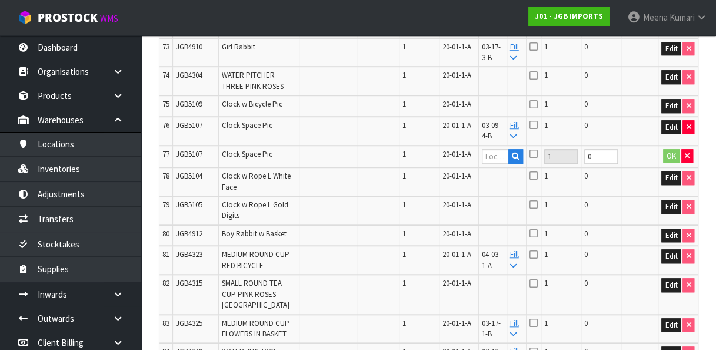
scroll to position [1443, 0]
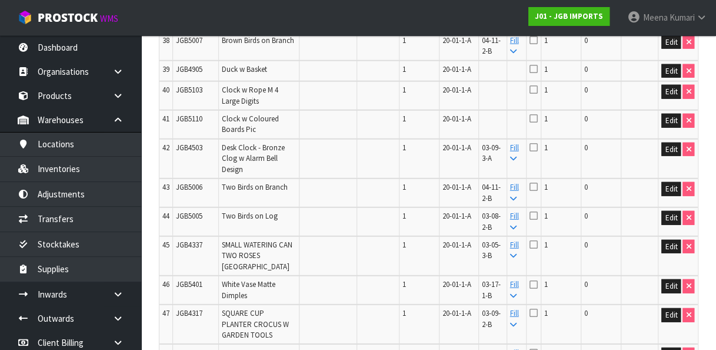
click at [190, 74] on span "JGB4905" at bounding box center [189, 69] width 26 height 10
click at [674, 78] on button "Edit" at bounding box center [671, 71] width 19 height 14
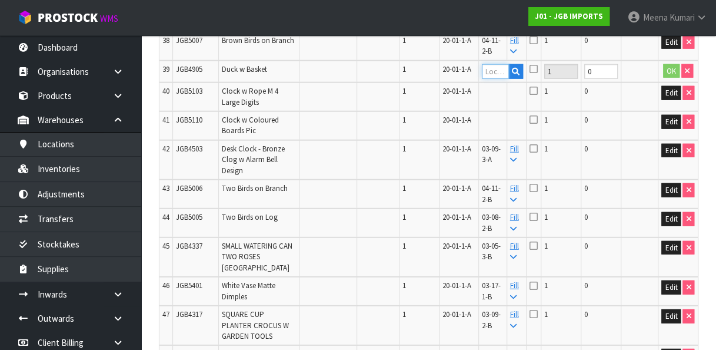
click at [501, 79] on input "text" at bounding box center [495, 71] width 27 height 15
paste input "03-17-3-B"
type input "03-17-3-B"
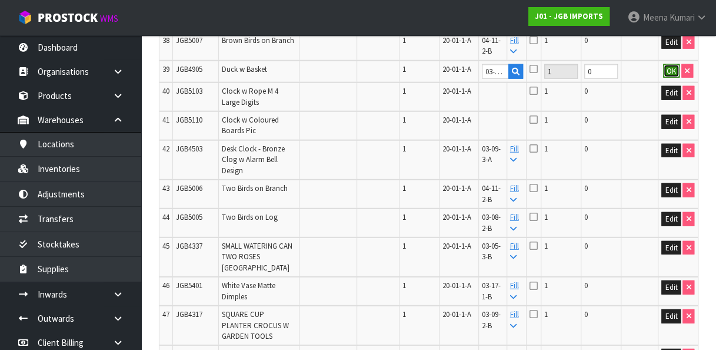
click at [675, 78] on button "OK" at bounding box center [671, 71] width 16 height 14
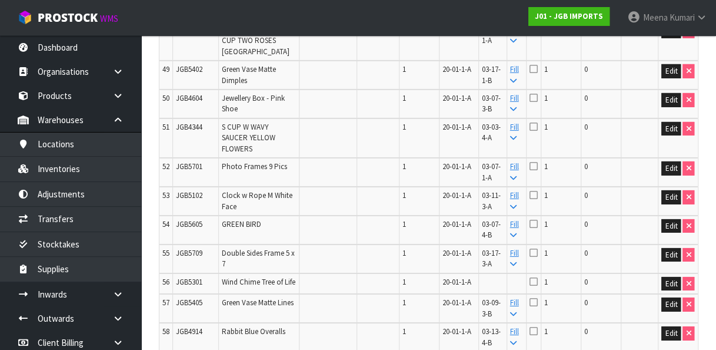
scroll to position [2752, 0]
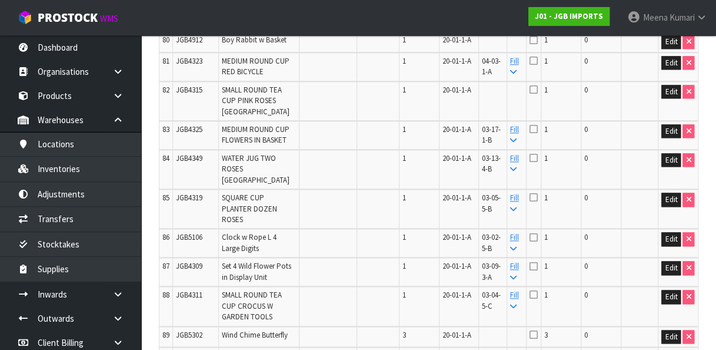
click at [197, 45] on span "JGB4912" at bounding box center [189, 40] width 26 height 10
click at [670, 49] on button "Edit" at bounding box center [671, 42] width 19 height 14
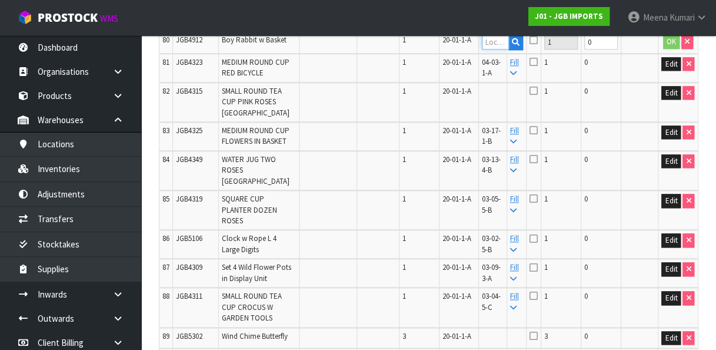
click at [497, 49] on input "text" at bounding box center [495, 42] width 27 height 15
paste input "03-08-2-C"
type input "03-08-2-C"
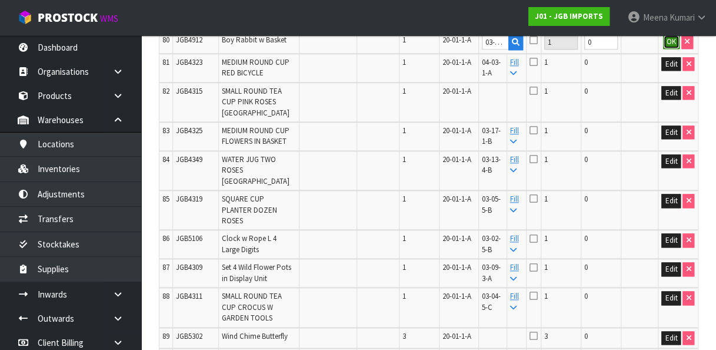
click at [676, 49] on button "OK" at bounding box center [671, 42] width 16 height 14
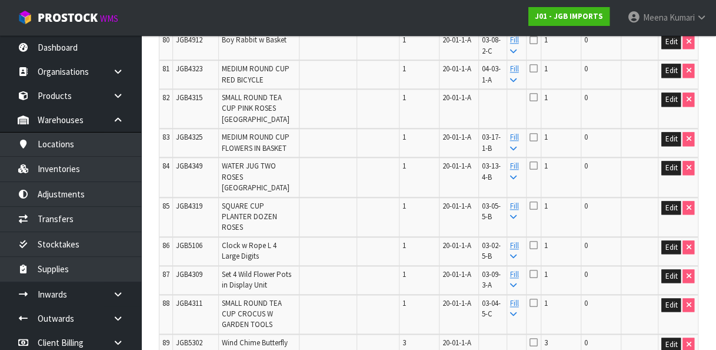
scroll to position [1141, 0]
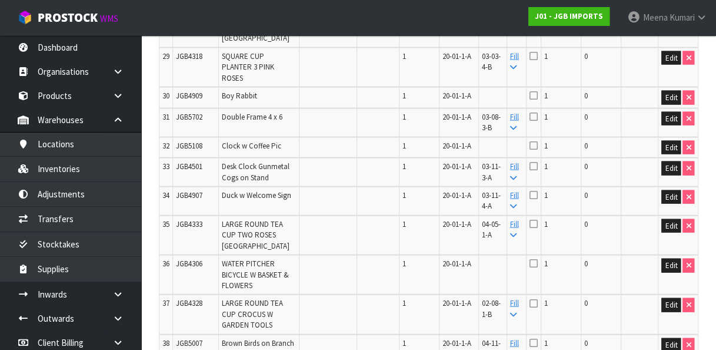
click at [191, 101] on span "JGB4909" at bounding box center [189, 96] width 26 height 10
drag, startPoint x: 670, startPoint y: 178, endPoint x: 642, endPoint y: 175, distance: 28.4
click at [642, 108] on tr "30 JGB4909 Boy Rabbit 1 20-01-1-A 1 0 Edit" at bounding box center [429, 97] width 539 height 21
click at [675, 105] on button "Edit" at bounding box center [671, 98] width 19 height 14
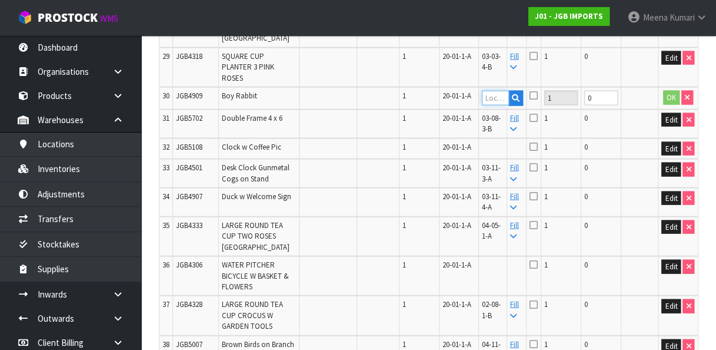
click at [504, 105] on input "text" at bounding box center [495, 98] width 27 height 15
paste input "03-17-3-A"
type input "03-17-3-A"
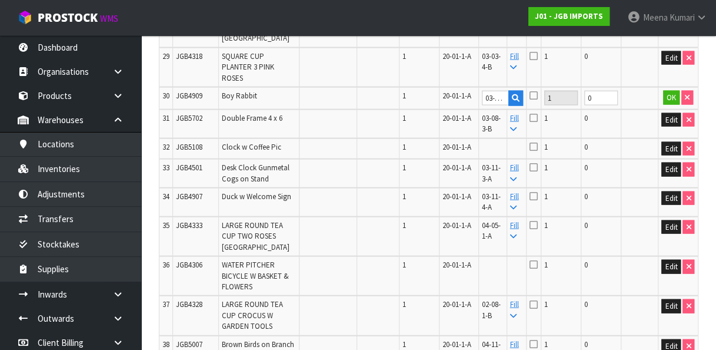
click at [671, 109] on td "OK" at bounding box center [678, 98] width 40 height 22
click at [669, 105] on button "OK" at bounding box center [671, 98] width 16 height 14
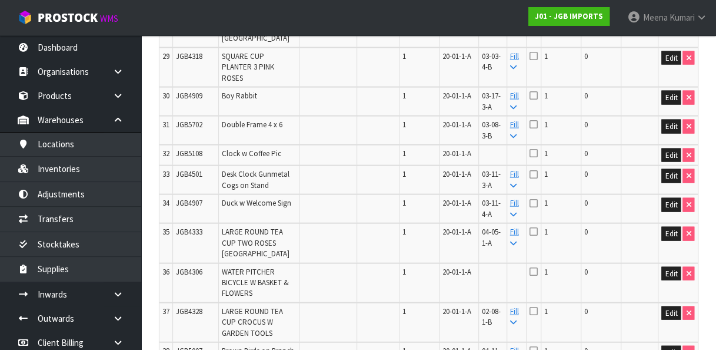
scroll to position [936, 0]
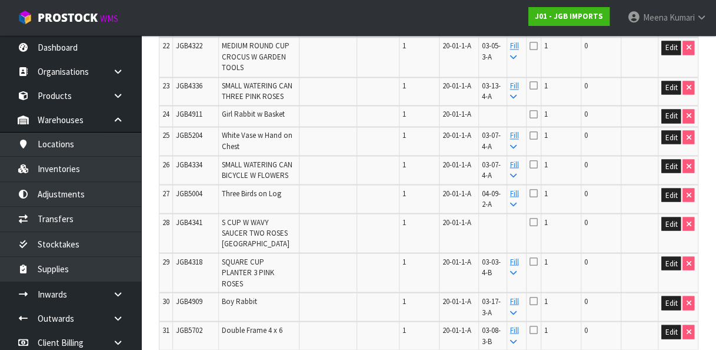
click at [192, 119] on span "JGB4911" at bounding box center [189, 114] width 26 height 10
click at [671, 123] on button "Edit" at bounding box center [671, 116] width 19 height 14
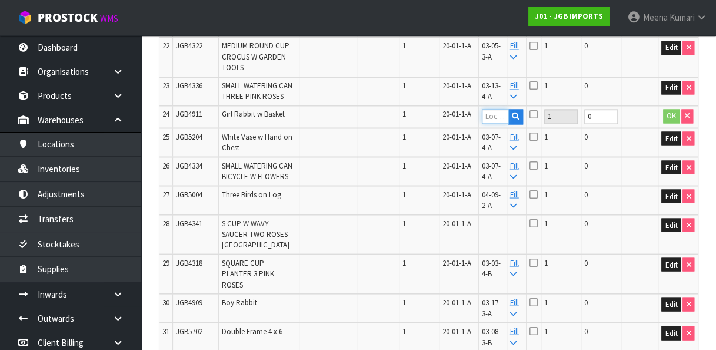
click at [507, 124] on input "text" at bounding box center [495, 116] width 27 height 15
paste input "03-03-4-A"
type input "03-03-4-A"
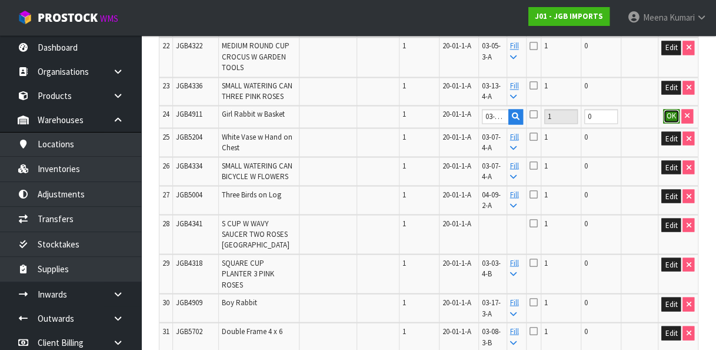
click at [673, 123] on button "OK" at bounding box center [671, 116] width 16 height 14
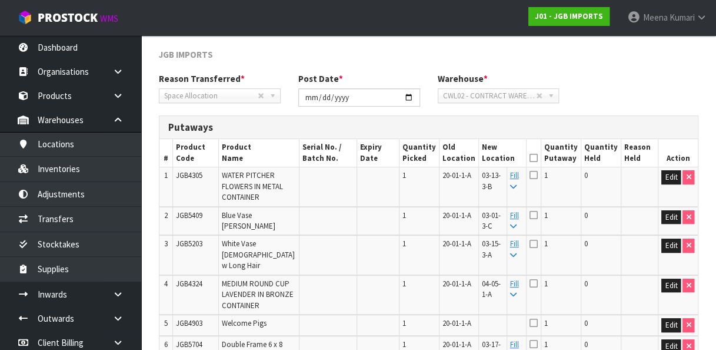
scroll to position [1062, 0]
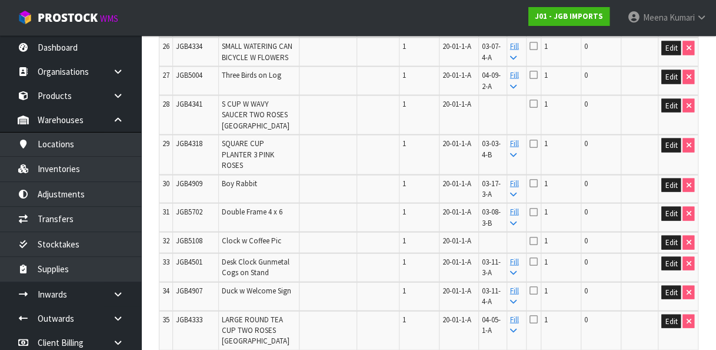
click at [192, 108] on span "JGB4341" at bounding box center [189, 103] width 26 height 10
click at [673, 112] on button "Edit" at bounding box center [671, 105] width 19 height 14
click at [506, 113] on input "text" at bounding box center [495, 105] width 27 height 15
paste input "04-05-1-B"
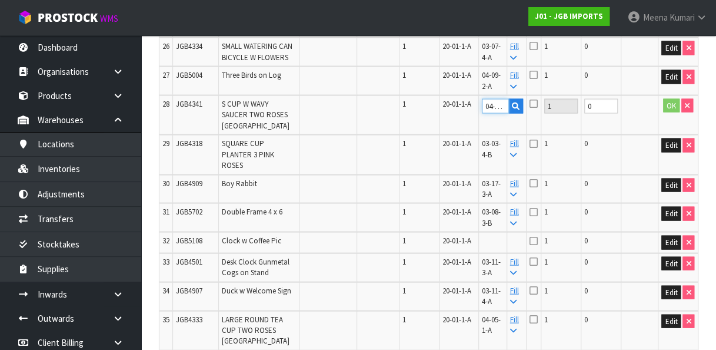
scroll to position [0, 14]
type input "04-05-1-B"
click at [671, 112] on button "OK" at bounding box center [671, 105] width 16 height 14
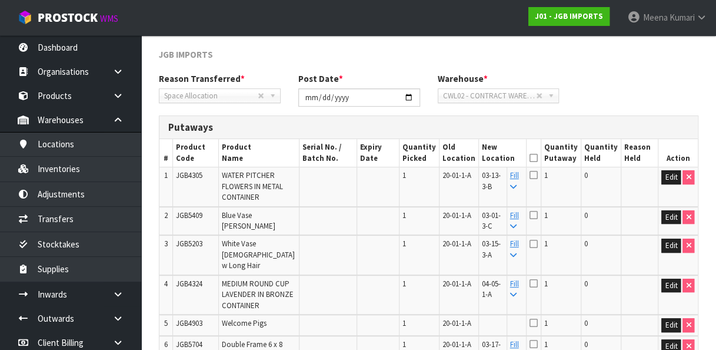
scroll to position [2334, 0]
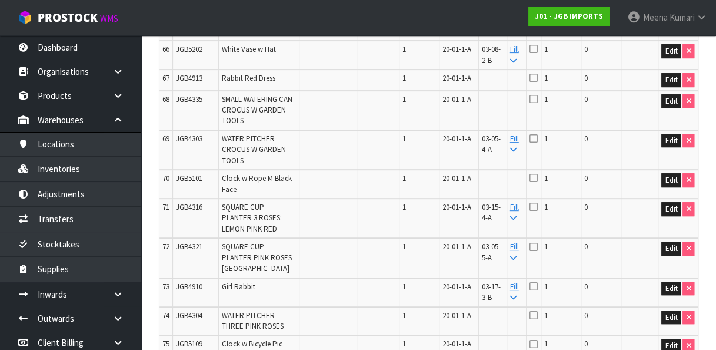
click at [191, 83] on span "JGB4913" at bounding box center [189, 78] width 26 height 10
click at [670, 87] on button "Edit" at bounding box center [671, 80] width 19 height 14
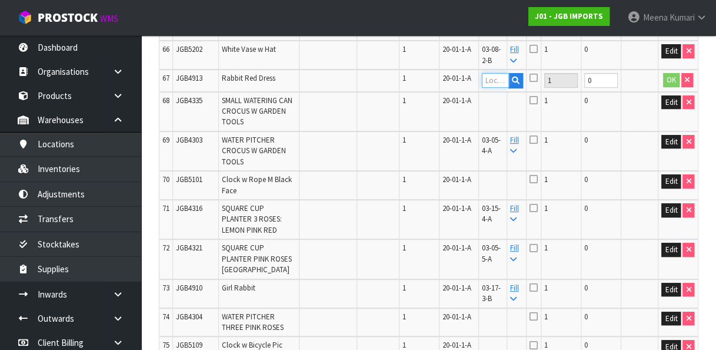
click at [501, 88] on input "text" at bounding box center [495, 80] width 27 height 15
paste input "03-01-4-B"
type input "03-01-4-B"
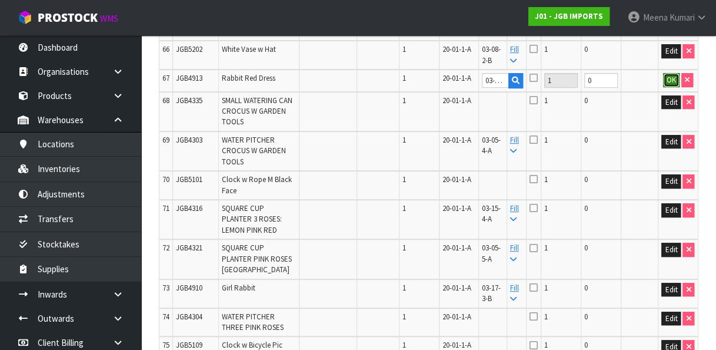
click at [676, 87] on button "OK" at bounding box center [671, 80] width 16 height 14
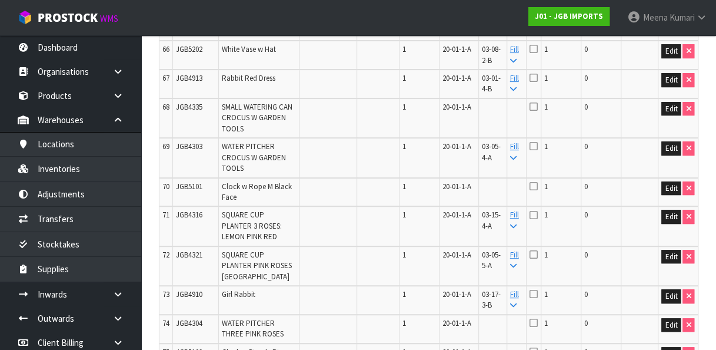
scroll to position [1335, 0]
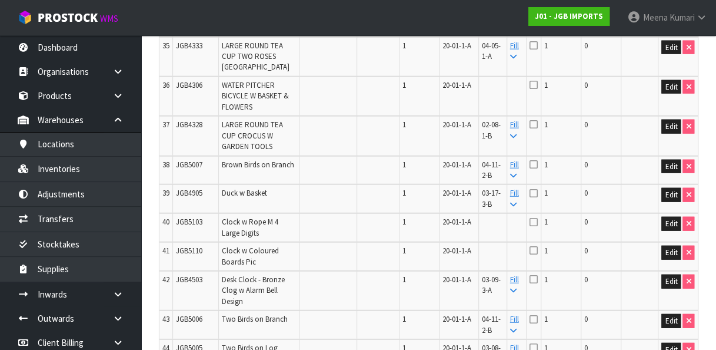
click at [184, 90] on span "JGB4306" at bounding box center [189, 85] width 26 height 10
click at [673, 94] on button "Edit" at bounding box center [671, 87] width 19 height 14
click at [508, 95] on input "text" at bounding box center [495, 87] width 27 height 15
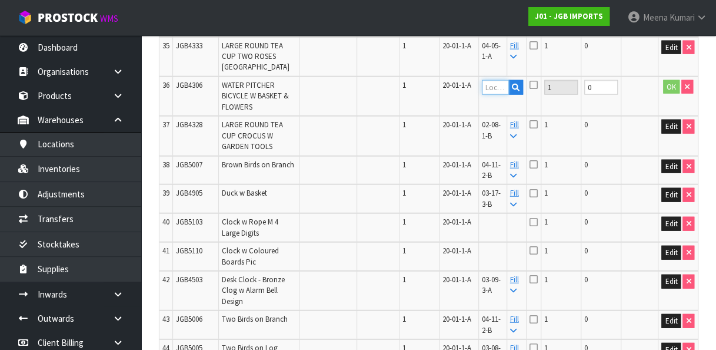
paste input "04-08-4-B"
type input "04-08-4-B"
click at [670, 94] on button "OK" at bounding box center [671, 87] width 16 height 14
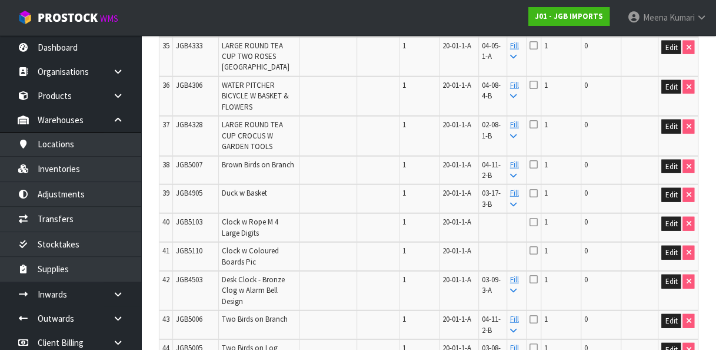
scroll to position [2637, 0]
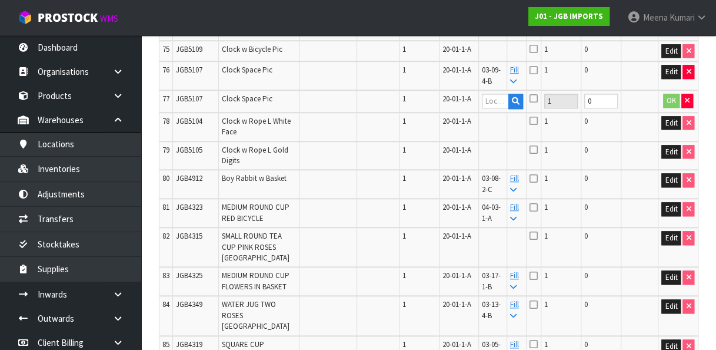
click at [185, 75] on span "JGB5107" at bounding box center [189, 70] width 26 height 10
click at [509, 108] on input "text" at bounding box center [495, 101] width 27 height 15
paste input "03-02-5-B"
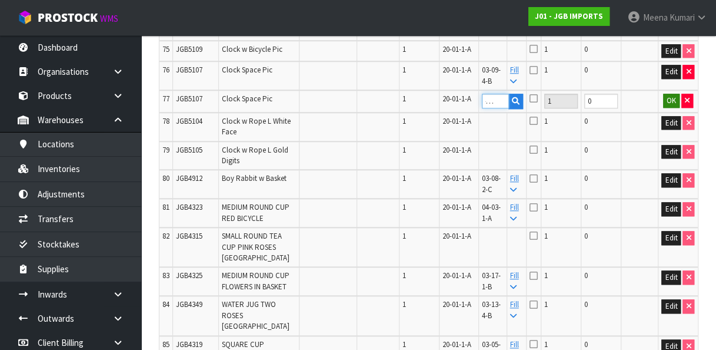
type input "03-02-5-B"
click at [673, 108] on button "OK" at bounding box center [671, 101] width 16 height 14
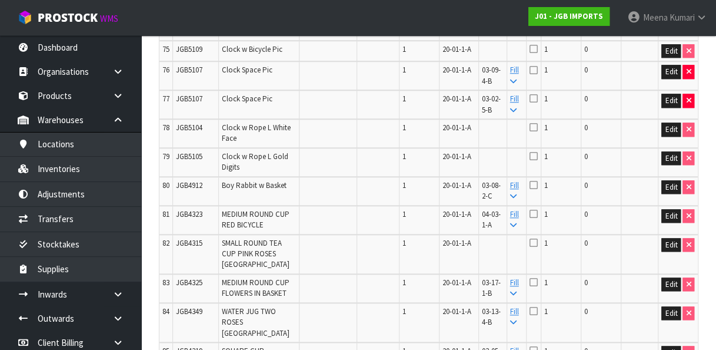
click at [191, 132] on span "JGB5104" at bounding box center [189, 127] width 26 height 10
click at [669, 137] on button "Edit" at bounding box center [671, 129] width 19 height 14
click at [499, 137] on input "text" at bounding box center [495, 129] width 27 height 15
paste input "03-13-2-B"
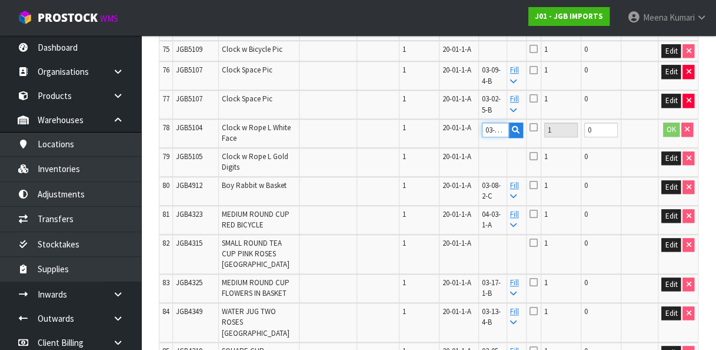
scroll to position [0, 14]
type input "03-13-2-B"
click at [667, 137] on button "OK" at bounding box center [671, 129] width 16 height 14
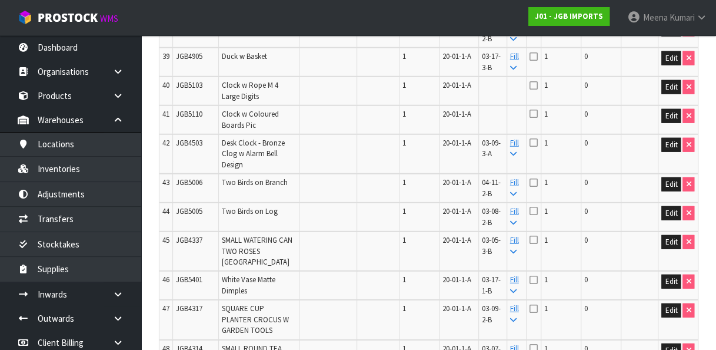
click at [196, 90] on span "JGB5103" at bounding box center [189, 85] width 26 height 10
click at [672, 94] on button "Edit" at bounding box center [671, 87] width 19 height 14
click at [500, 95] on input "text" at bounding box center [495, 87] width 27 height 15
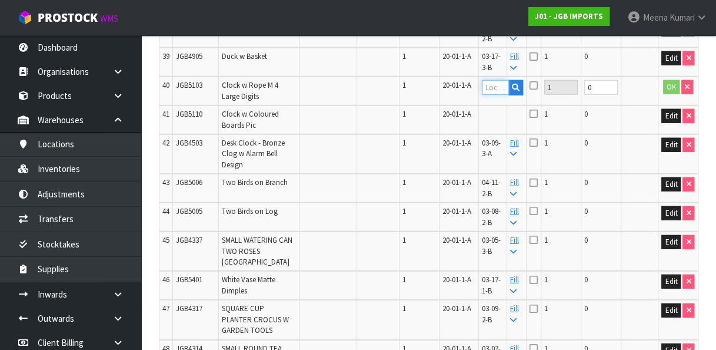
paste input "03-13-2-B"
type input "03-13-2-B"
click at [670, 94] on button "OK" at bounding box center [671, 87] width 16 height 14
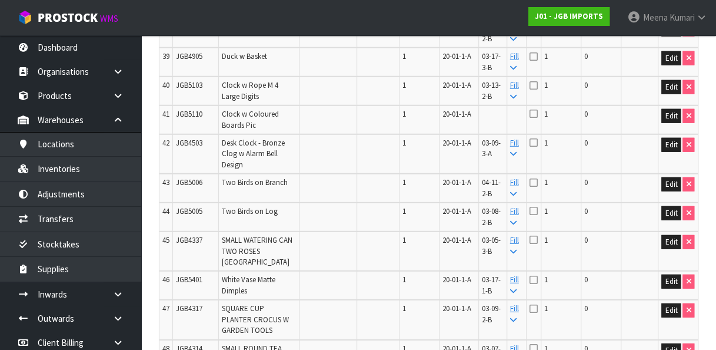
scroll to position [2723, 0]
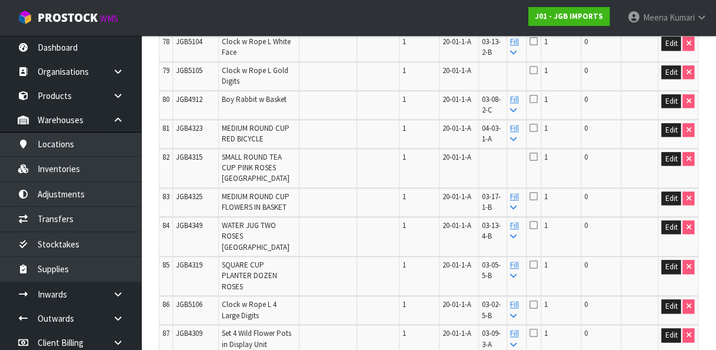
click at [177, 75] on span "JGB5105" at bounding box center [189, 70] width 26 height 10
click at [675, 79] on button "Edit" at bounding box center [671, 72] width 19 height 14
click at [497, 80] on input "text" at bounding box center [495, 72] width 27 height 15
paste input "03-11-4-B"
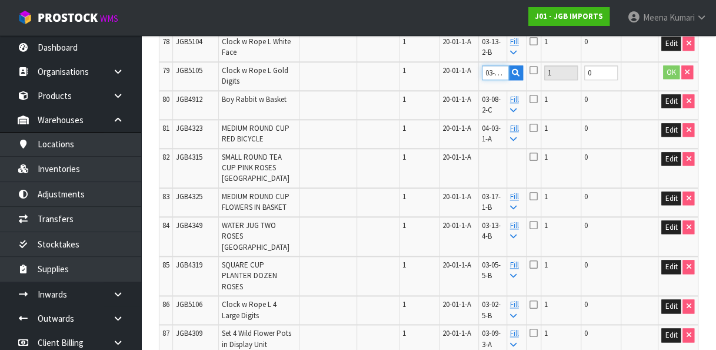
scroll to position [0, 14]
type input "03-11-4-B"
click at [670, 79] on button "OK" at bounding box center [671, 72] width 16 height 14
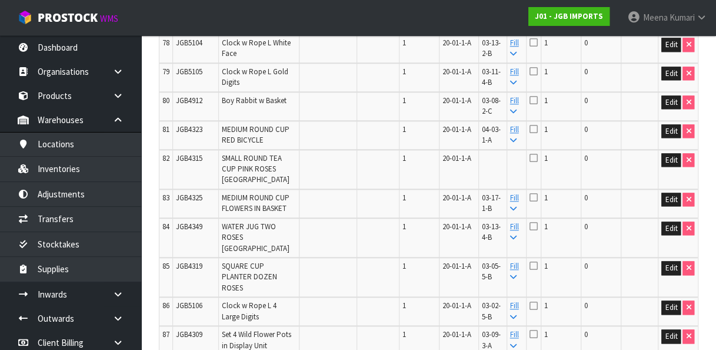
paste input "04-05-1-B"
type input "04-05-1-B"
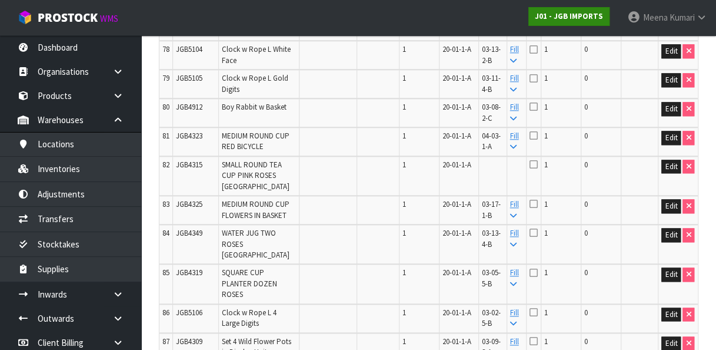
scroll to position [1198, 0]
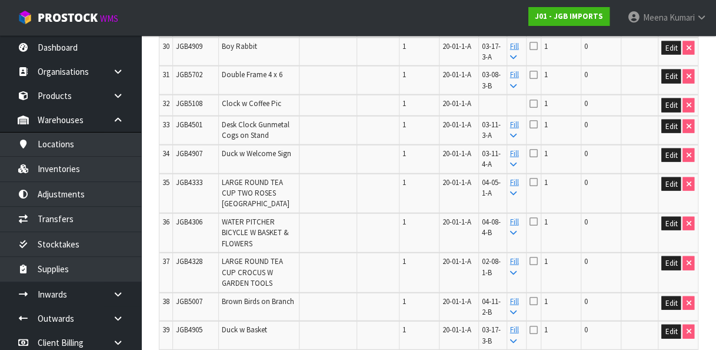
click at [184, 116] on td "JGB5108" at bounding box center [196, 105] width 46 height 21
click at [671, 112] on button "Edit" at bounding box center [671, 105] width 19 height 14
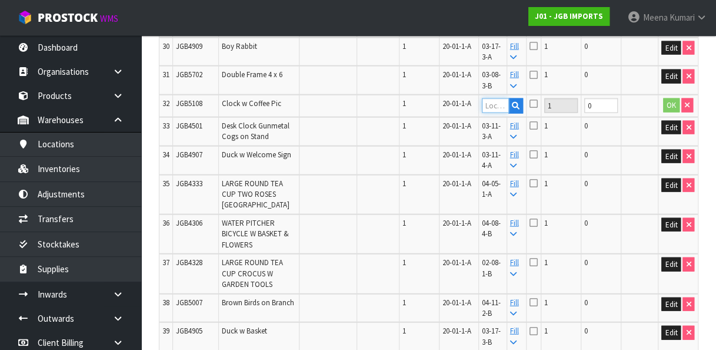
click at [489, 113] on input "text" at bounding box center [495, 105] width 27 height 15
paste input "03-13-3-A"
type input "03-13-3-A"
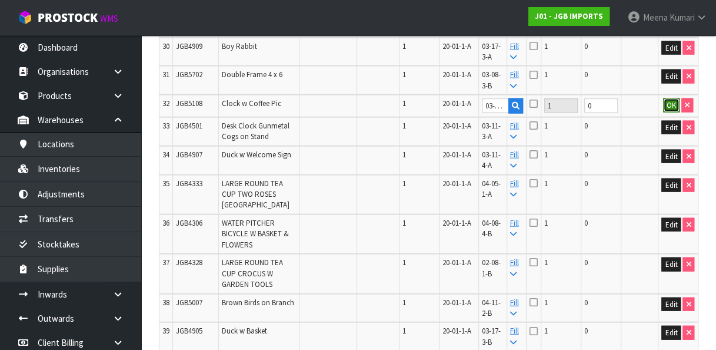
click at [671, 112] on button "OK" at bounding box center [671, 105] width 16 height 14
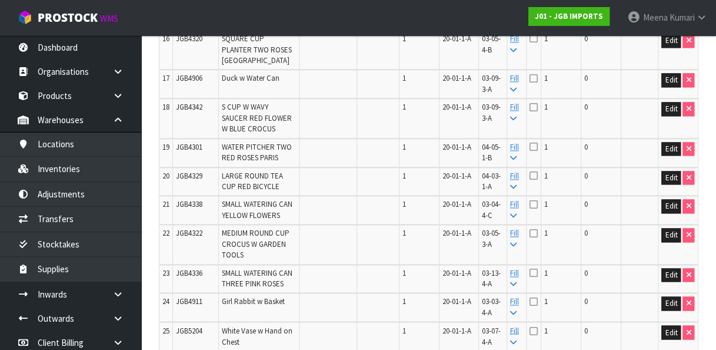
scroll to position [1986, 0]
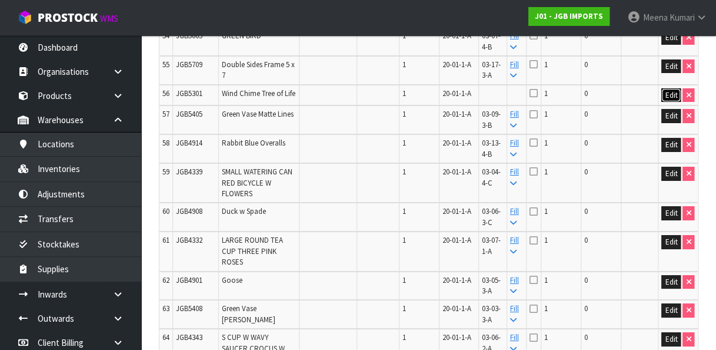
click at [676, 102] on button "Edit" at bounding box center [671, 95] width 19 height 14
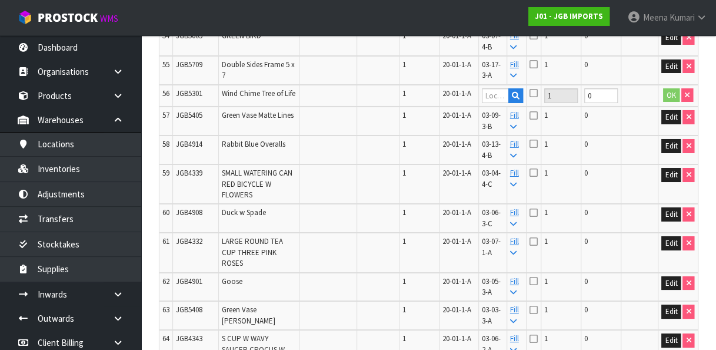
click at [188, 98] on span "JGB5301" at bounding box center [189, 93] width 26 height 10
click at [497, 103] on input "text" at bounding box center [495, 95] width 27 height 15
paste input "03-14-3-C"
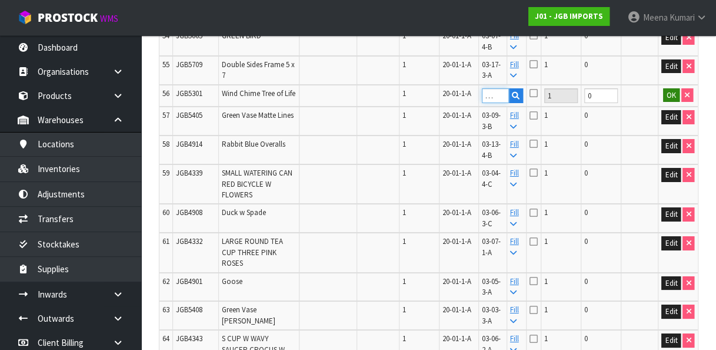
type input "03-14-3-C"
click at [673, 102] on button "OK" at bounding box center [671, 95] width 16 height 14
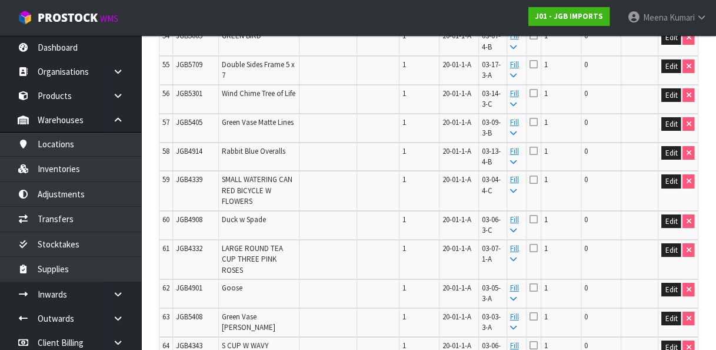
scroll to position [2809, 0]
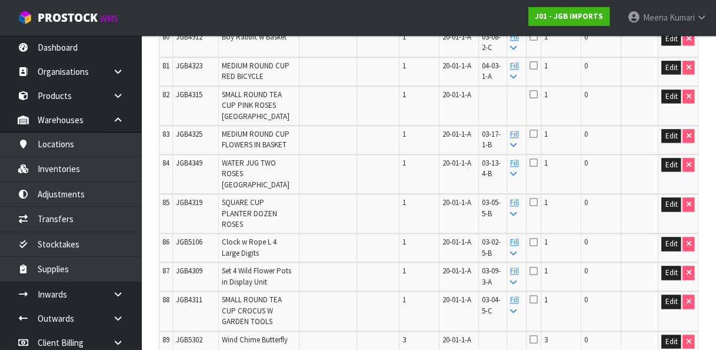
click at [185, 99] on span "JGB4315" at bounding box center [189, 94] width 26 height 10
click at [671, 104] on button "Edit" at bounding box center [671, 96] width 19 height 14
click at [509, 104] on input "text" at bounding box center [495, 96] width 27 height 15
paste input "03-16-2-A"
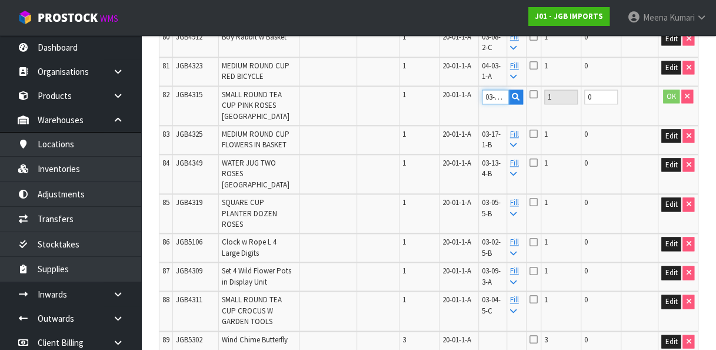
scroll to position [0, 14]
type input "03-16-2-A"
click at [676, 104] on button "OK" at bounding box center [671, 96] width 16 height 14
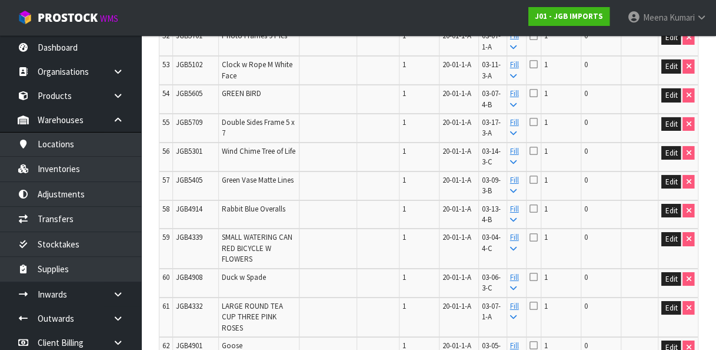
scroll to position [134, 0]
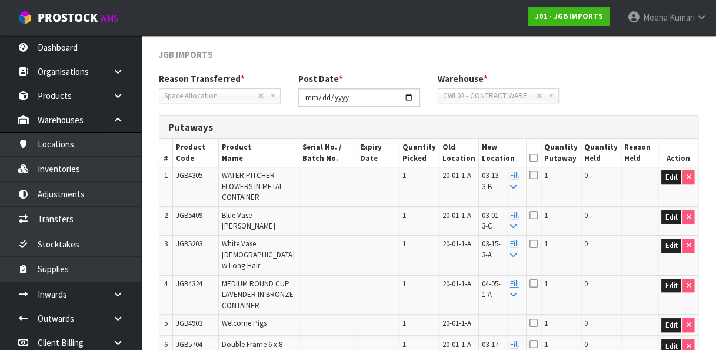
click at [182, 318] on span "JGB4903" at bounding box center [189, 323] width 26 height 10
click at [671, 318] on button "Edit" at bounding box center [671, 325] width 19 height 14
click at [498, 318] on input "text" at bounding box center [495, 325] width 27 height 15
paste input "03-05-3-B"
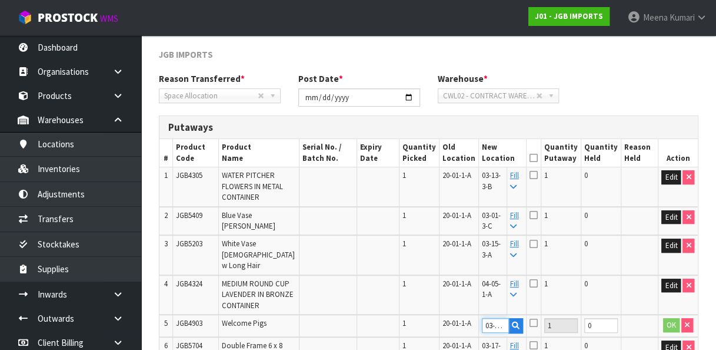
scroll to position [0, 14]
type input "03-05-3-B"
click at [669, 318] on button "OK" at bounding box center [671, 325] width 16 height 14
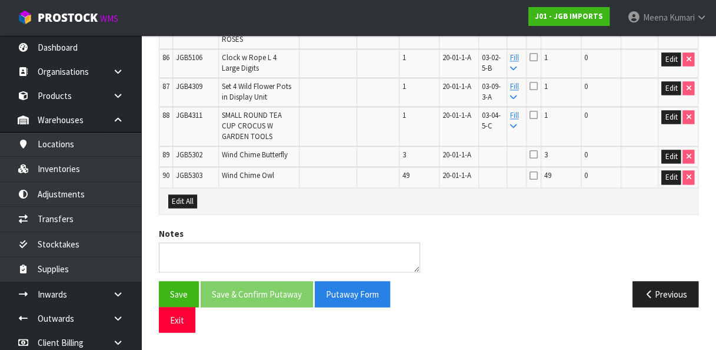
scroll to position [3088, 0]
click at [185, 150] on span "JGB5302" at bounding box center [189, 155] width 26 height 10
click at [673, 150] on button "Edit" at bounding box center [671, 157] width 19 height 14
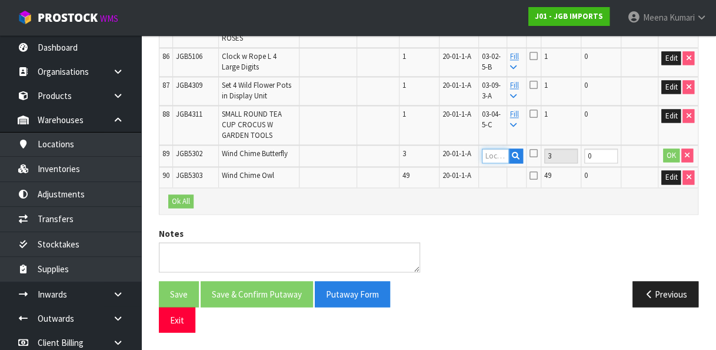
click at [503, 148] on input "text" at bounding box center [495, 155] width 27 height 15
paste input "03-11-2-B"
type input "03-11-2-B"
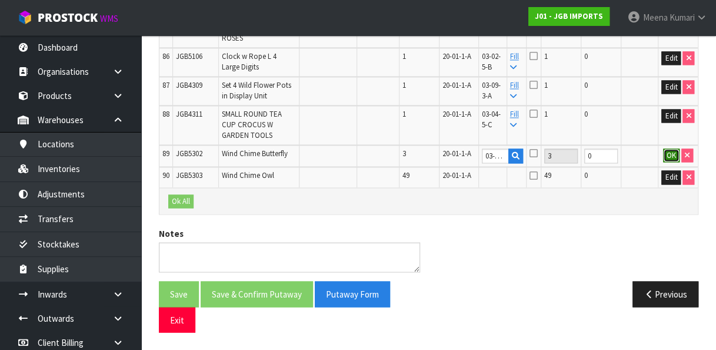
click at [671, 148] on button "OK" at bounding box center [671, 155] width 16 height 14
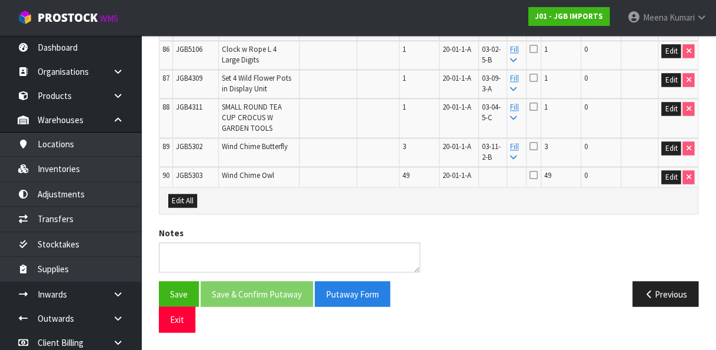
click at [206, 171] on td "JGB5303" at bounding box center [196, 177] width 46 height 21
click at [669, 171] on button "Edit" at bounding box center [671, 177] width 19 height 14
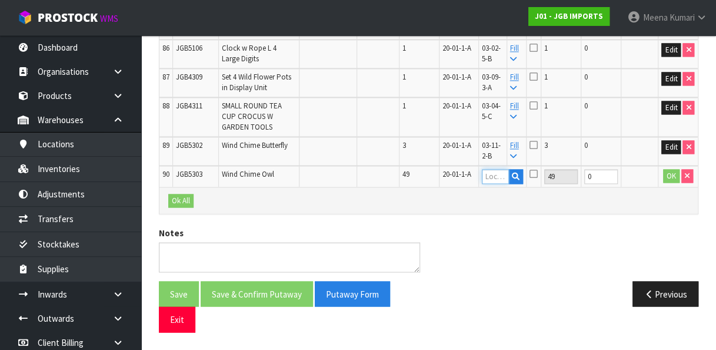
click at [506, 171] on input "text" at bounding box center [495, 176] width 27 height 15
paste input "03-11-2-A"
type input "03-11-2-A"
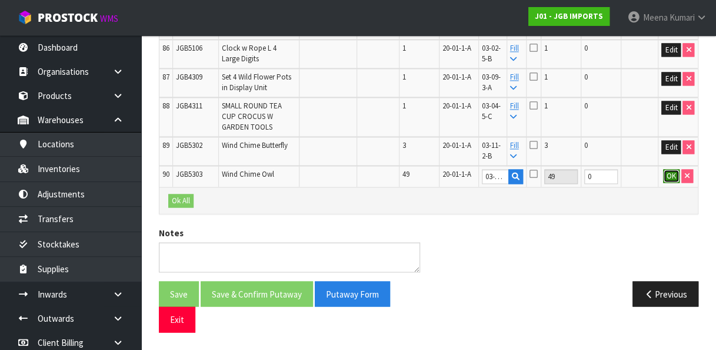
click at [670, 169] on button "OK" at bounding box center [671, 176] width 16 height 14
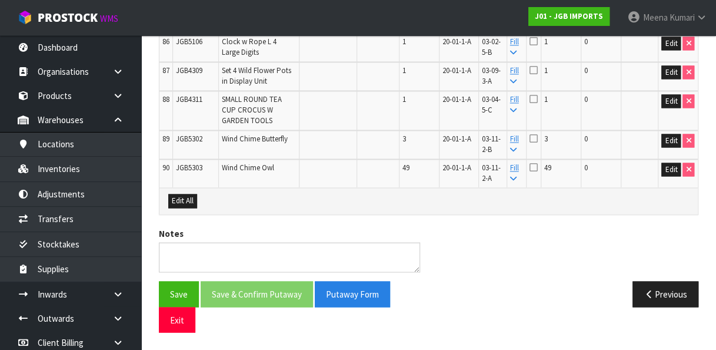
scroll to position [3088, 0]
click at [184, 292] on button "Save" at bounding box center [179, 293] width 40 height 25
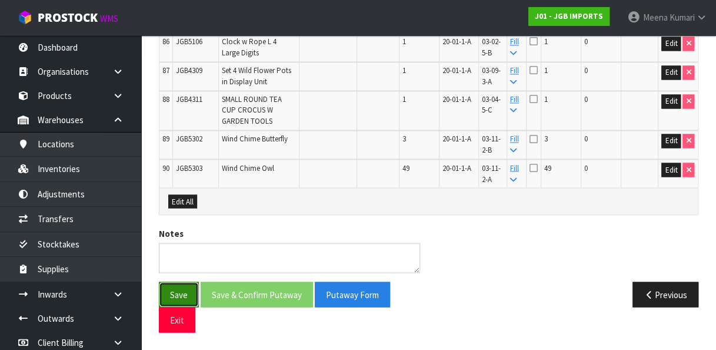
click at [176, 292] on button "Save" at bounding box center [179, 293] width 40 height 25
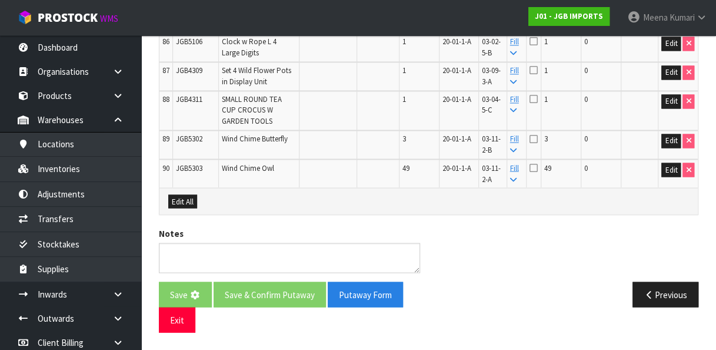
scroll to position [0, 0]
